Goal: Task Accomplishment & Management: Complete application form

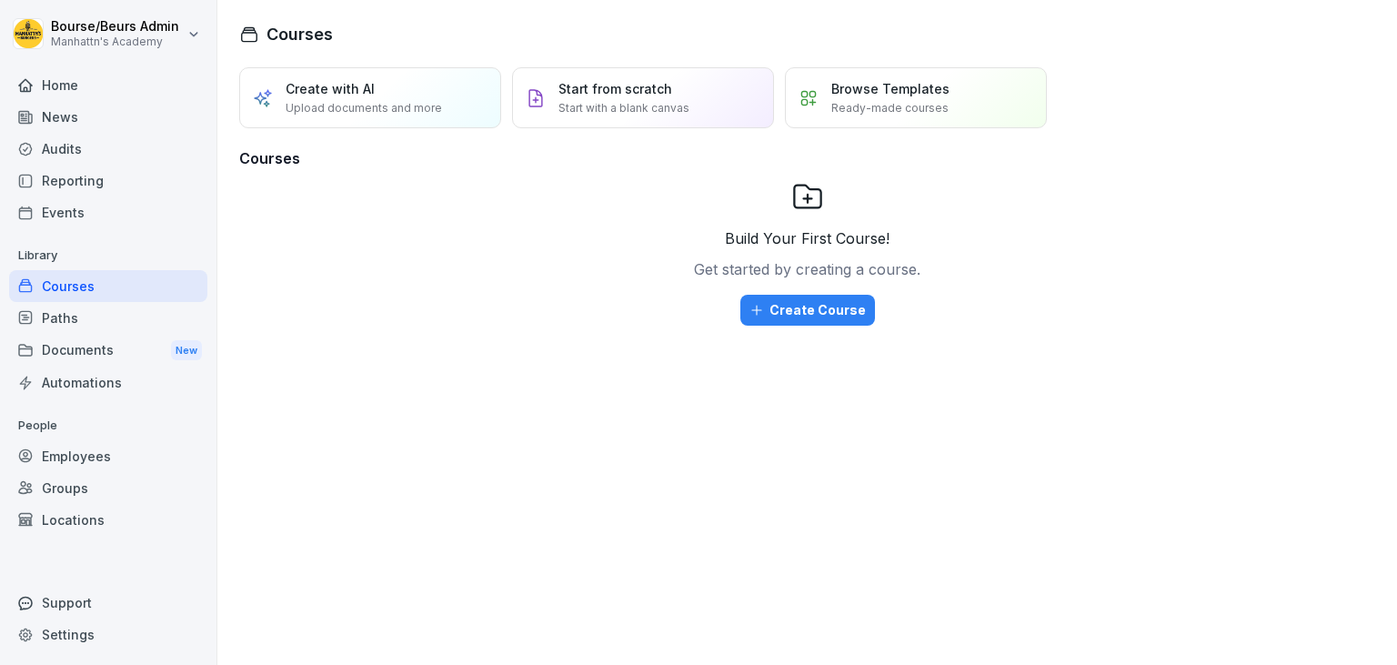
click at [133, 468] on div "Employees" at bounding box center [108, 456] width 198 height 32
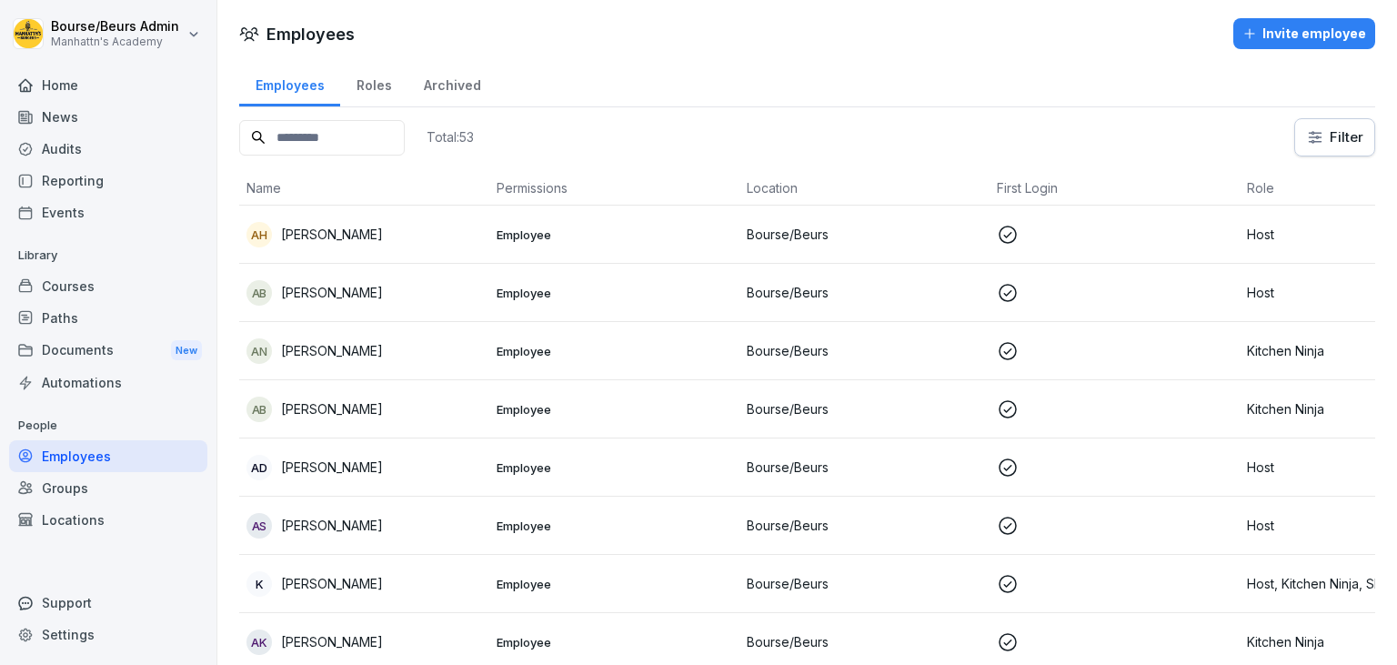
click at [1284, 24] on div "Invite employee" at bounding box center [1304, 34] width 124 height 20
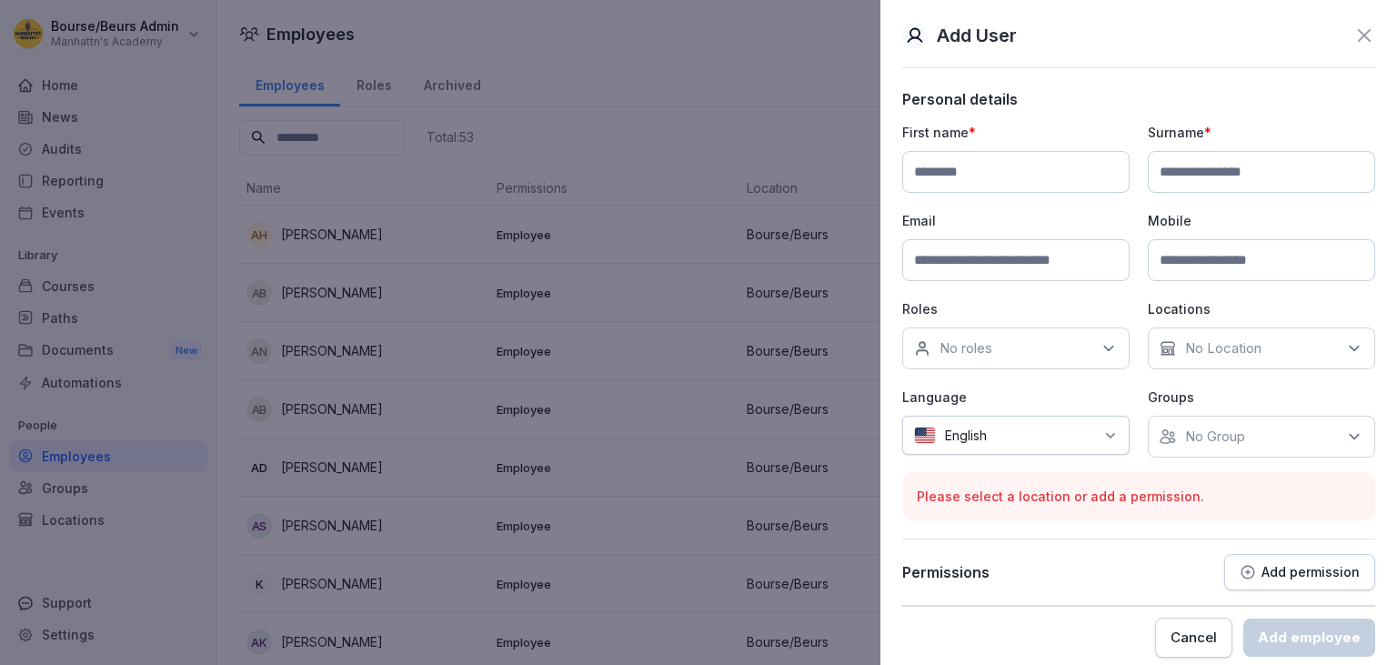
click at [948, 168] on input at bounding box center [1015, 172] width 227 height 42
type input "*****"
click at [1192, 175] on input at bounding box center [1261, 172] width 227 height 42
type input "*********"
click at [998, 256] on input at bounding box center [1015, 260] width 227 height 42
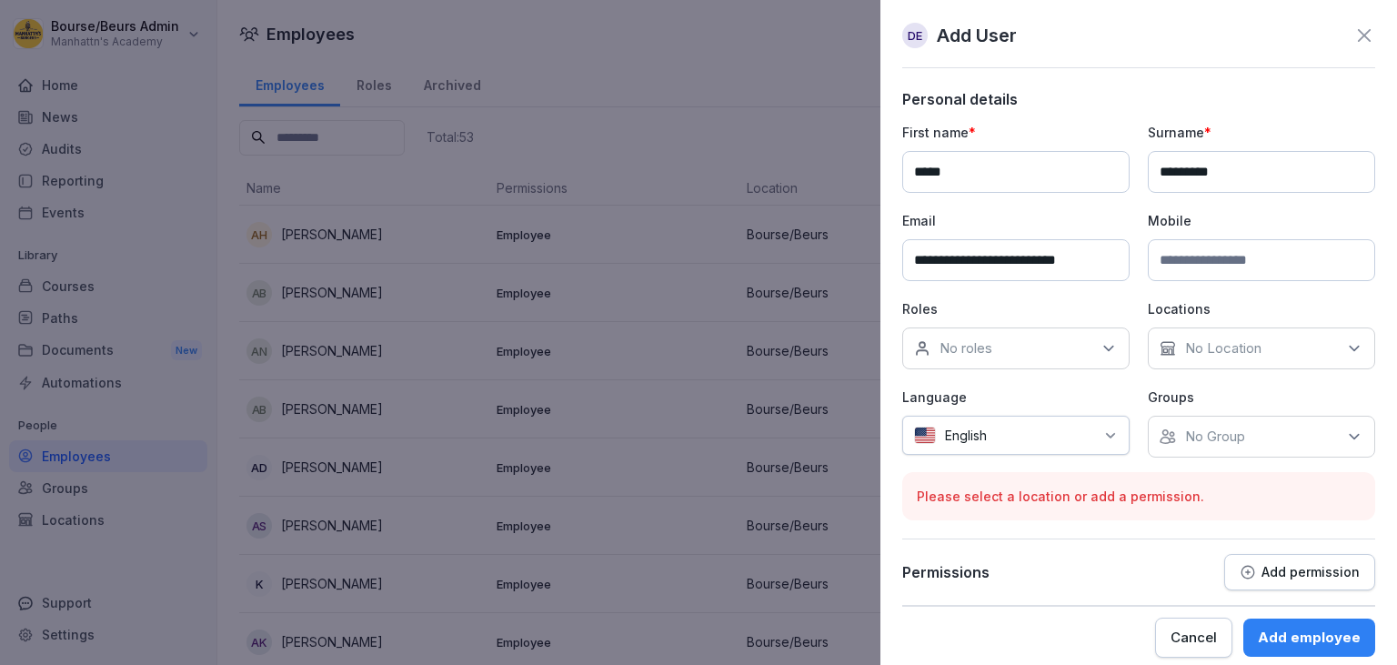
type input "**********"
click at [1209, 257] on input at bounding box center [1261, 260] width 227 height 42
type input "**********"
click at [1100, 346] on icon at bounding box center [1108, 348] width 18 height 18
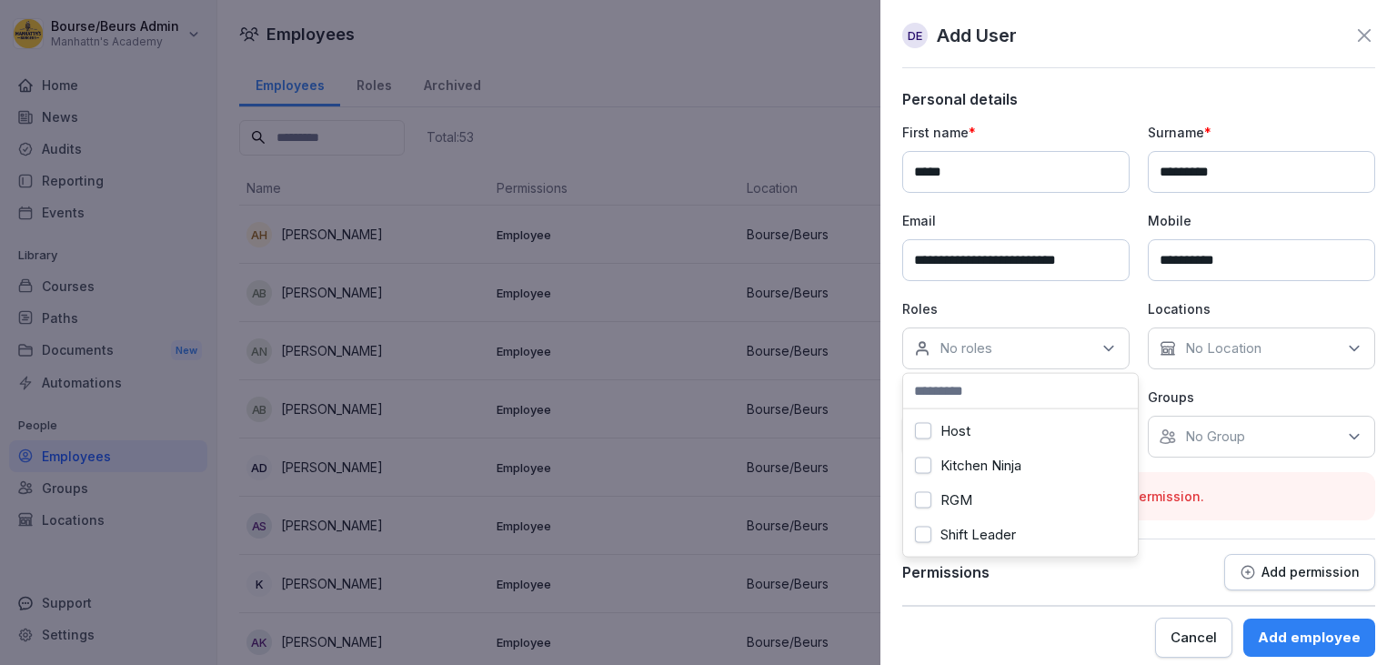
click at [989, 463] on label "Kitchen Ninja" at bounding box center [980, 465] width 81 height 16
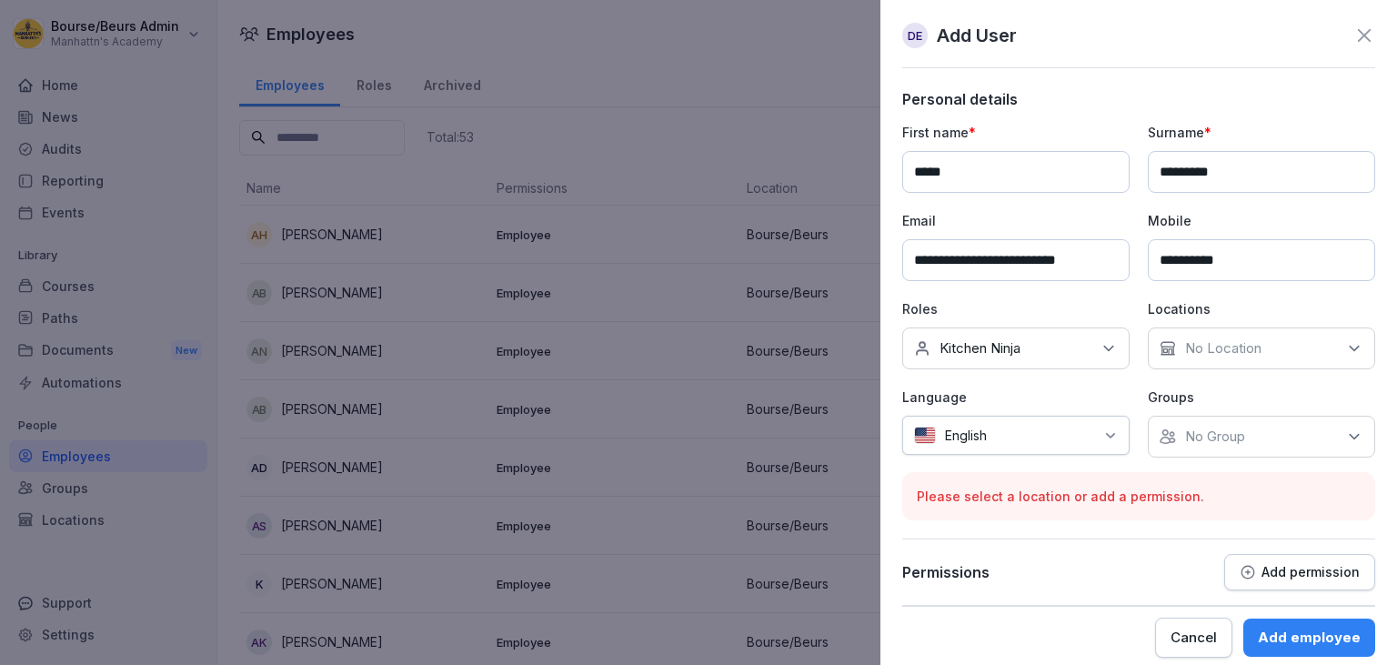
click at [1237, 404] on p "Groups" at bounding box center [1261, 396] width 227 height 19
click at [1277, 346] on div "No Location" at bounding box center [1261, 348] width 227 height 42
click at [1184, 429] on div "Bourse/Beurs" at bounding box center [1266, 431] width 226 height 35
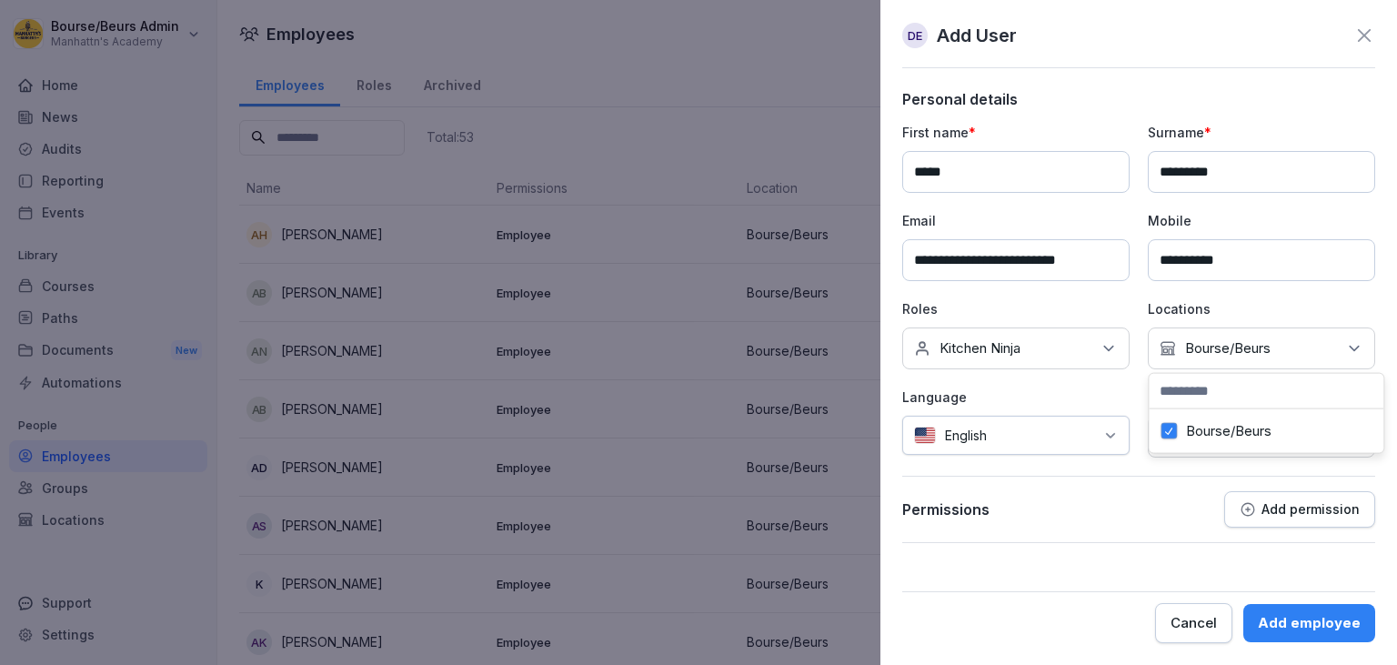
click at [1116, 430] on icon at bounding box center [1110, 435] width 15 height 15
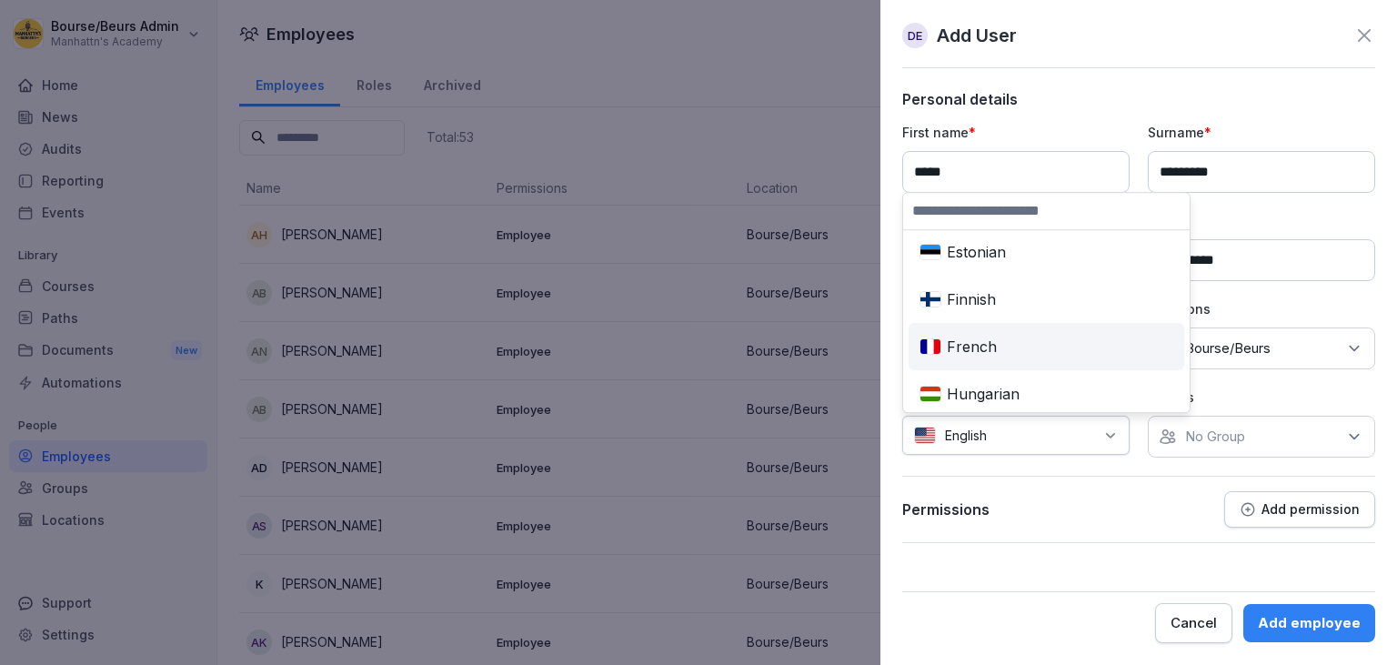
scroll to position [366, 0]
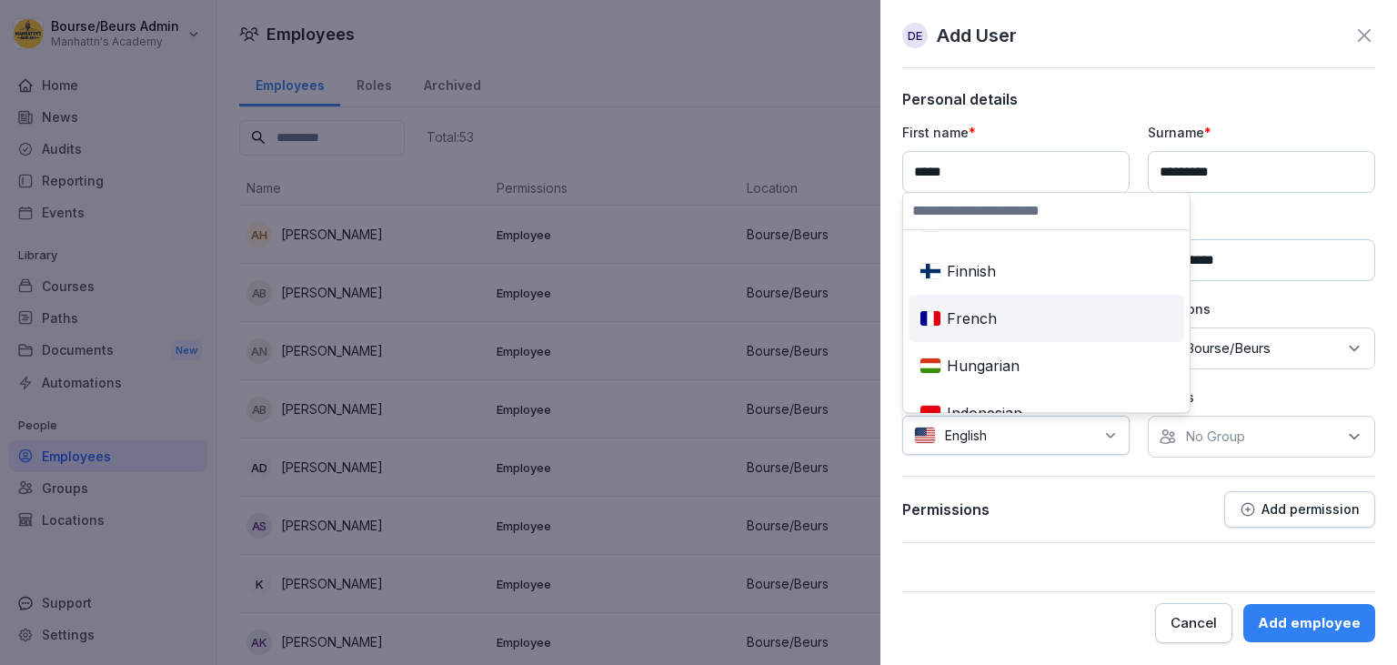
click at [1000, 320] on div "French" at bounding box center [1046, 318] width 268 height 40
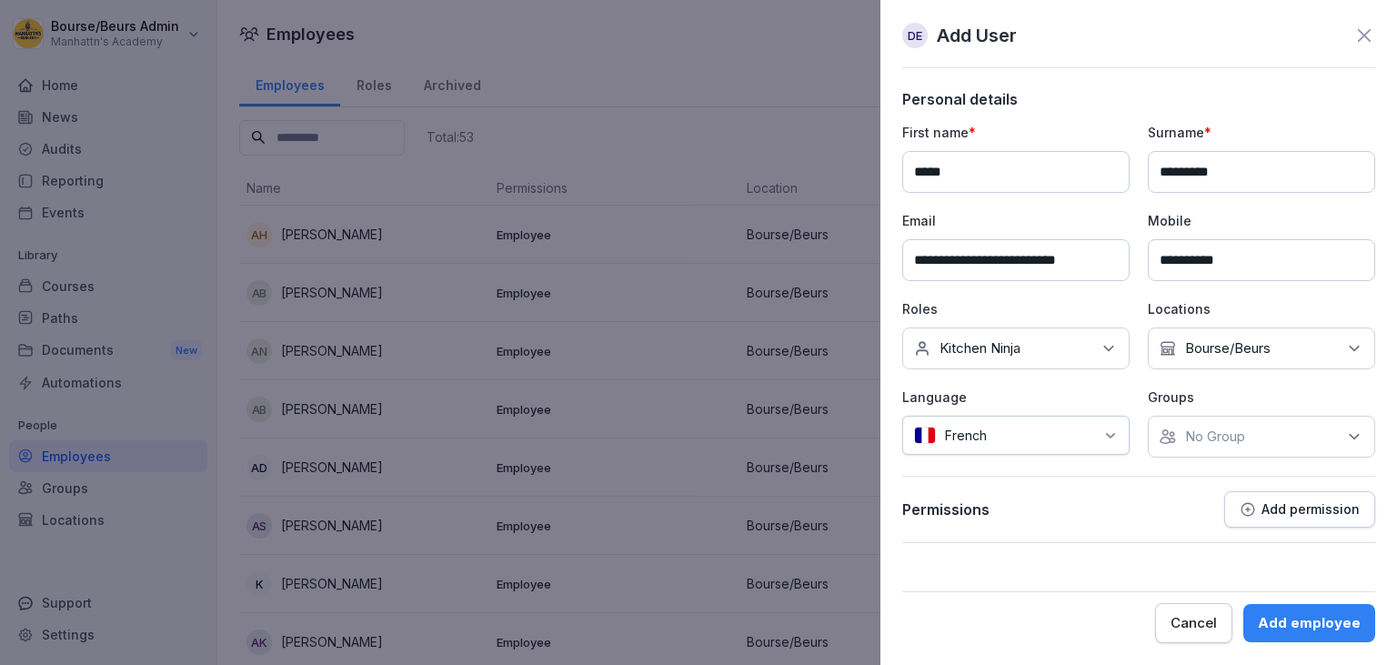
click at [1326, 426] on div "No Group" at bounding box center [1261, 437] width 227 height 42
click at [1270, 525] on label "Bourse/Beurs" at bounding box center [1228, 518] width 85 height 16
click at [1141, 583] on form "**********" at bounding box center [1138, 366] width 473 height 553
click at [1310, 621] on div "Add employee" at bounding box center [1309, 623] width 103 height 20
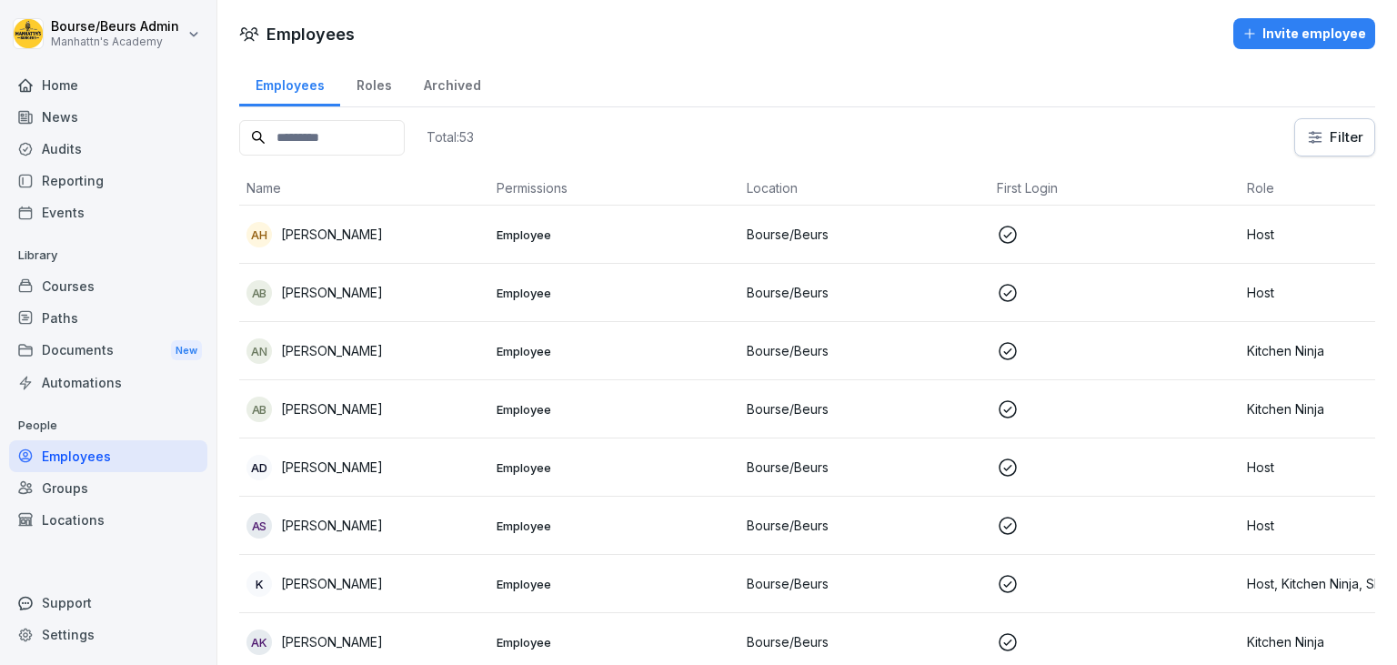
click at [355, 138] on input at bounding box center [321, 137] width 165 height 35
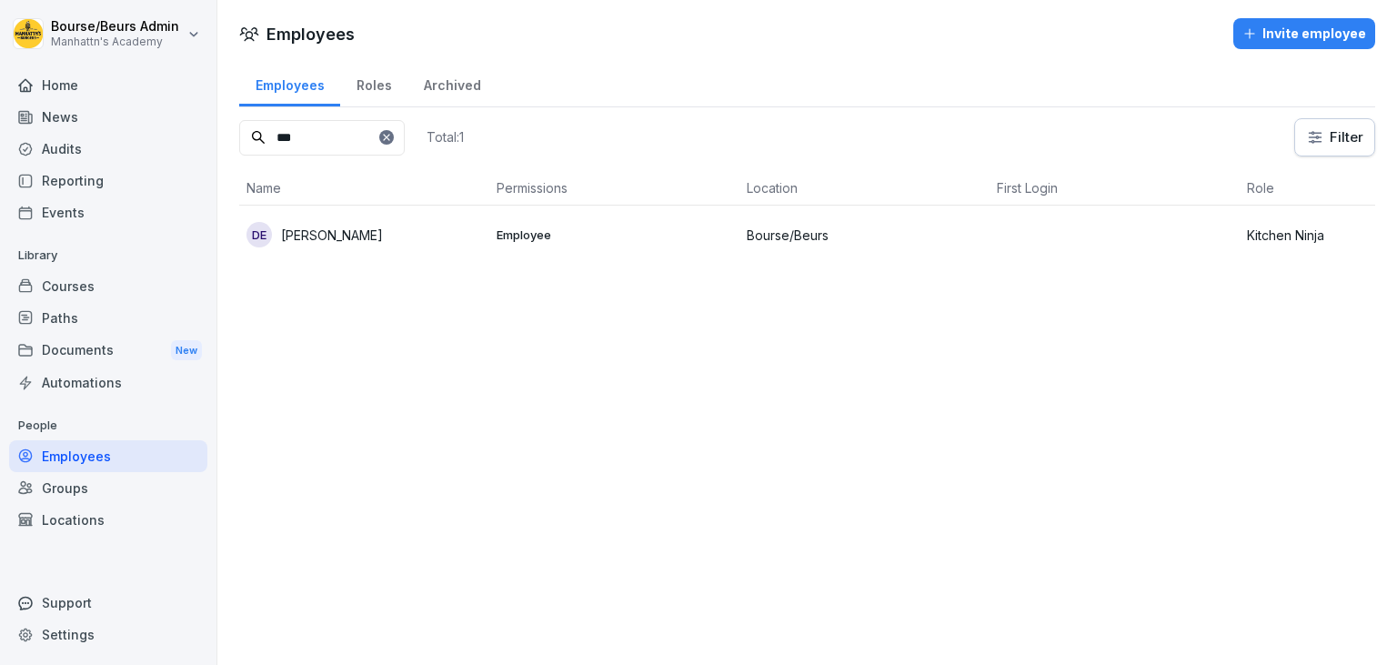
type input "***"
click at [366, 249] on td "[PERSON_NAME]" at bounding box center [364, 235] width 250 height 58
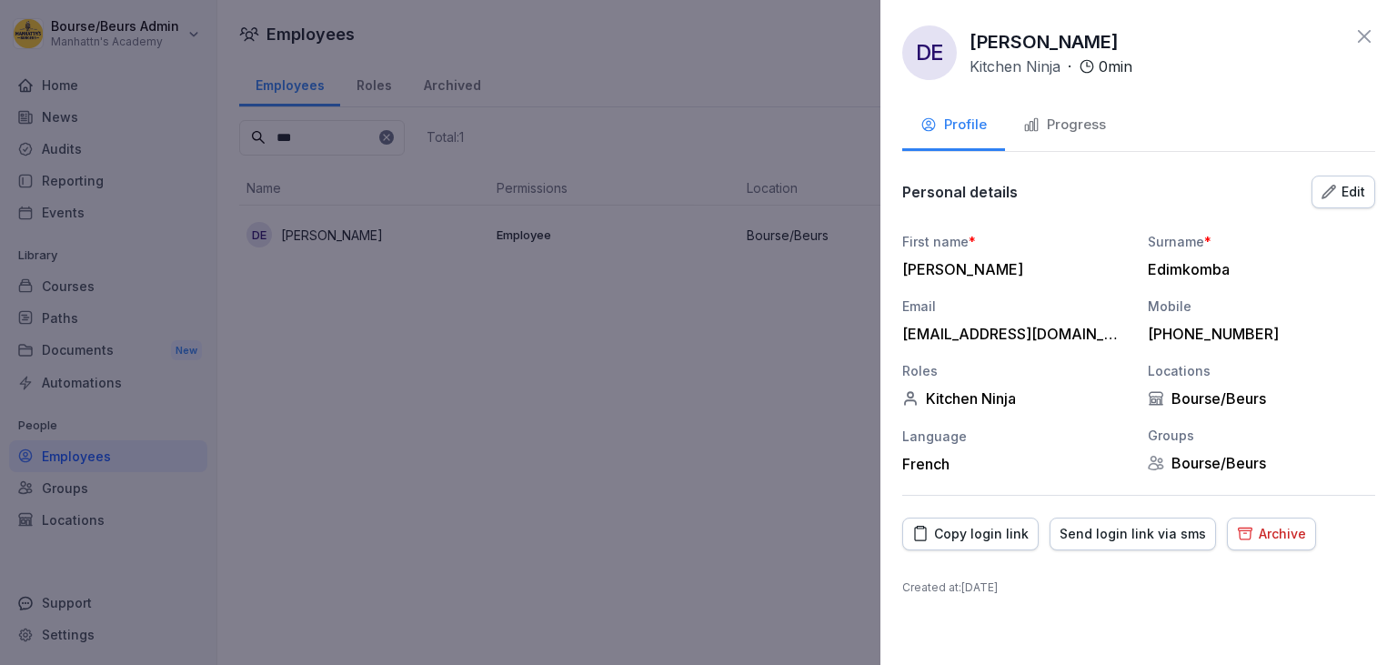
click at [1110, 333] on div "[EMAIL_ADDRESS][DOMAIN_NAME]" at bounding box center [1011, 334] width 218 height 18
click at [767, 392] on div at bounding box center [698, 332] width 1397 height 665
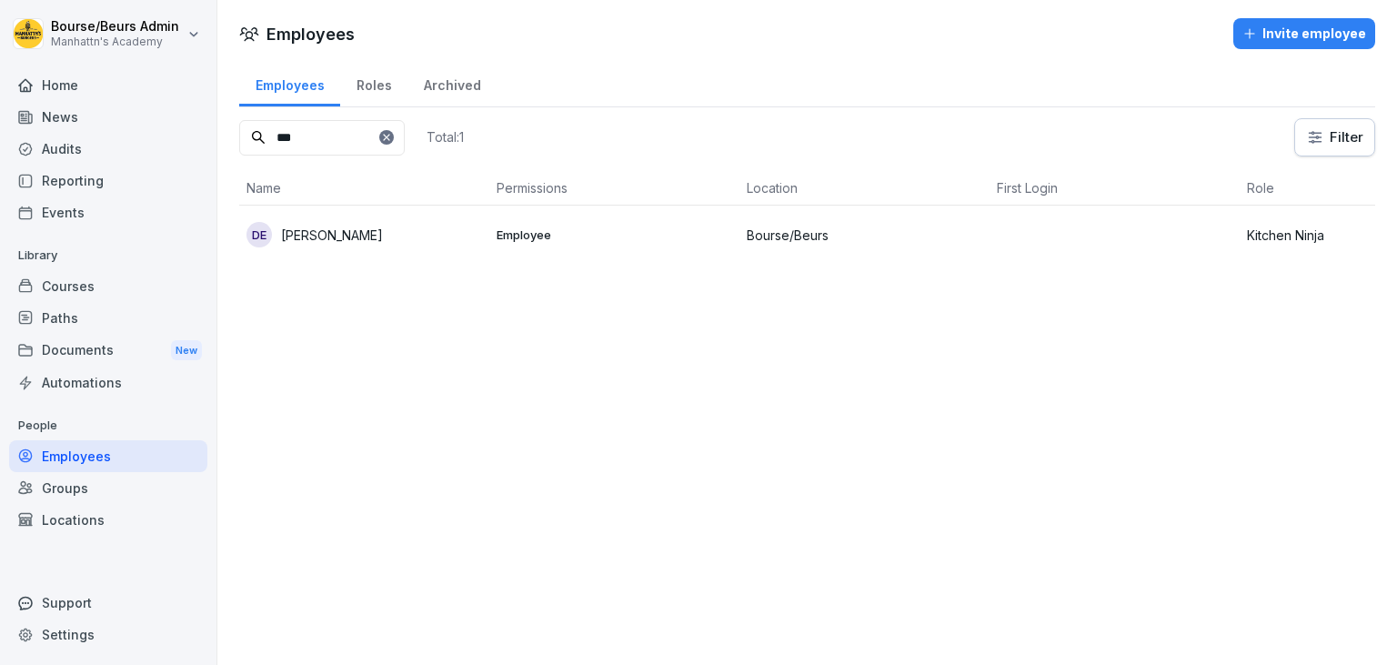
click at [70, 80] on div "Home" at bounding box center [108, 85] width 198 height 32
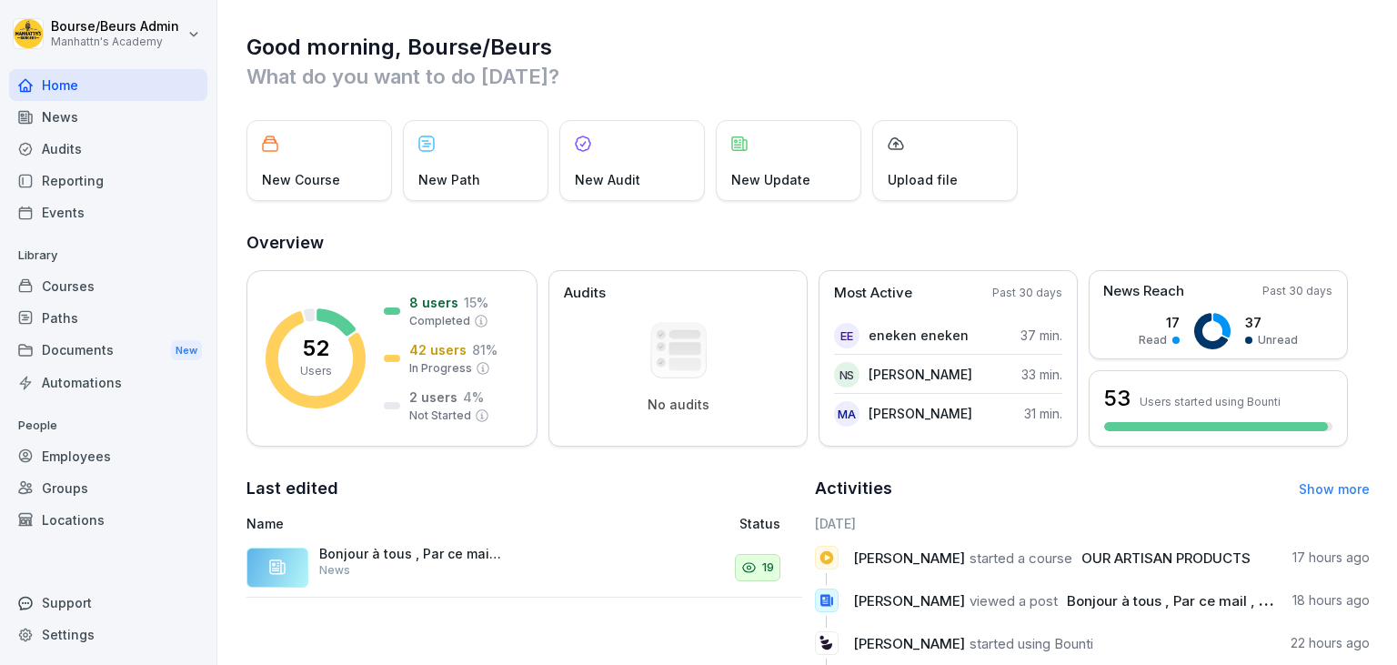
click at [108, 460] on div "Employees" at bounding box center [108, 456] width 198 height 32
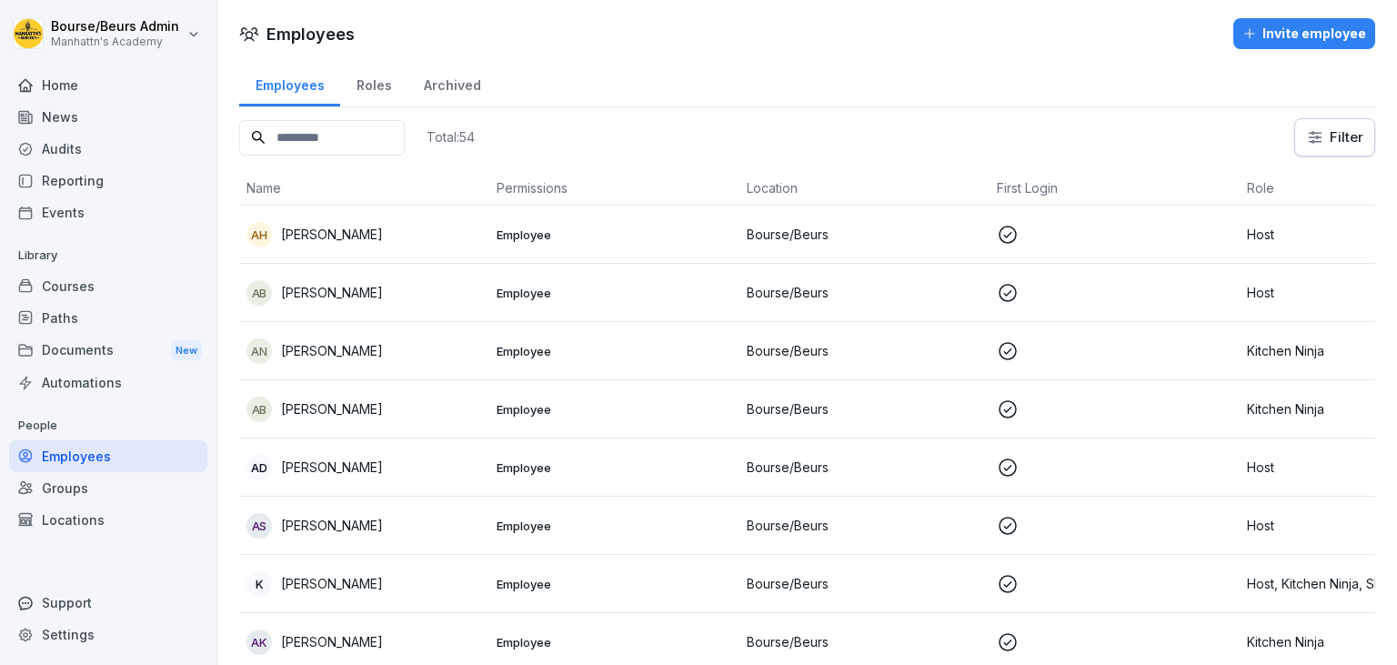
click at [1308, 24] on div "Invite employee" at bounding box center [1304, 34] width 124 height 20
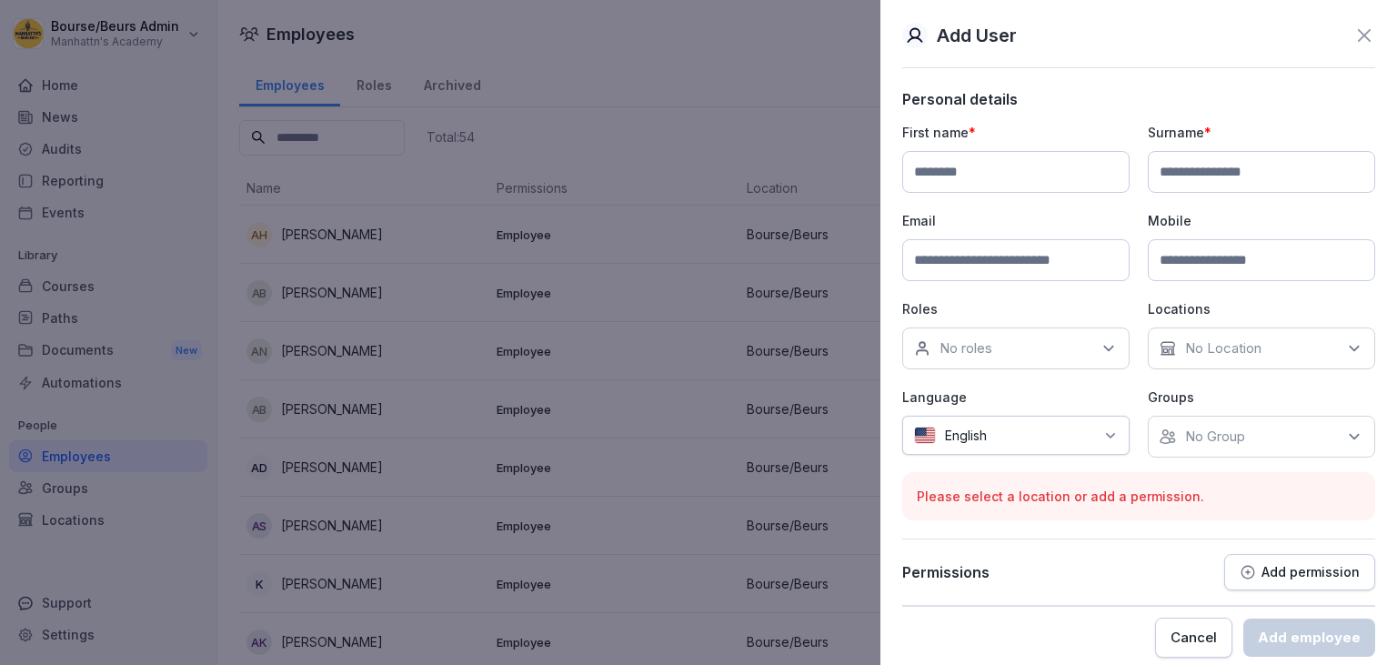
click at [972, 166] on input at bounding box center [1015, 172] width 227 height 42
type input "****"
click at [1191, 183] on input at bounding box center [1261, 172] width 227 height 42
type input "**********"
click at [1065, 256] on input at bounding box center [1015, 260] width 227 height 42
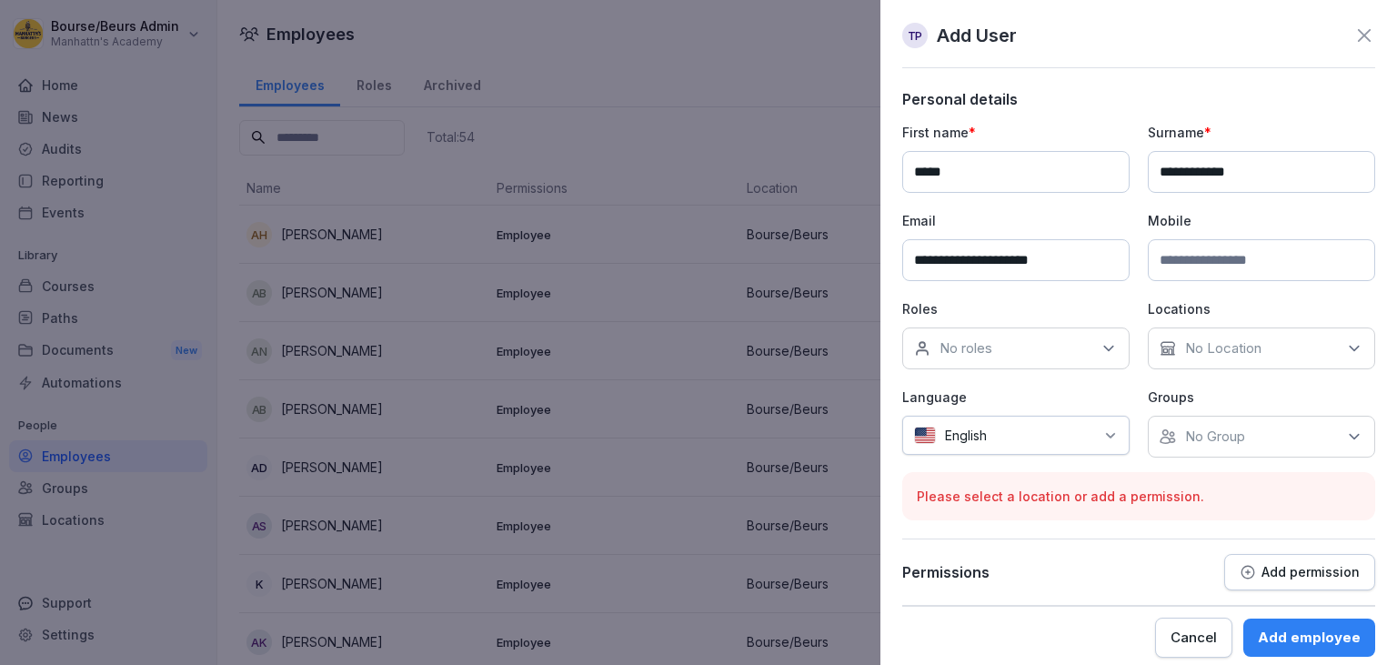
type input "**********"
click at [1213, 264] on input at bounding box center [1261, 260] width 227 height 42
type input "**********"
click at [1116, 355] on icon at bounding box center [1108, 348] width 18 height 18
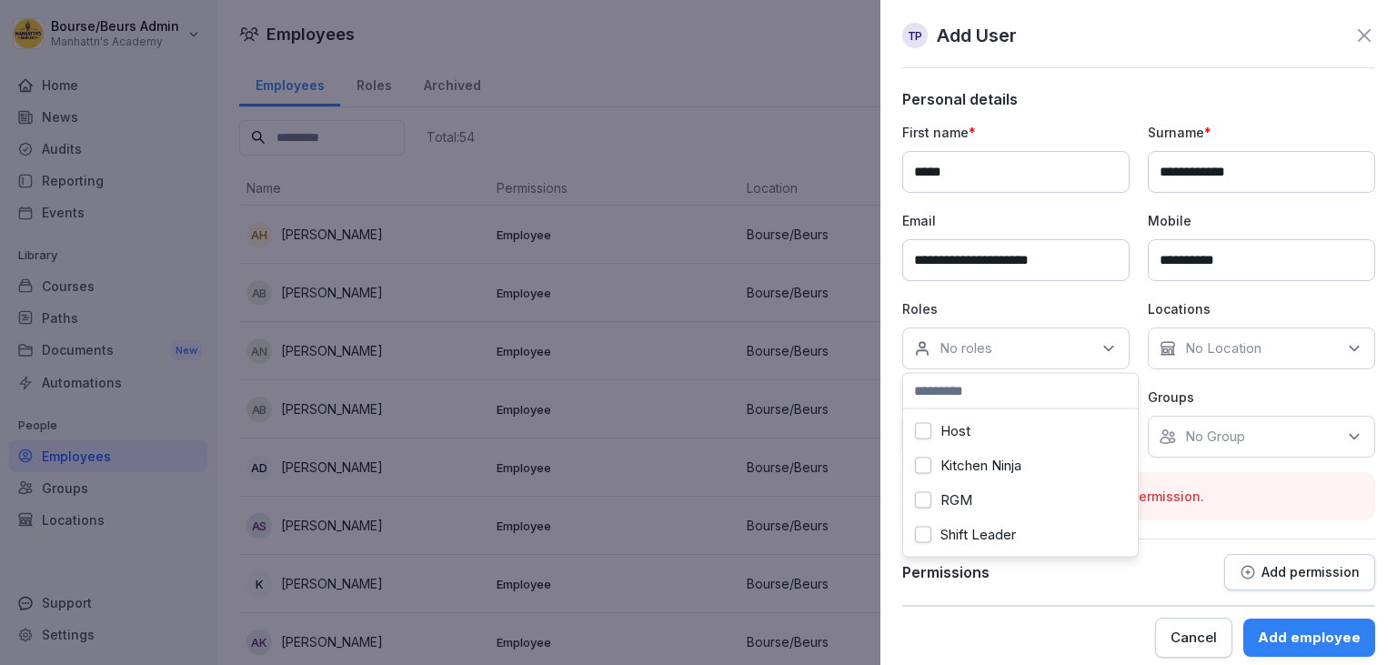
click at [981, 467] on label "Kitchen Ninja" at bounding box center [980, 465] width 81 height 16
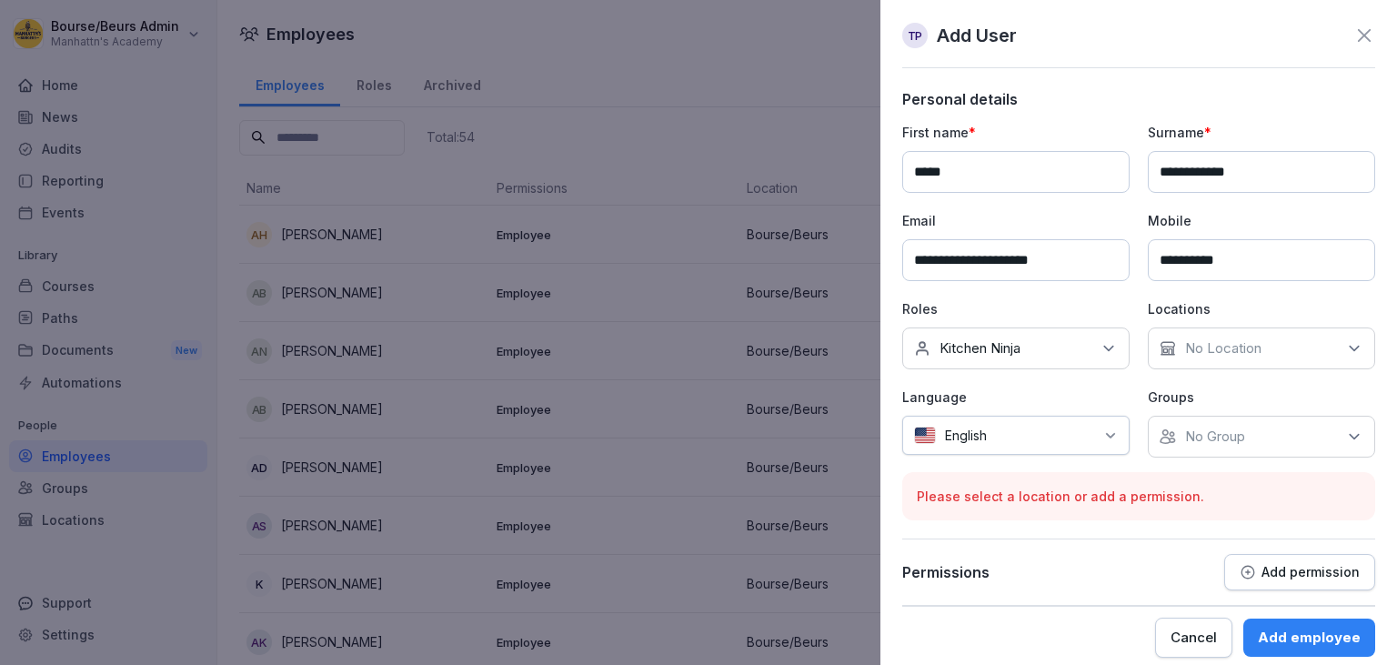
click at [1308, 346] on div "No Location" at bounding box center [1261, 348] width 227 height 42
click at [1209, 431] on label "Bourse/Beurs" at bounding box center [1228, 431] width 85 height 16
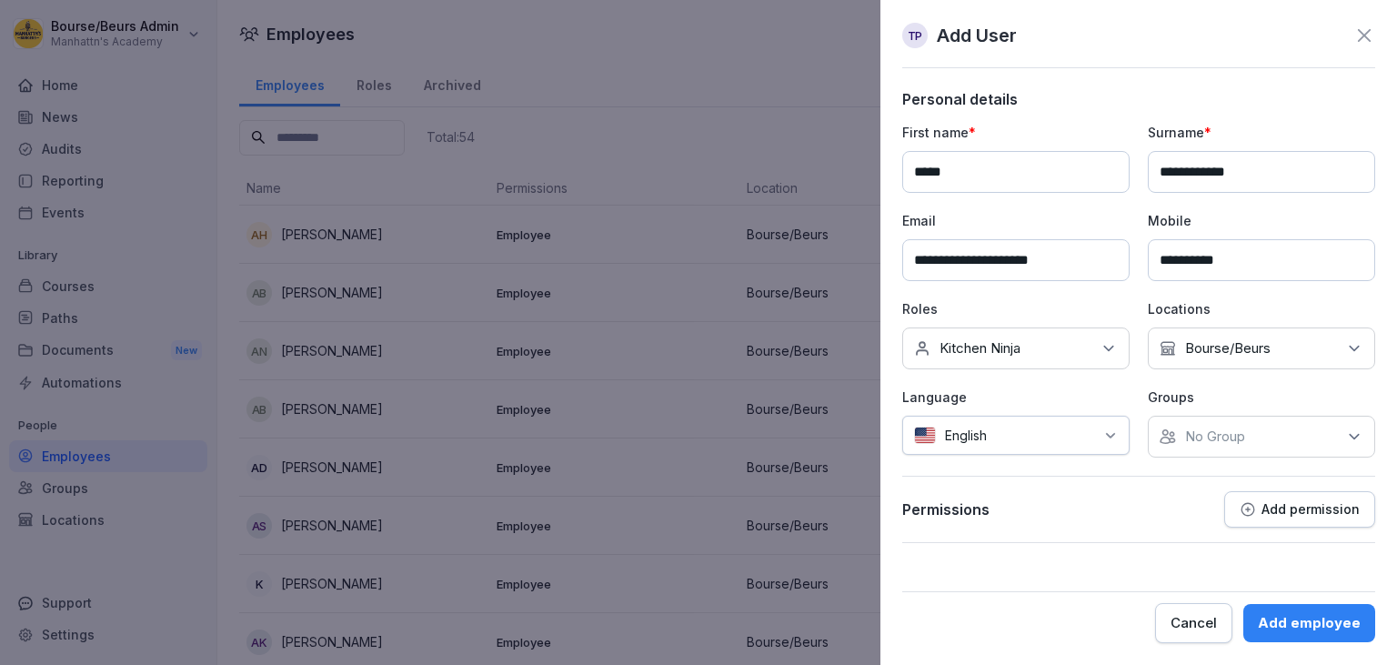
click at [1109, 438] on icon at bounding box center [1110, 435] width 15 height 15
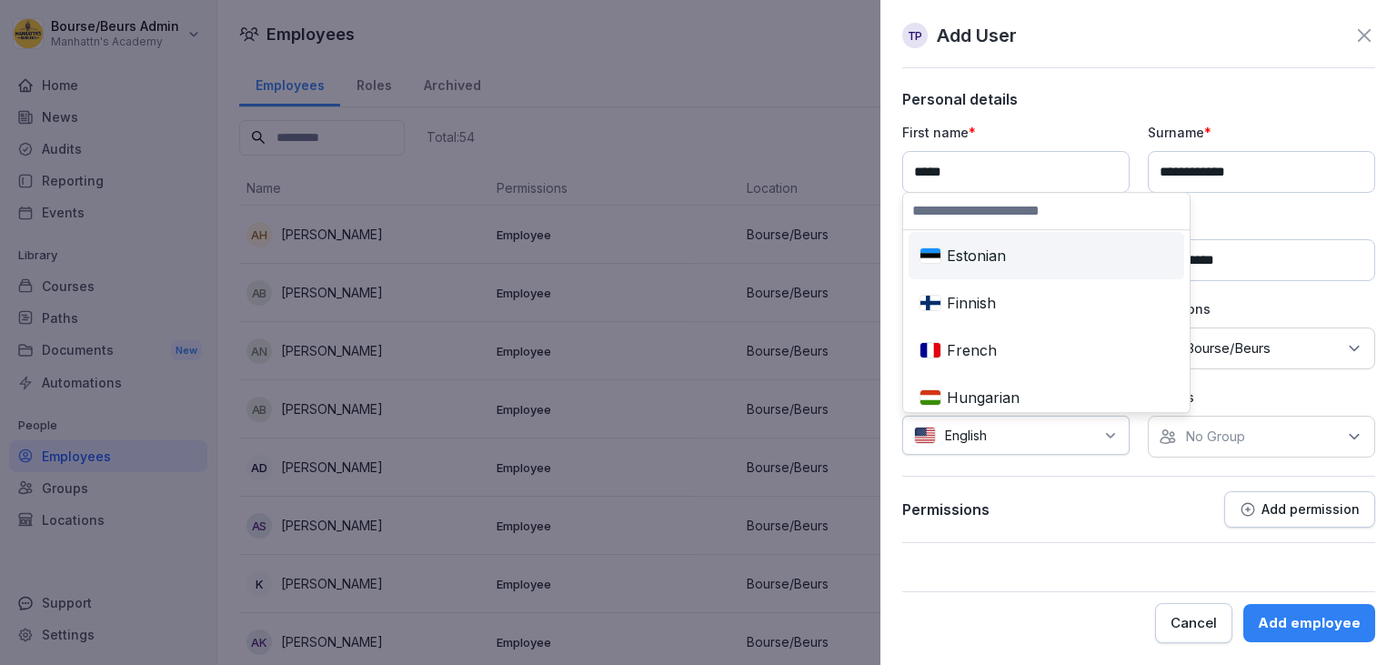
scroll to position [336, 0]
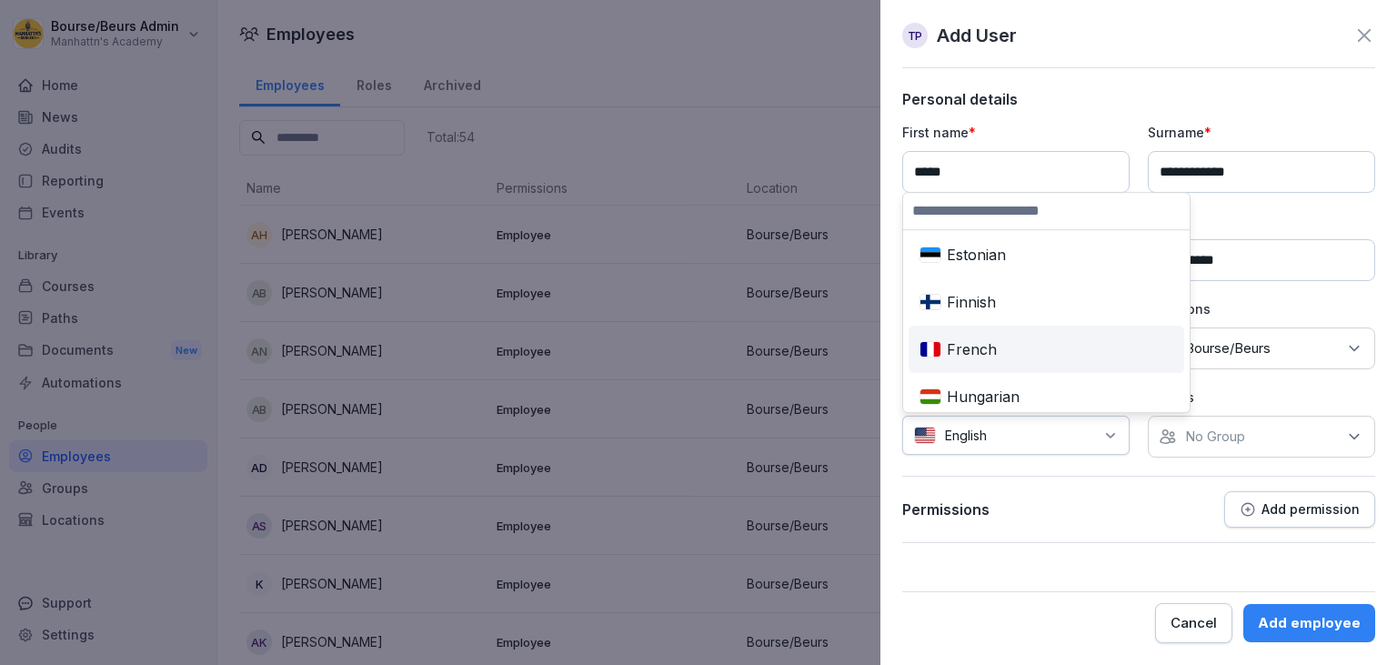
click at [1024, 360] on div "French" at bounding box center [1046, 349] width 268 height 40
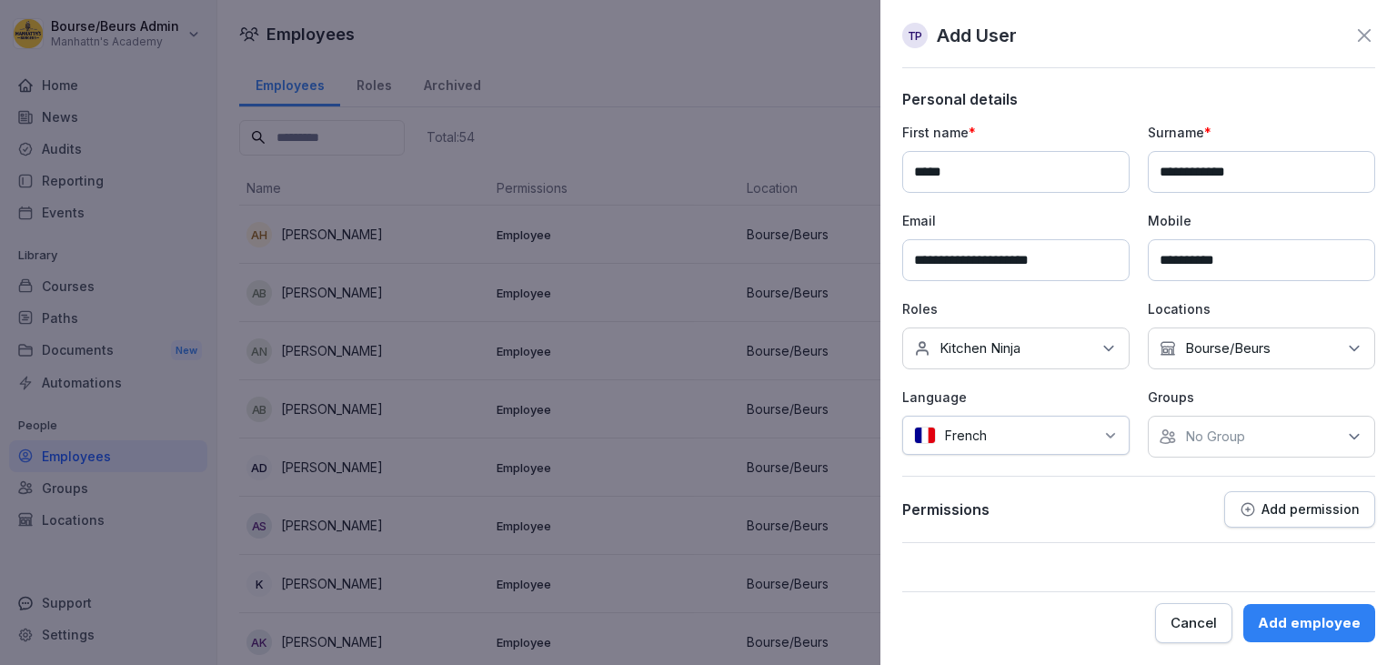
click at [1238, 431] on p "No Group" at bounding box center [1215, 436] width 60 height 18
click at [1172, 517] on button "Bourse/Beurs" at bounding box center [1168, 518] width 16 height 16
click at [1017, 261] on input "**********" at bounding box center [1015, 260] width 227 height 42
click at [1300, 617] on div "Add employee" at bounding box center [1309, 623] width 103 height 20
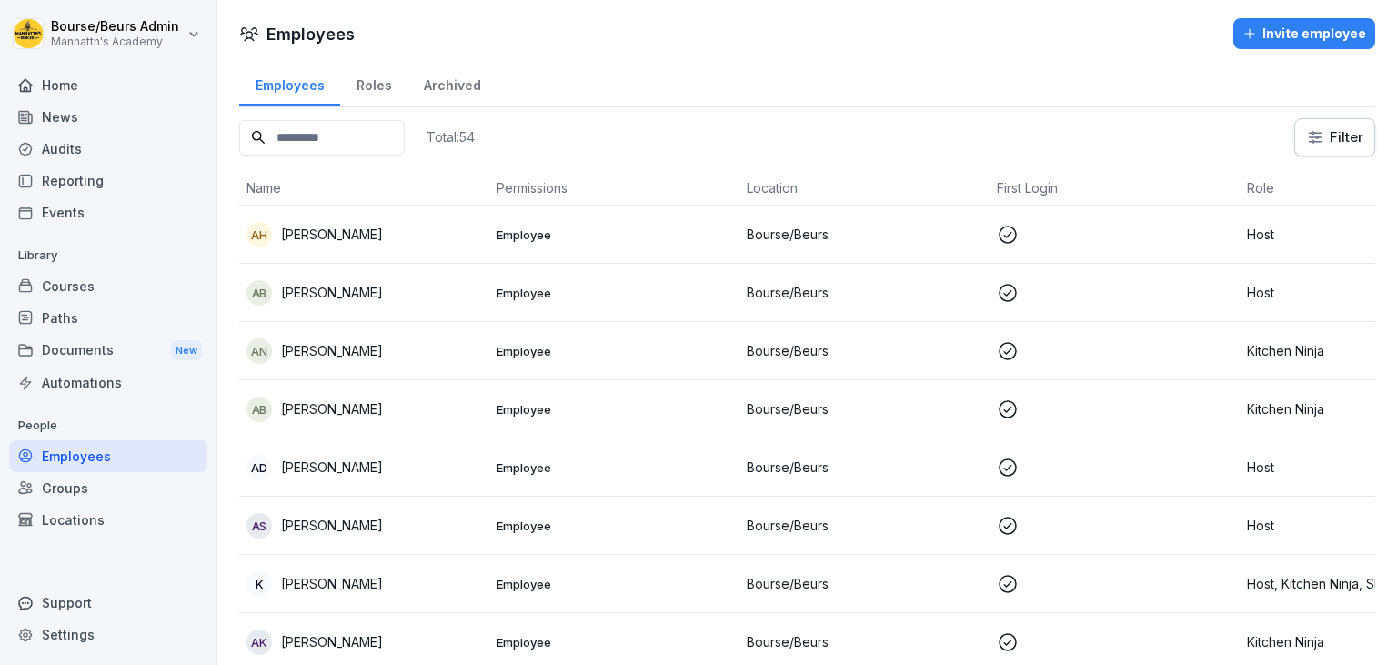
click at [340, 140] on input at bounding box center [321, 137] width 165 height 35
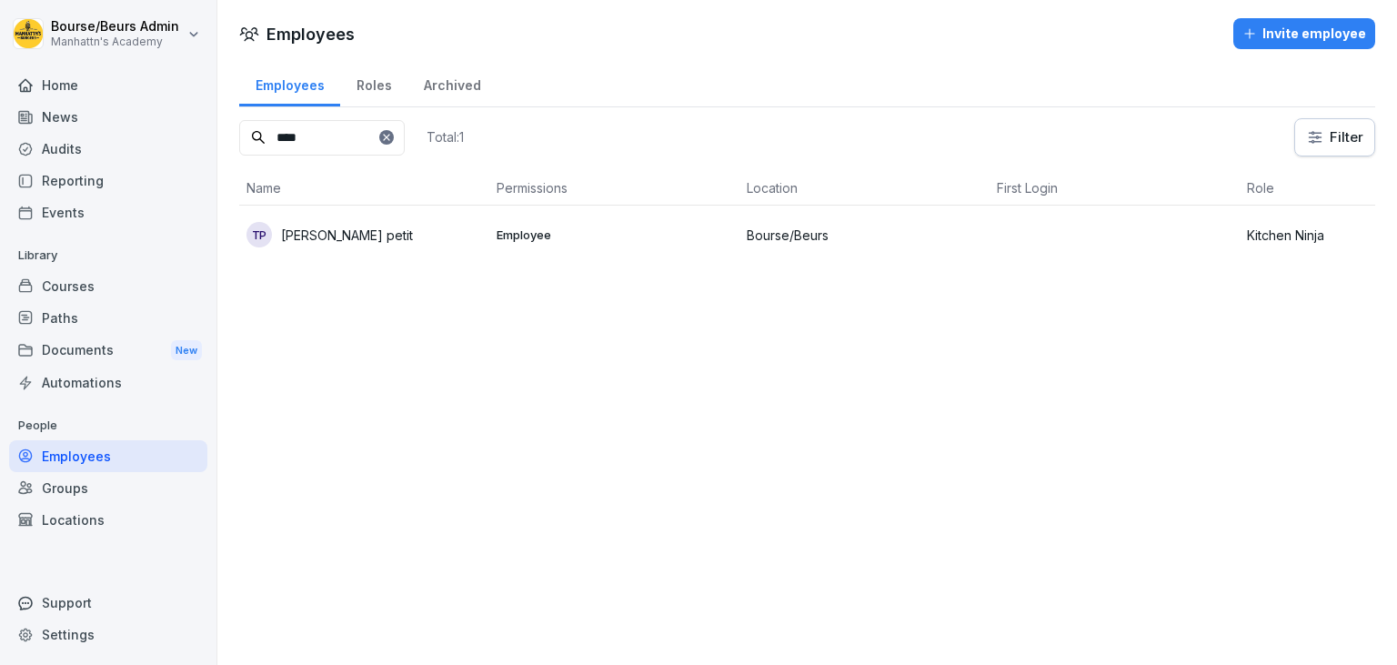
click at [314, 244] on div "tp [PERSON_NAME] petit" at bounding box center [364, 234] width 236 height 25
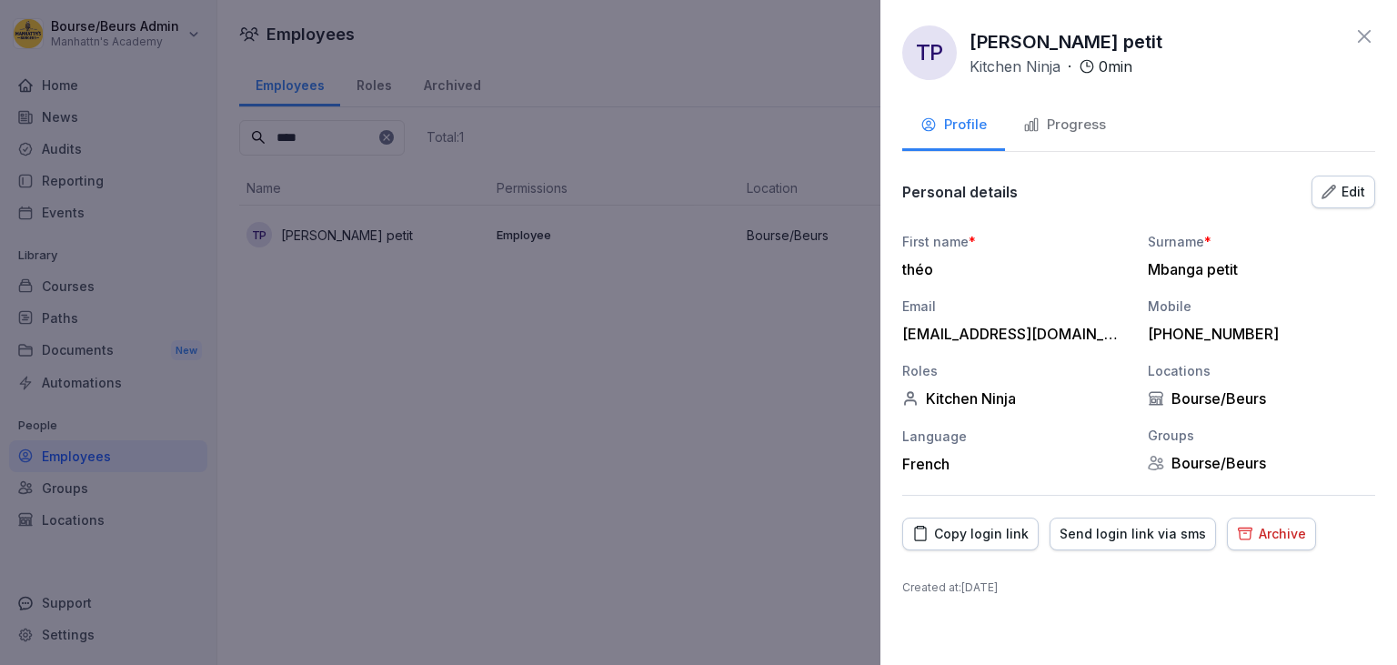
click at [978, 529] on div "Copy login link" at bounding box center [970, 534] width 116 height 20
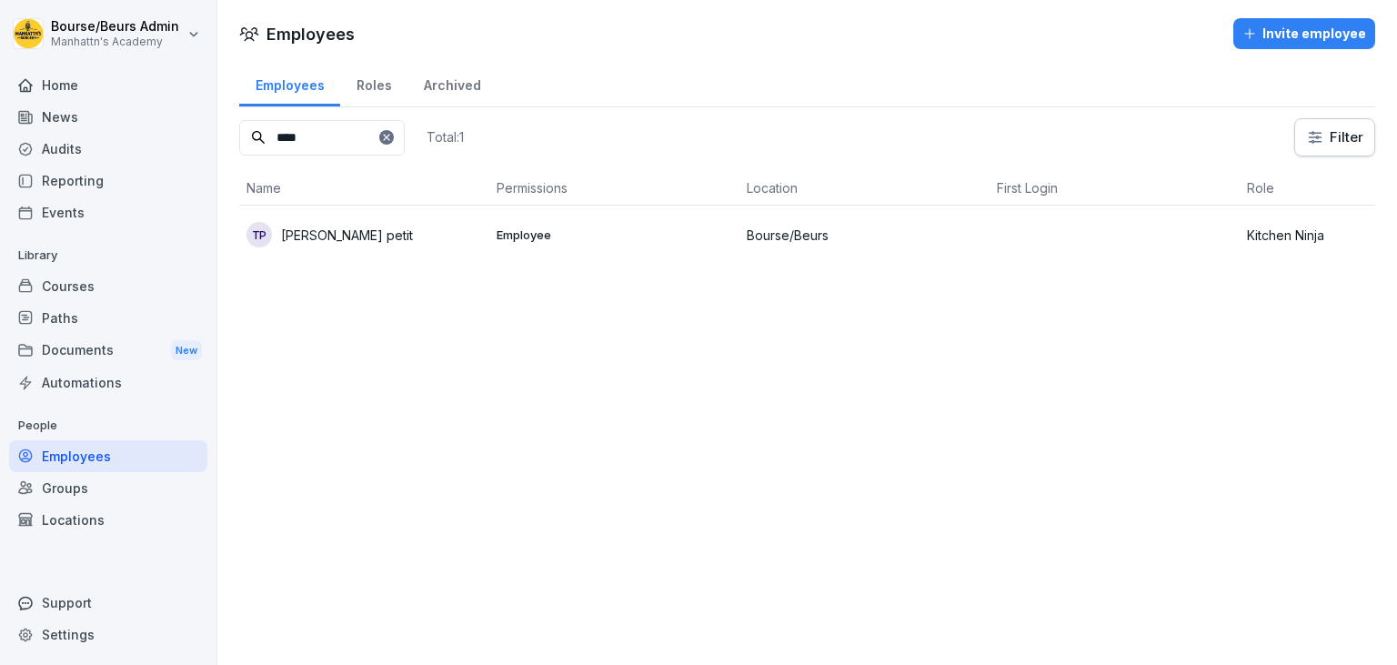
click at [357, 138] on input "****" at bounding box center [321, 137] width 165 height 35
type input "*"
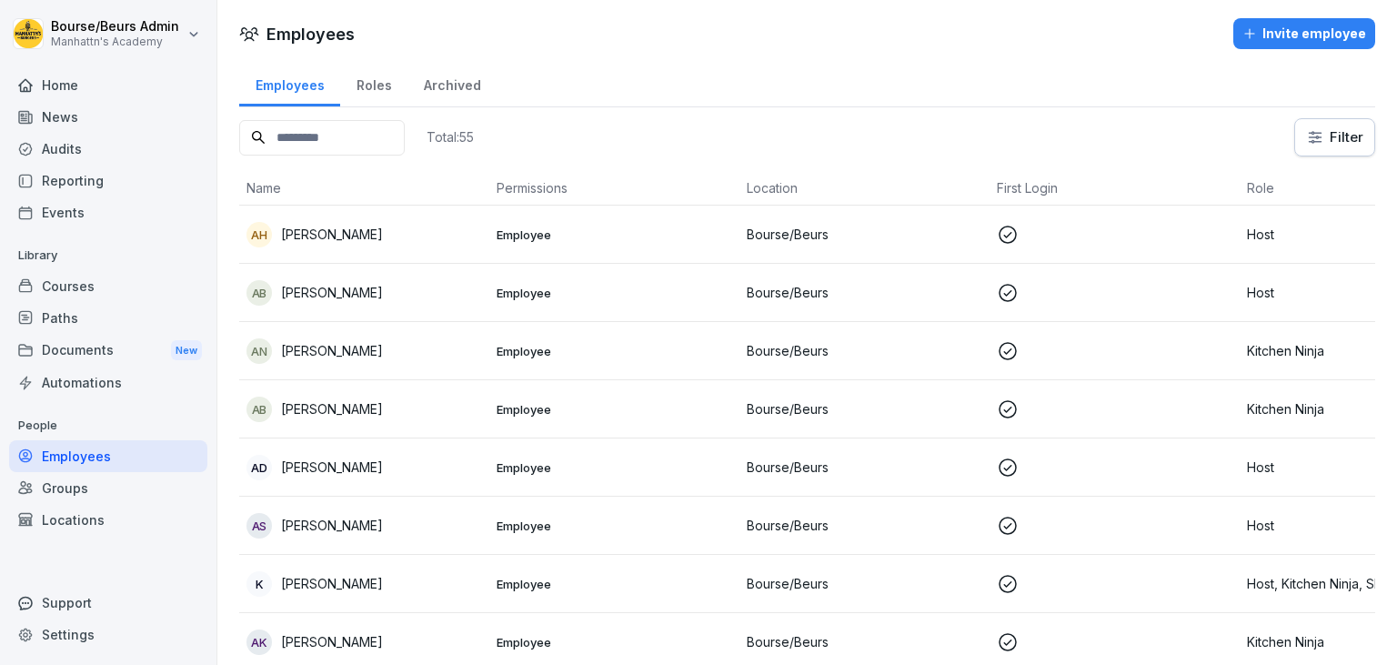
click at [713, 72] on div "Employees Roles Archived" at bounding box center [807, 83] width 1136 height 47
click at [1298, 32] on div "Invite employee" at bounding box center [1304, 34] width 124 height 20
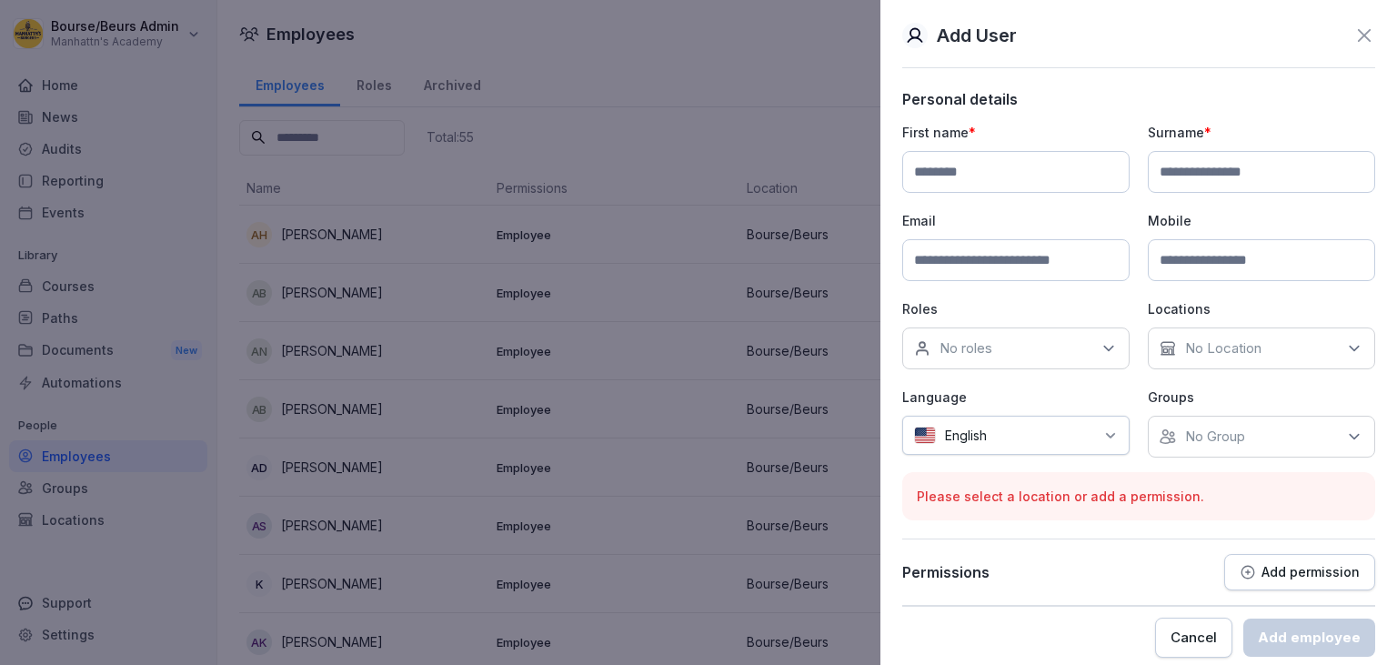
click at [1120, 431] on div "English" at bounding box center [1015, 435] width 227 height 39
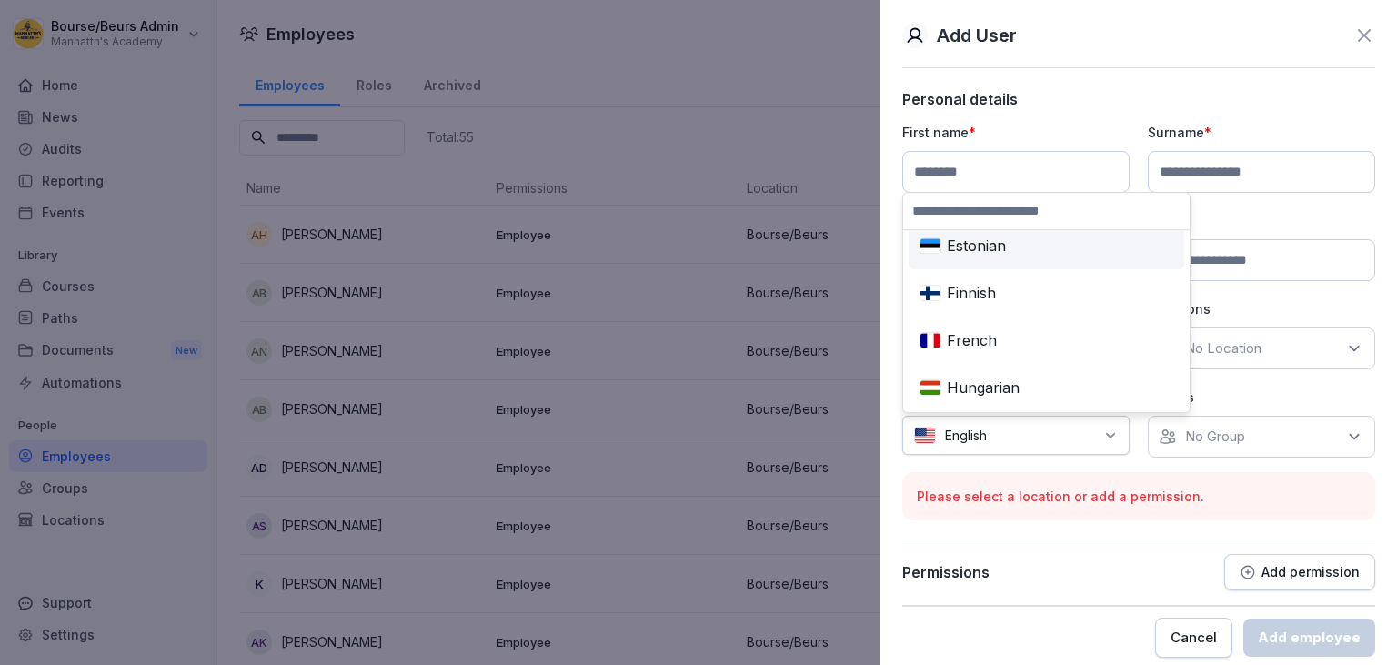
scroll to position [346, 0]
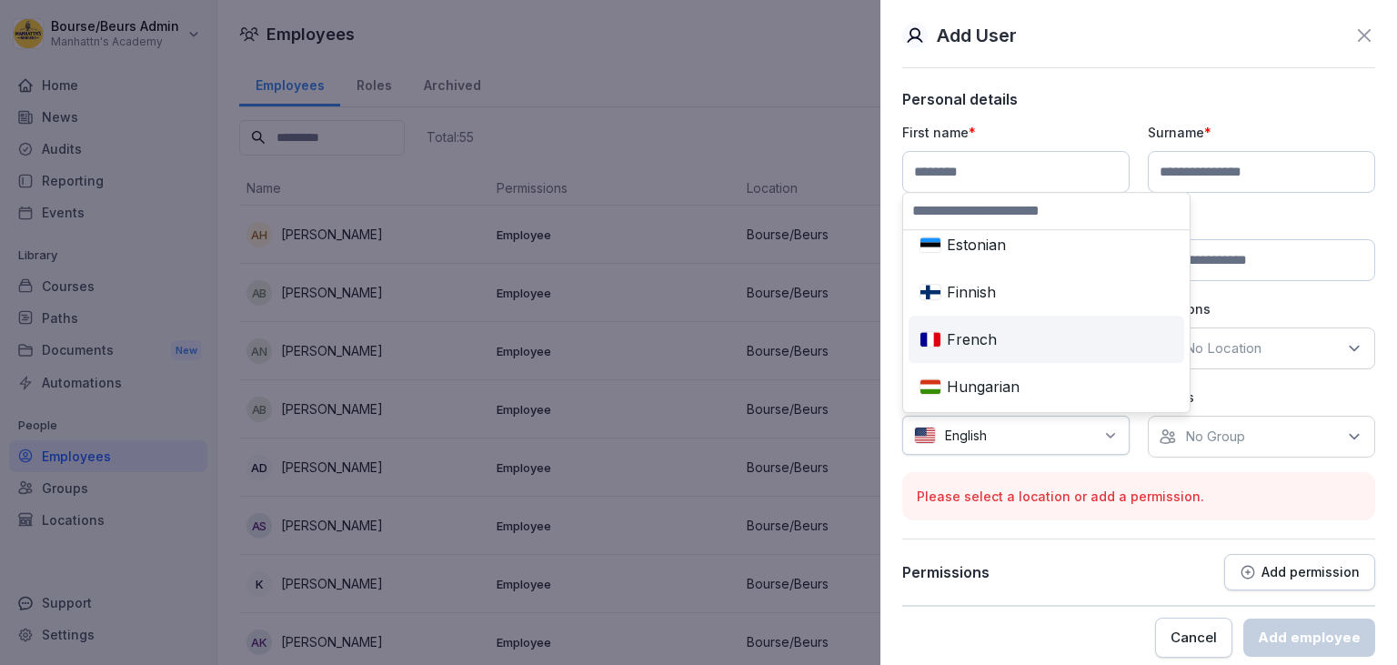
click at [991, 336] on div "French" at bounding box center [1046, 339] width 268 height 40
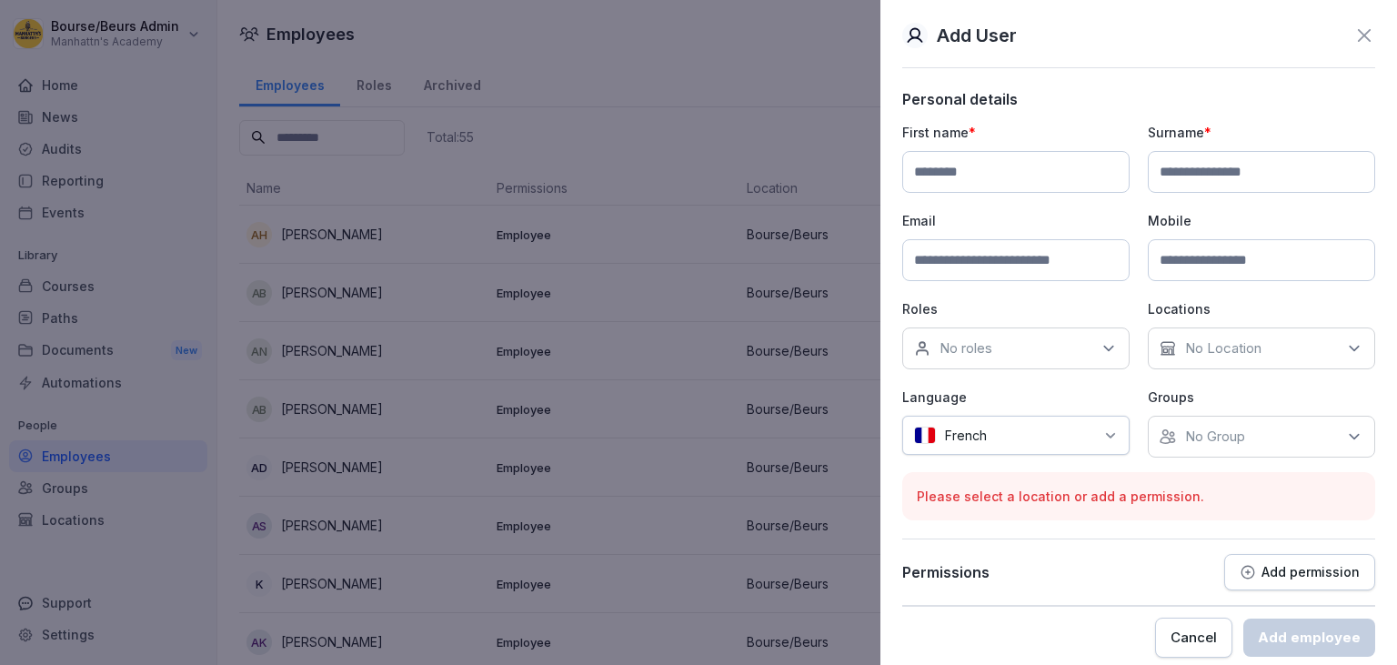
click at [1093, 348] on div "No roles" at bounding box center [1015, 348] width 227 height 42
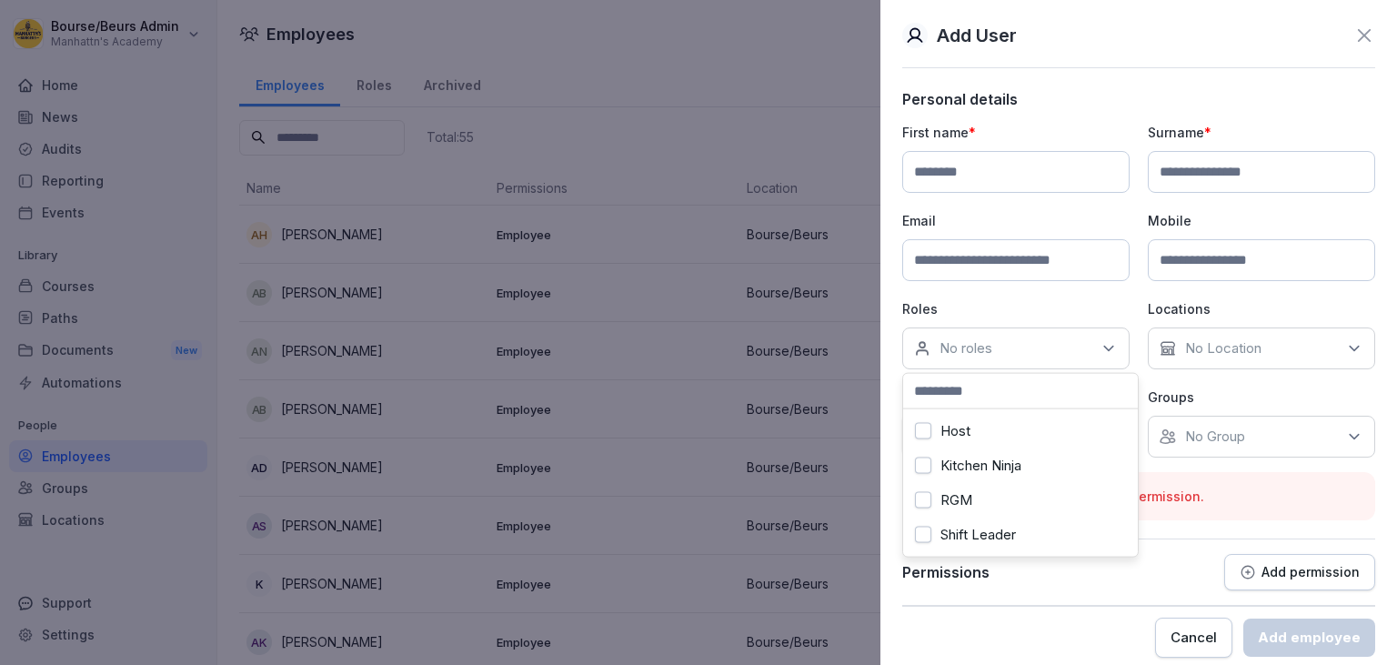
click at [981, 442] on div "Host" at bounding box center [1021, 431] width 226 height 35
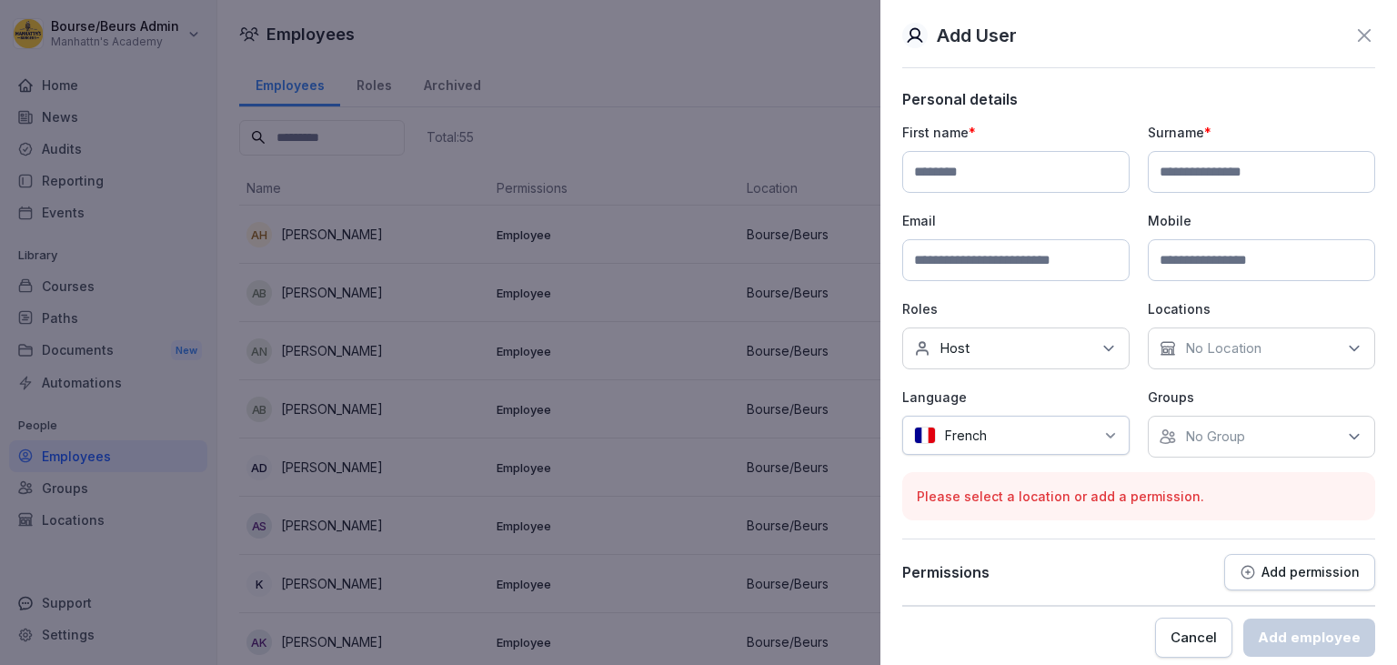
click at [1295, 343] on div "No Location" at bounding box center [1261, 348] width 227 height 42
click at [1170, 435] on button "Bourse/Beurs" at bounding box center [1168, 431] width 16 height 16
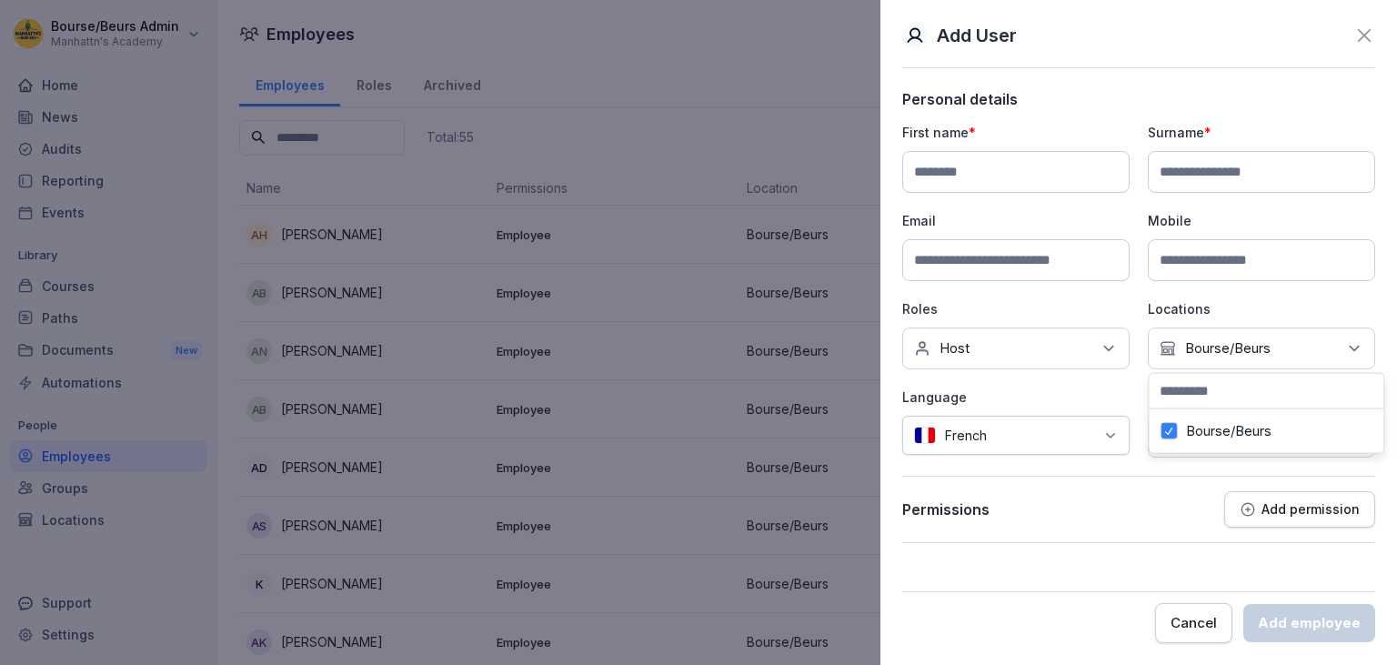
click at [1144, 475] on div "Personal details First name * Surname * Email Mobile Roles No roles Host Locati…" at bounding box center [1138, 316] width 473 height 453
click at [1224, 438] on p "No Group" at bounding box center [1215, 436] width 60 height 18
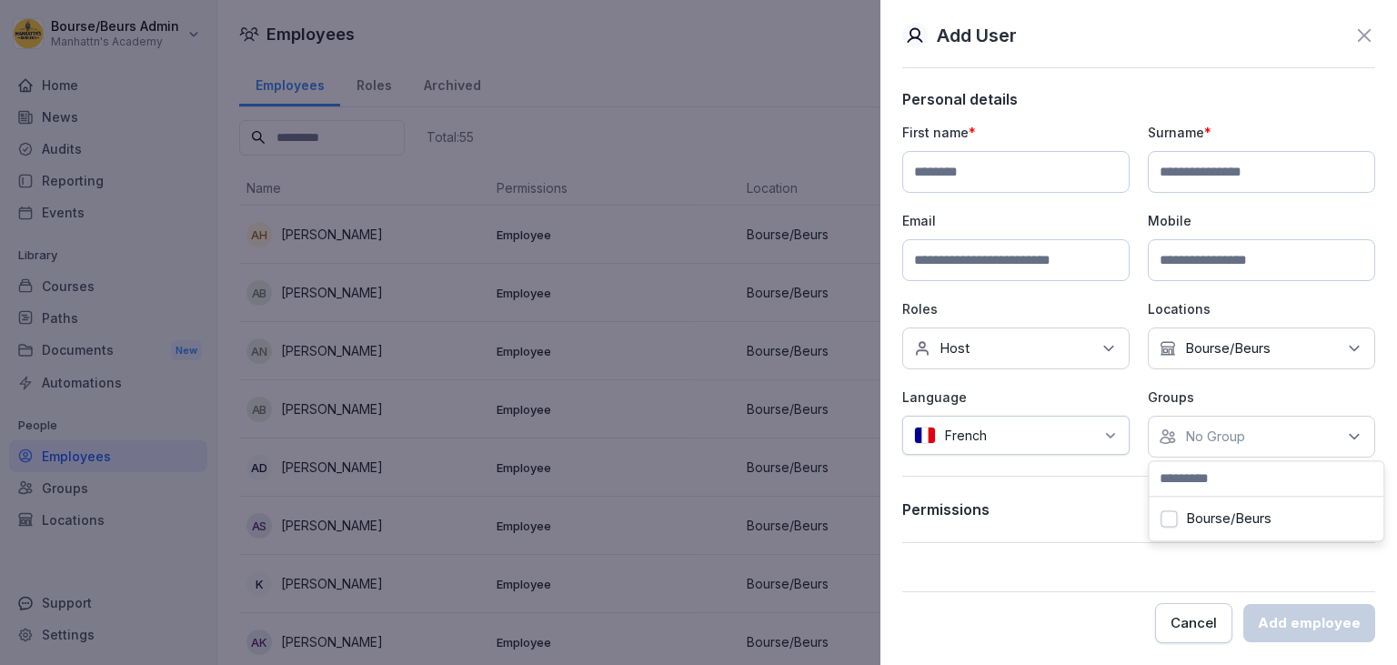
click at [1195, 518] on label "Bourse/Beurs" at bounding box center [1228, 518] width 85 height 16
click at [995, 175] on input at bounding box center [1015, 172] width 227 height 42
type input "*******"
click at [1207, 160] on input at bounding box center [1261, 172] width 227 height 42
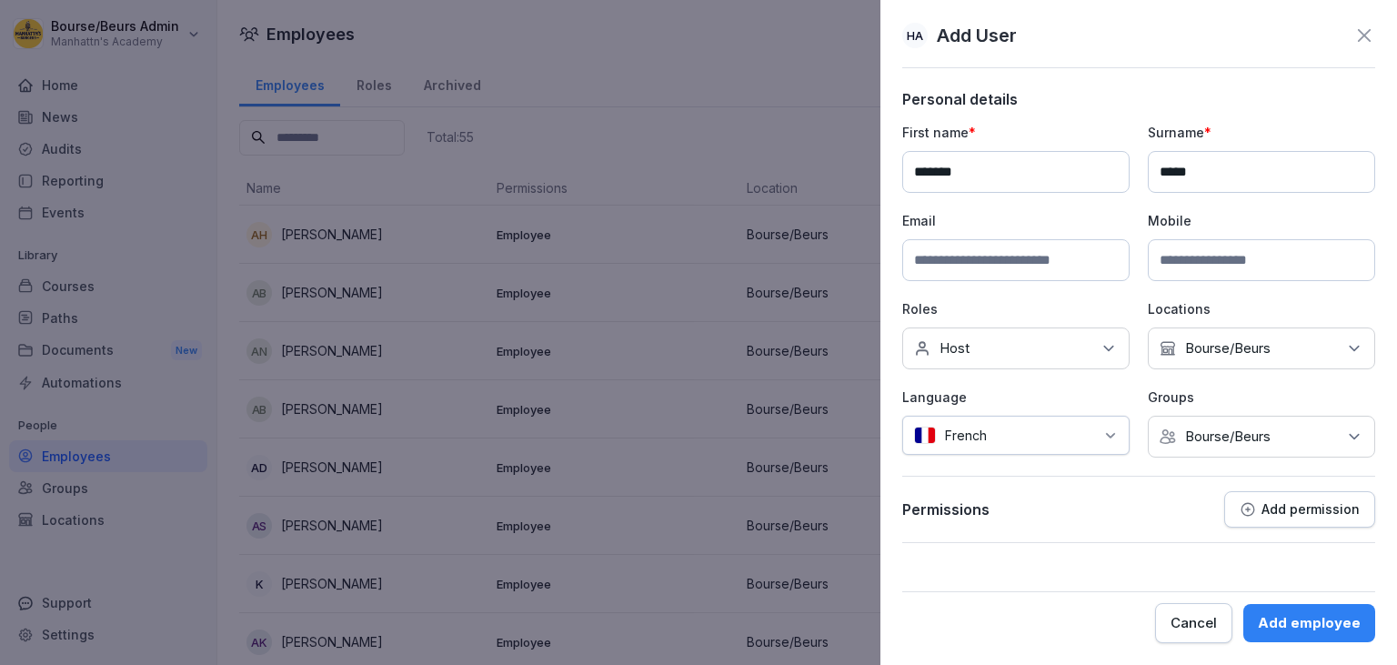
type input "*****"
click at [945, 261] on input at bounding box center [1015, 260] width 227 height 42
type input "**********"
click at [1199, 266] on input at bounding box center [1261, 260] width 227 height 42
type input "**********"
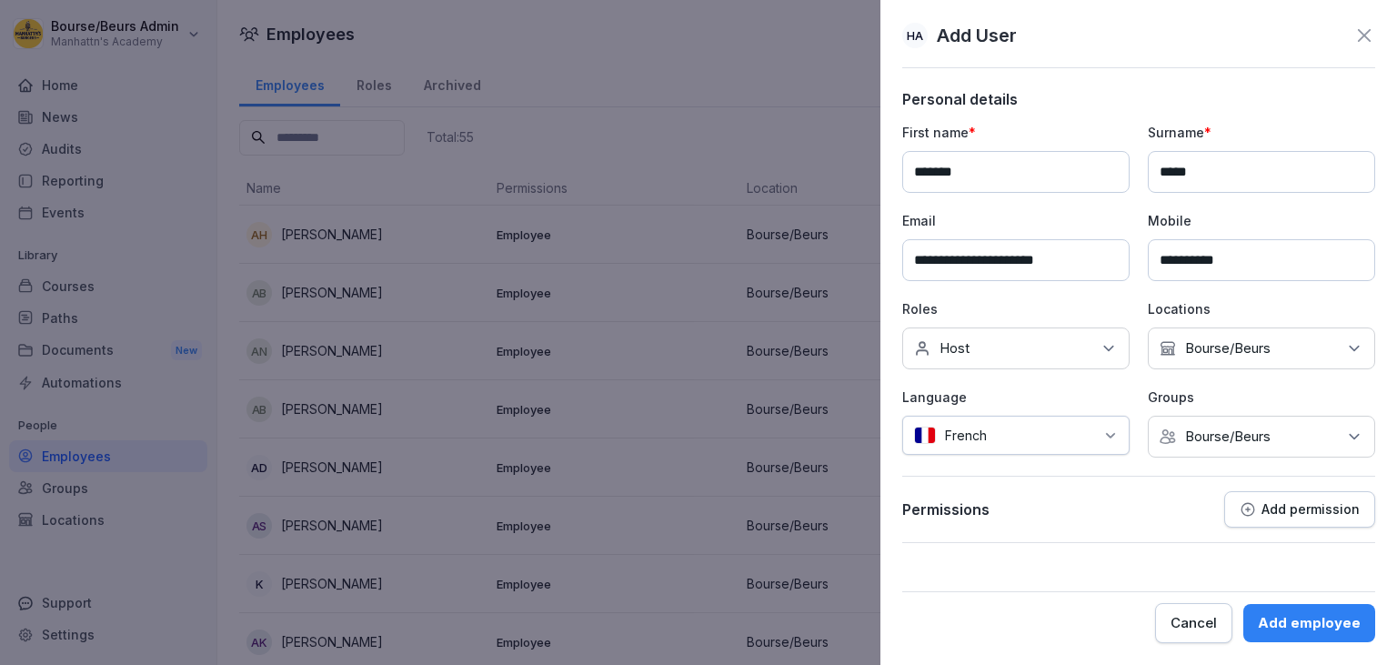
click at [1282, 626] on div "Add employee" at bounding box center [1309, 623] width 103 height 20
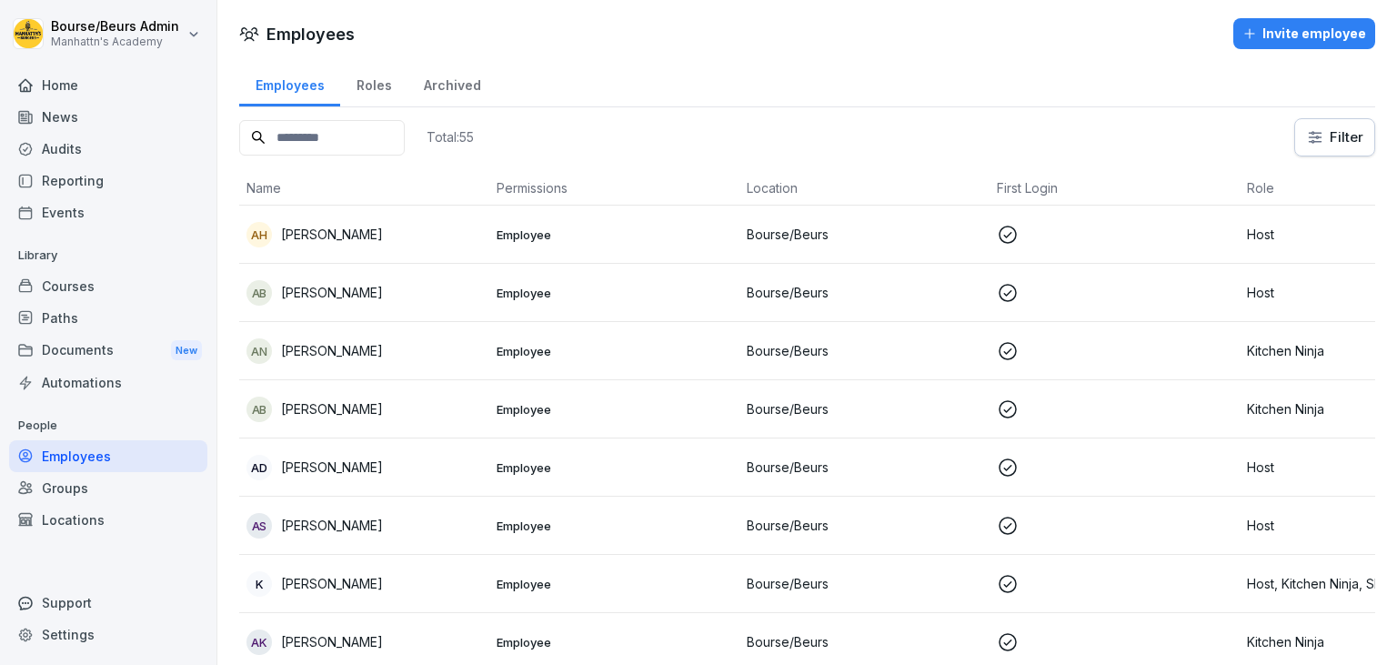
click at [340, 143] on input at bounding box center [321, 137] width 165 height 35
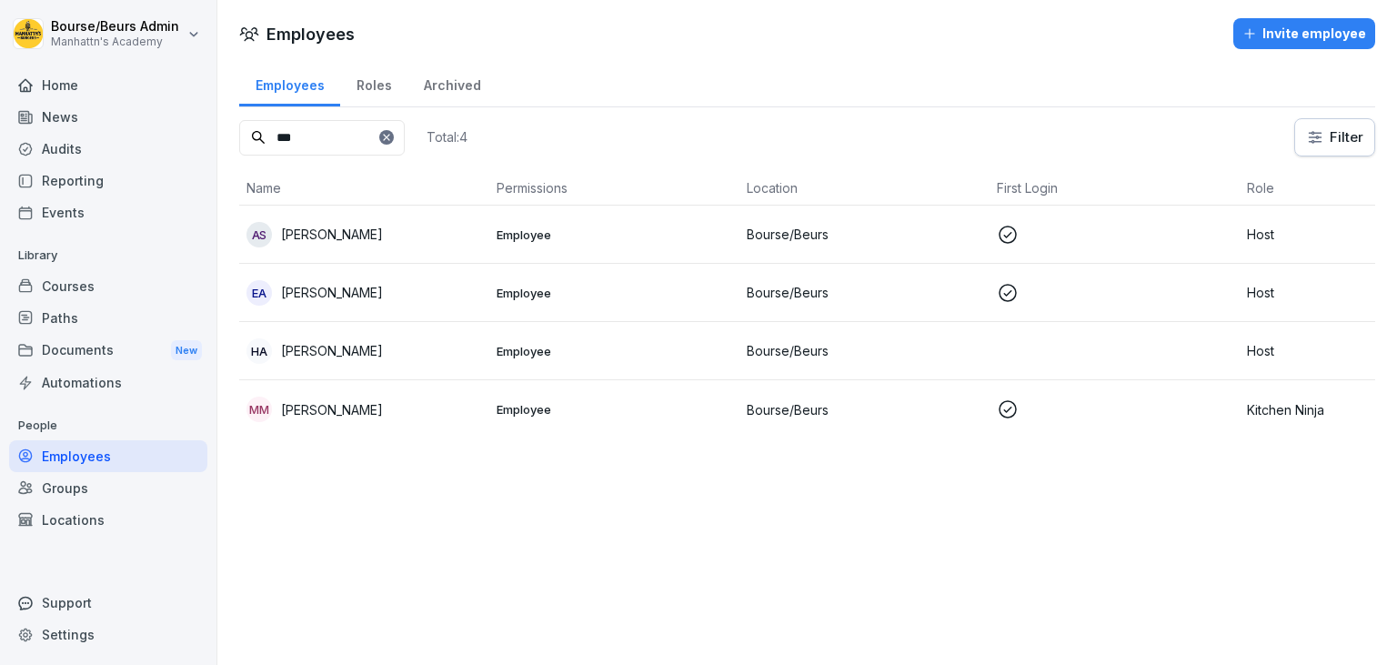
click at [367, 351] on p "[PERSON_NAME]" at bounding box center [332, 350] width 102 height 19
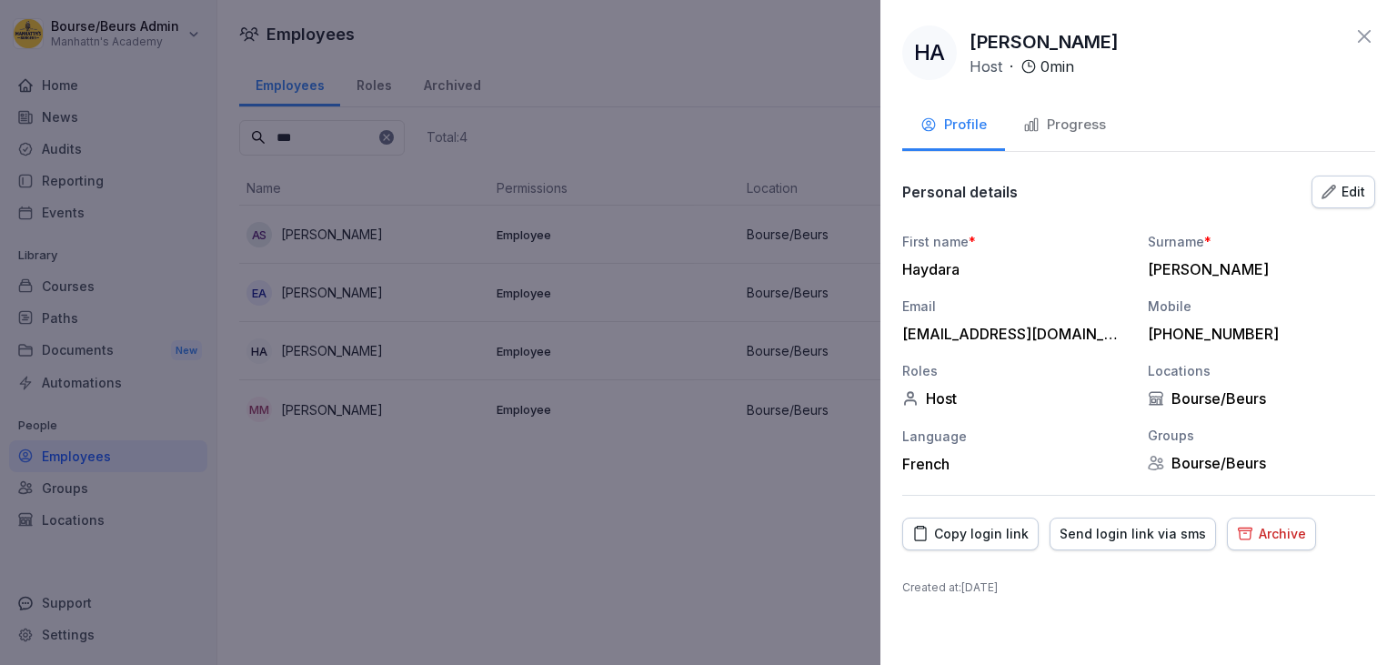
click at [962, 532] on div "Copy login link" at bounding box center [970, 534] width 116 height 20
click at [769, 511] on div at bounding box center [698, 332] width 1397 height 665
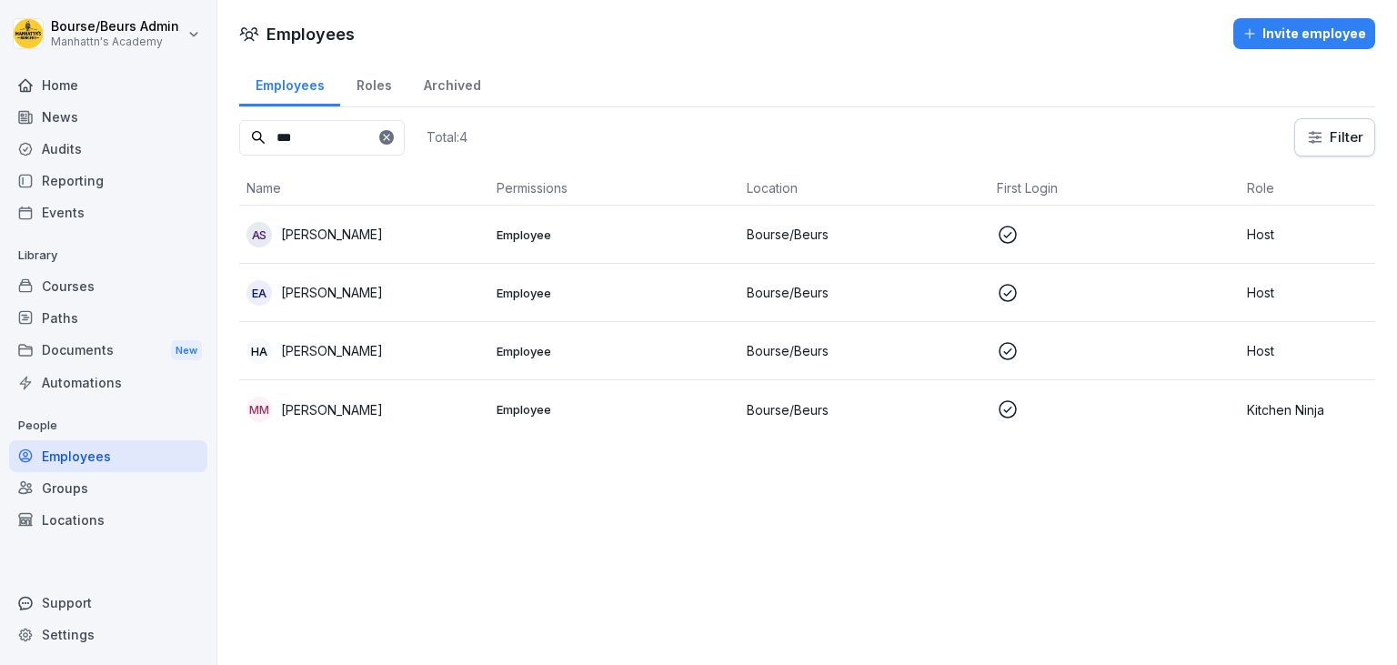
click at [338, 144] on input "***" at bounding box center [321, 137] width 165 height 35
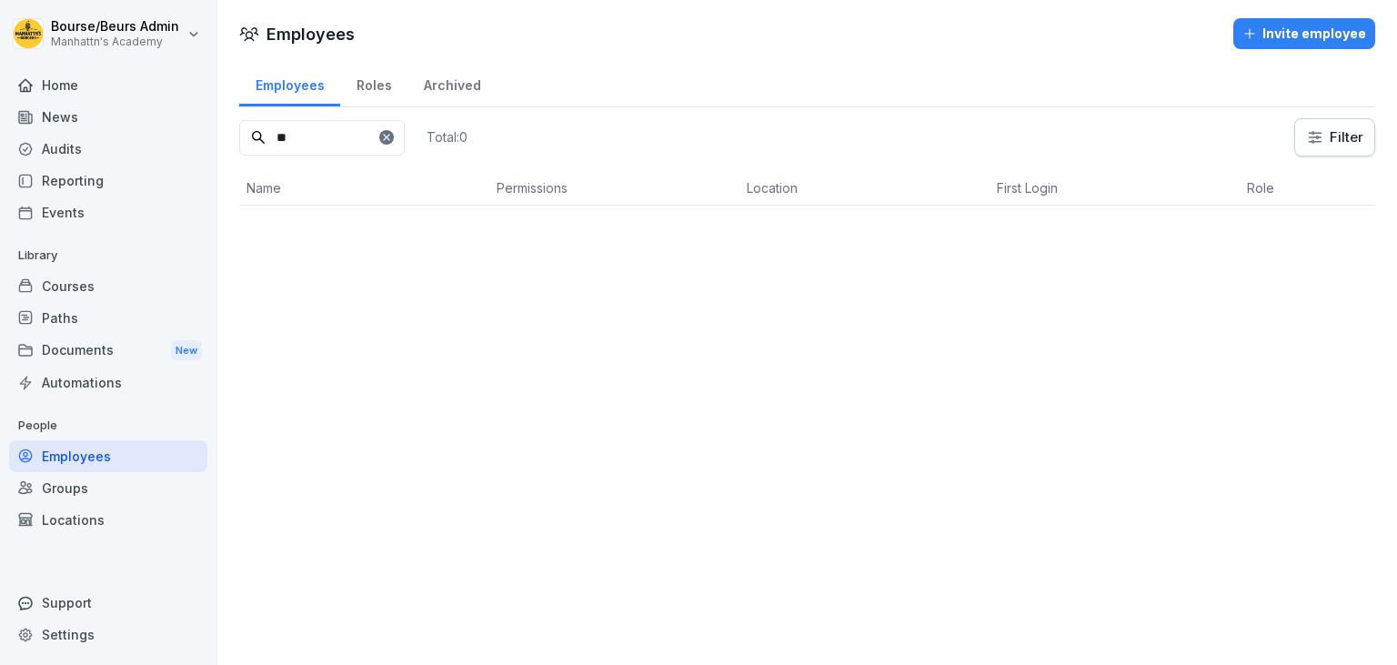
type input "*"
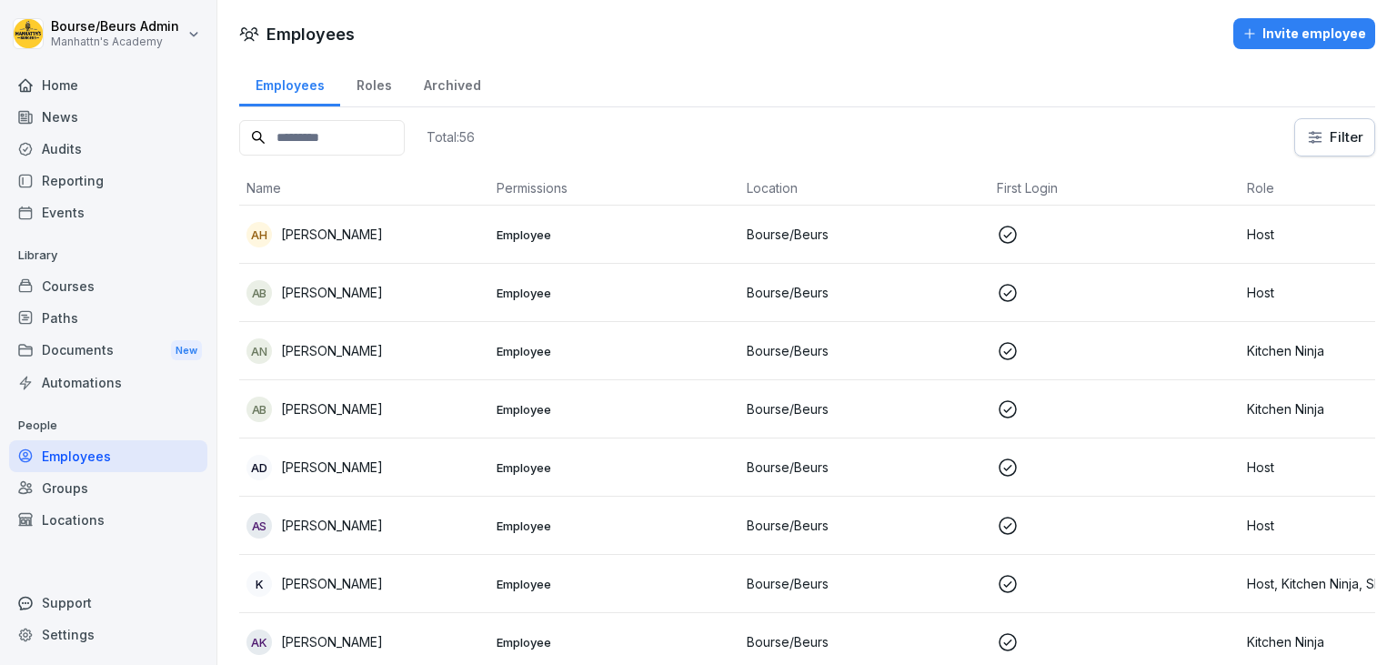
click at [1316, 31] on div "Invite employee" at bounding box center [1304, 34] width 124 height 20
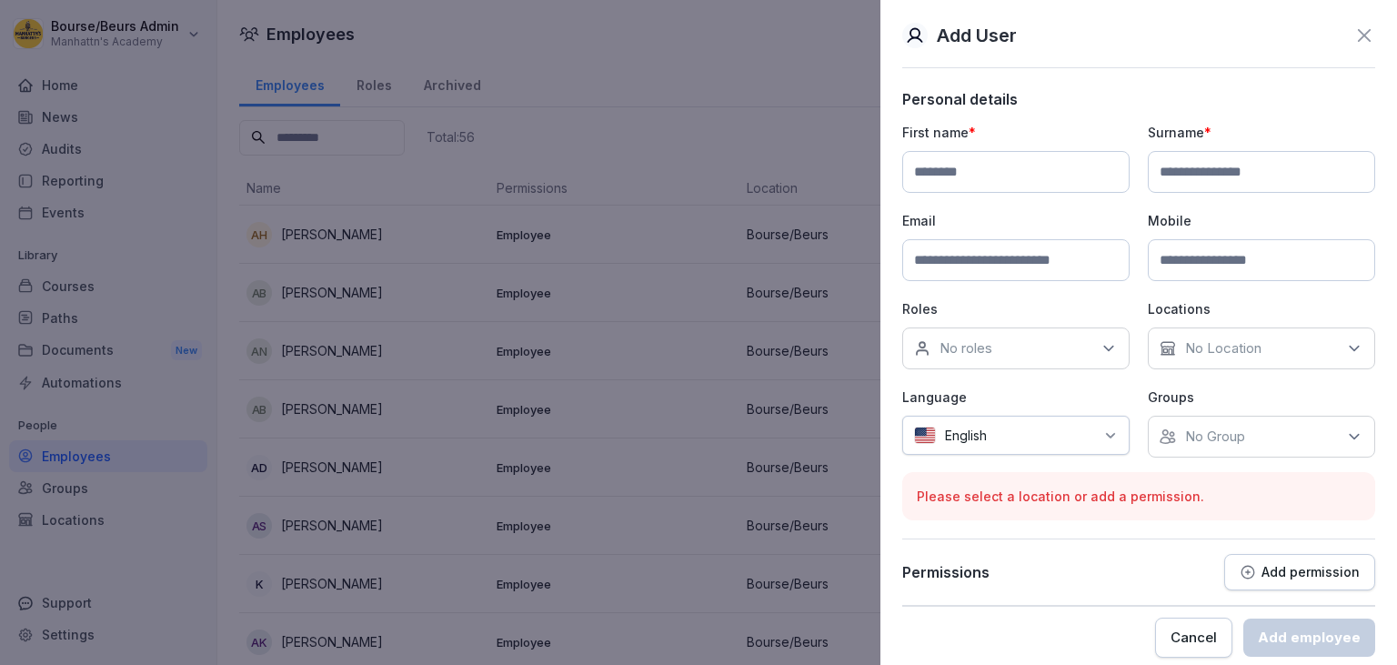
click at [1035, 174] on input at bounding box center [1015, 172] width 227 height 42
click at [1243, 165] on input at bounding box center [1261, 172] width 227 height 42
click at [1073, 176] on input at bounding box center [1015, 172] width 227 height 42
click at [1202, 176] on input "******" at bounding box center [1261, 172] width 227 height 42
type input "******"
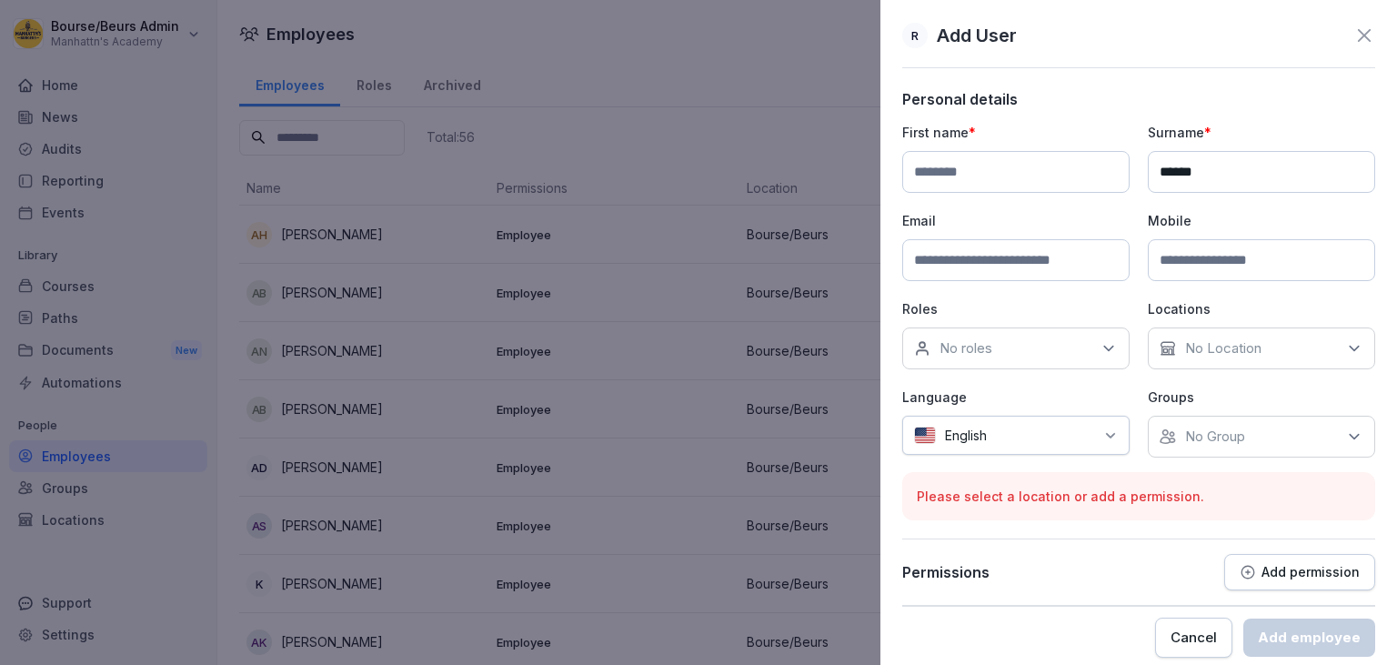
click at [996, 169] on input at bounding box center [1015, 172] width 227 height 42
type input "*****"
click at [976, 255] on input at bounding box center [1015, 260] width 227 height 42
type input "**********"
click at [1115, 355] on icon at bounding box center [1108, 348] width 18 height 18
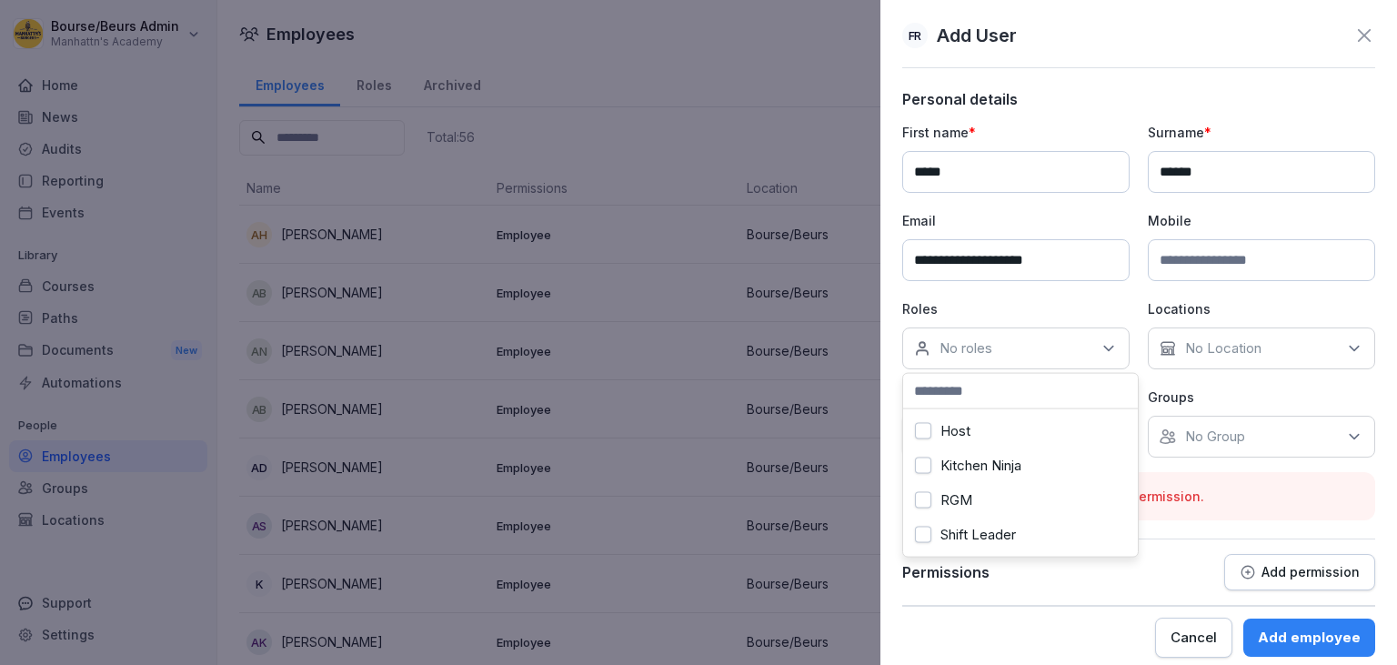
click at [993, 467] on label "Kitchen Ninja" at bounding box center [980, 465] width 81 height 16
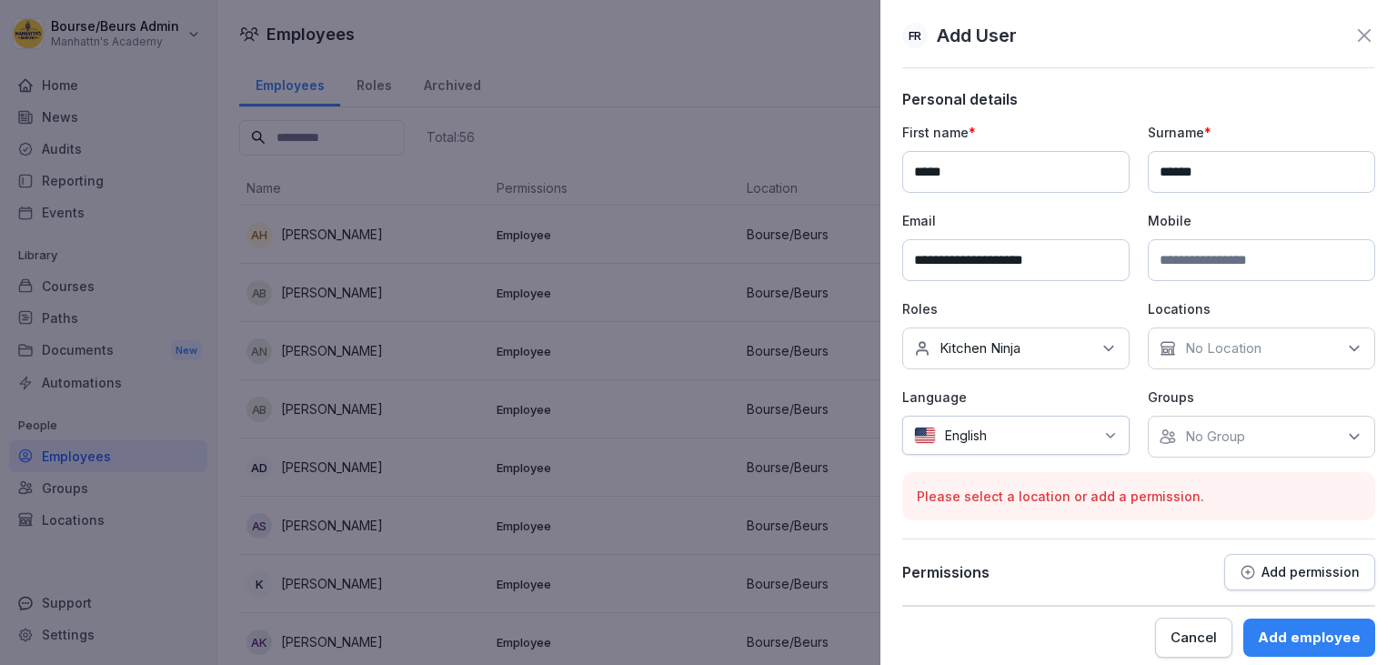
click at [1224, 444] on p "No Group" at bounding box center [1215, 436] width 60 height 18
click at [1232, 356] on p "No Location" at bounding box center [1223, 348] width 76 height 18
click at [1222, 442] on div "Bourse/Beurs" at bounding box center [1266, 431] width 226 height 35
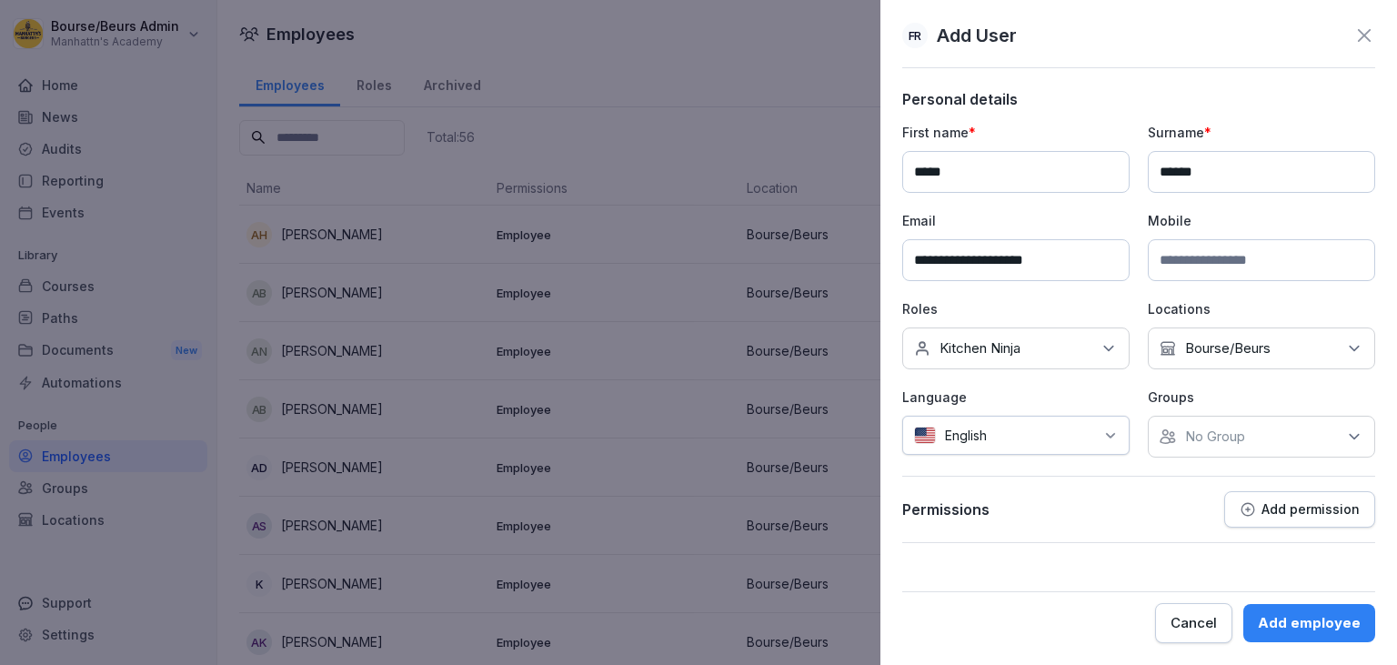
click at [1098, 446] on div "English" at bounding box center [1015, 435] width 227 height 39
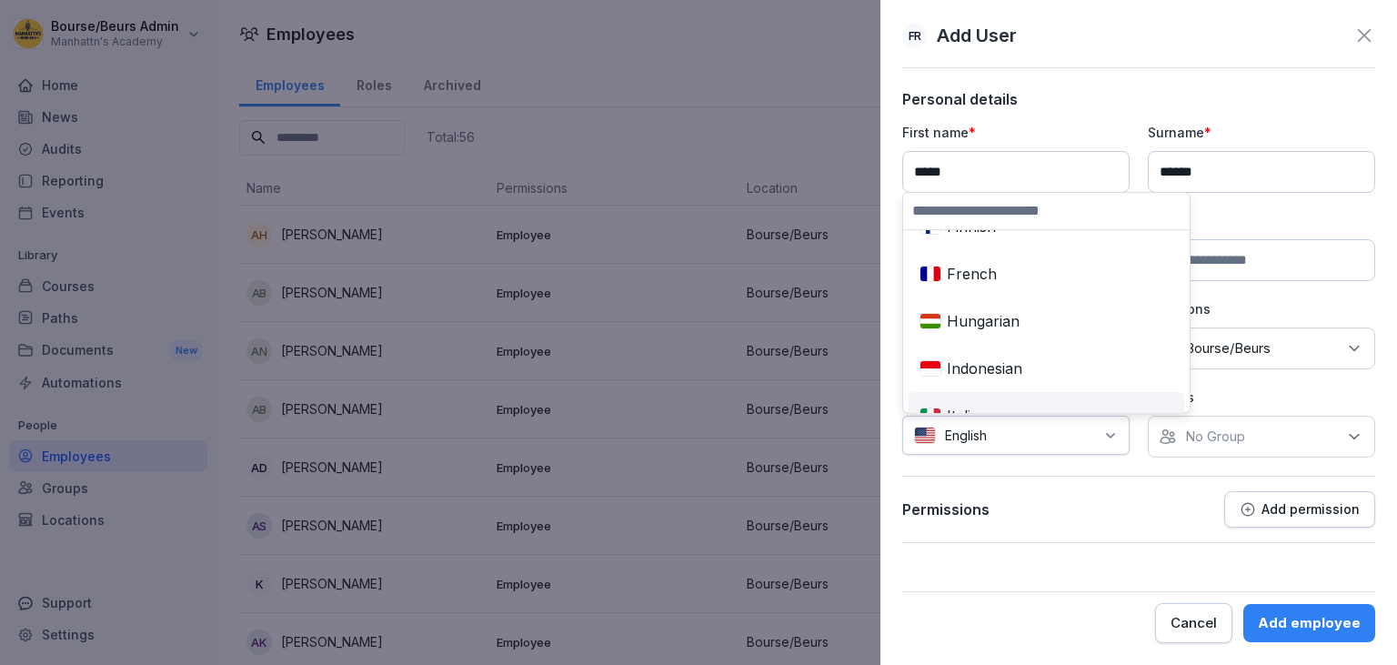
scroll to position [408, 0]
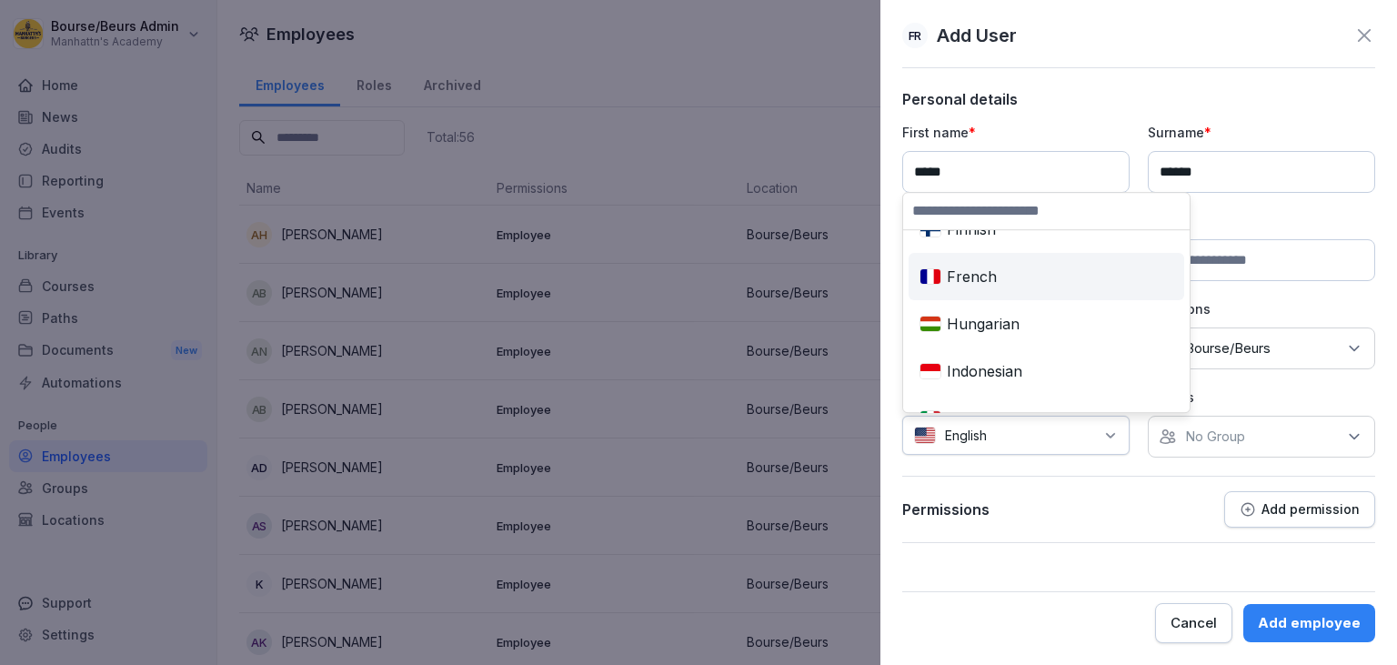
click at [1002, 282] on div "French" at bounding box center [1046, 276] width 268 height 40
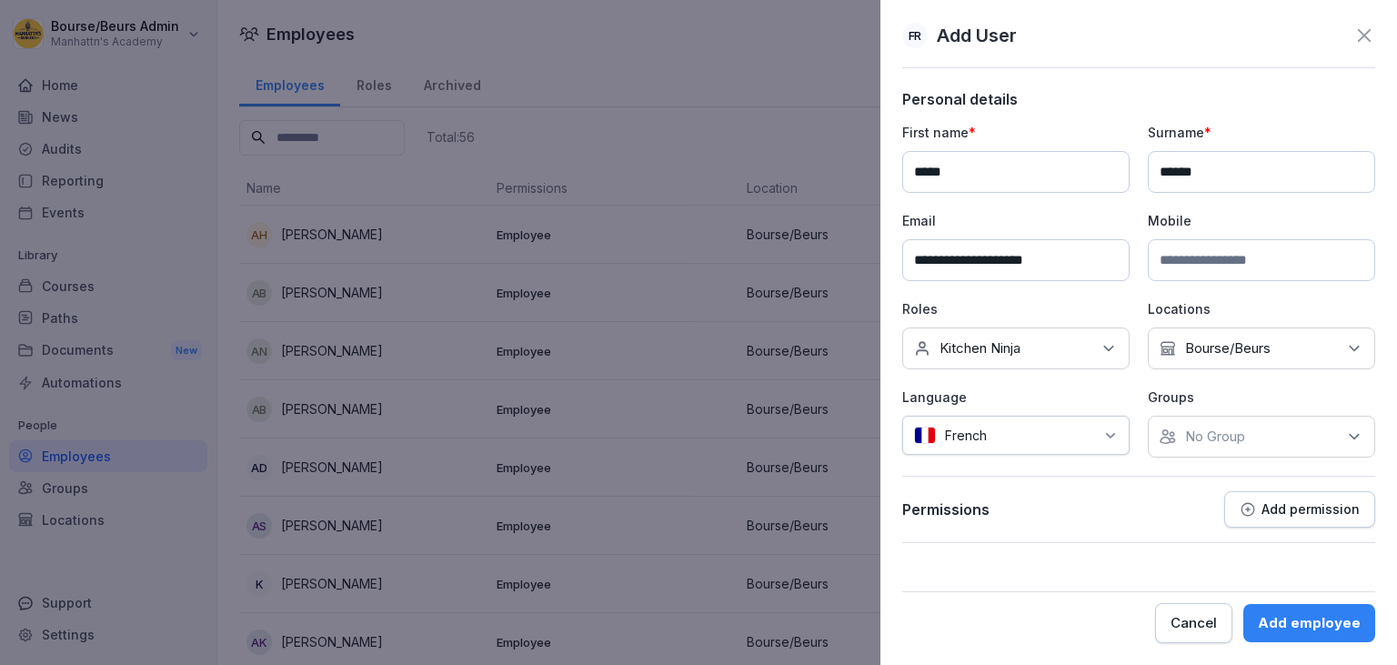
click at [1243, 432] on p "No Group" at bounding box center [1215, 436] width 60 height 18
click at [1224, 515] on label "Bourse/Beurs" at bounding box center [1228, 518] width 85 height 16
click at [1064, 595] on div "Cancel Add employee" at bounding box center [1138, 617] width 473 height 52
click at [1209, 250] on input at bounding box center [1261, 260] width 227 height 42
type input "**********"
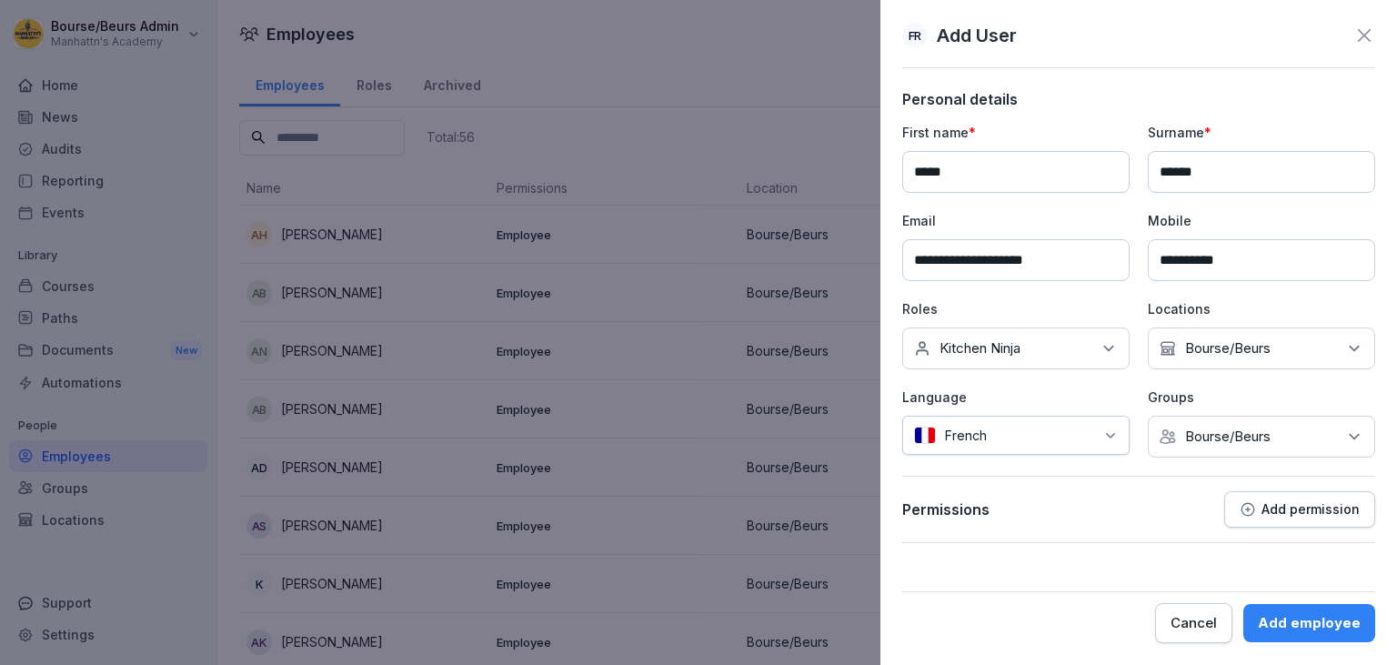
click at [1118, 557] on form "**********" at bounding box center [1138, 366] width 473 height 553
click at [1338, 629] on div "Add employee" at bounding box center [1309, 623] width 103 height 20
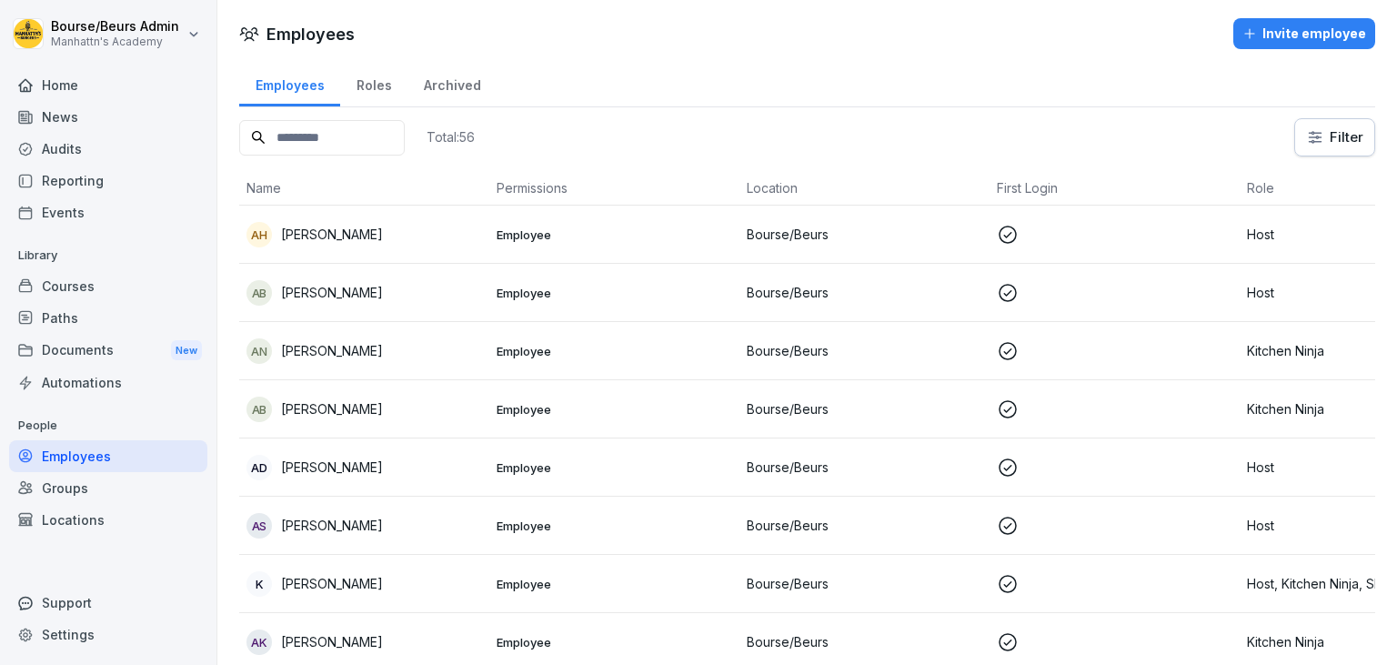
click at [104, 93] on div "Home" at bounding box center [108, 85] width 198 height 32
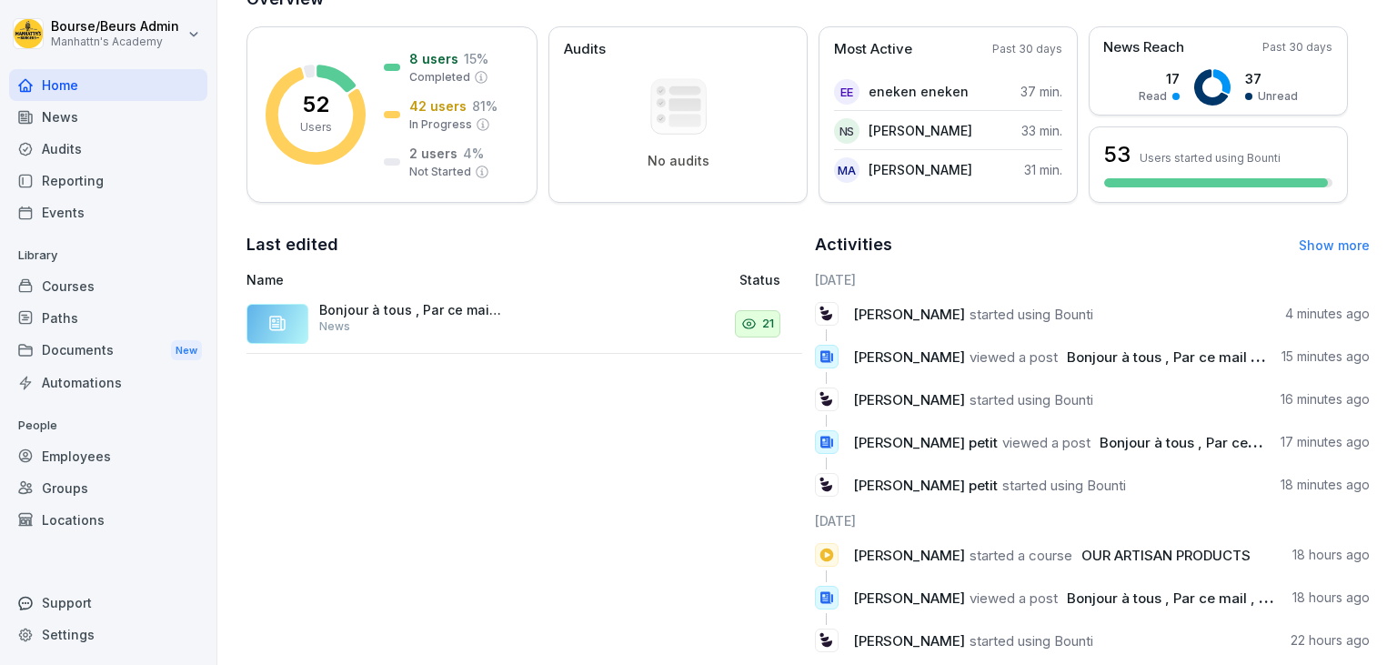
scroll to position [277, 0]
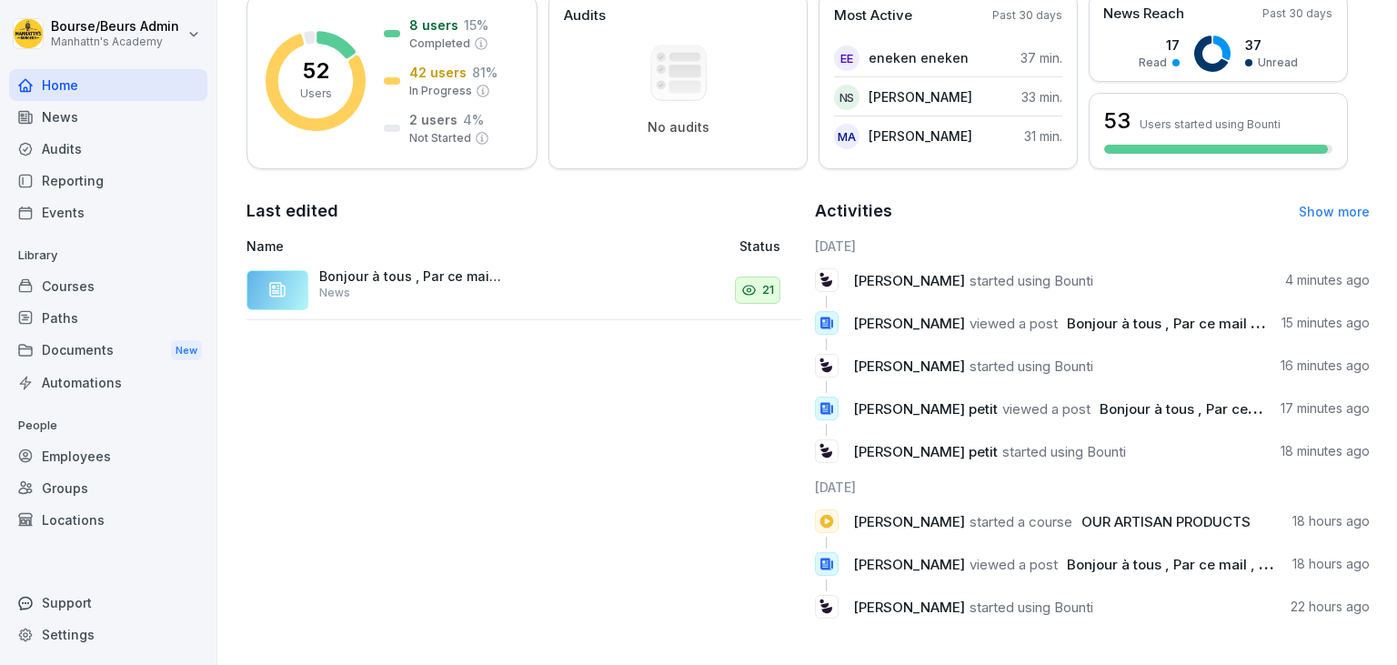
click at [70, 112] on div "News" at bounding box center [108, 117] width 198 height 32
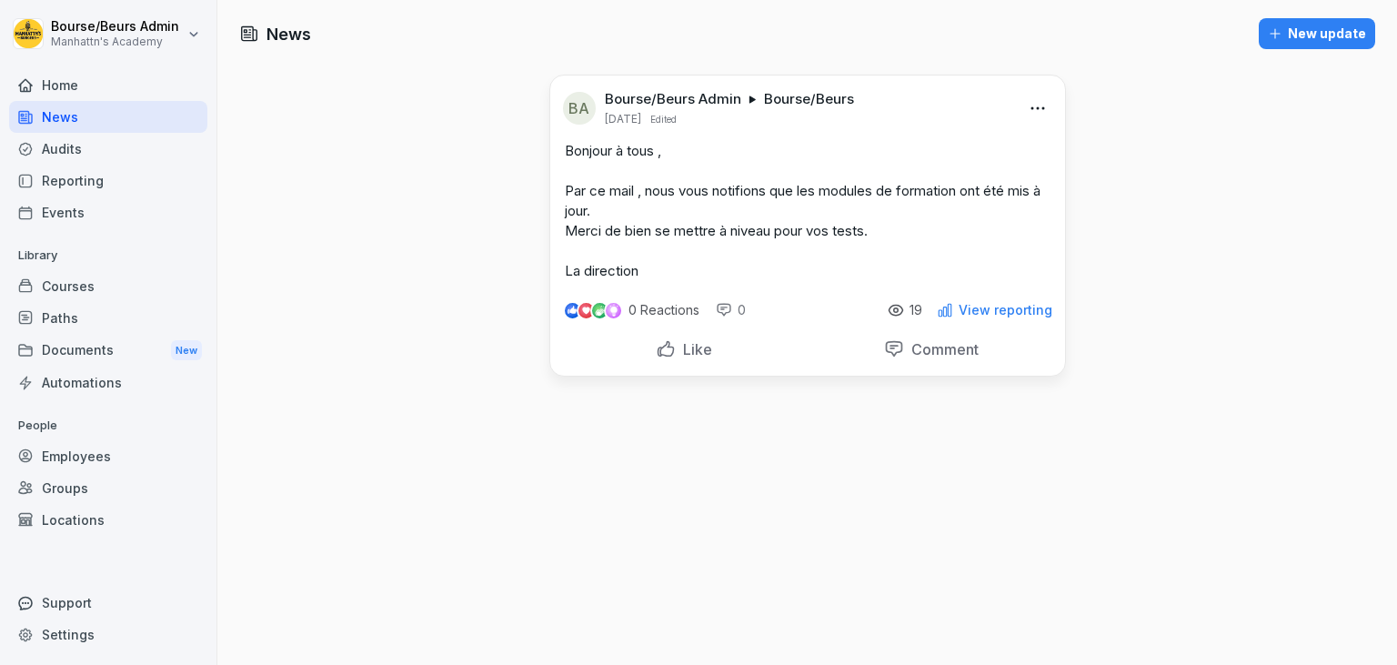
click at [78, 84] on div "Home" at bounding box center [108, 85] width 198 height 32
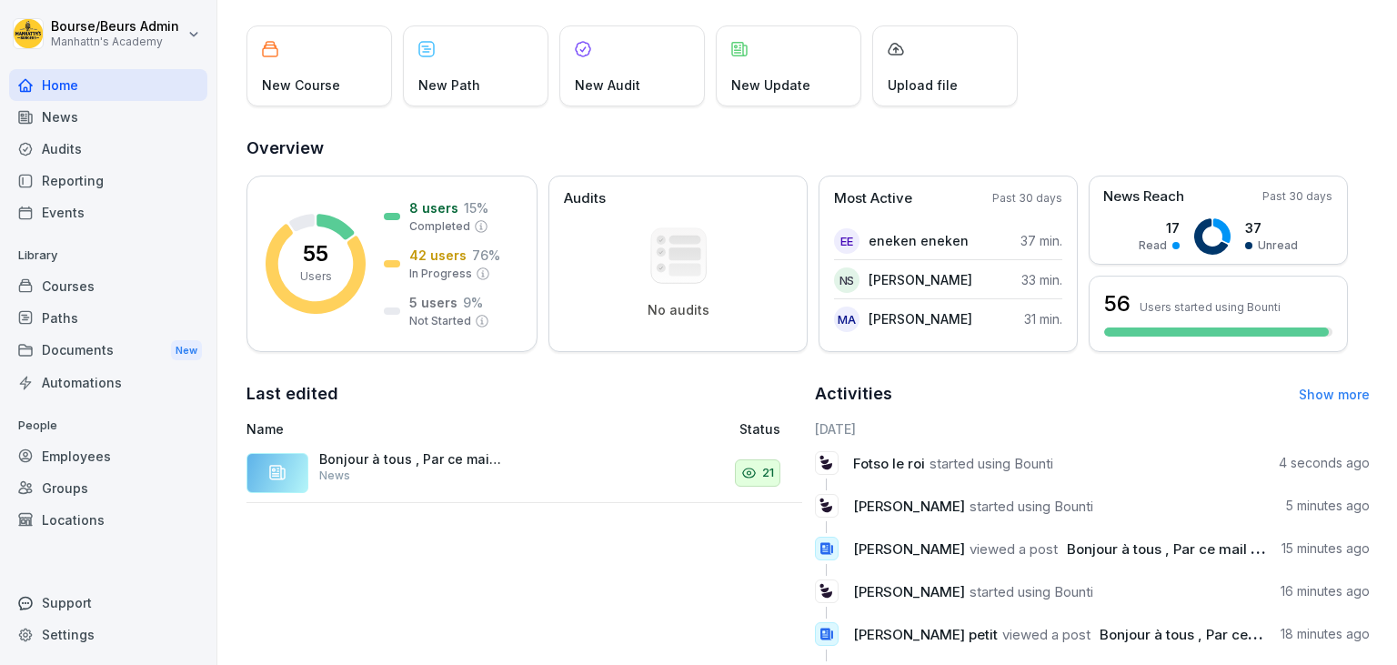
scroll to position [97, 0]
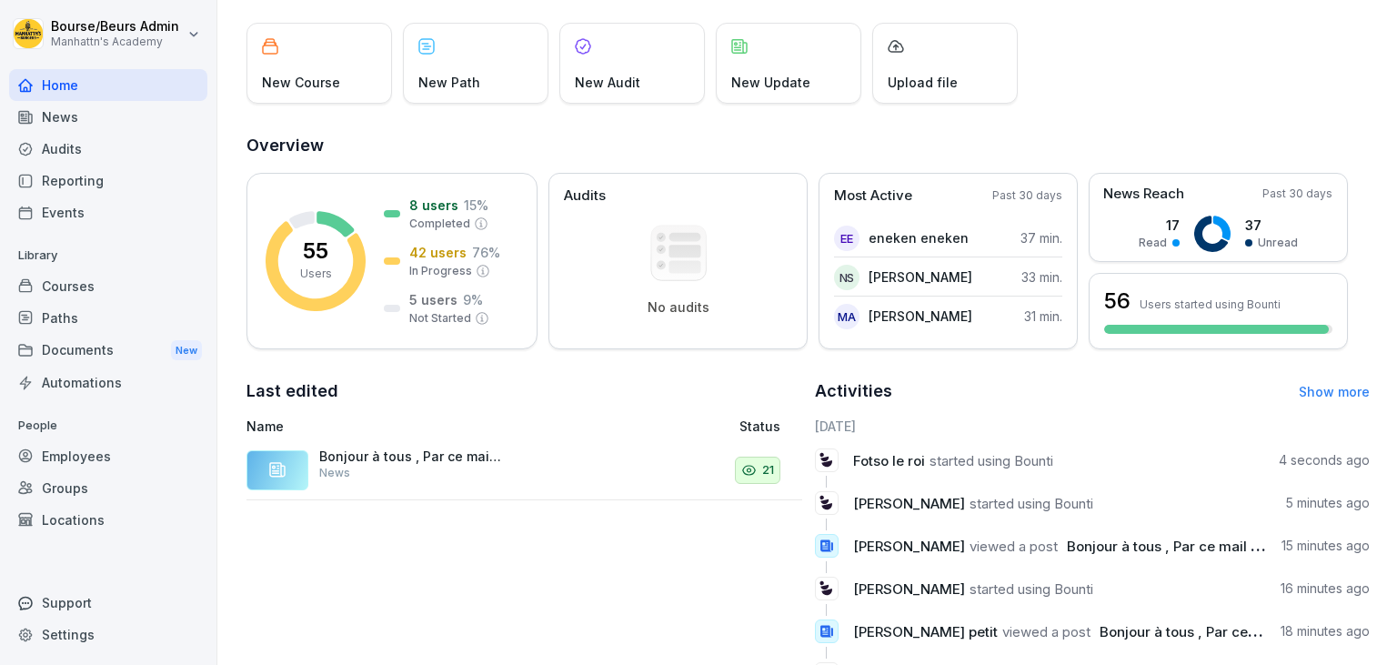
click at [123, 113] on div "News" at bounding box center [108, 117] width 198 height 32
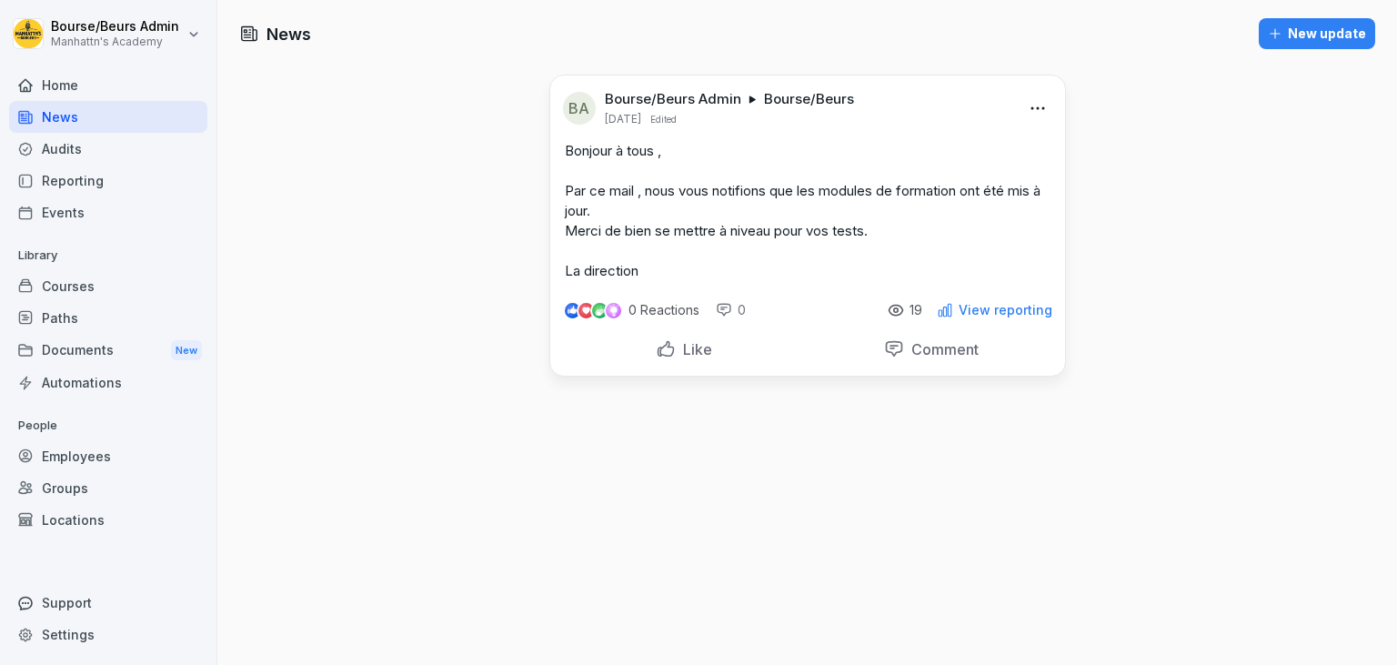
click at [63, 153] on div "Audits" at bounding box center [108, 149] width 198 height 32
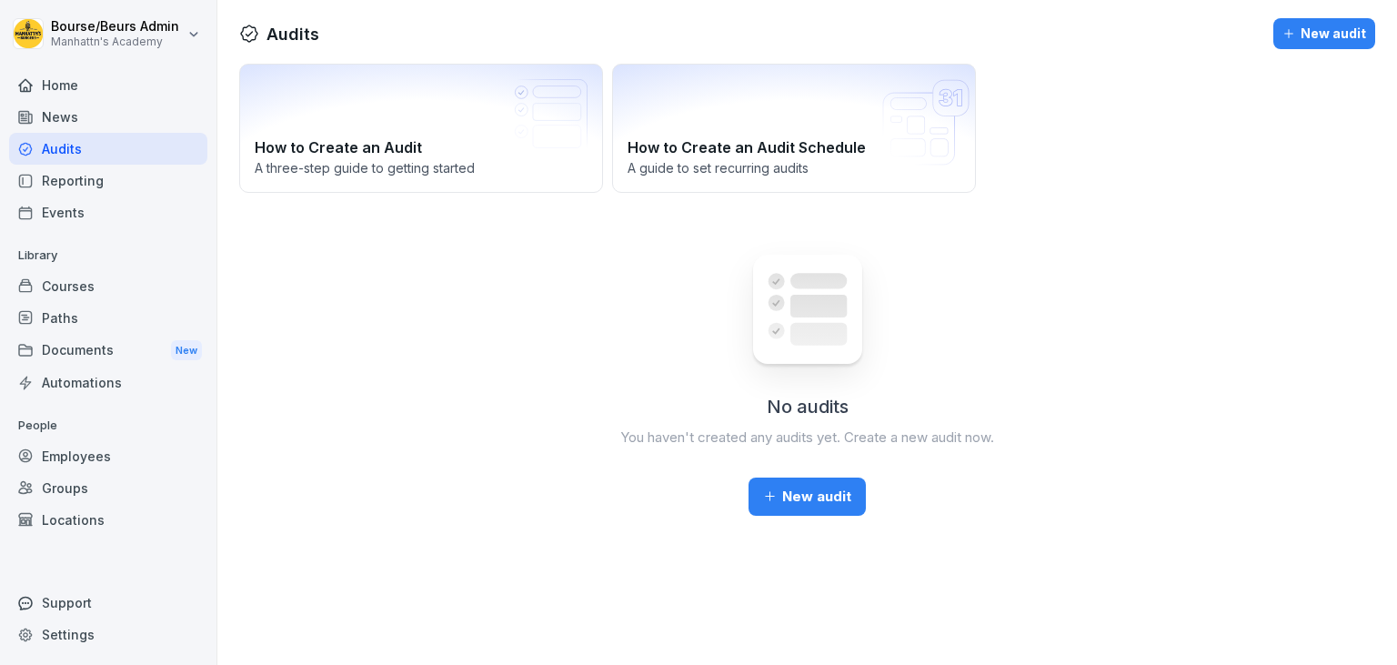
click at [116, 169] on div "Reporting" at bounding box center [108, 181] width 198 height 32
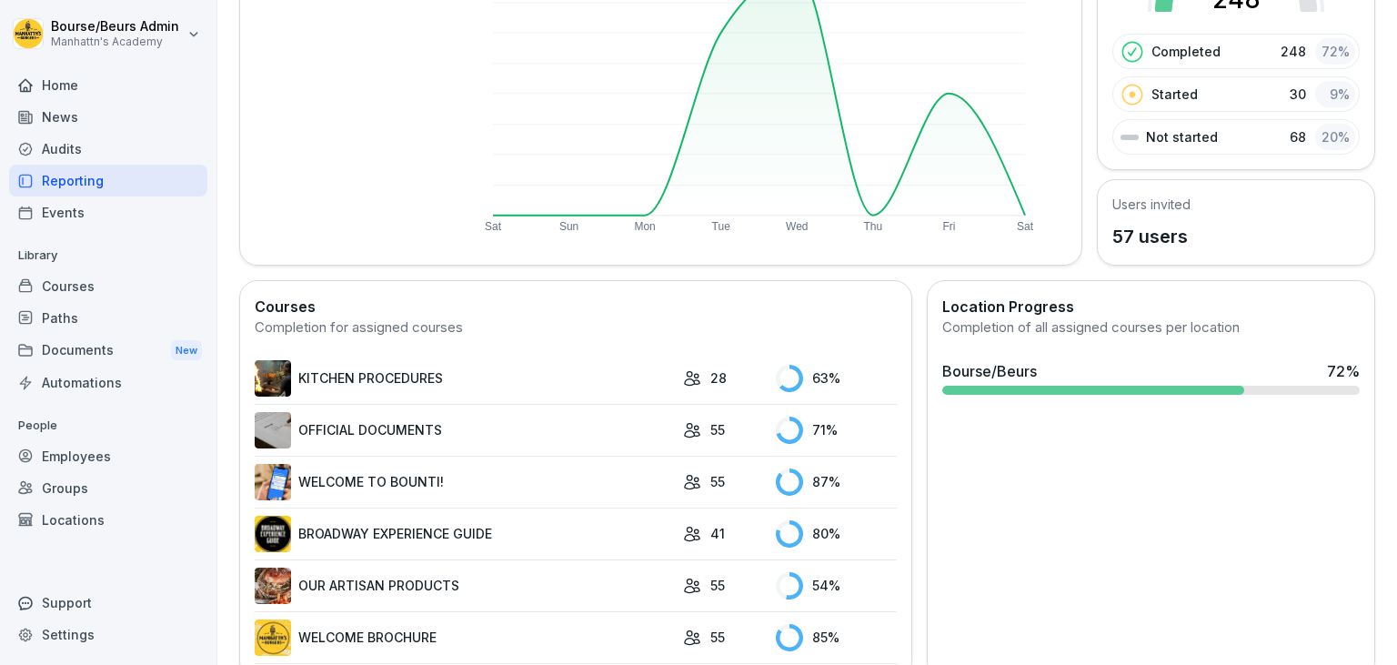
scroll to position [272, 0]
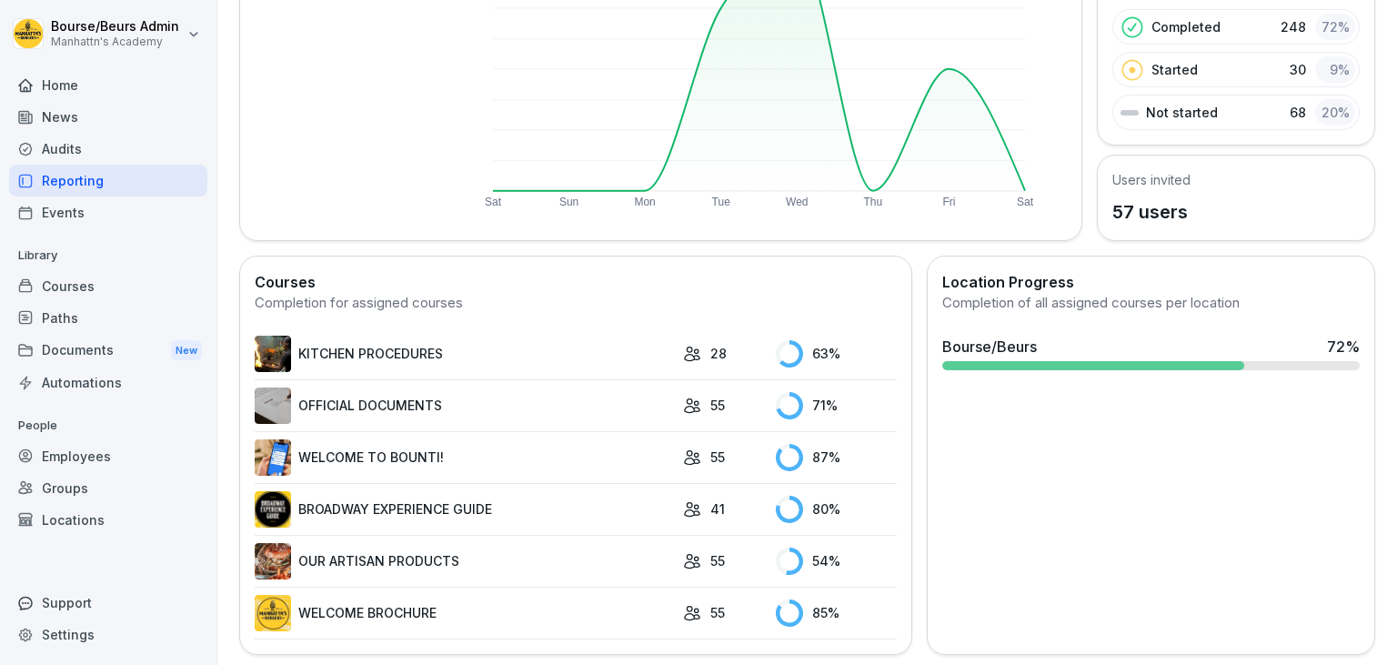
click at [377, 346] on link "KITCHEN PROCEDURES" at bounding box center [464, 354] width 419 height 36
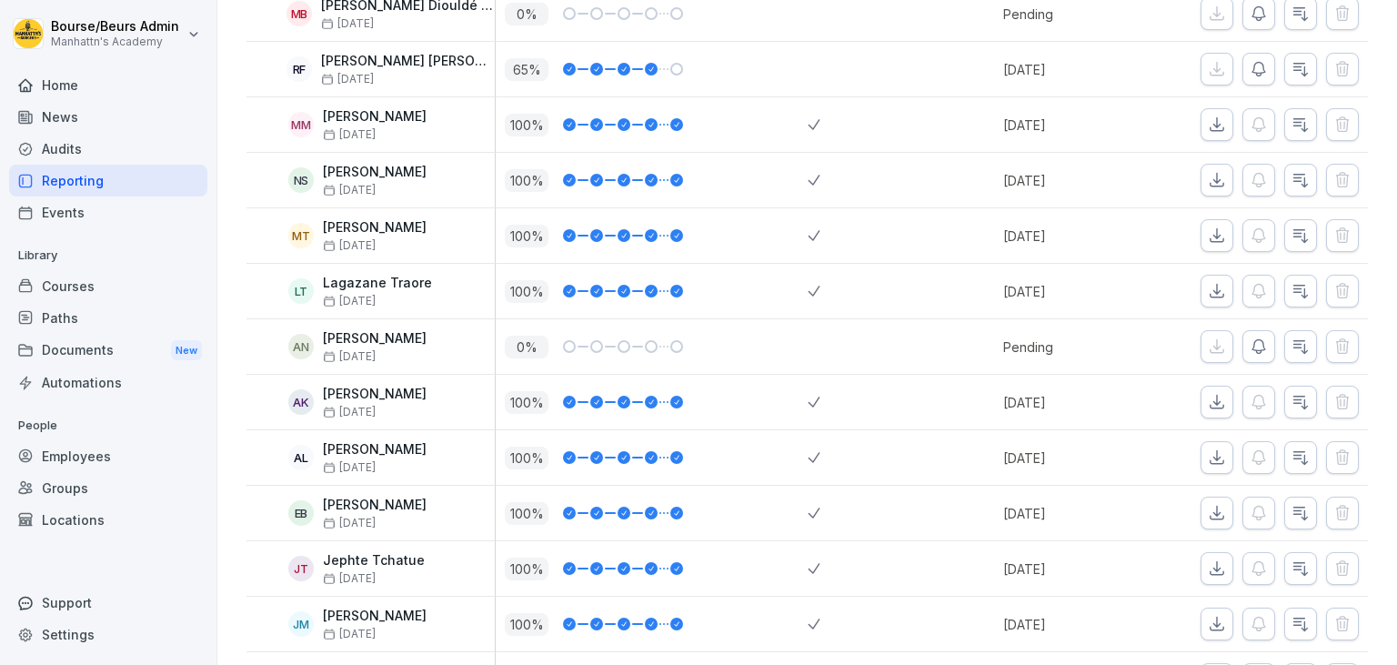
scroll to position [476, 0]
click at [1263, 343] on icon "button" at bounding box center [1258, 345] width 18 height 18
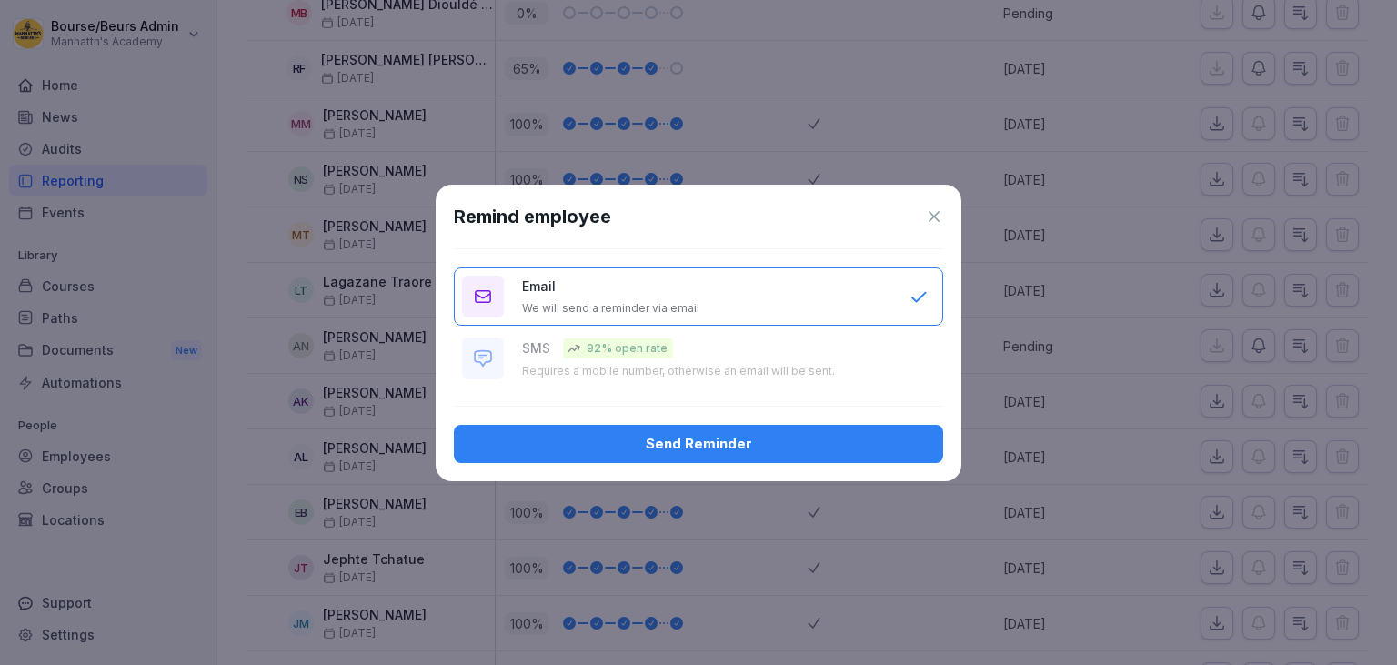
click at [801, 447] on div "Send Reminder" at bounding box center [698, 444] width 460 height 20
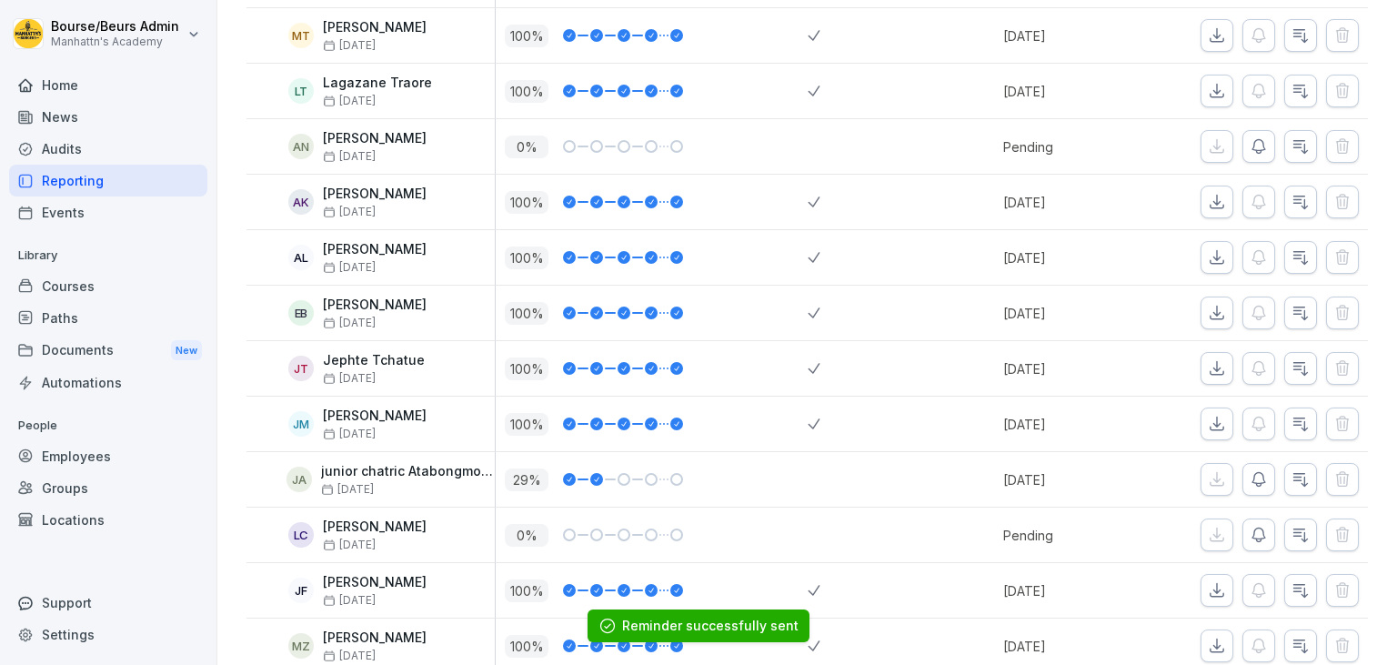
scroll to position [677, 0]
click at [1257, 483] on icon "button" at bounding box center [1258, 478] width 18 height 18
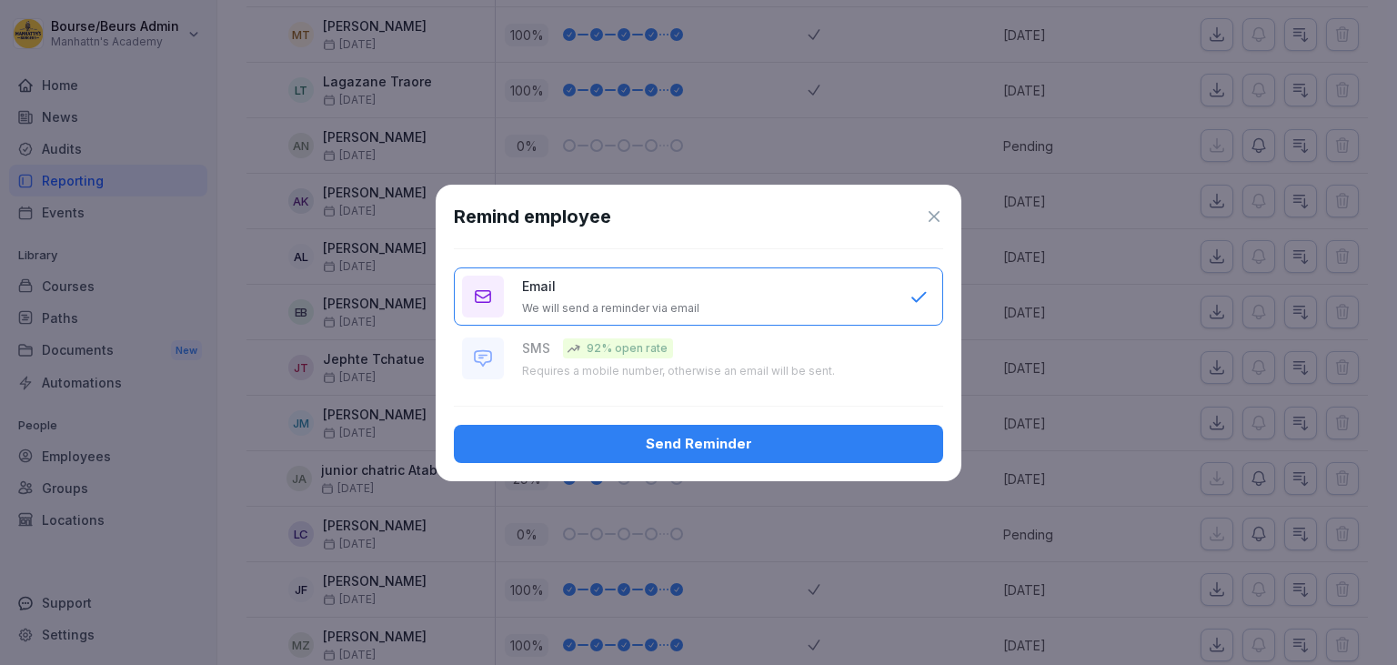
click at [766, 436] on div "Send Reminder" at bounding box center [698, 444] width 460 height 20
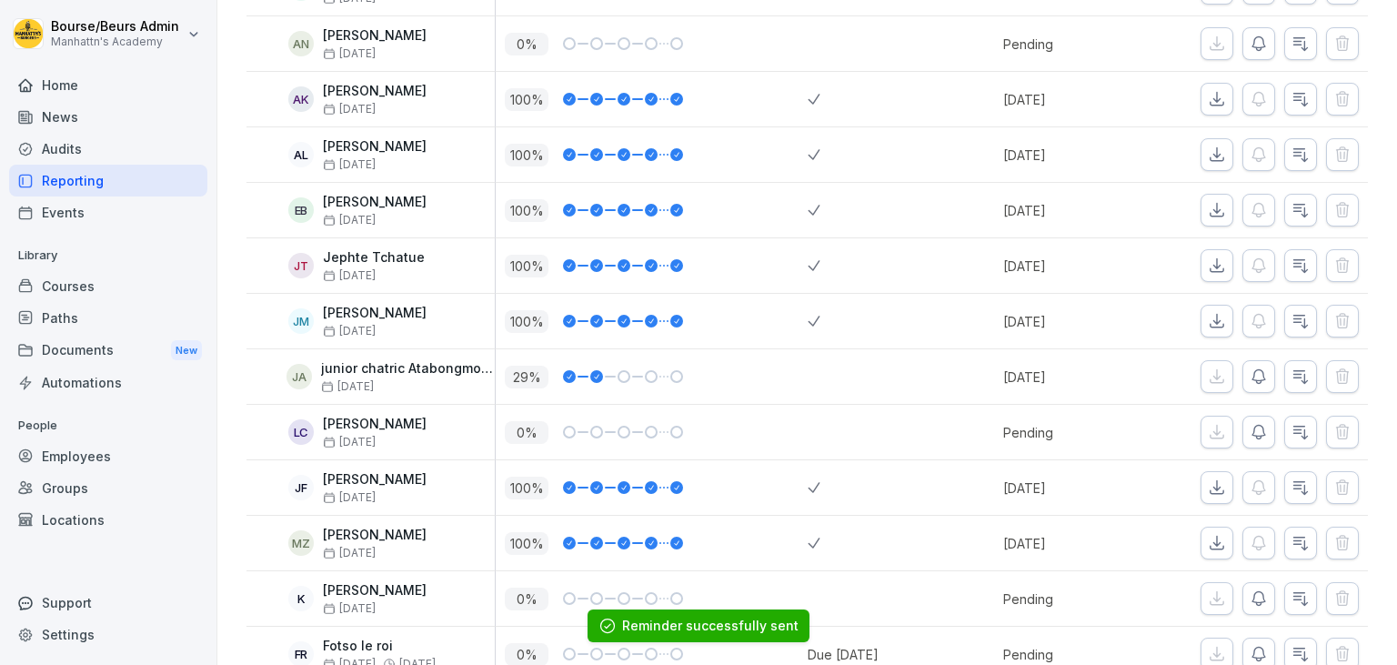
scroll to position [779, 0]
click at [1257, 426] on icon "button" at bounding box center [1258, 431] width 18 height 18
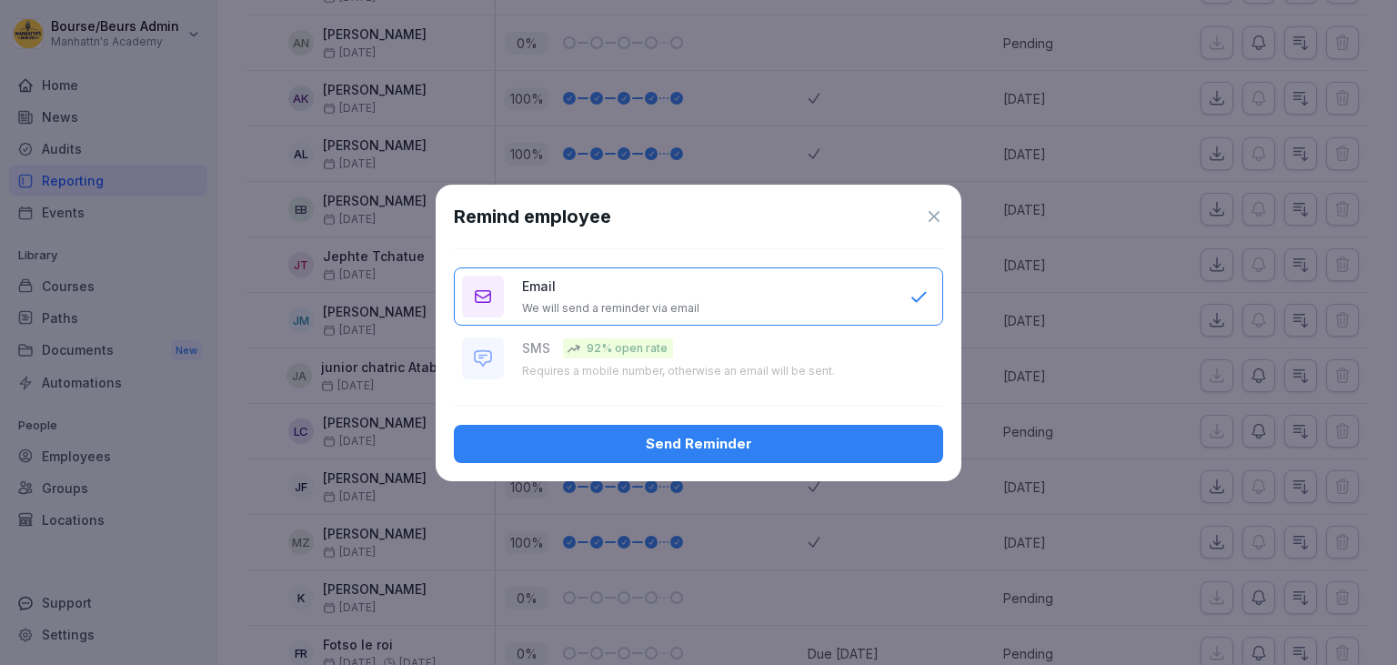
click at [828, 446] on div "Send Reminder" at bounding box center [698, 444] width 460 height 20
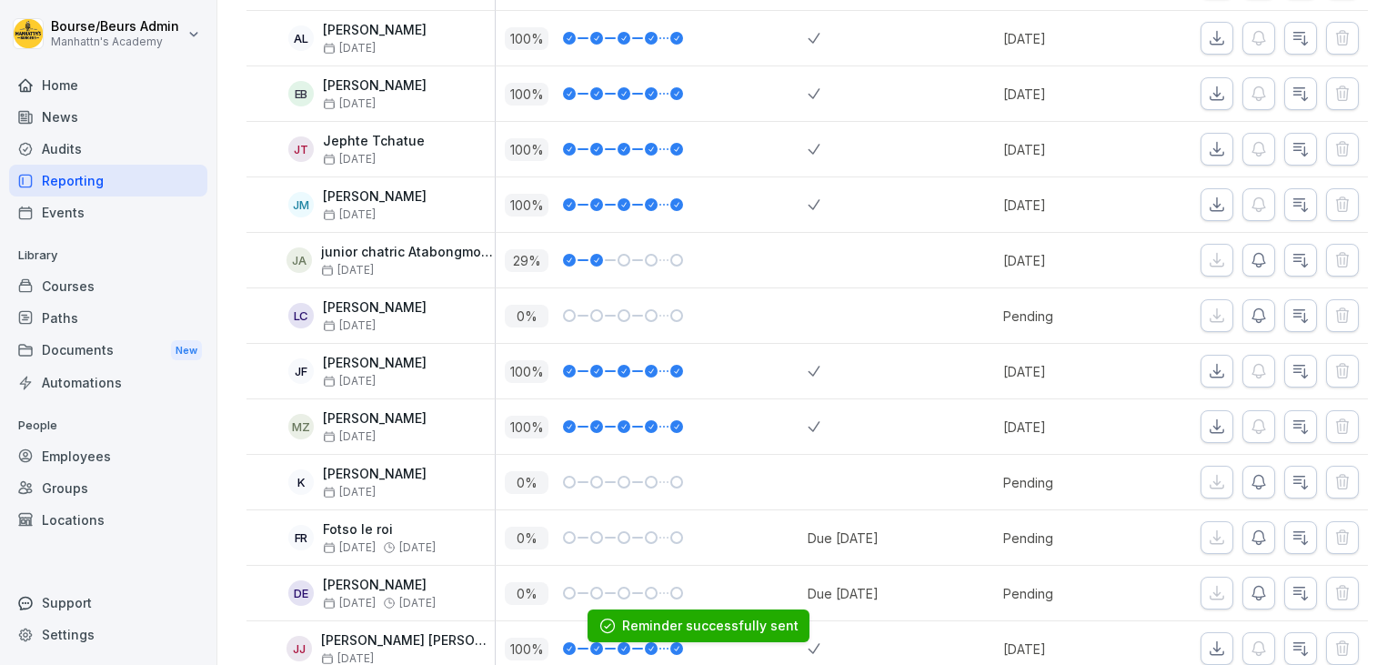
scroll to position [896, 0]
click at [1249, 478] on button "button" at bounding box center [1258, 481] width 33 height 33
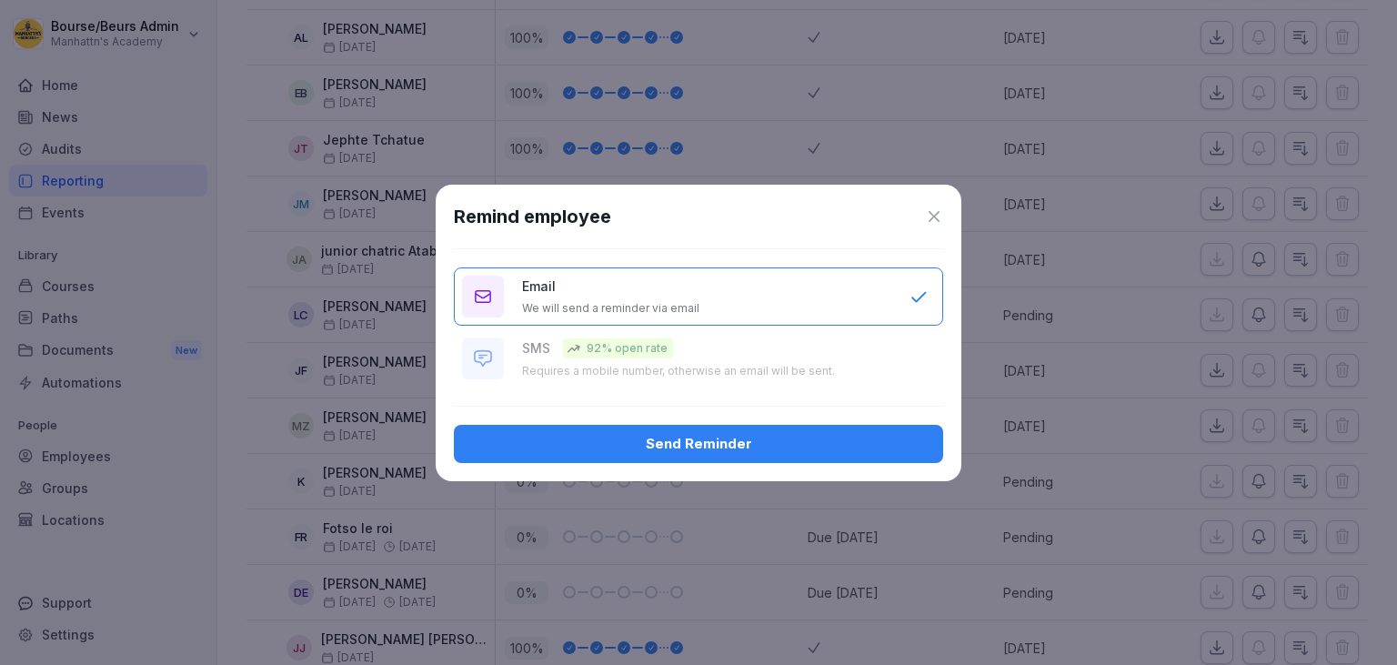
click at [896, 432] on button "Send Reminder" at bounding box center [698, 444] width 489 height 38
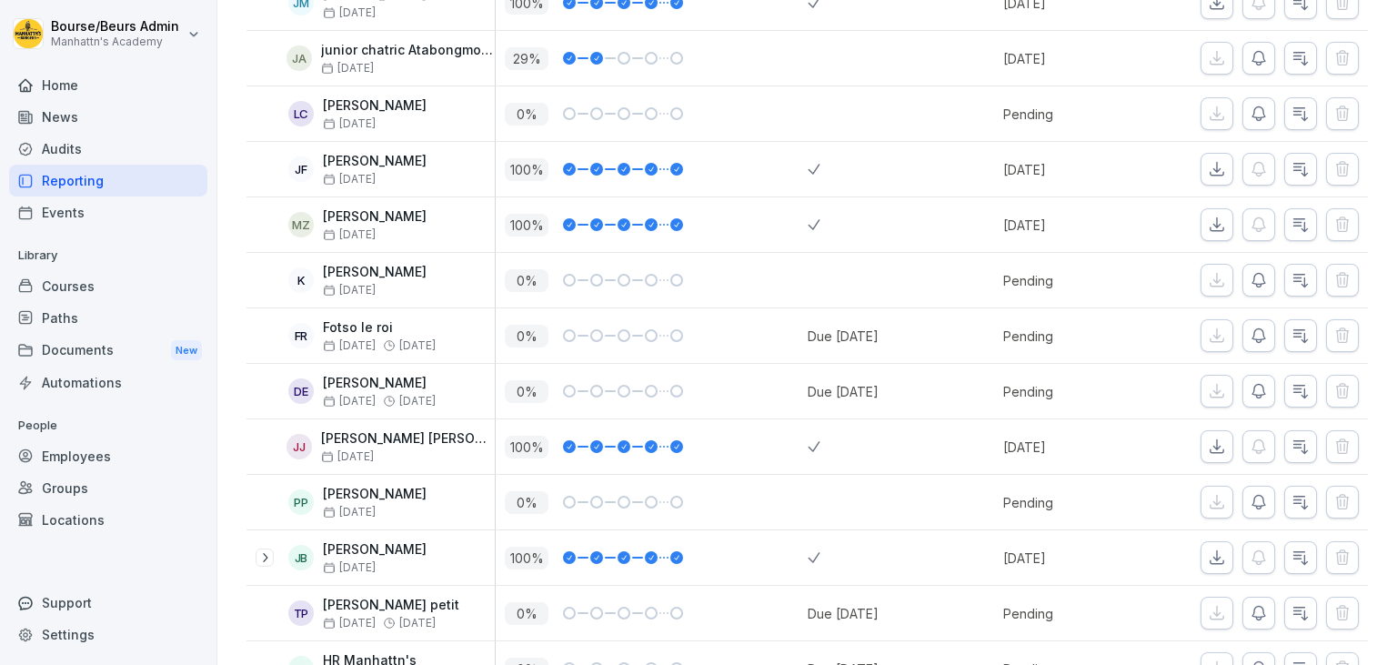
scroll to position [1098, 0]
click at [1255, 503] on icon "button" at bounding box center [1258, 501] width 18 height 18
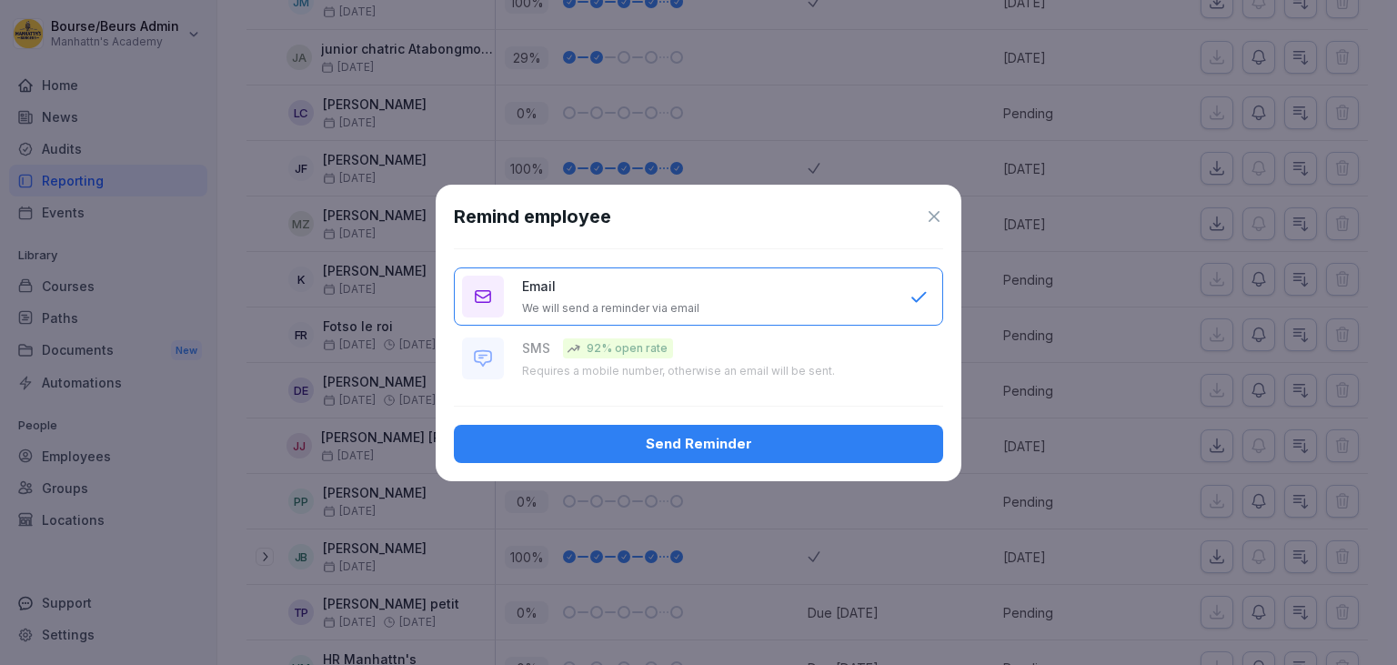
click at [913, 446] on div "Send Reminder" at bounding box center [698, 444] width 460 height 20
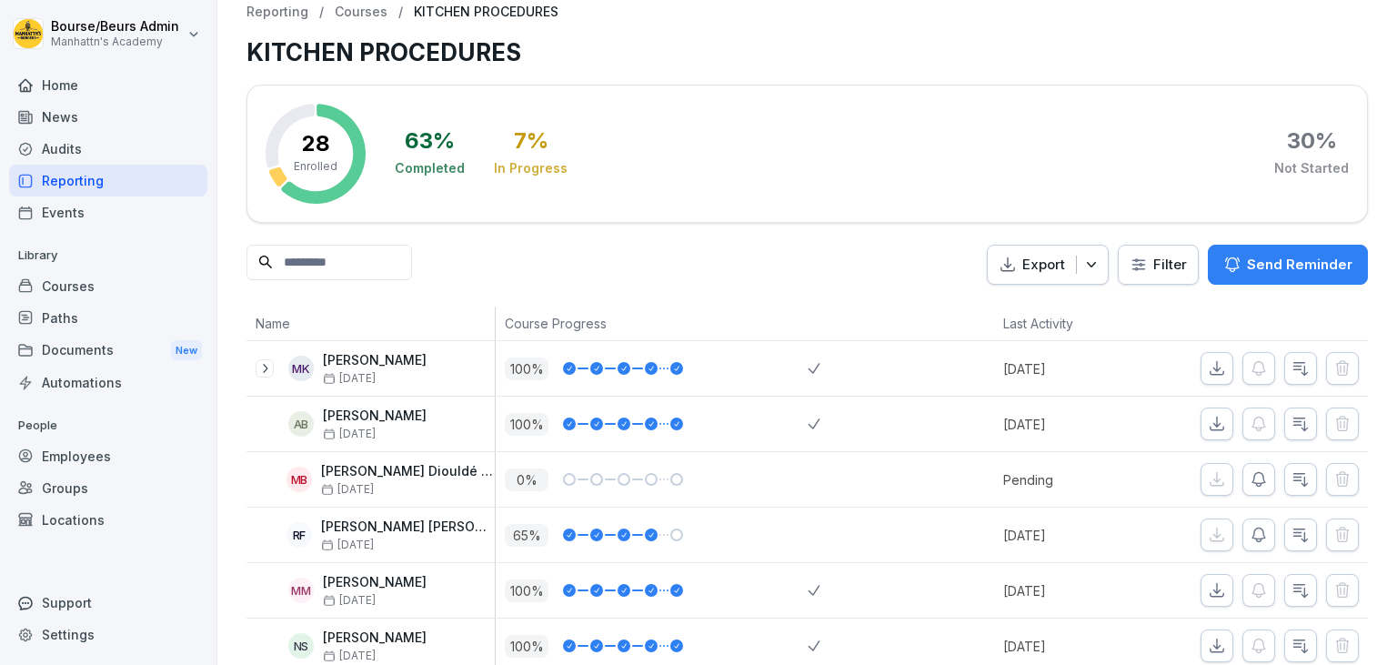
scroll to position [0, 0]
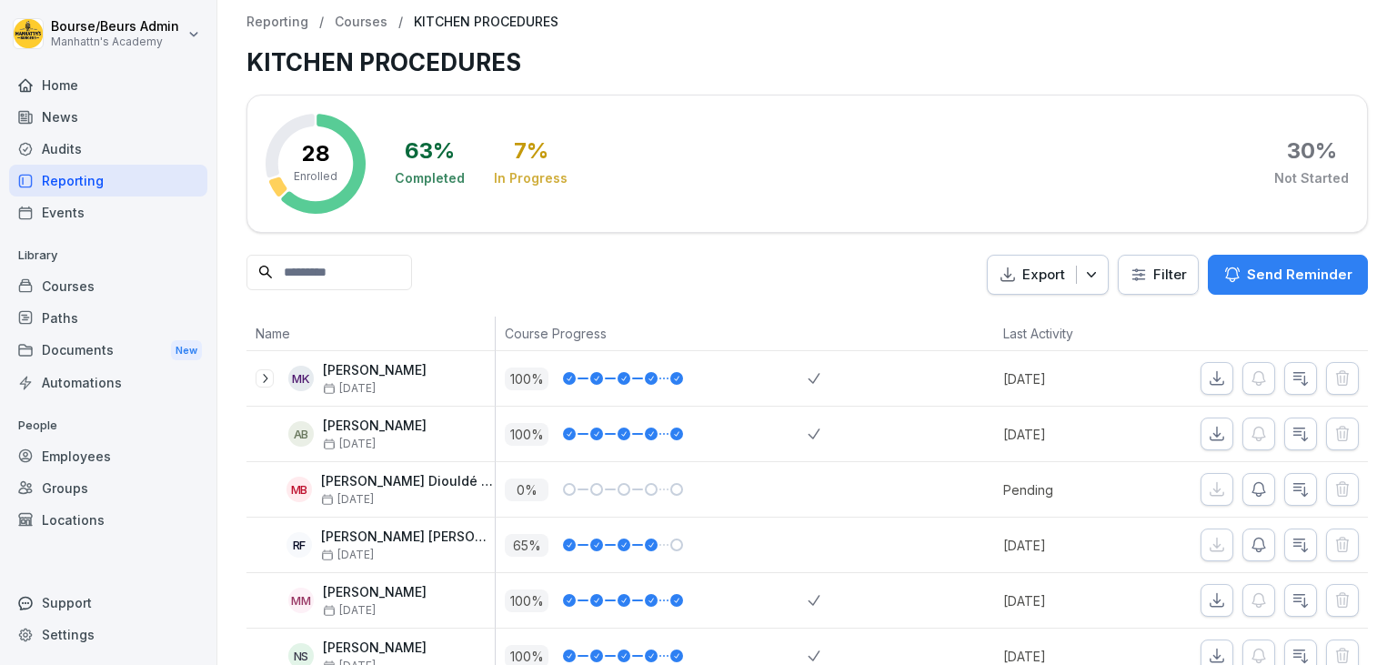
click at [96, 91] on div "Home" at bounding box center [108, 85] width 198 height 32
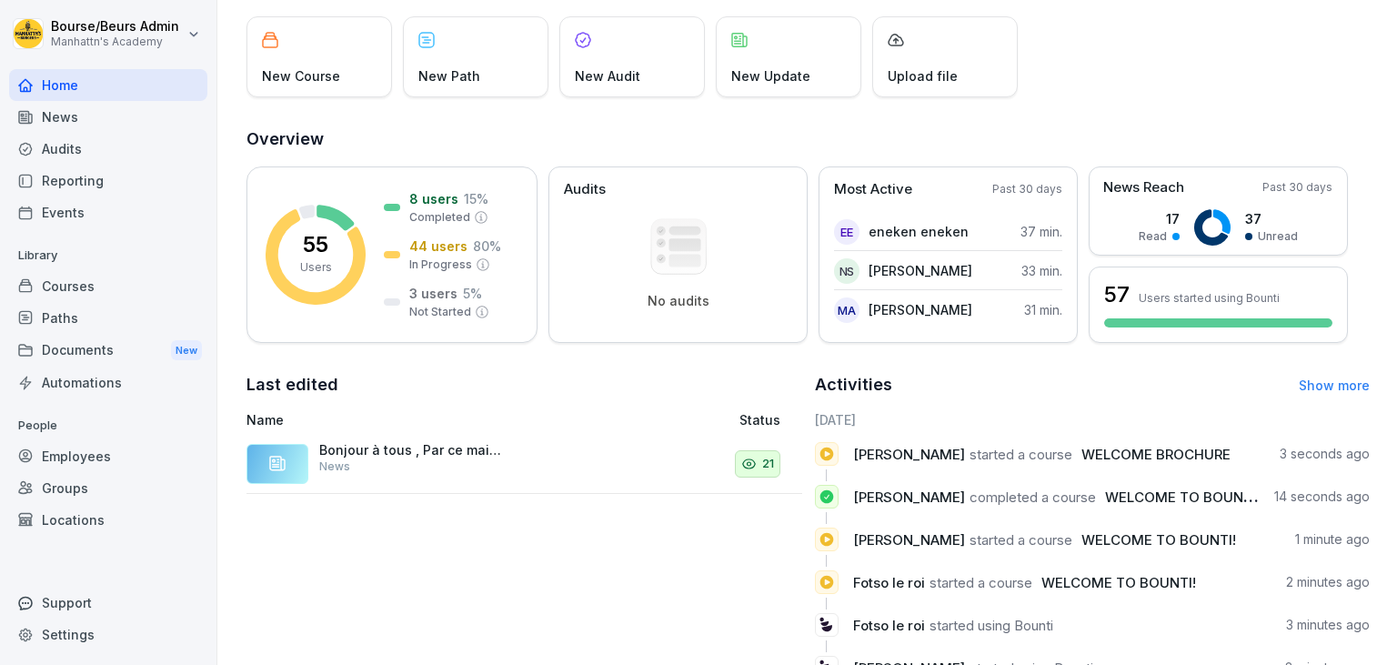
scroll to position [102, 0]
click at [929, 196] on div "Most Active Past 30 days" at bounding box center [948, 191] width 228 height 21
click at [418, 287] on p "3 users" at bounding box center [433, 295] width 48 height 19
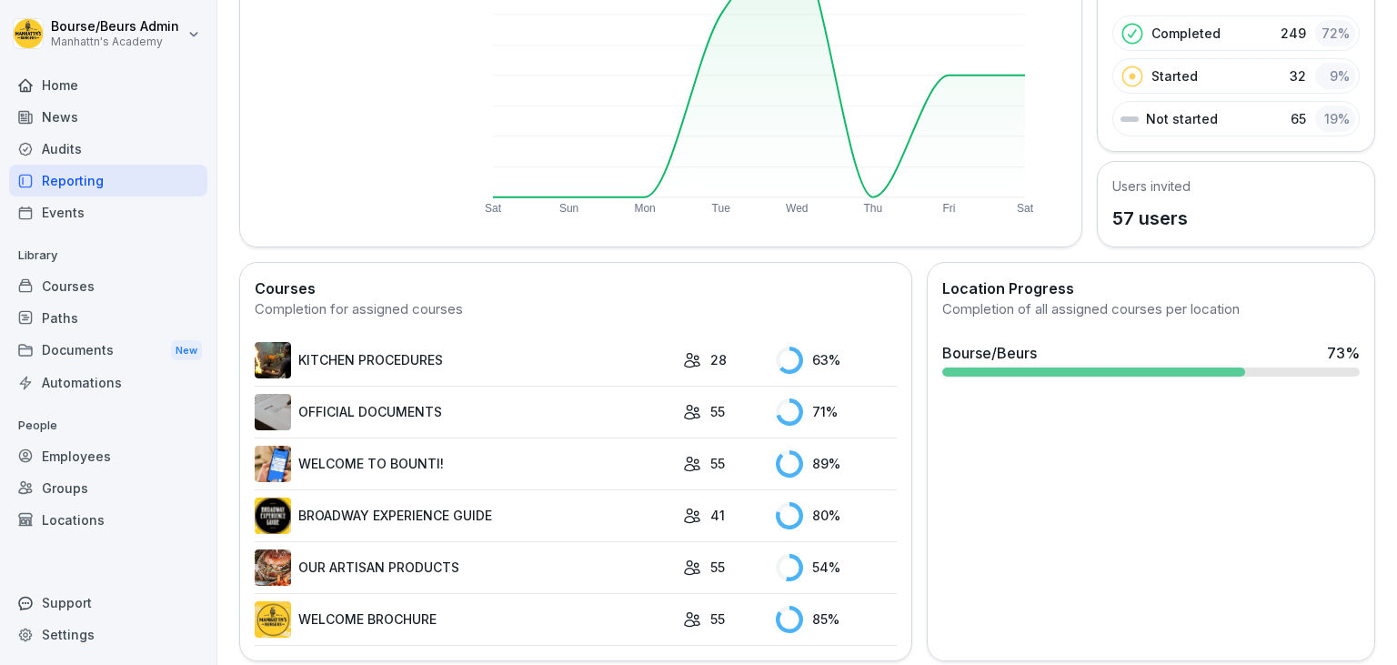
scroll to position [272, 0]
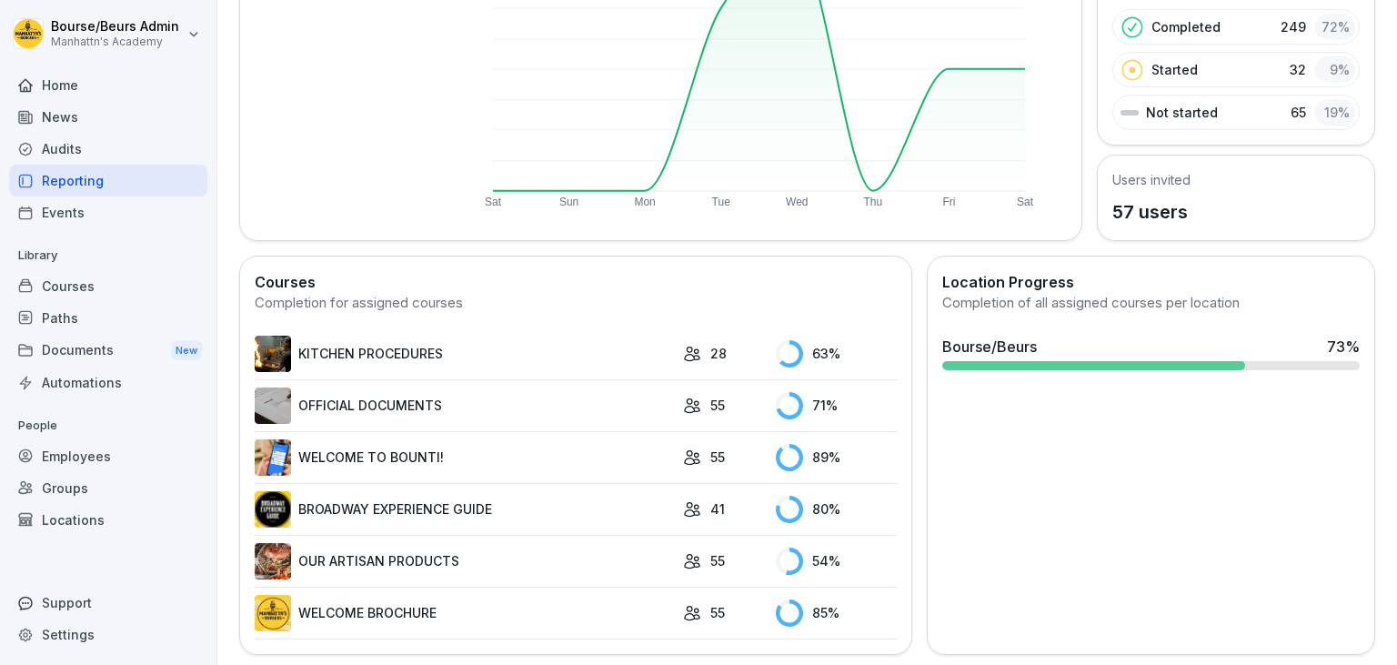
click at [472, 557] on link "OUR ARTISAN PRODUCTS" at bounding box center [464, 561] width 419 height 36
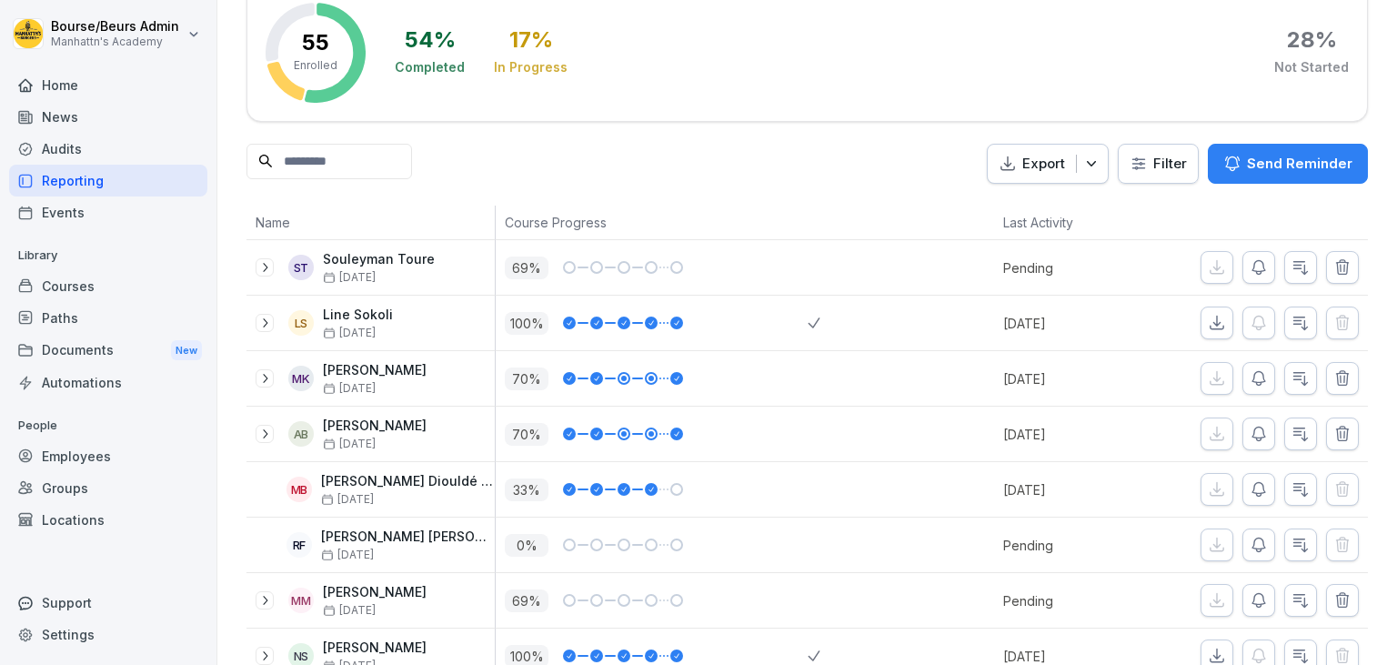
scroll to position [112, 0]
click at [1249, 277] on button "button" at bounding box center [1258, 266] width 33 height 33
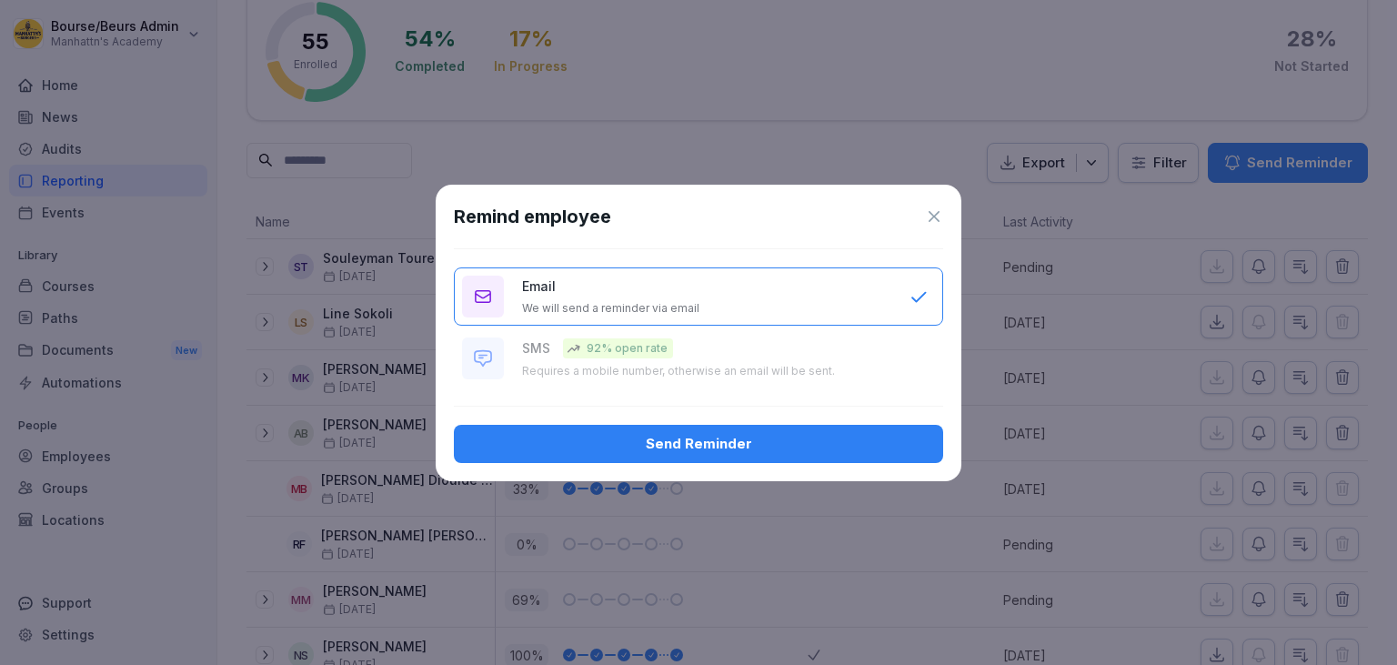
click at [766, 449] on div "Send Reminder" at bounding box center [698, 444] width 460 height 20
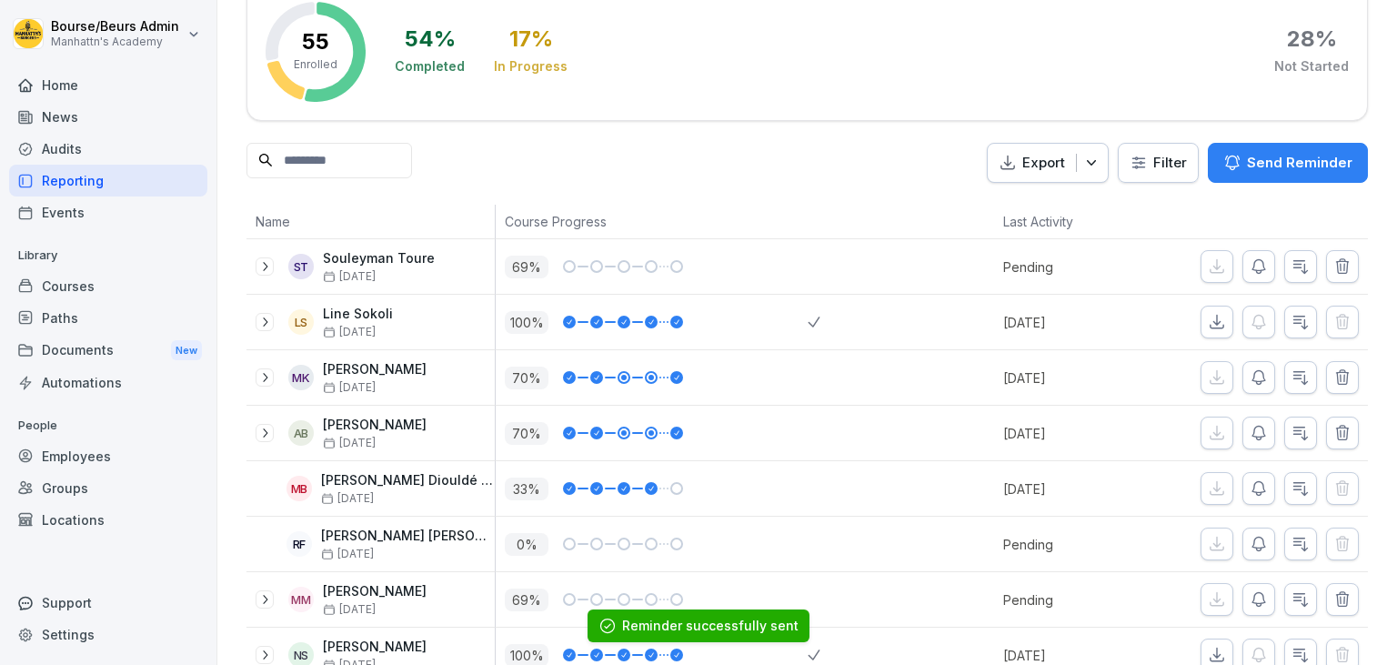
click at [1263, 387] on button "button" at bounding box center [1258, 377] width 33 height 33
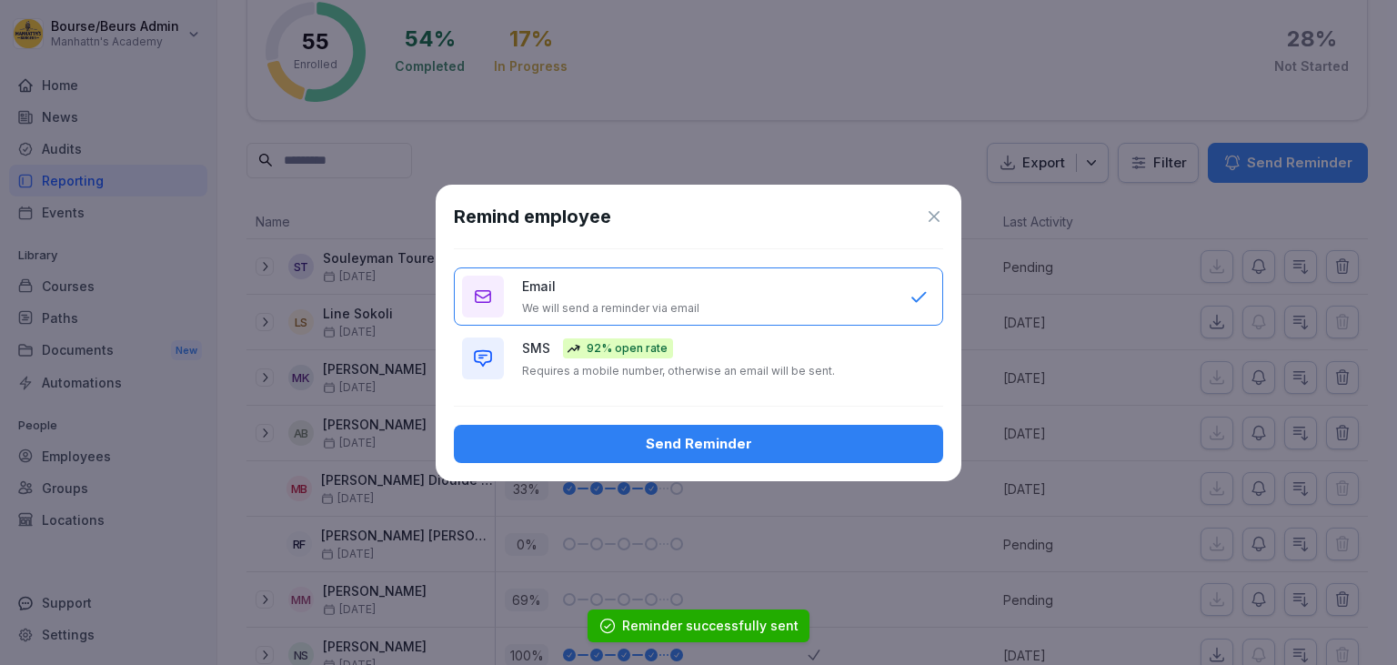
click at [777, 423] on div "Remind employee Email We will send a reminder via email SMS 92% open rate Requi…" at bounding box center [699, 333] width 526 height 296
click at [774, 442] on div "Send Reminder" at bounding box center [698, 444] width 460 height 20
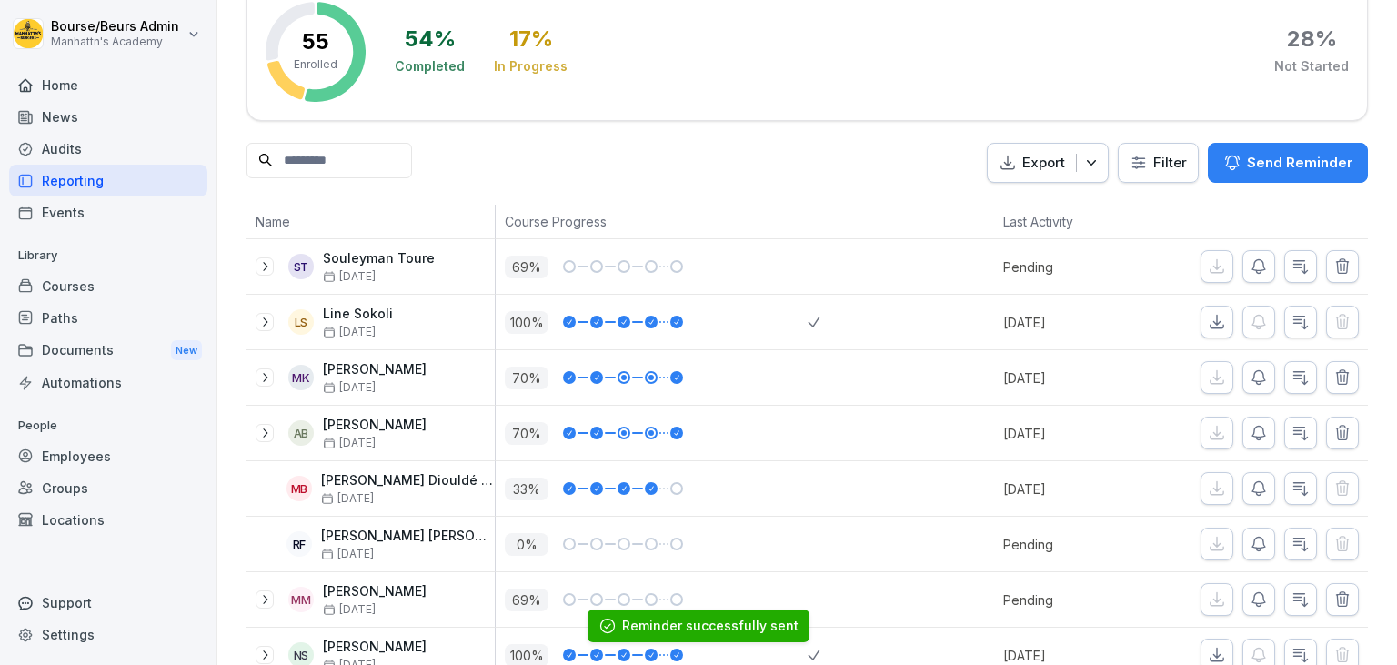
click at [1255, 438] on icon "button" at bounding box center [1258, 433] width 18 height 18
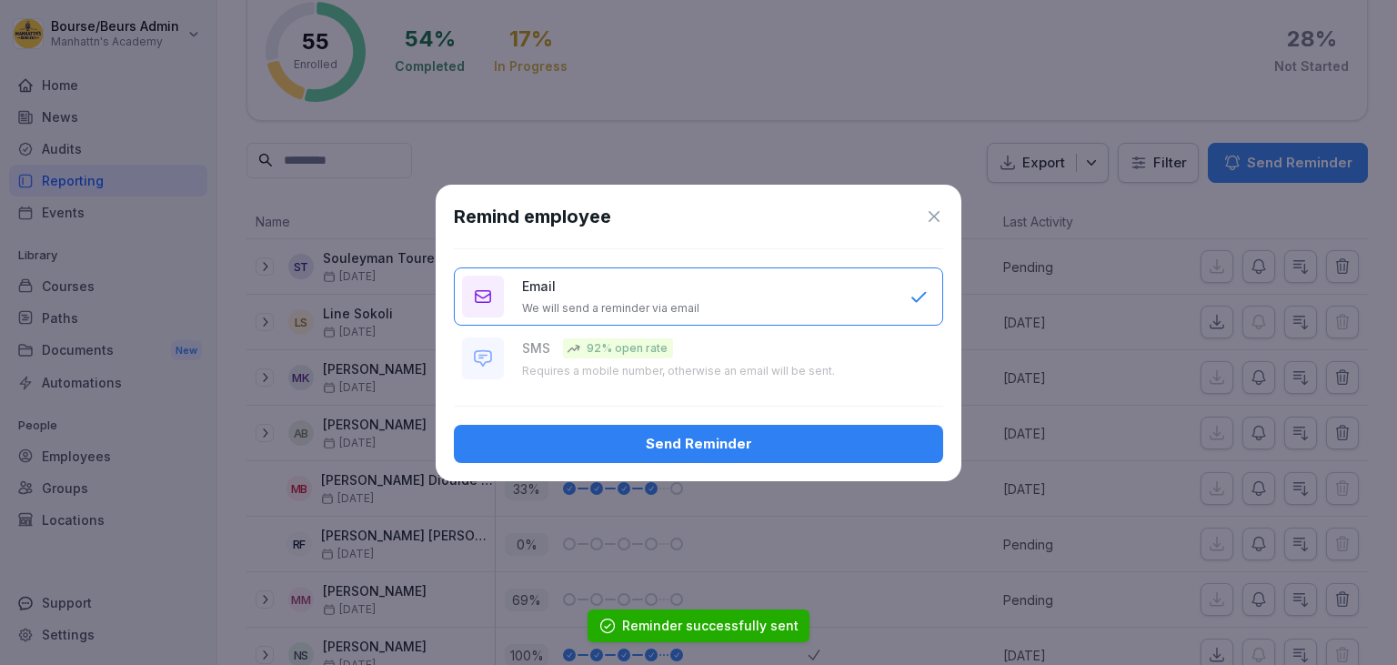
click at [836, 442] on div "Send Reminder" at bounding box center [698, 444] width 460 height 20
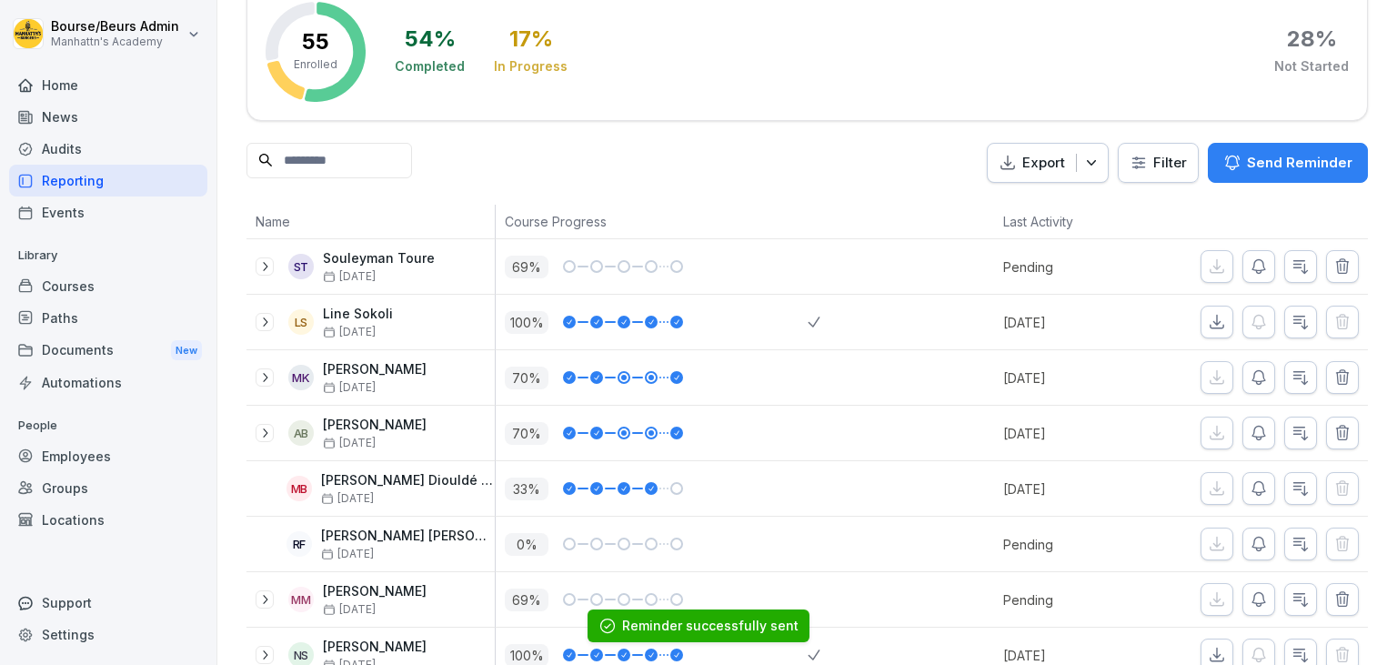
click at [1249, 489] on icon "button" at bounding box center [1258, 488] width 18 height 18
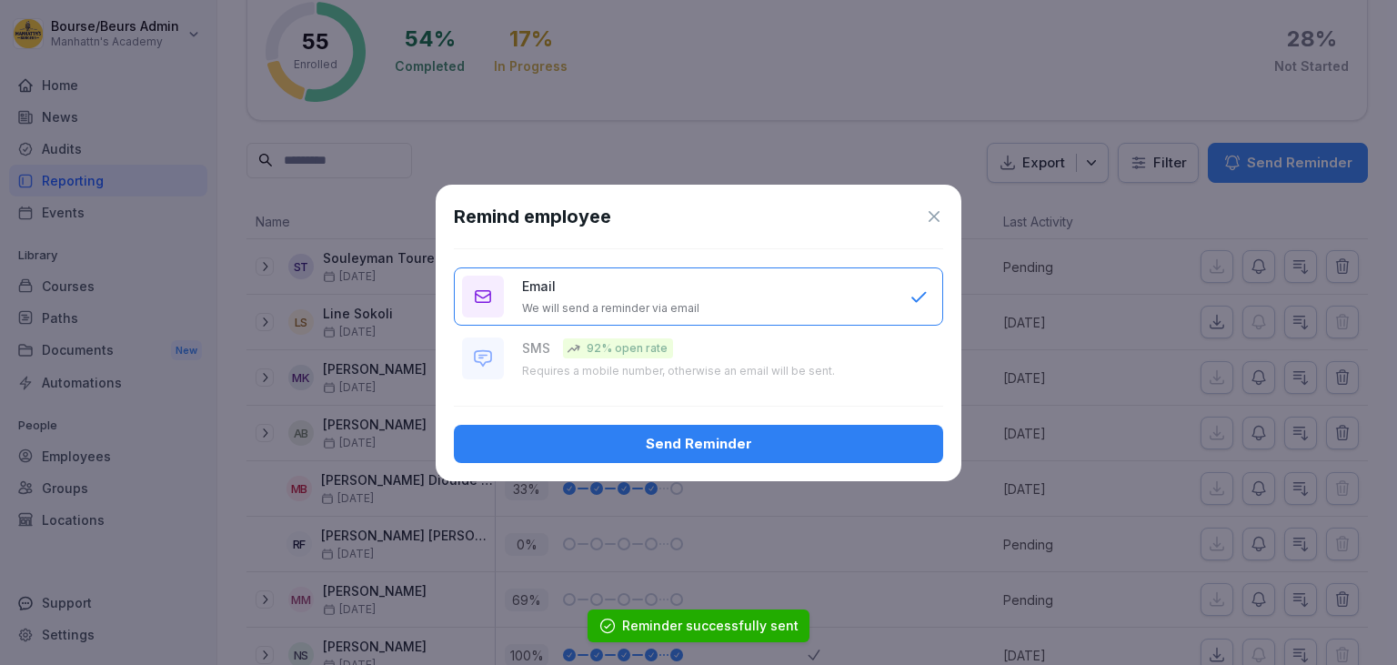
click at [849, 441] on div "Send Reminder" at bounding box center [698, 444] width 460 height 20
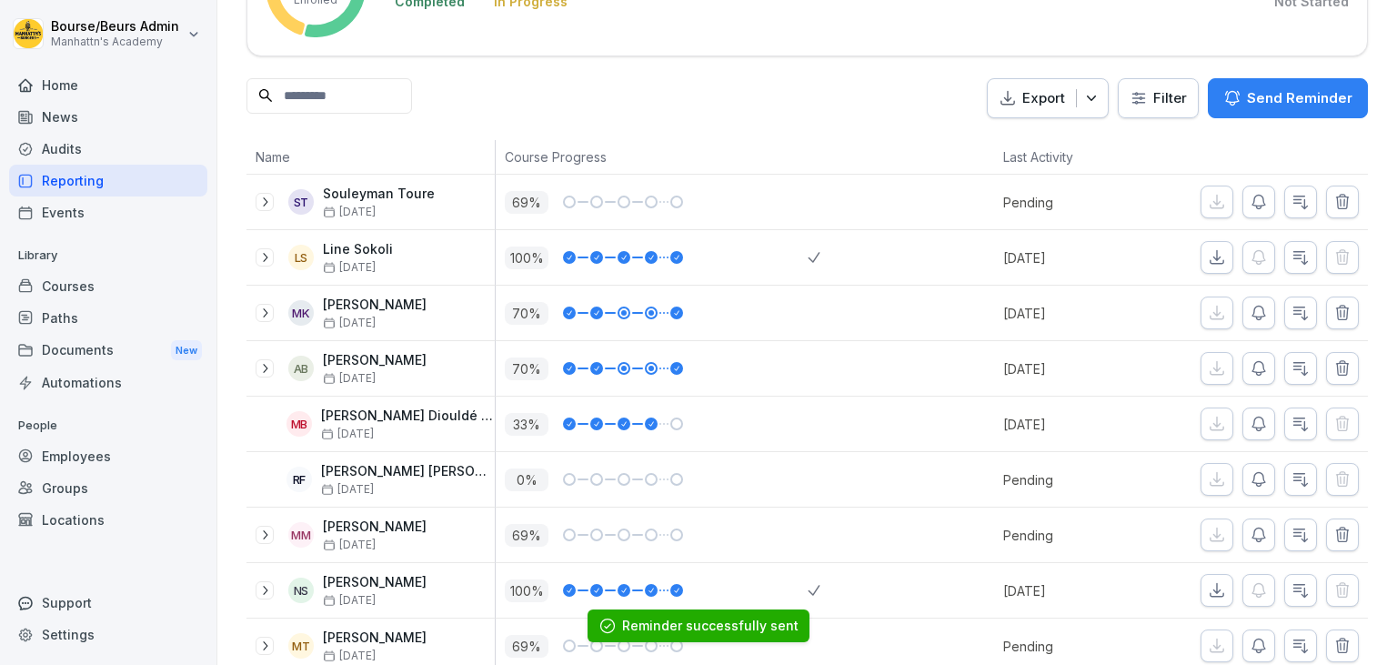
scroll to position [181, 0]
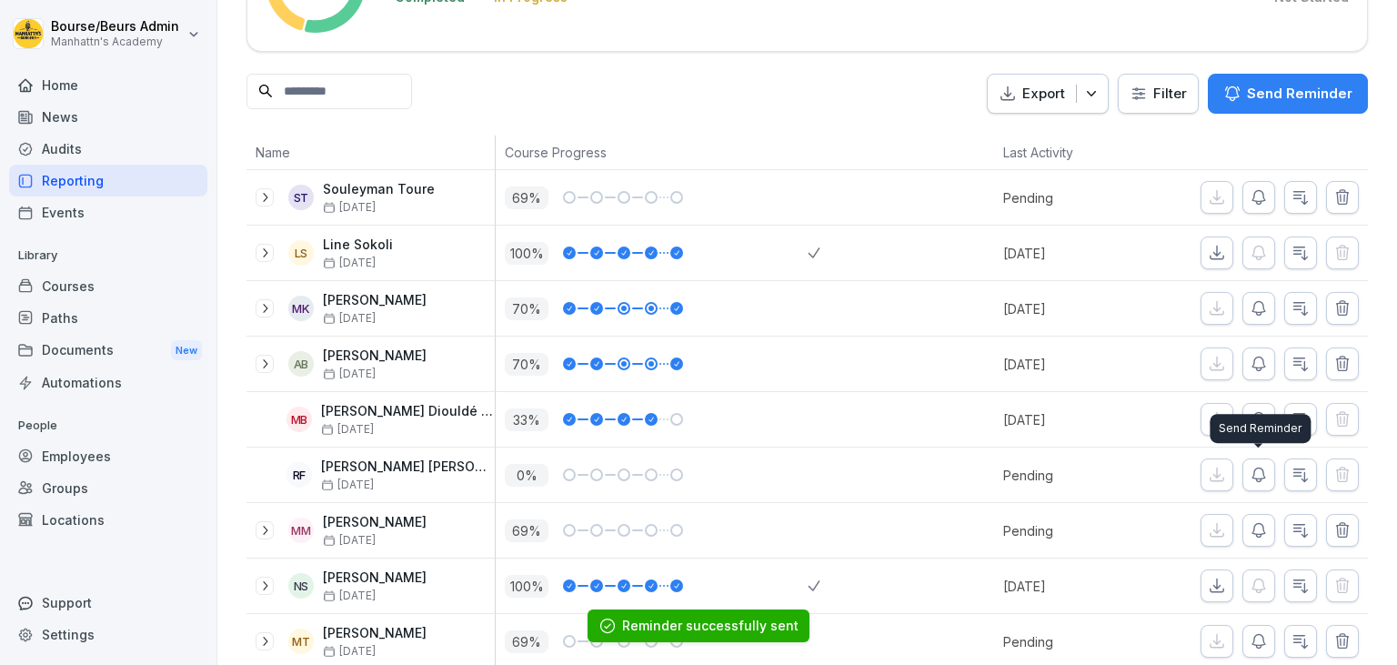
click at [1255, 475] on icon "button" at bounding box center [1258, 475] width 18 height 18
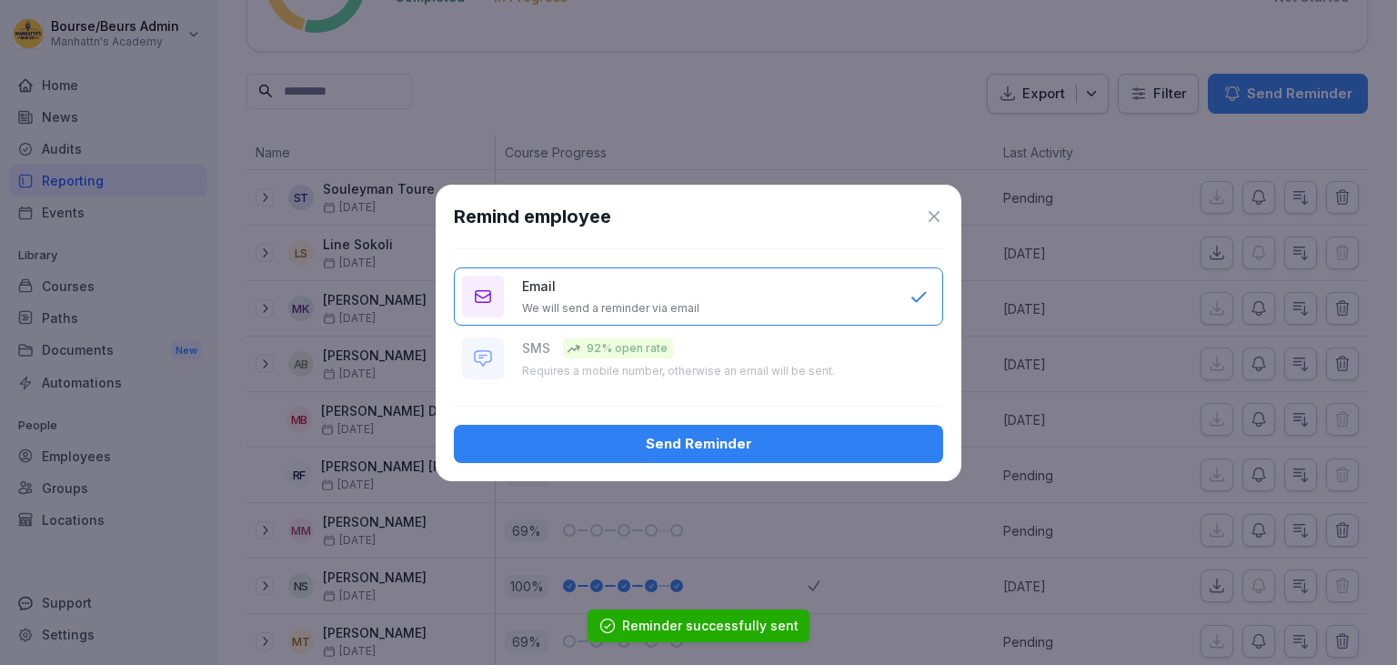
click at [805, 442] on div "Send Reminder" at bounding box center [698, 444] width 460 height 20
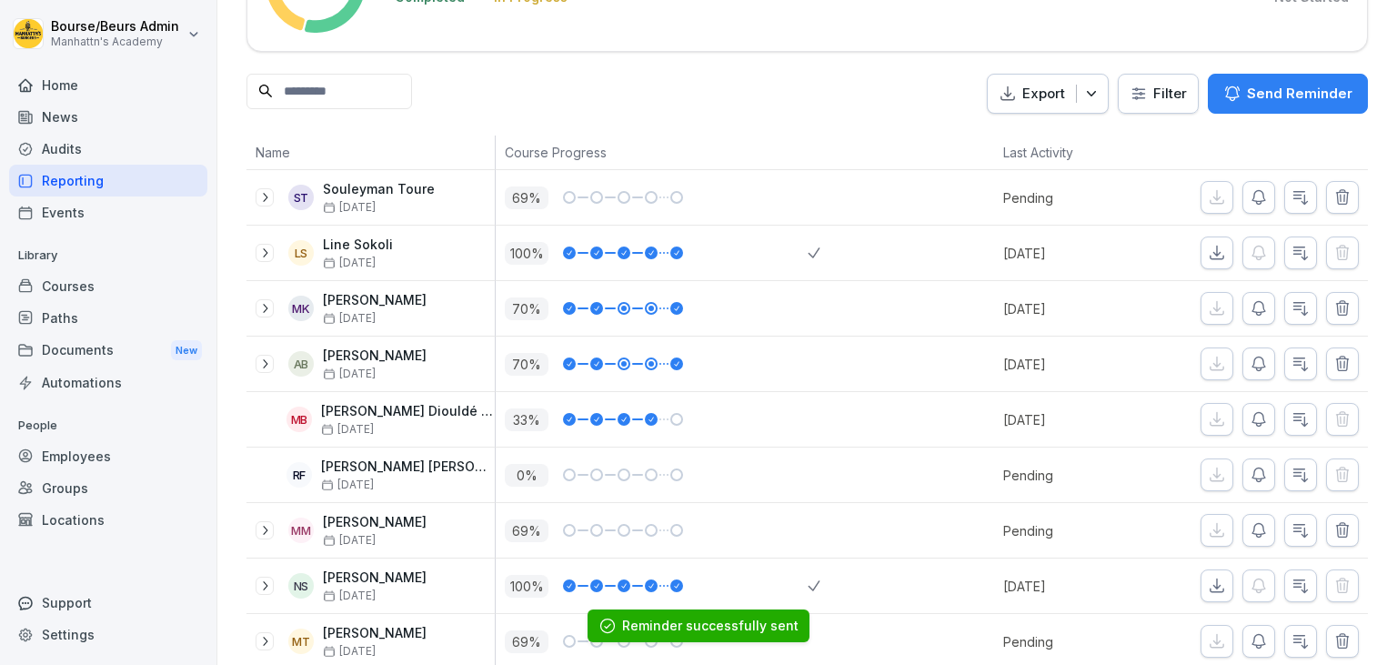
click at [1253, 535] on icon "button" at bounding box center [1258, 530] width 18 height 18
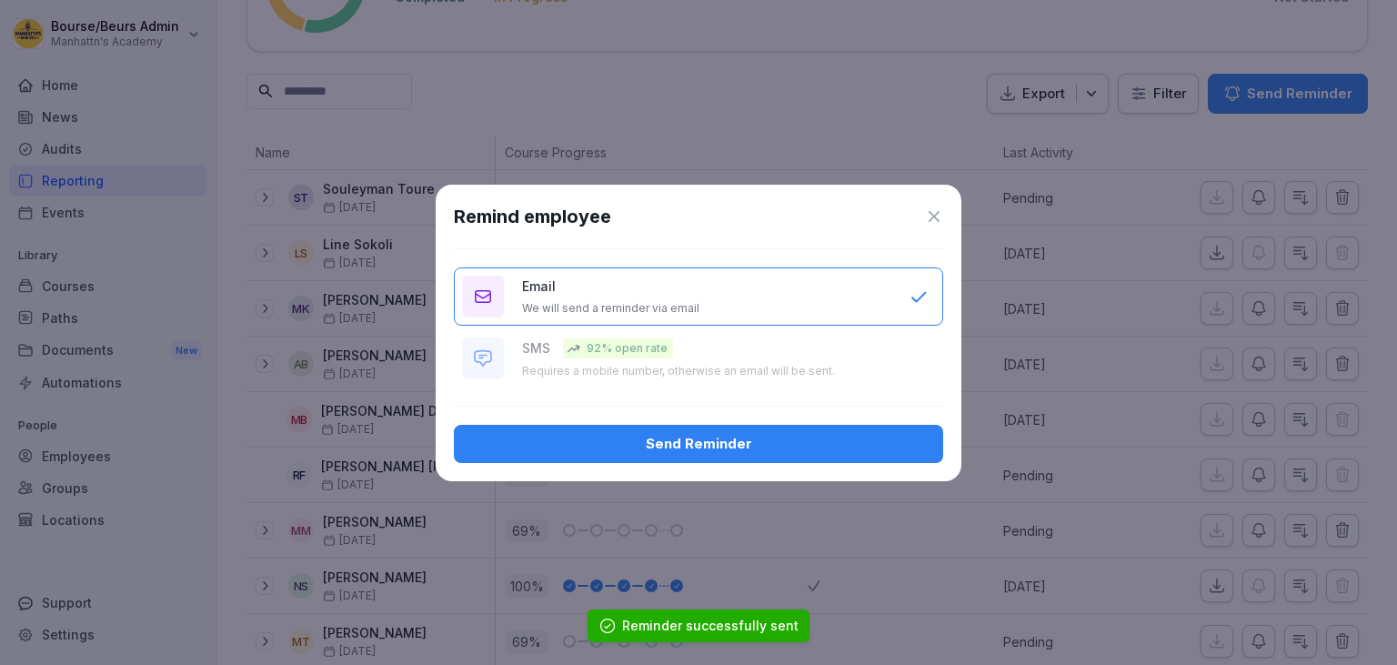
click at [897, 445] on div "Send Reminder" at bounding box center [698, 444] width 460 height 20
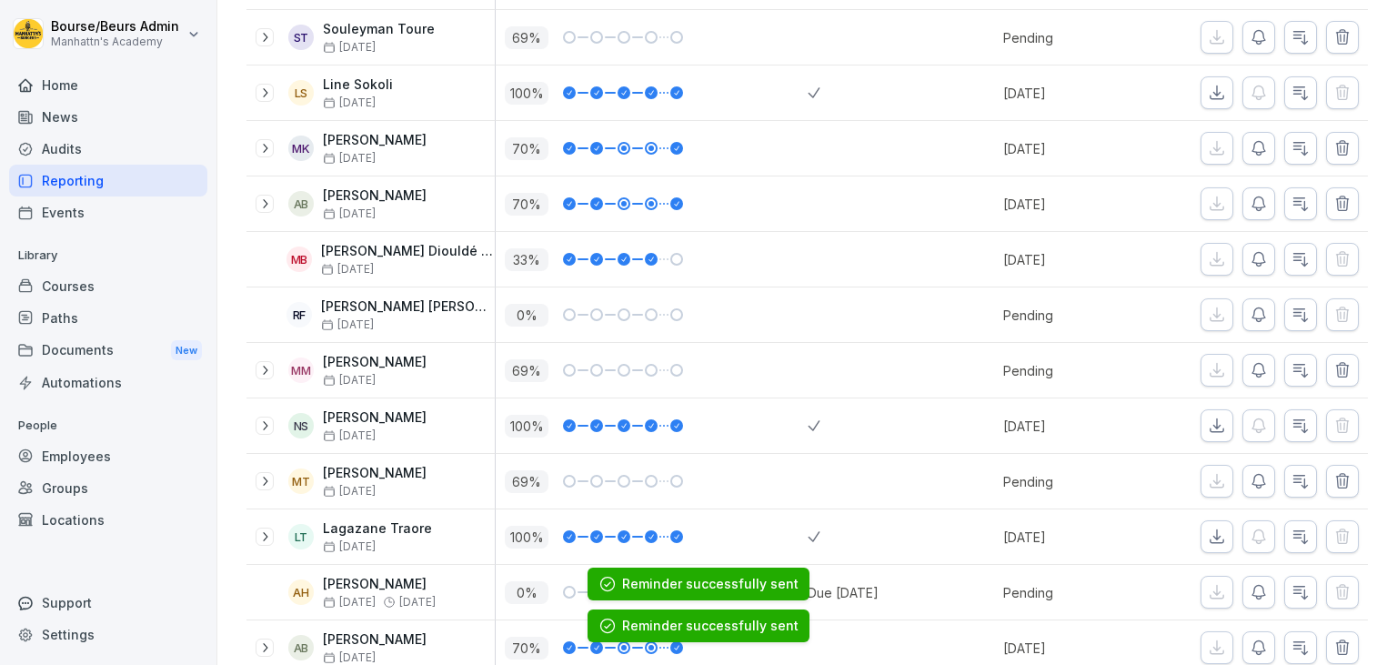
scroll to position [349, 0]
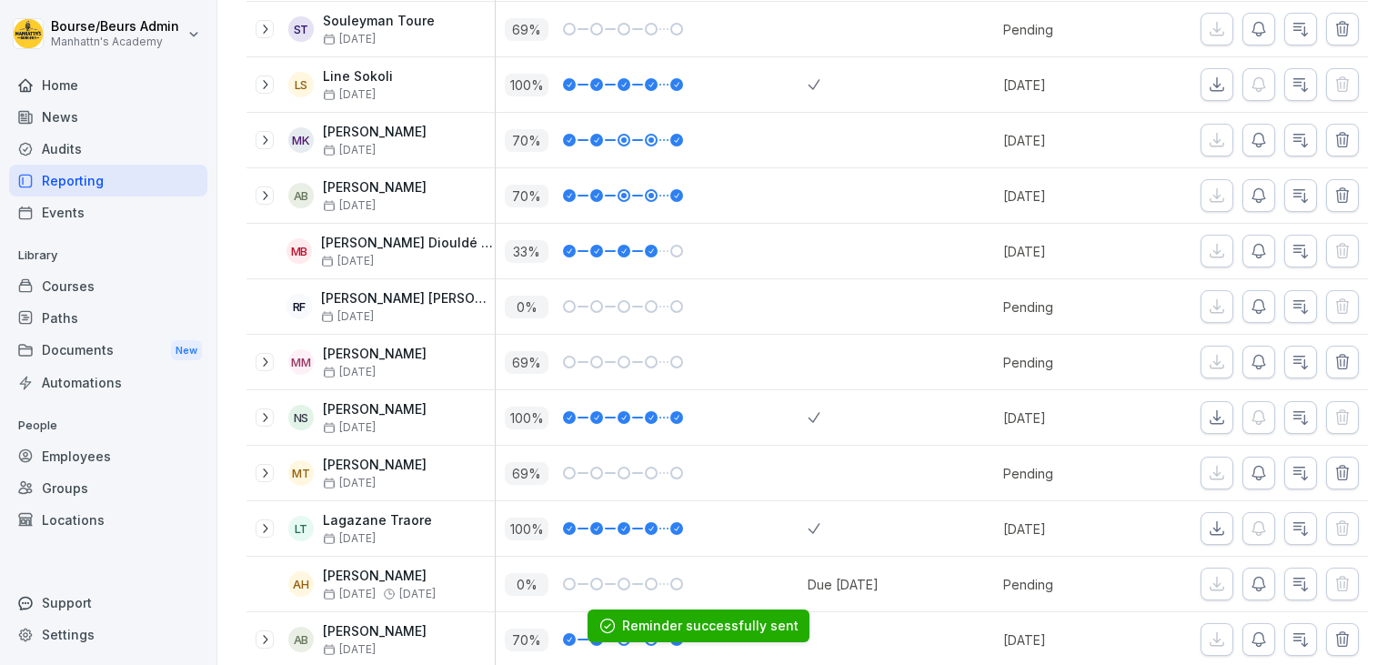
click at [1259, 477] on icon "button" at bounding box center [1258, 473] width 13 height 14
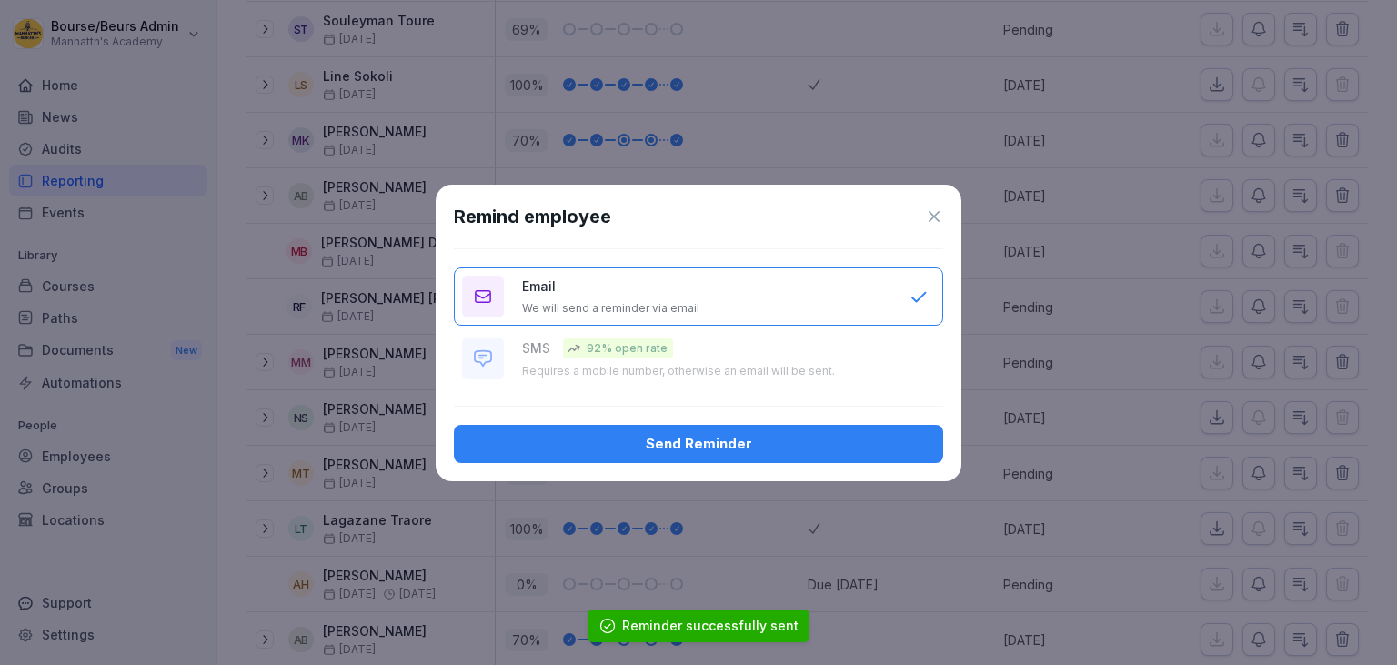
click at [868, 435] on div "Send Reminder" at bounding box center [698, 444] width 460 height 20
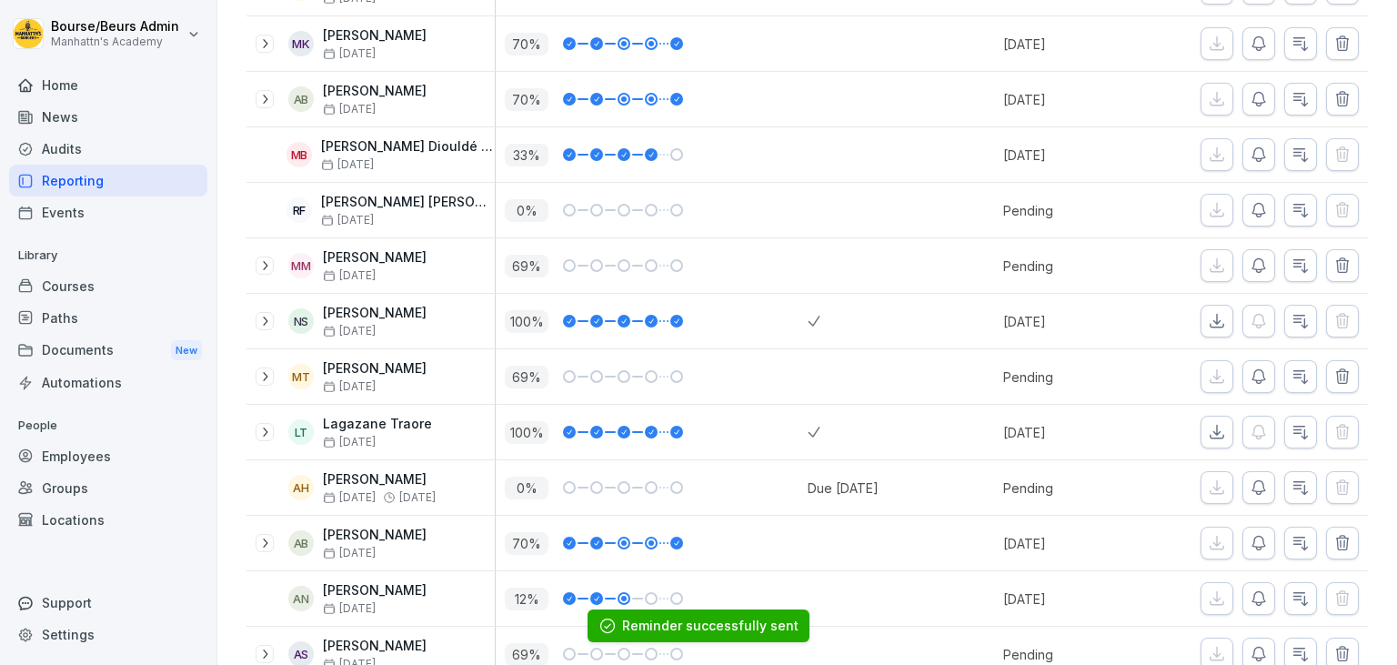
scroll to position [446, 0]
click at [1257, 538] on icon "button" at bounding box center [1258, 542] width 18 height 18
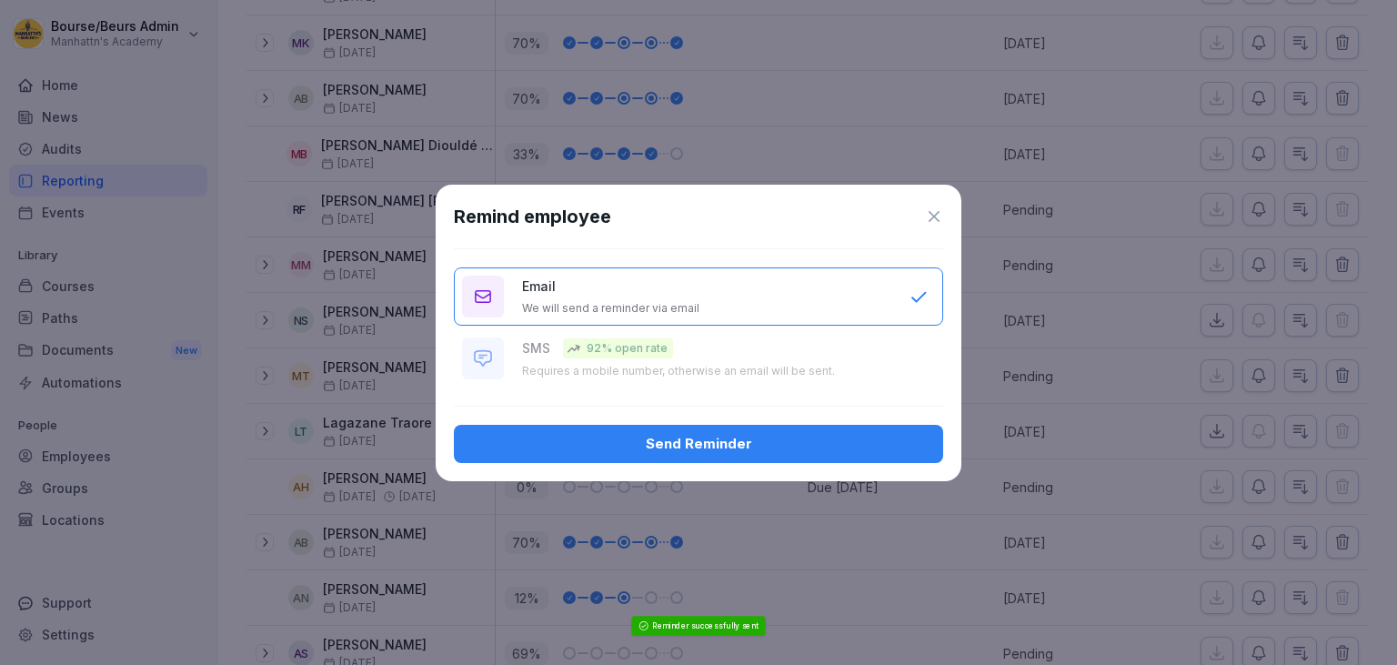
click at [892, 435] on div "Send Reminder" at bounding box center [698, 444] width 460 height 20
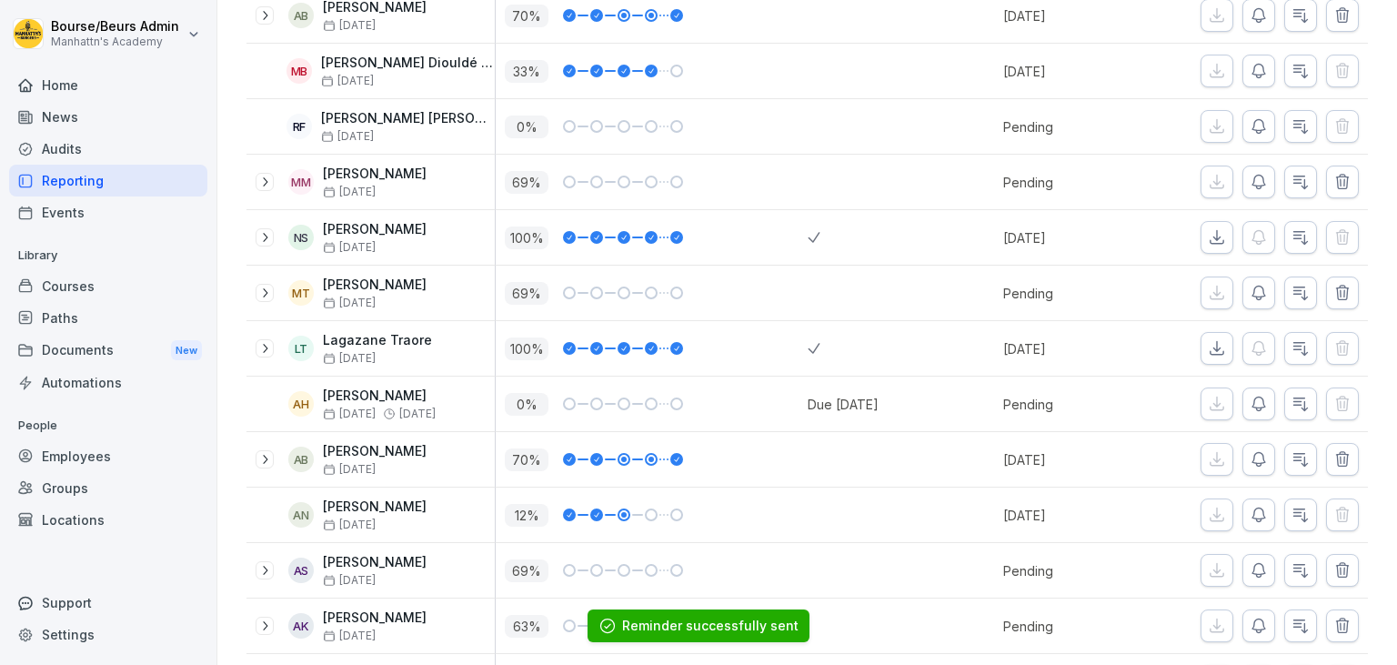
scroll to position [531, 0]
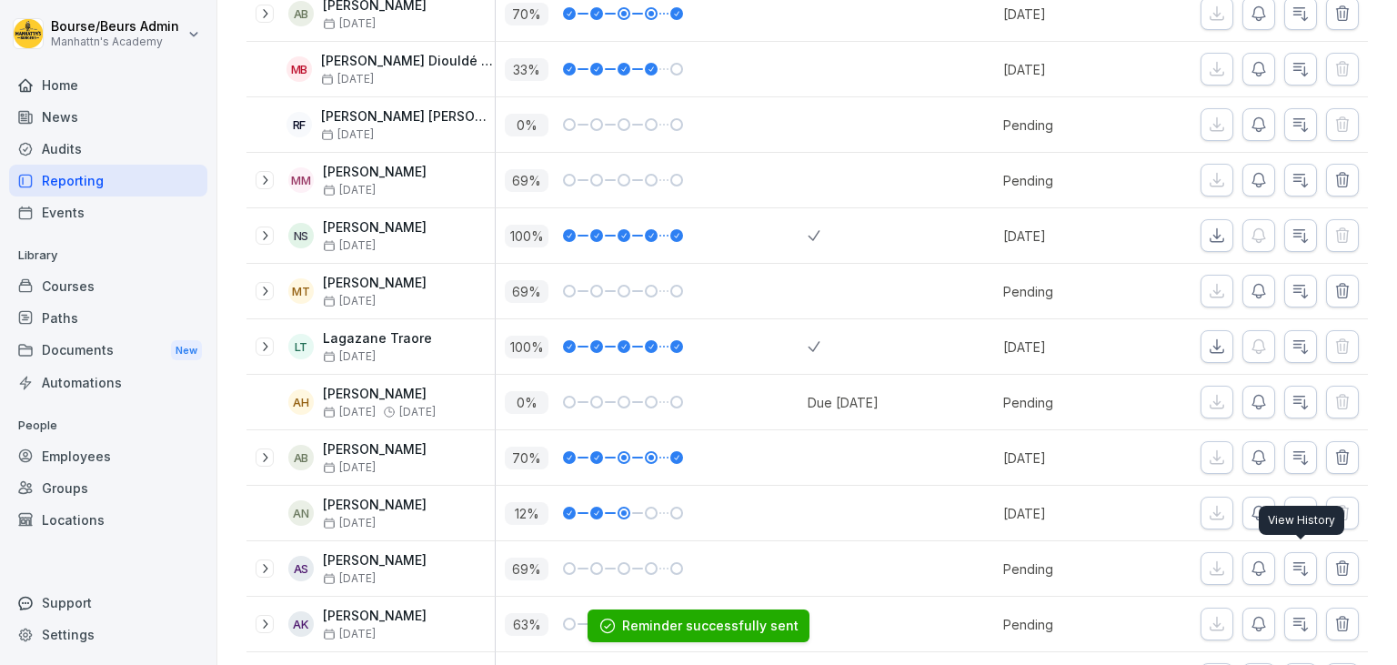
click at [1261, 510] on div "View History View History" at bounding box center [1301, 520] width 85 height 29
click at [1254, 506] on icon "button" at bounding box center [1258, 513] width 13 height 14
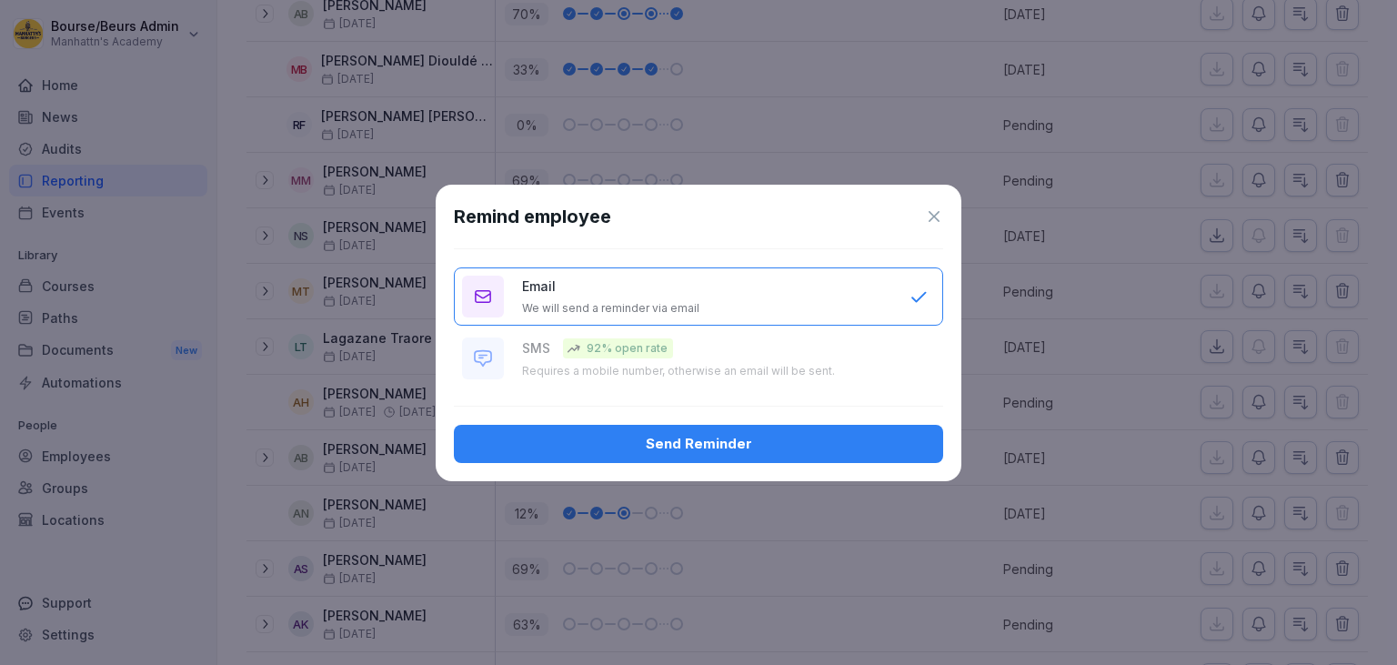
click at [857, 436] on div "Send Reminder" at bounding box center [698, 444] width 460 height 20
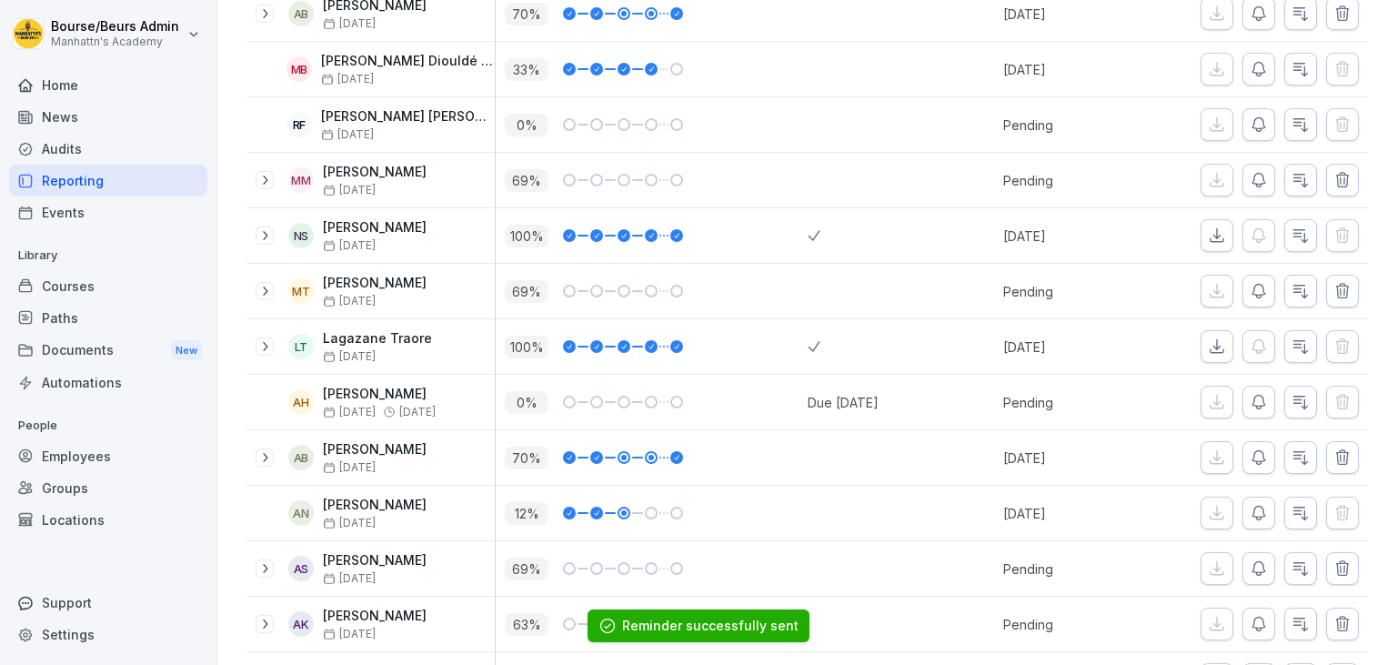
click at [1257, 562] on icon "button" at bounding box center [1258, 569] width 13 height 14
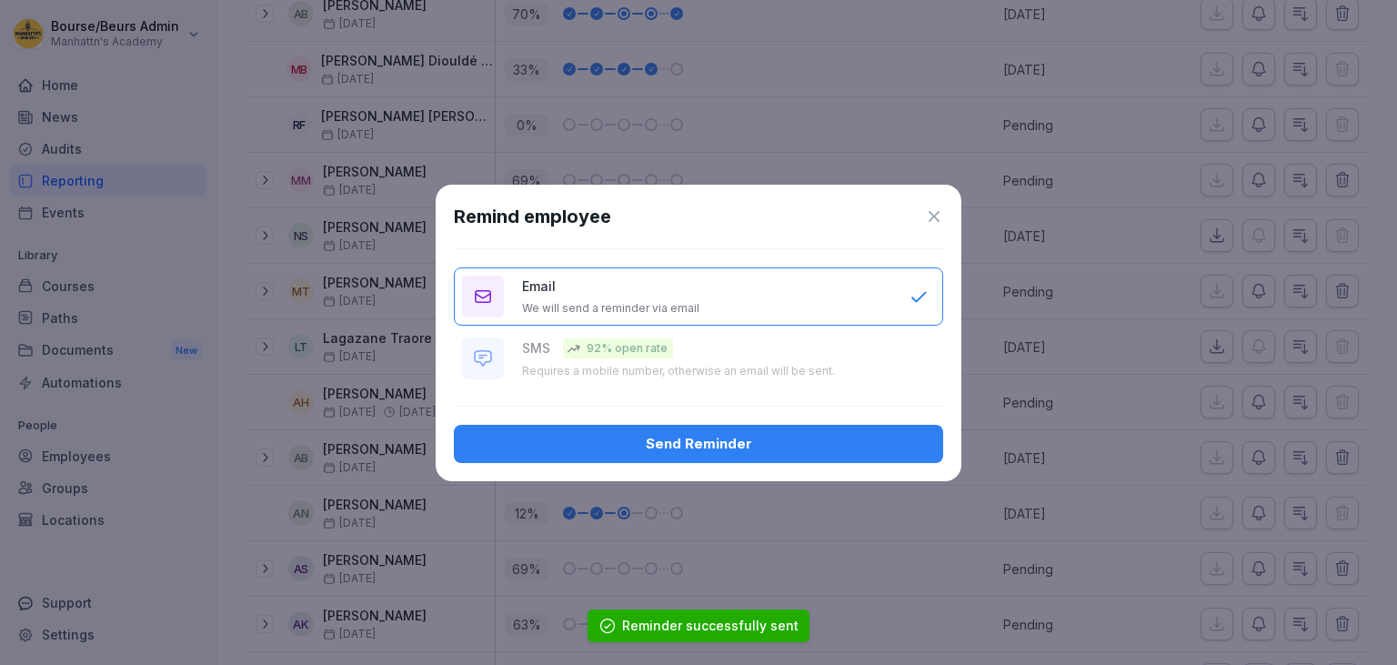
click at [890, 440] on div "Send Reminder" at bounding box center [698, 444] width 460 height 20
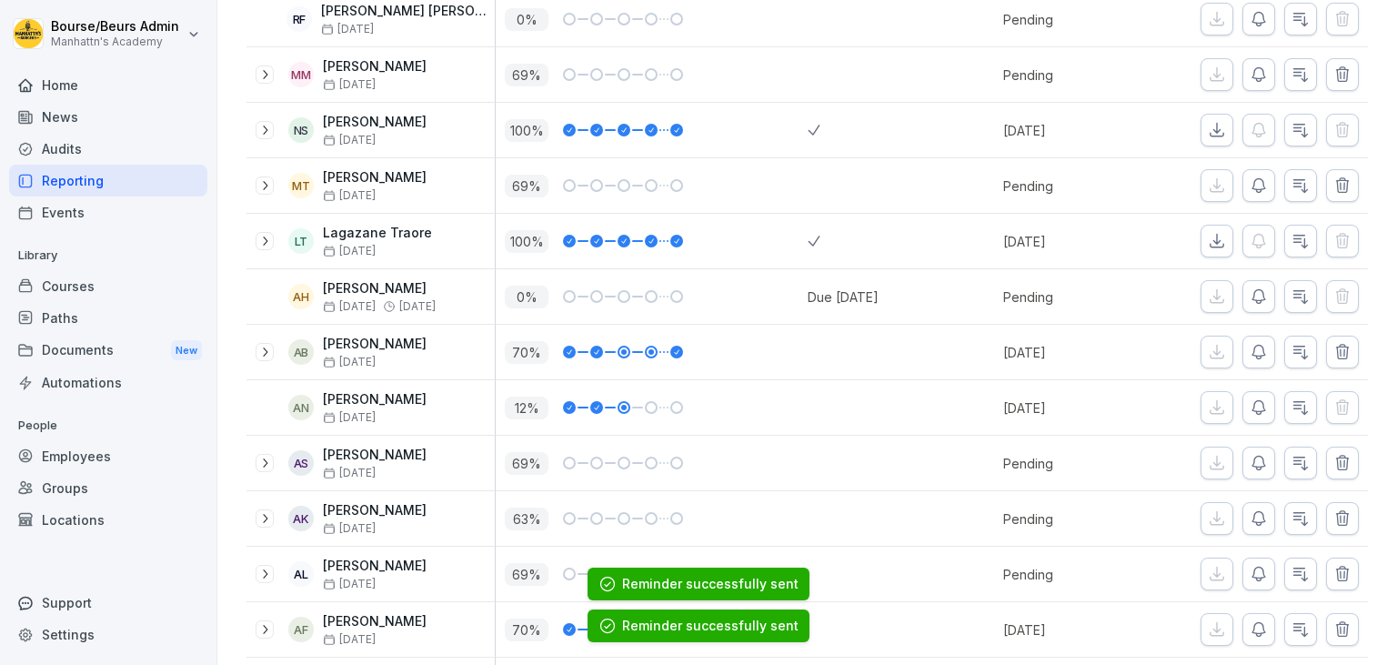
scroll to position [653, 0]
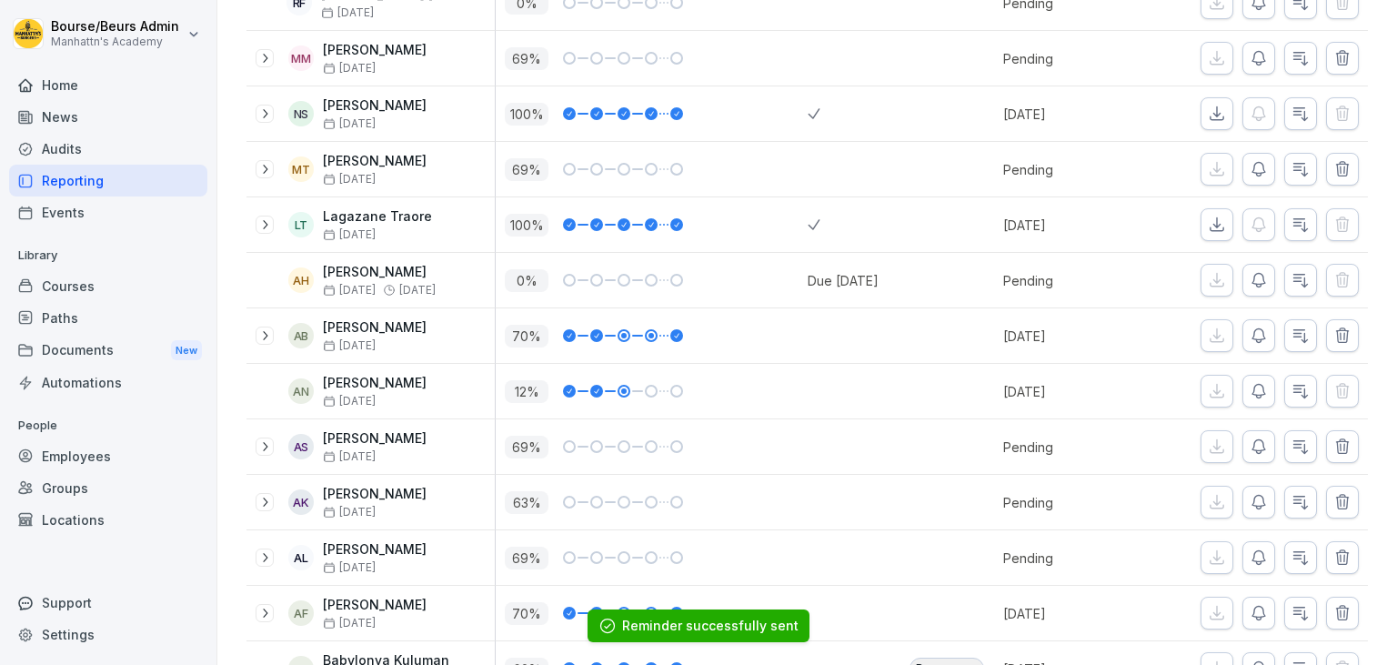
click at [1250, 507] on icon "button" at bounding box center [1258, 502] width 18 height 18
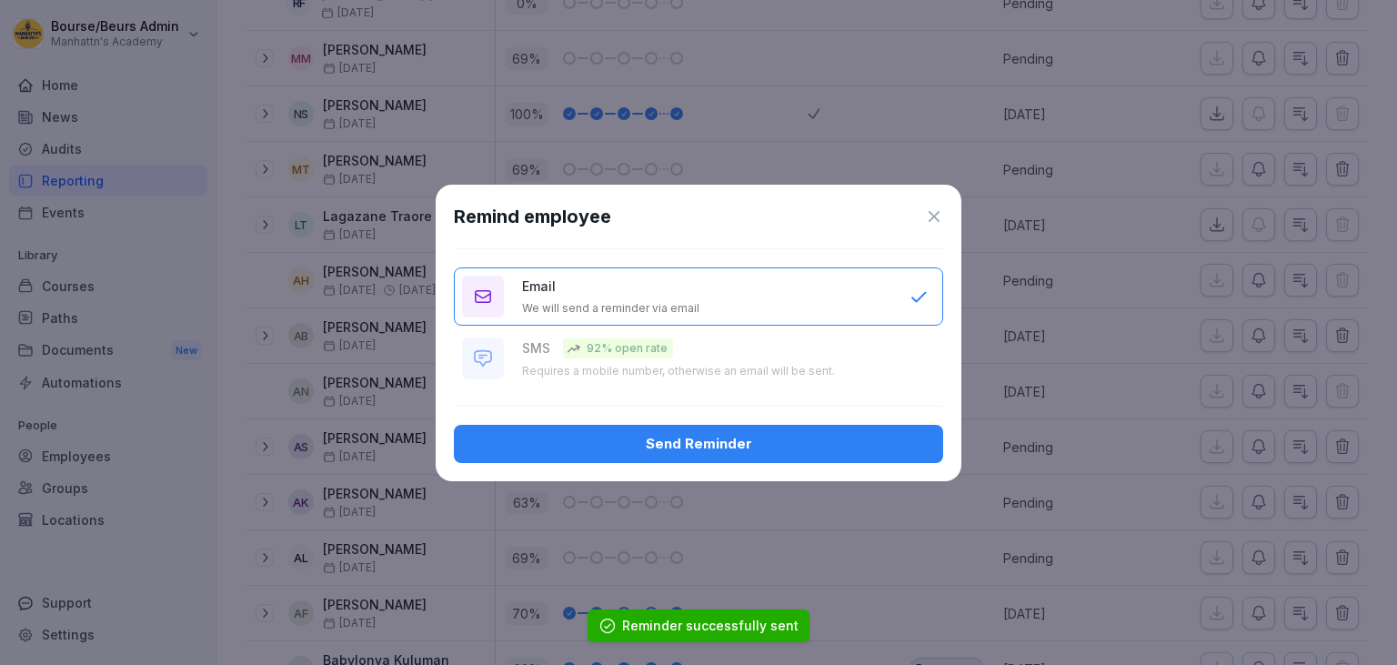
click at [860, 437] on div "Send Reminder" at bounding box center [698, 444] width 460 height 20
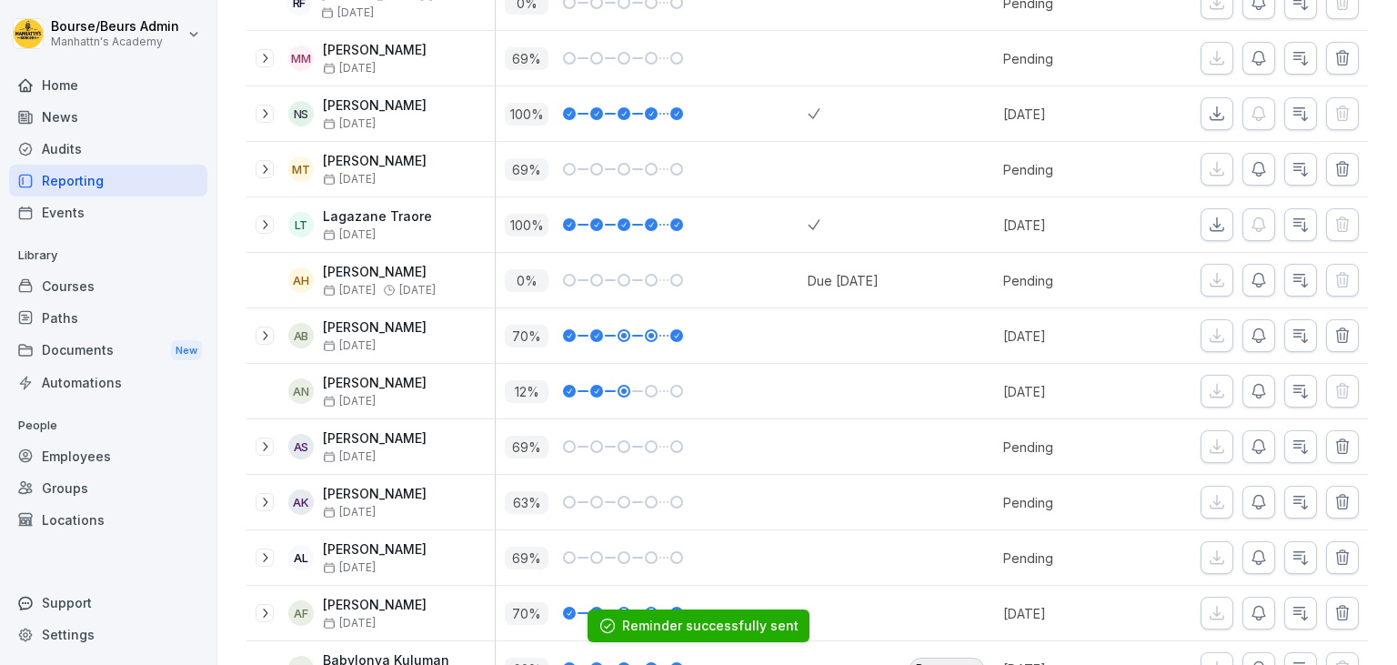
click at [1258, 566] on button "button" at bounding box center [1258, 557] width 33 height 33
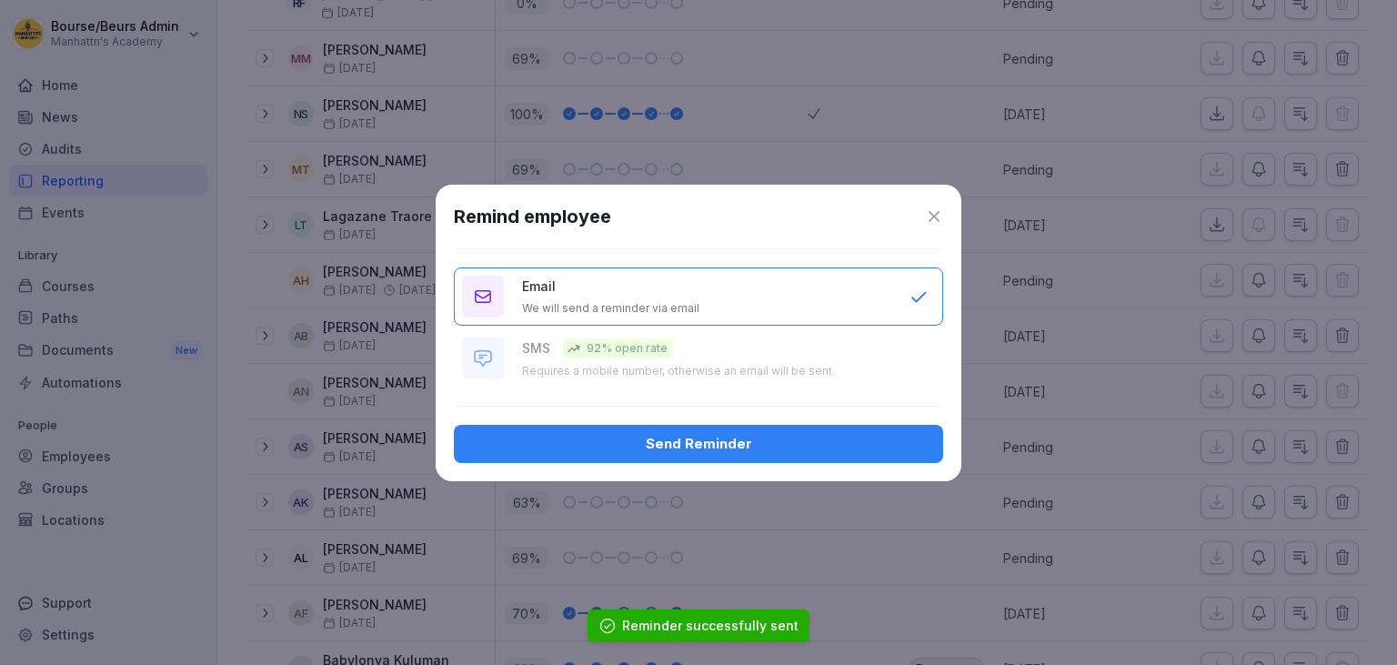
click at [801, 449] on div "Send Reminder" at bounding box center [698, 444] width 460 height 20
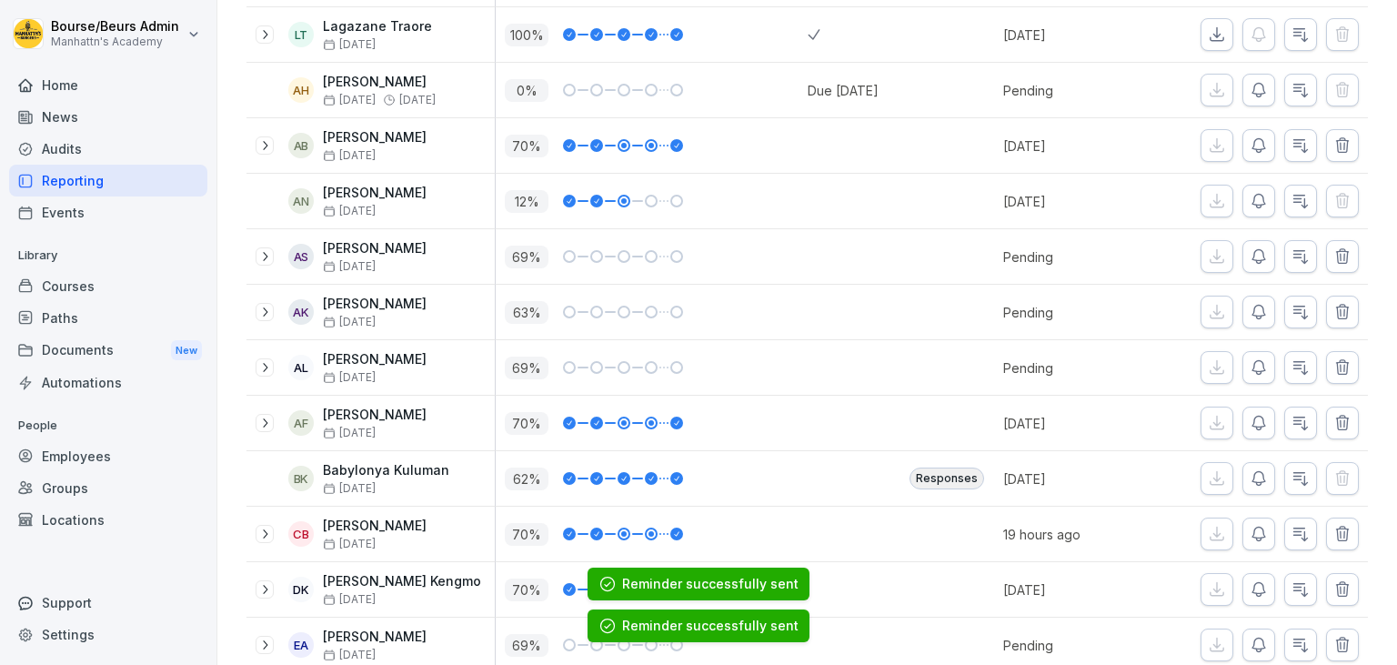
scroll to position [845, 0]
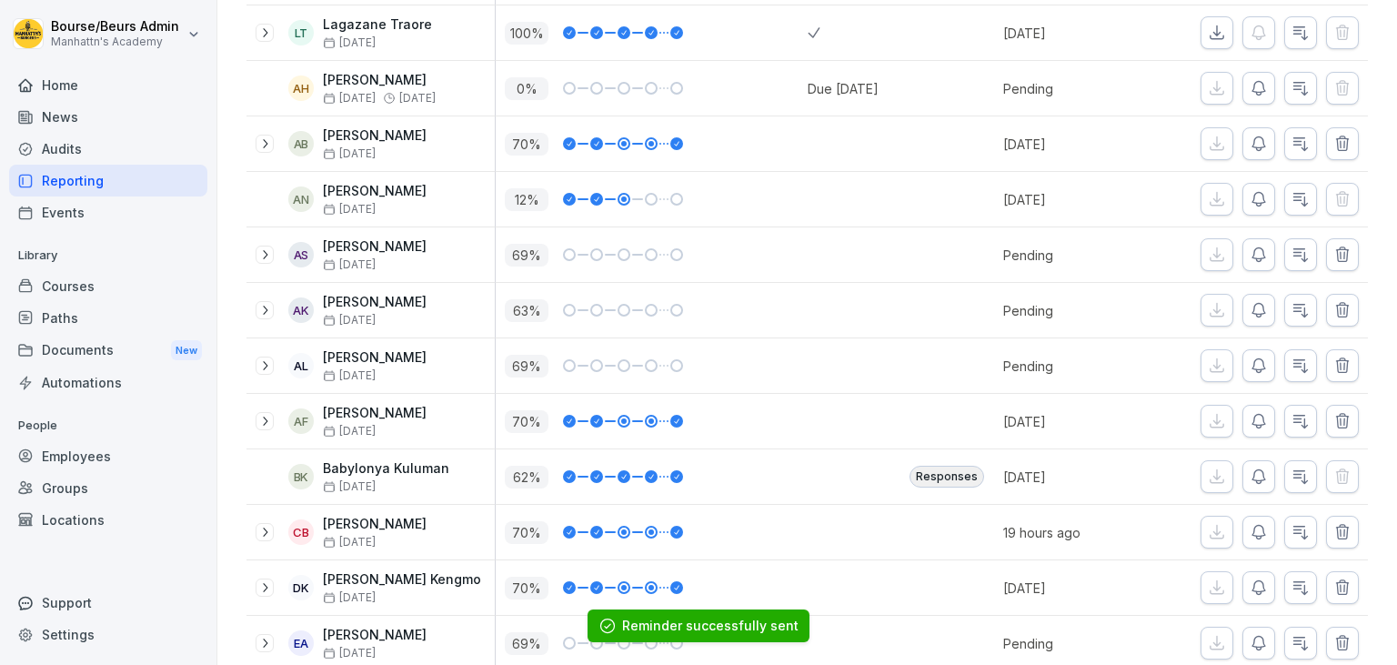
click at [1265, 416] on icon "button" at bounding box center [1258, 421] width 18 height 18
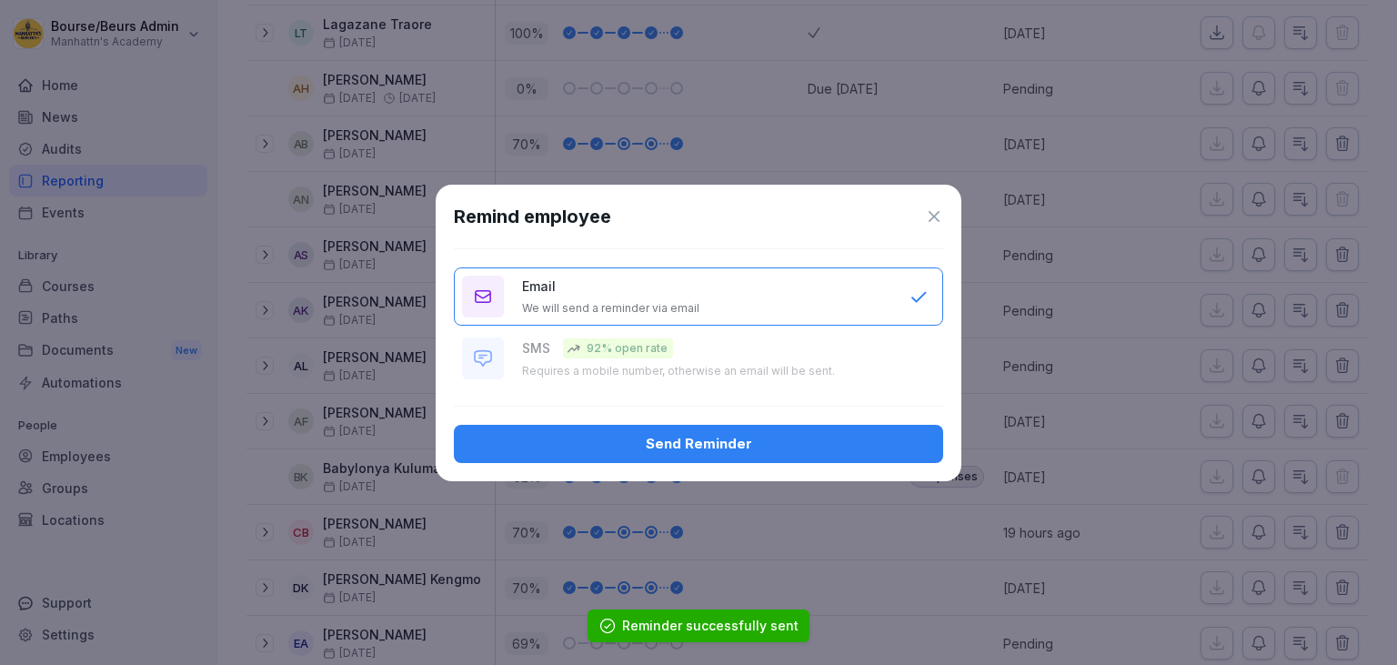
click at [888, 442] on div "Send Reminder" at bounding box center [698, 444] width 460 height 20
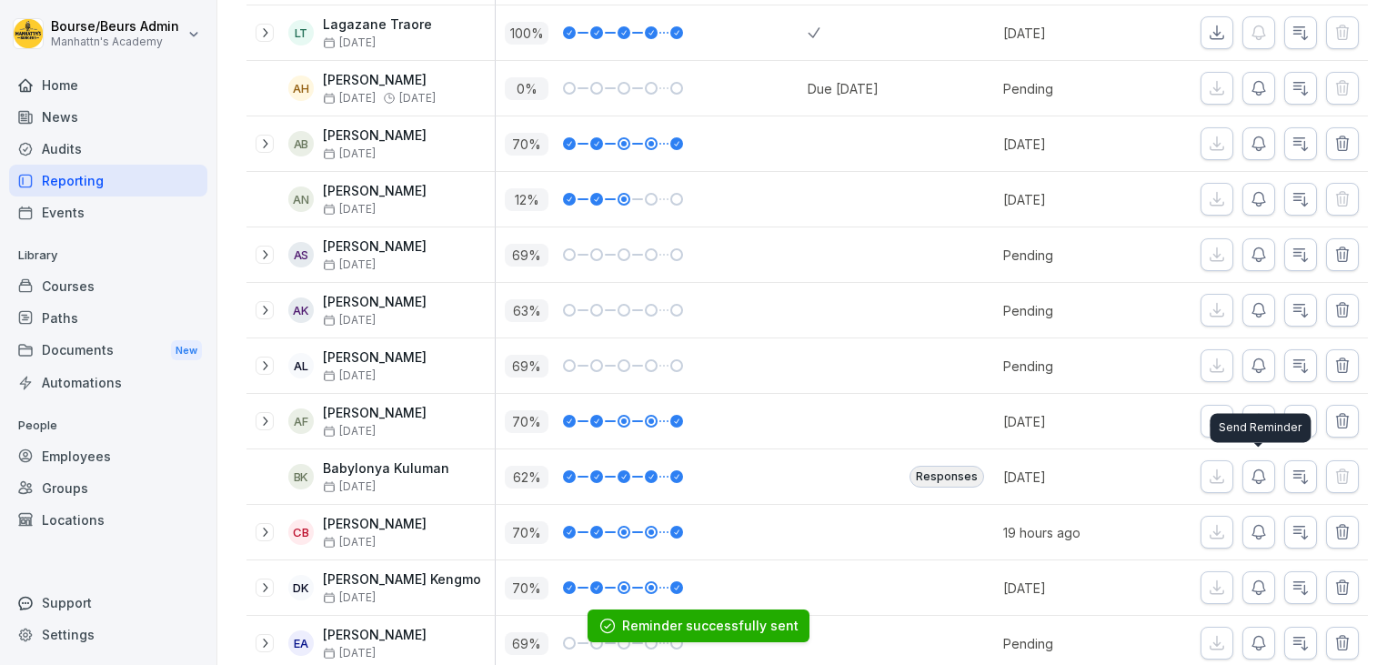
click at [1265, 471] on icon "button" at bounding box center [1258, 476] width 18 height 18
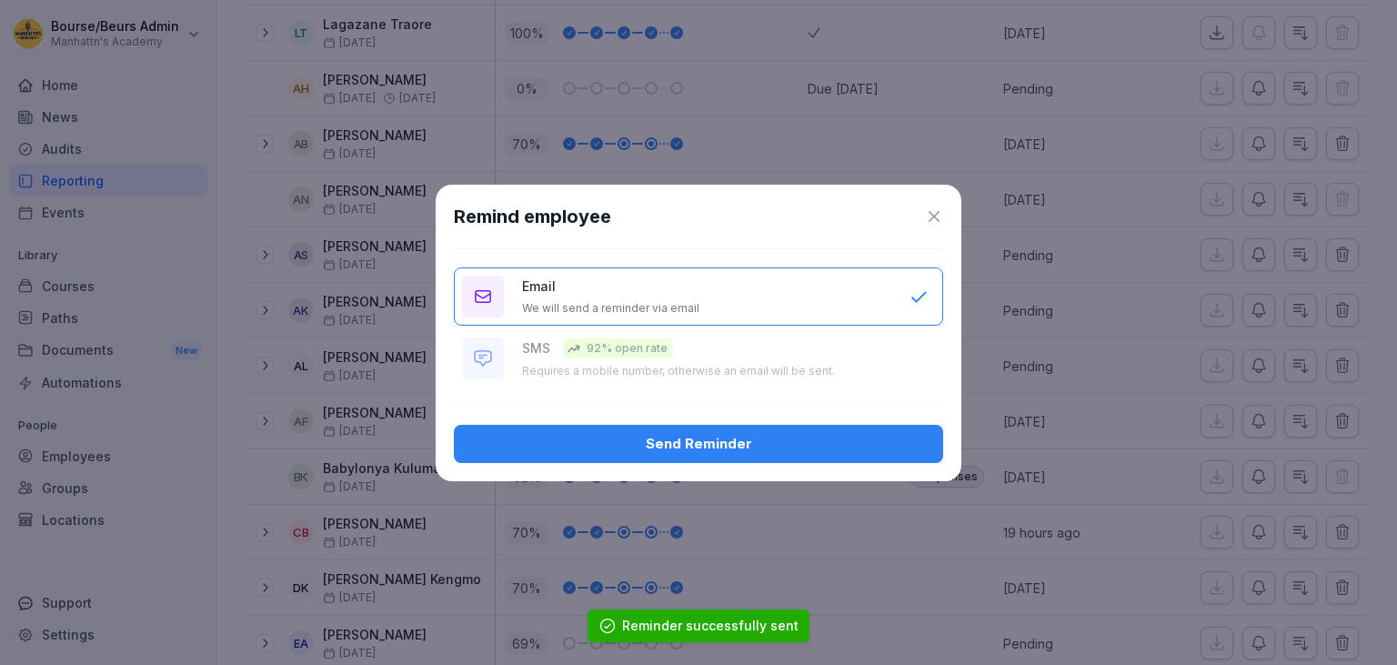
click at [886, 442] on div "Send Reminder" at bounding box center [698, 444] width 460 height 20
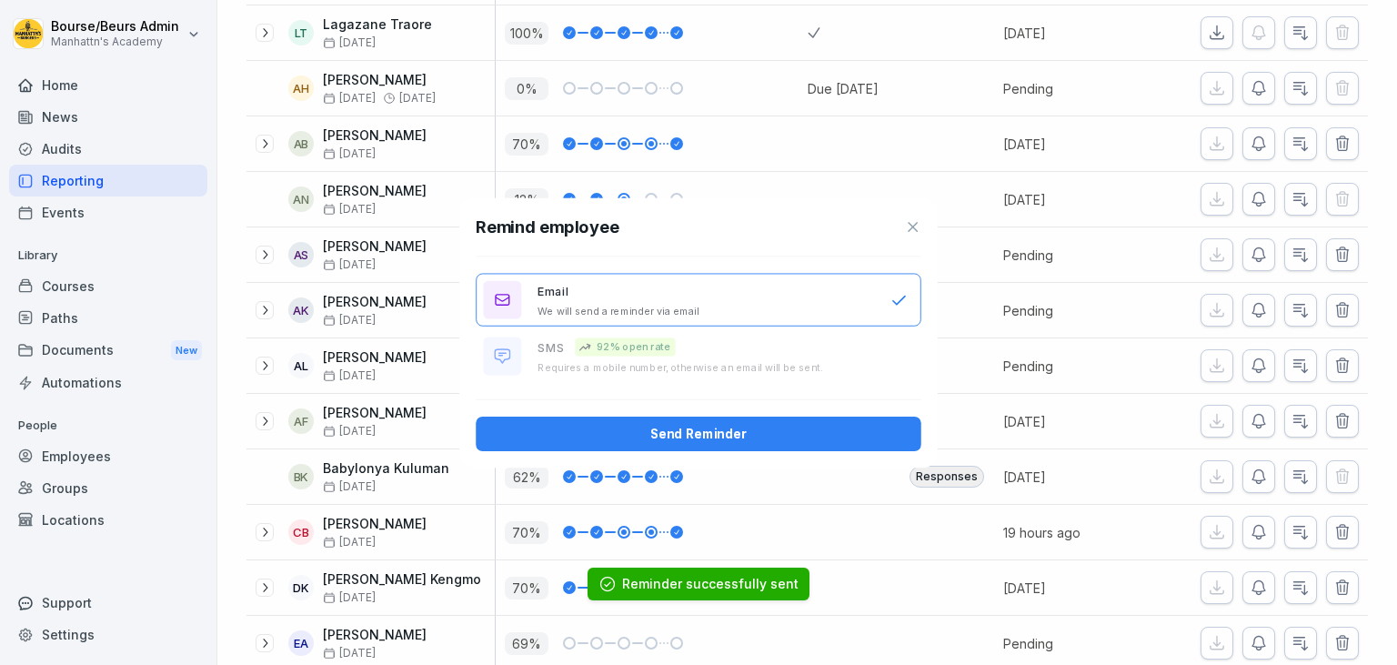
scroll to position [0, 0]
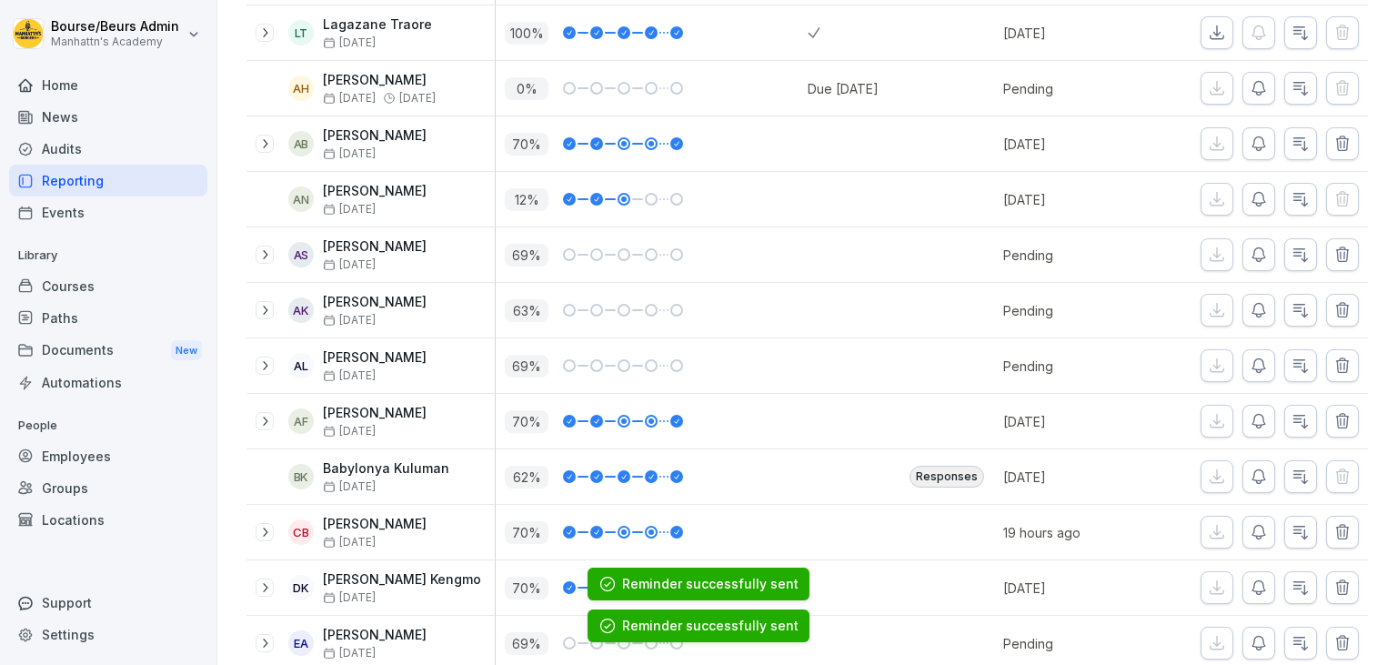
click at [1255, 539] on button "button" at bounding box center [1258, 532] width 33 height 33
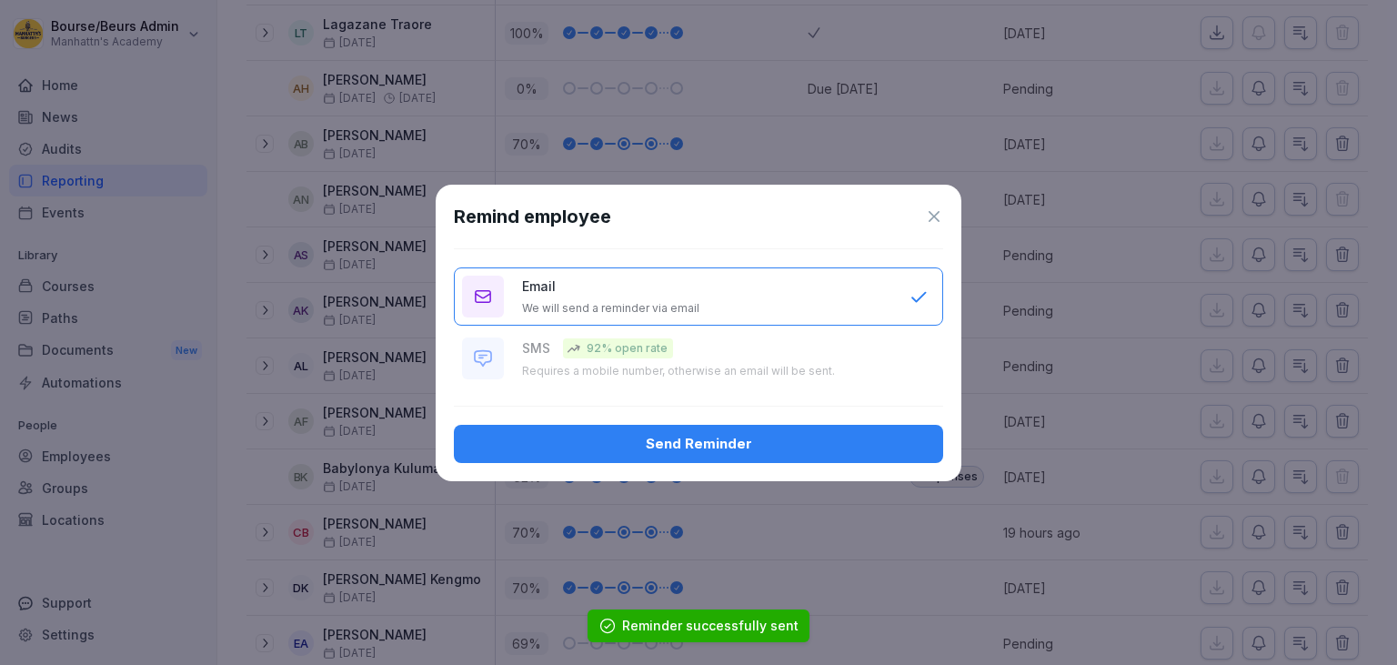
click at [895, 450] on div "Send Reminder" at bounding box center [698, 444] width 460 height 20
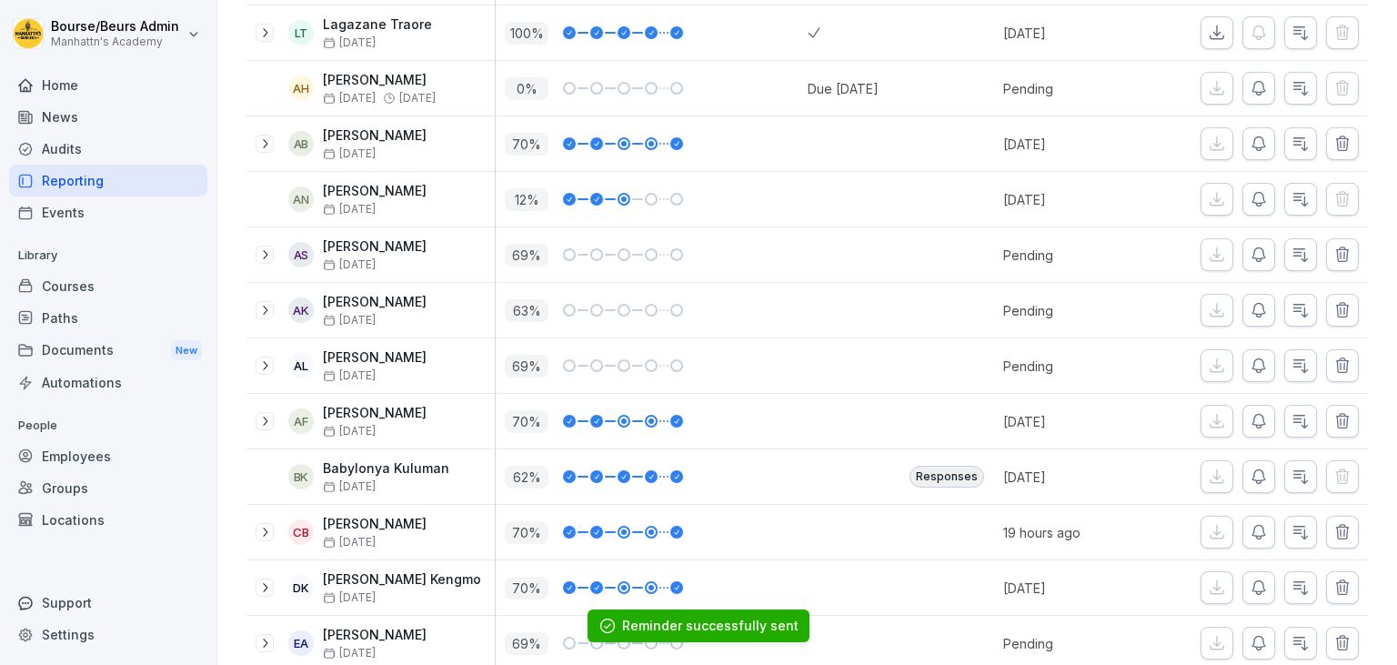
click at [1259, 582] on icon "button" at bounding box center [1258, 587] width 18 height 18
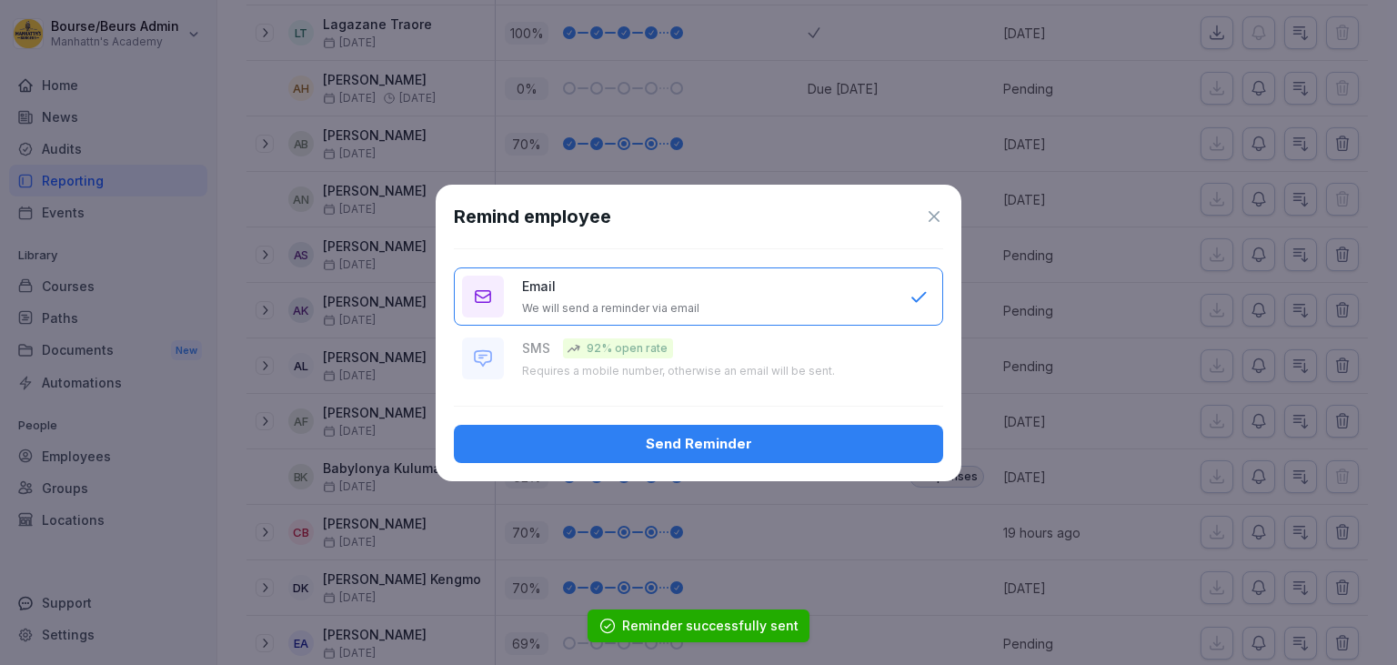
click at [875, 450] on div "Send Reminder" at bounding box center [698, 444] width 460 height 20
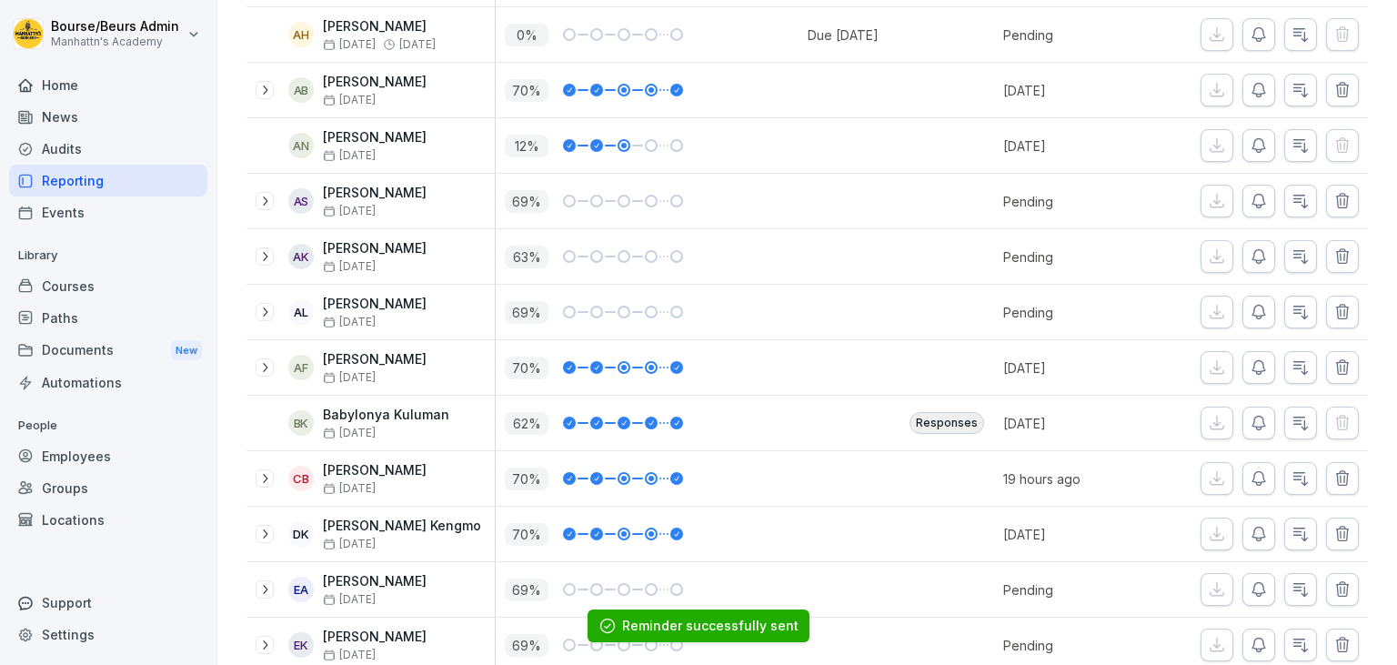
click at [1266, 580] on icon "button" at bounding box center [1258, 589] width 18 height 18
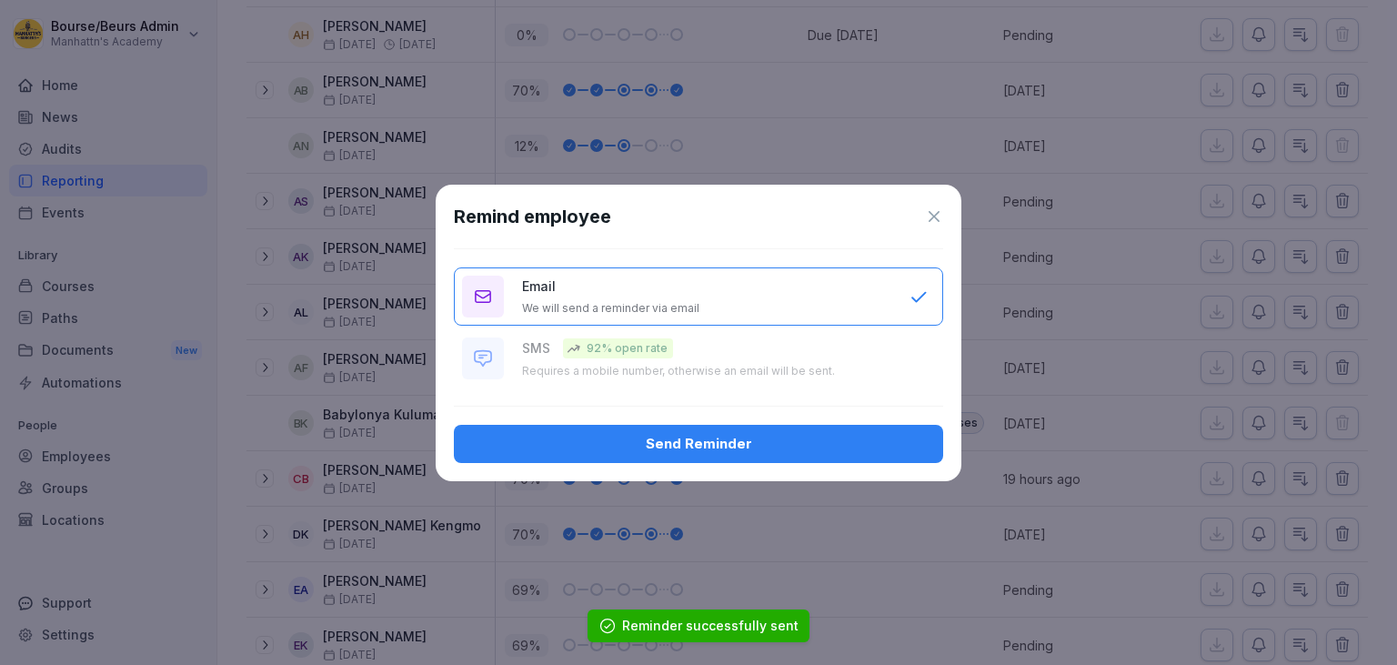
click at [875, 441] on div "Send Reminder" at bounding box center [698, 444] width 460 height 20
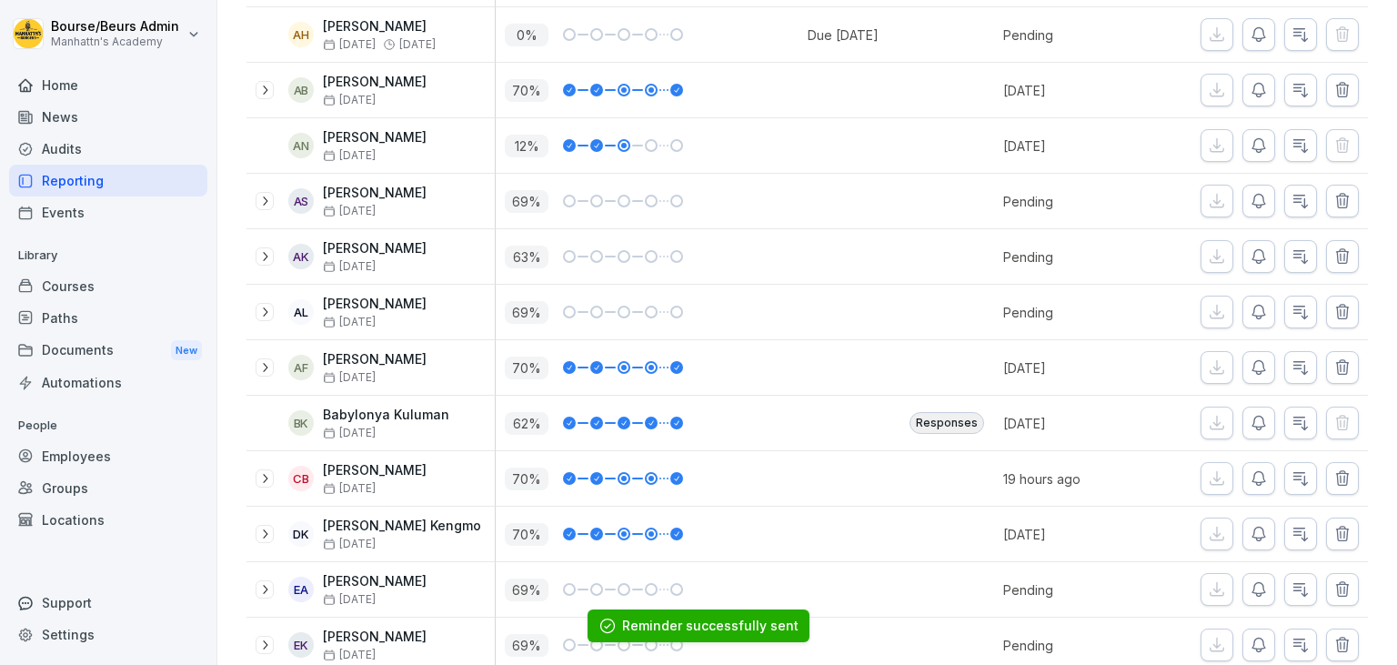
click at [1248, 629] on button "button" at bounding box center [1258, 644] width 33 height 33
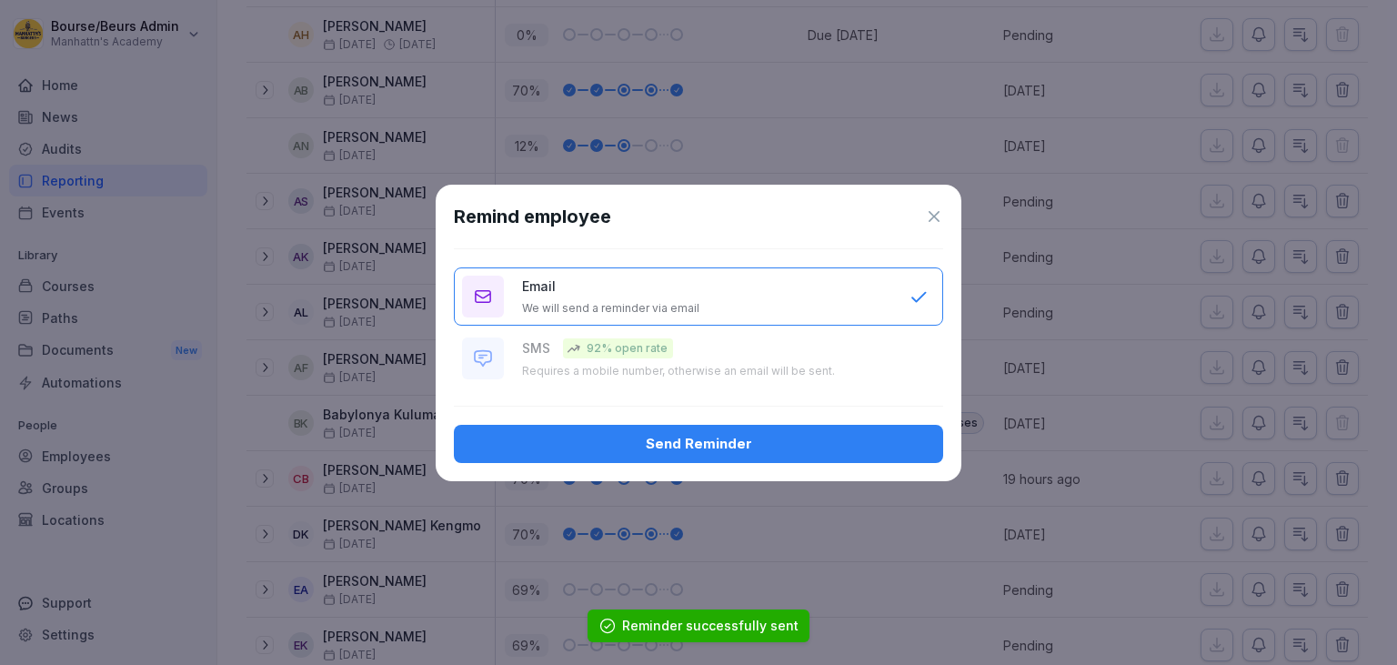
click at [796, 451] on div "Send Reminder" at bounding box center [698, 444] width 460 height 20
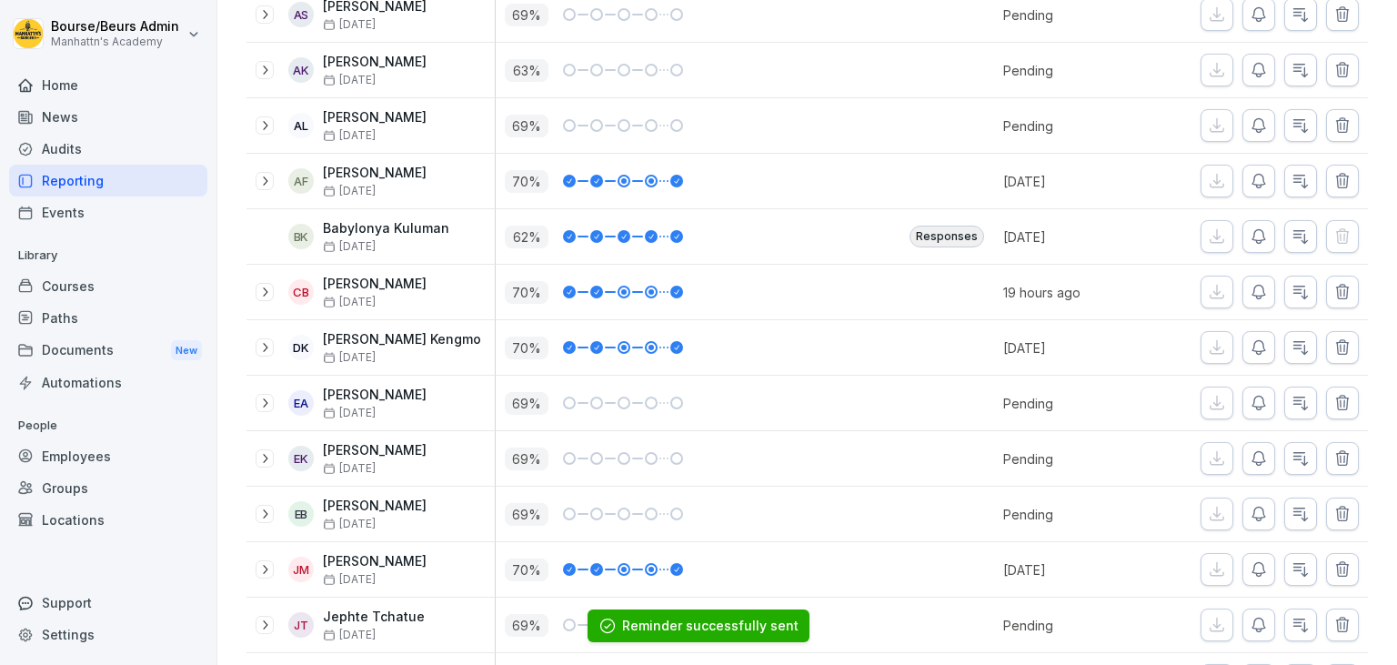
click at [1266, 456] on icon "button" at bounding box center [1258, 458] width 18 height 18
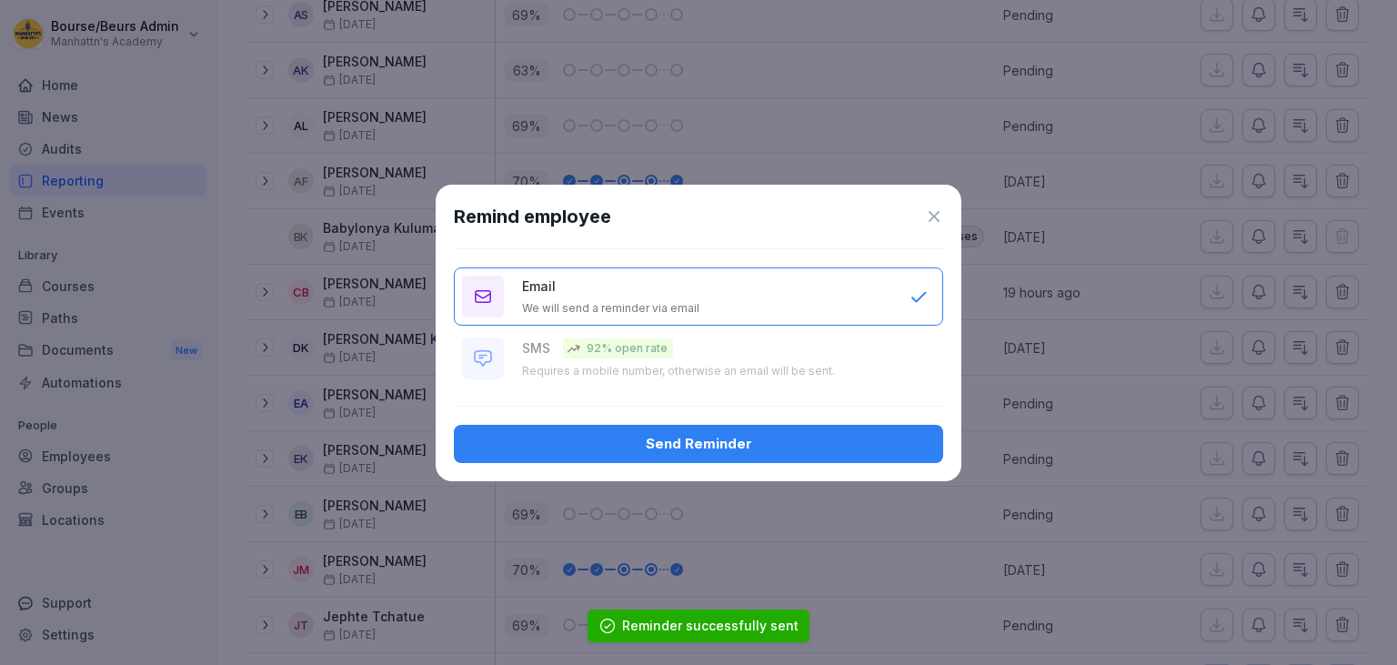
click at [852, 431] on button "Send Reminder" at bounding box center [698, 444] width 489 height 38
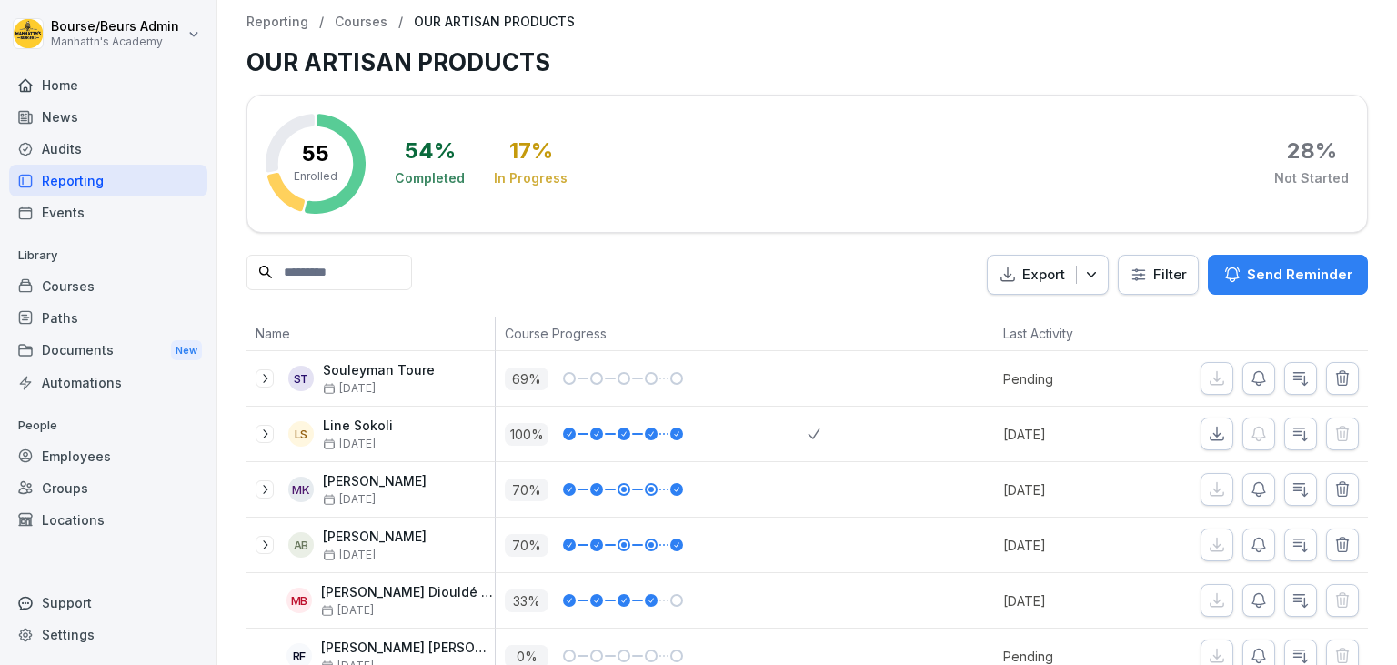
click at [71, 183] on div "Reporting" at bounding box center [108, 181] width 198 height 32
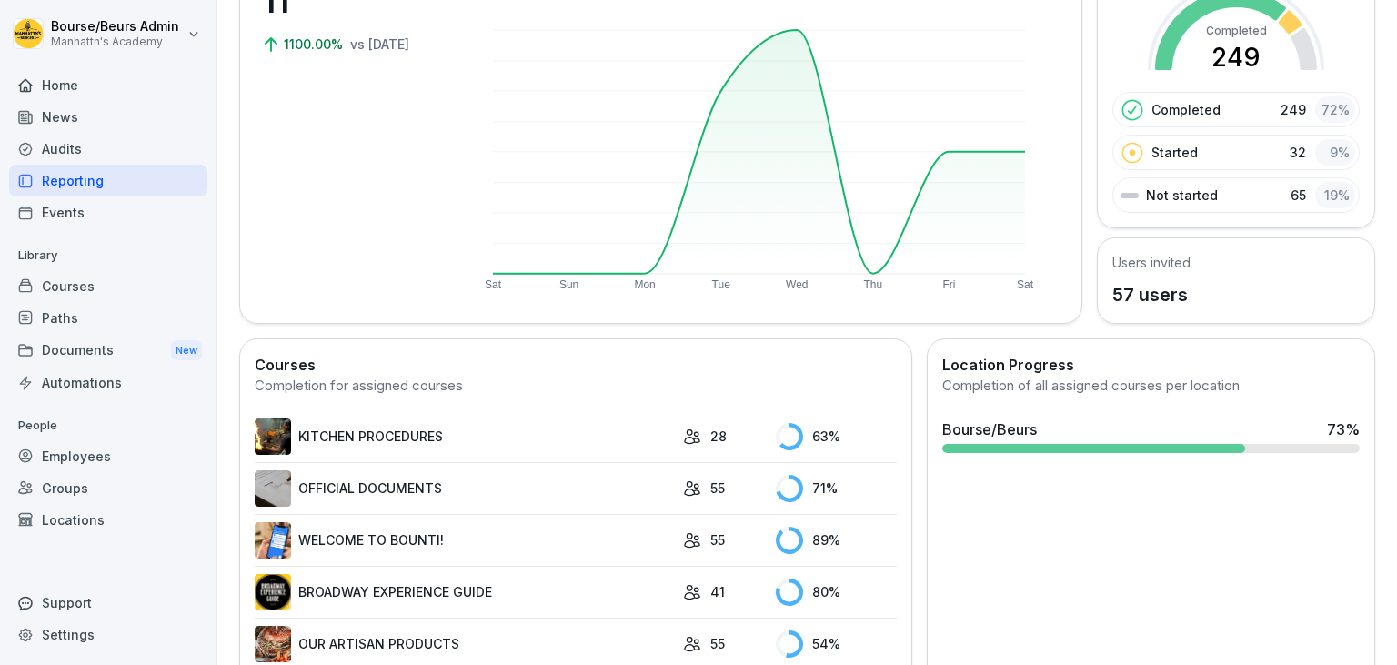
scroll to position [272, 0]
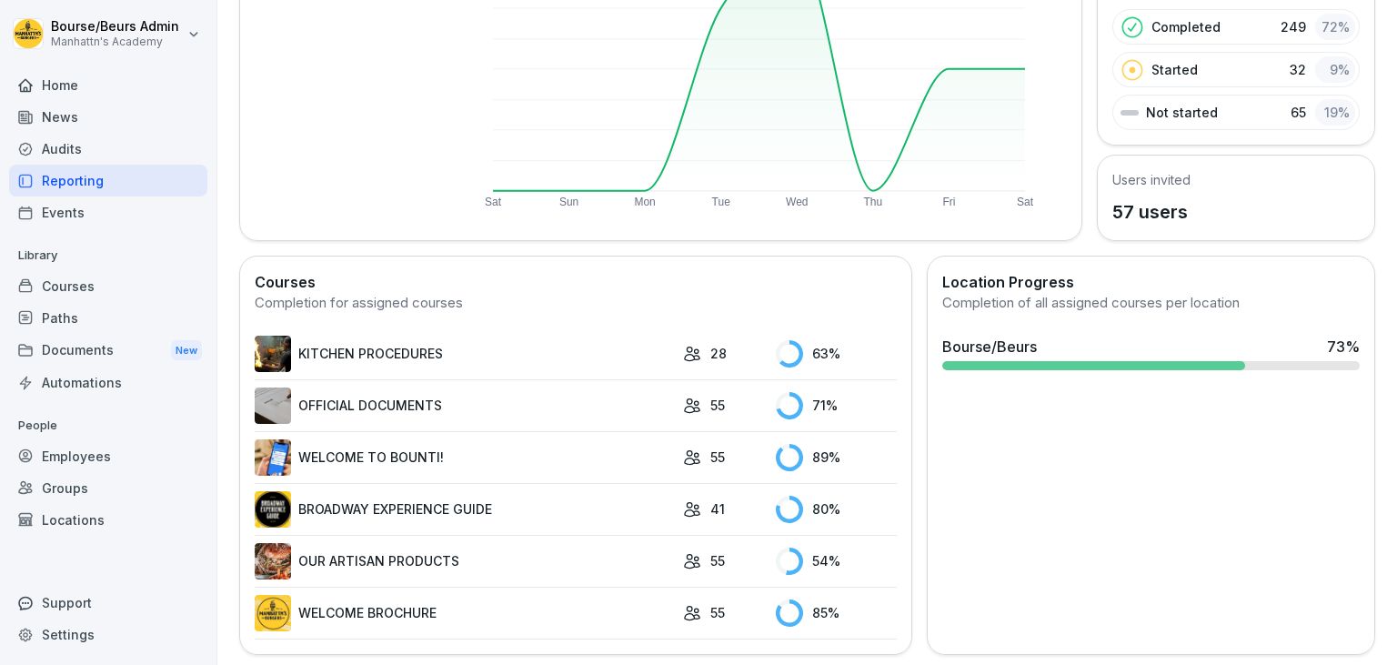
click at [449, 564] on link "OUR ARTISAN PRODUCTS" at bounding box center [464, 561] width 419 height 36
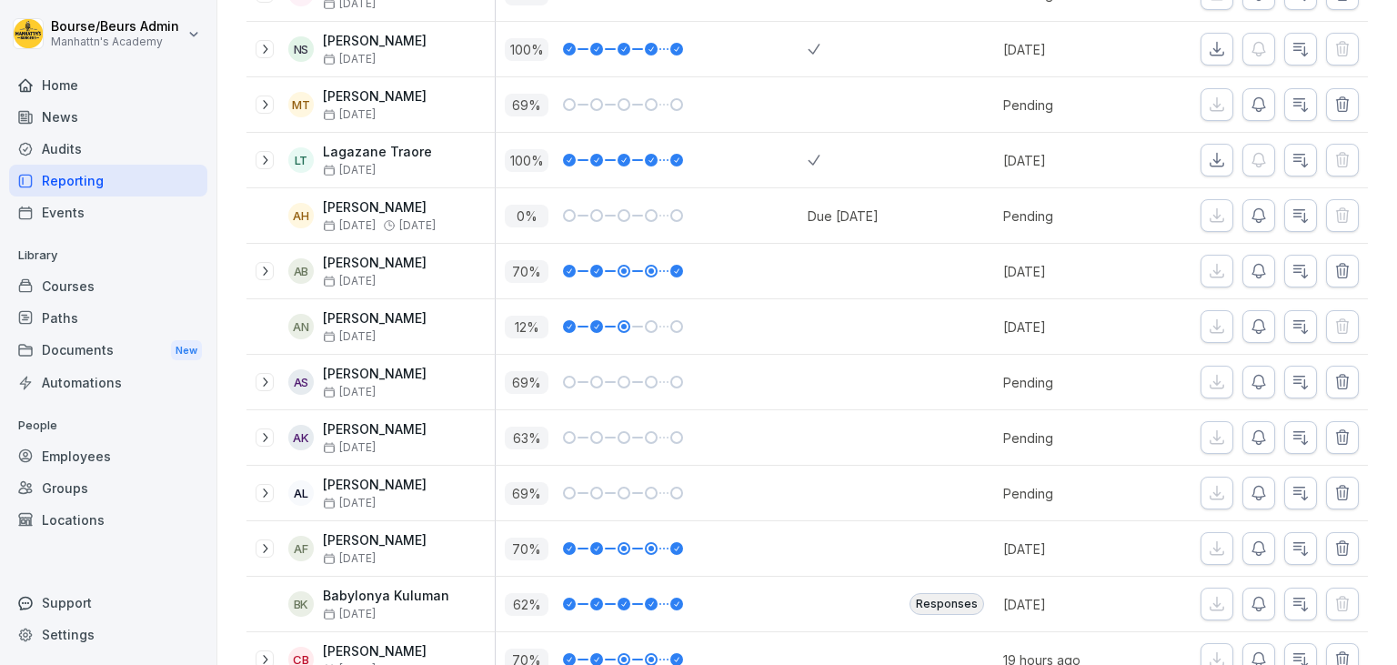
scroll to position [725, 0]
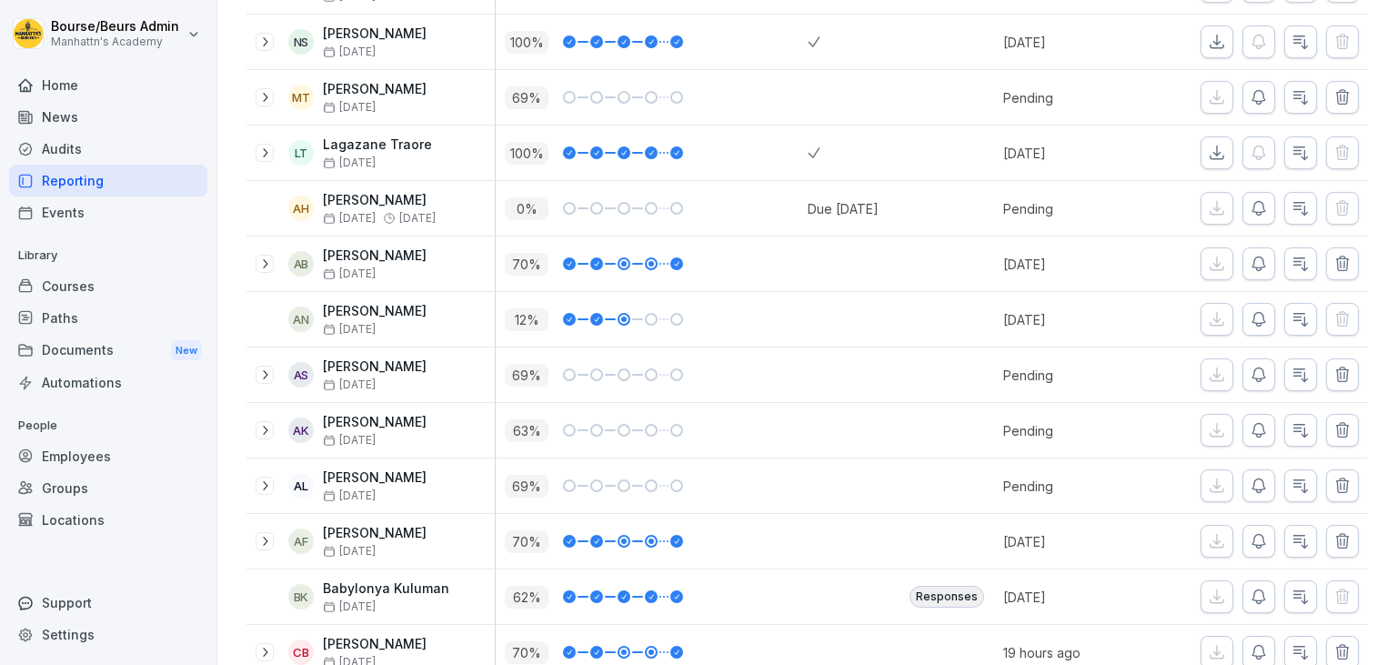
click at [91, 82] on div "Home" at bounding box center [108, 85] width 198 height 32
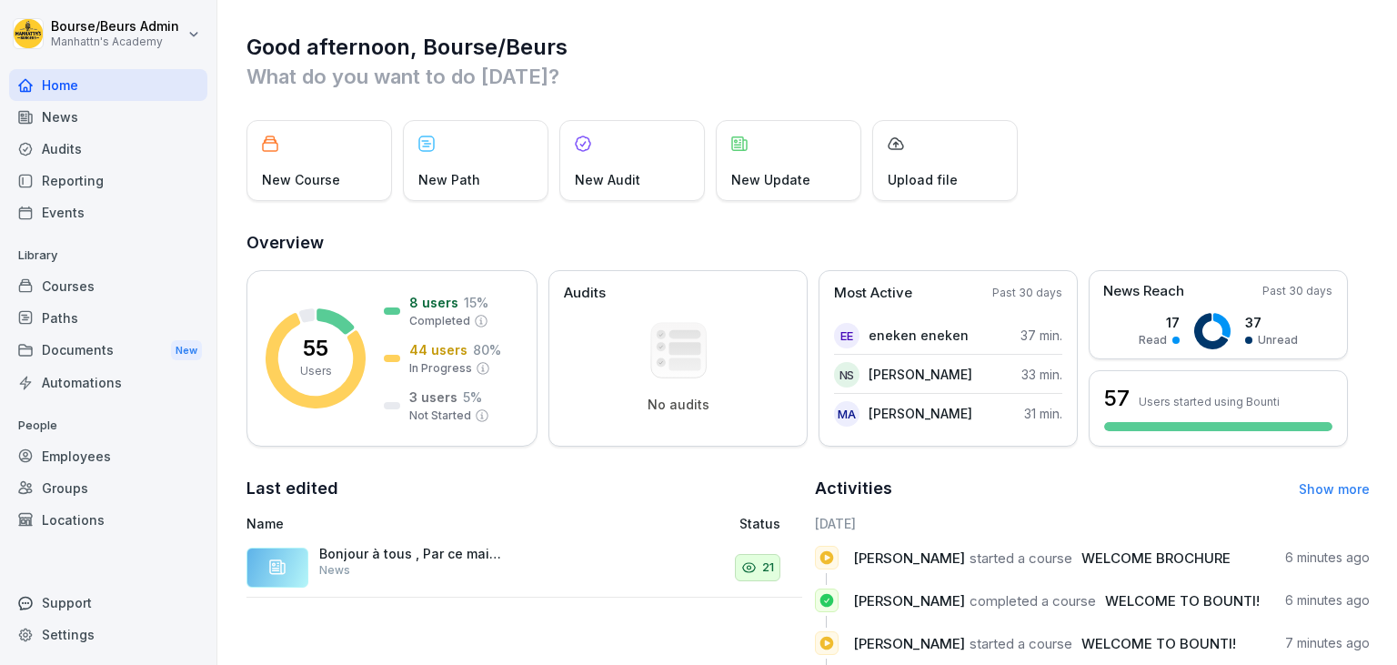
scroll to position [251, 0]
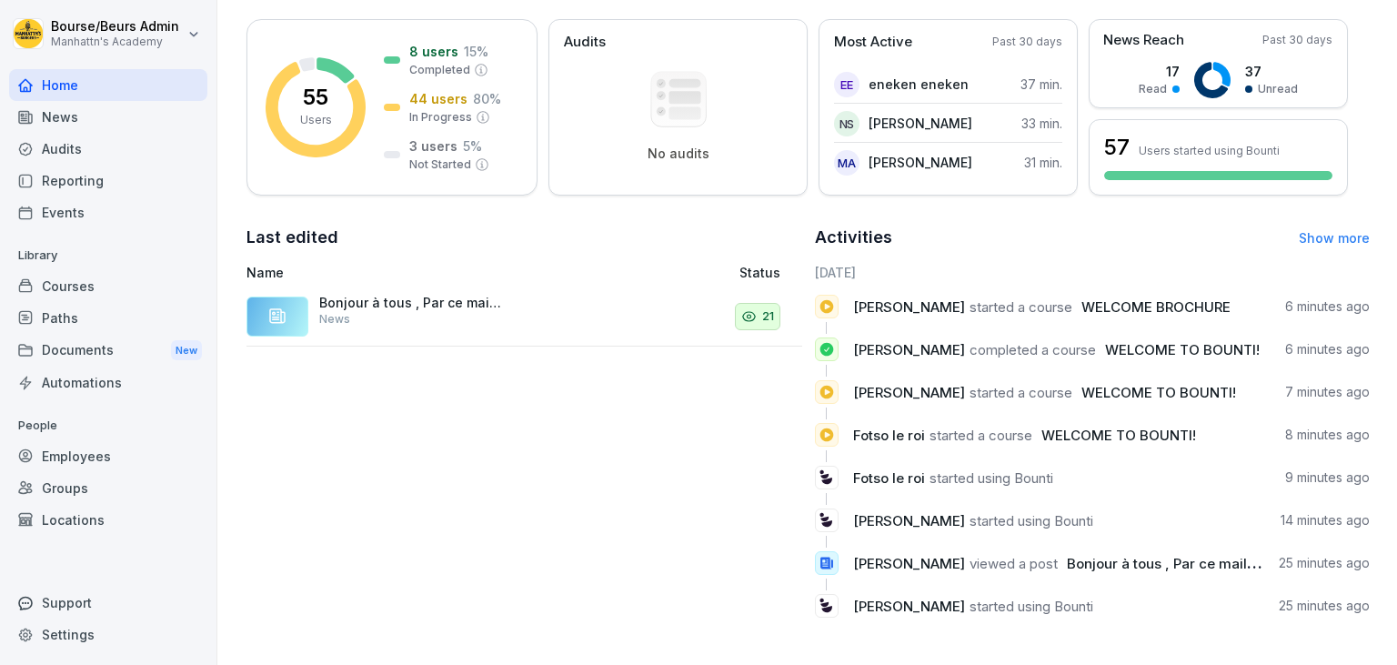
click at [104, 467] on div "Employees" at bounding box center [108, 456] width 198 height 32
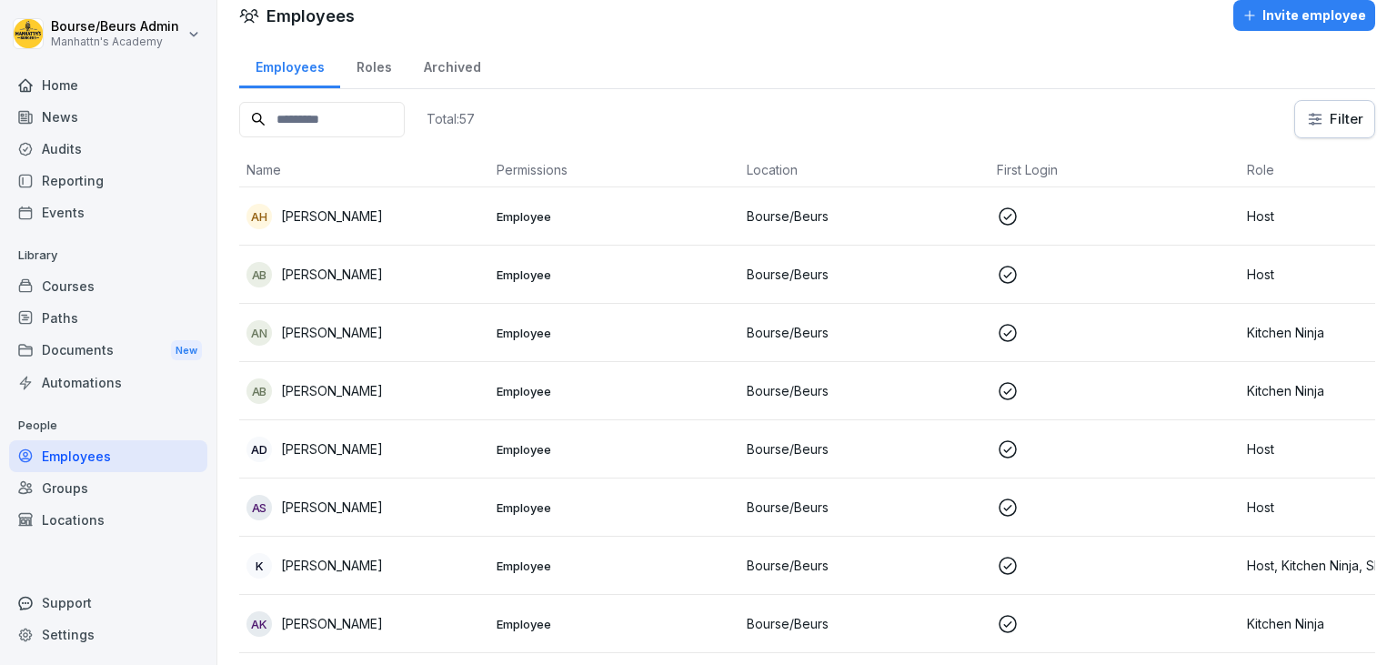
click at [91, 189] on div "Reporting" at bounding box center [108, 181] width 198 height 32
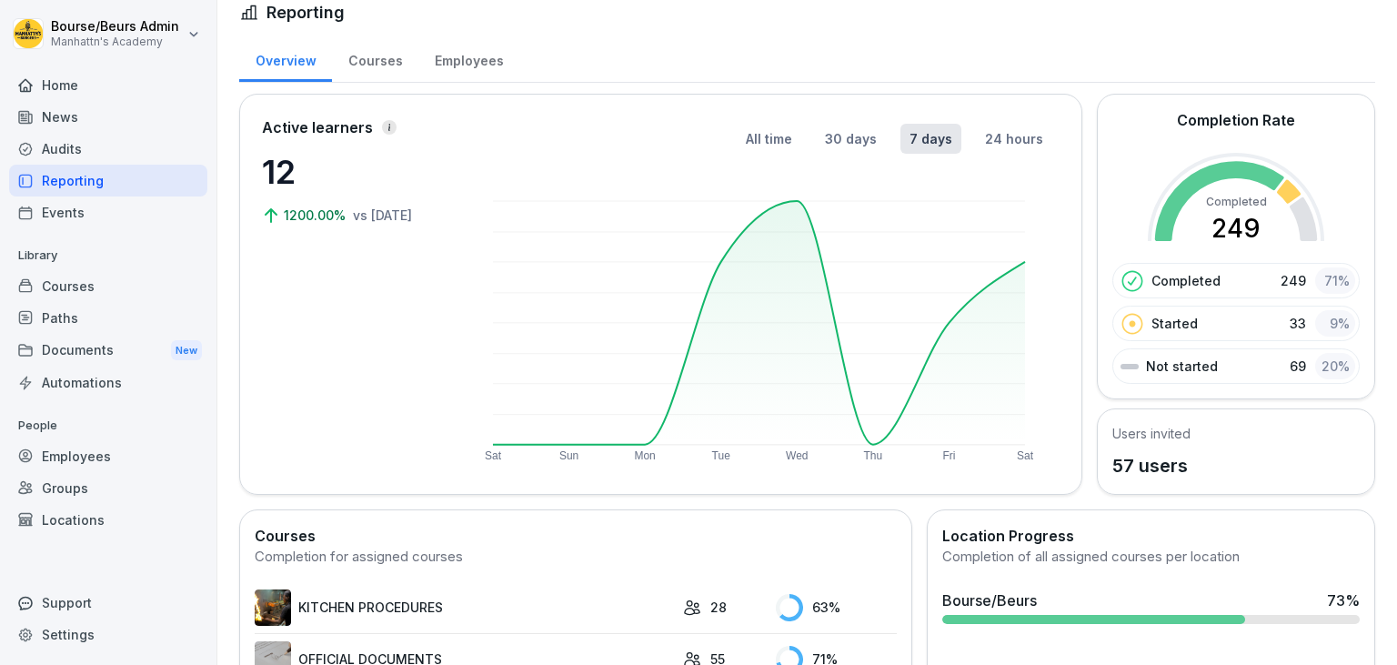
click at [460, 53] on div "Employees" at bounding box center [468, 58] width 101 height 46
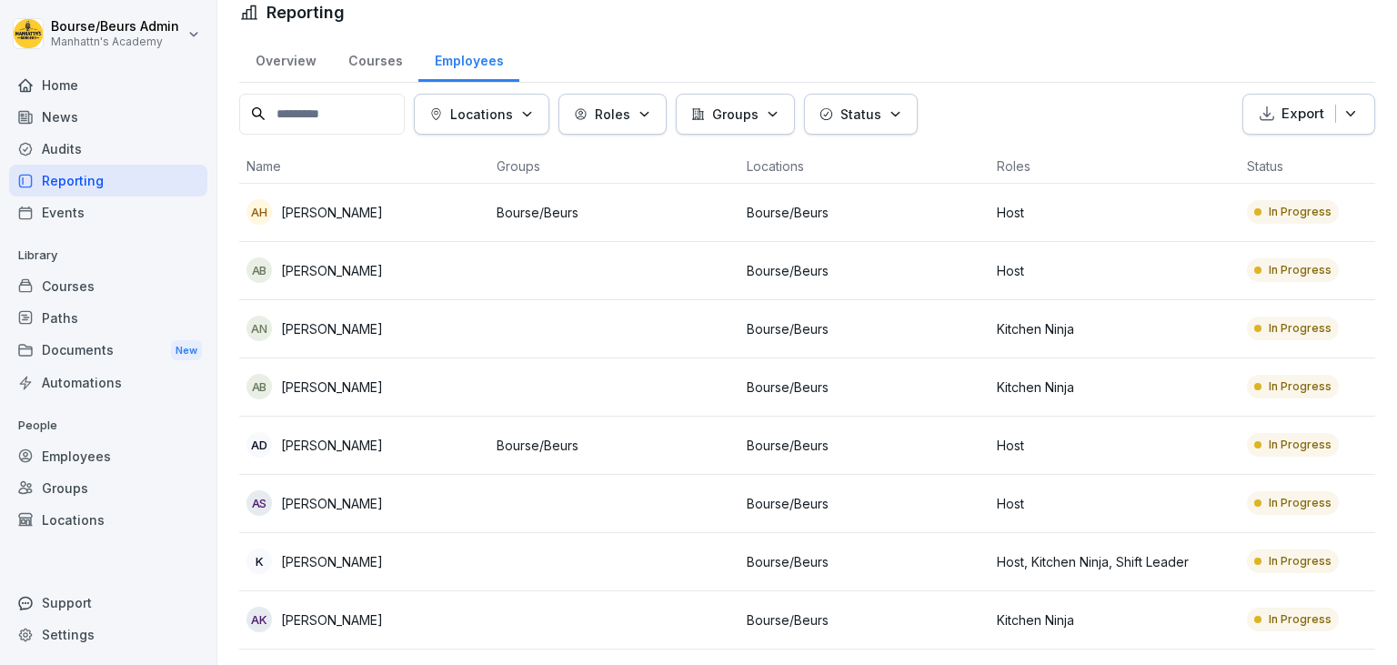
click at [345, 112] on input at bounding box center [321, 114] width 165 height 41
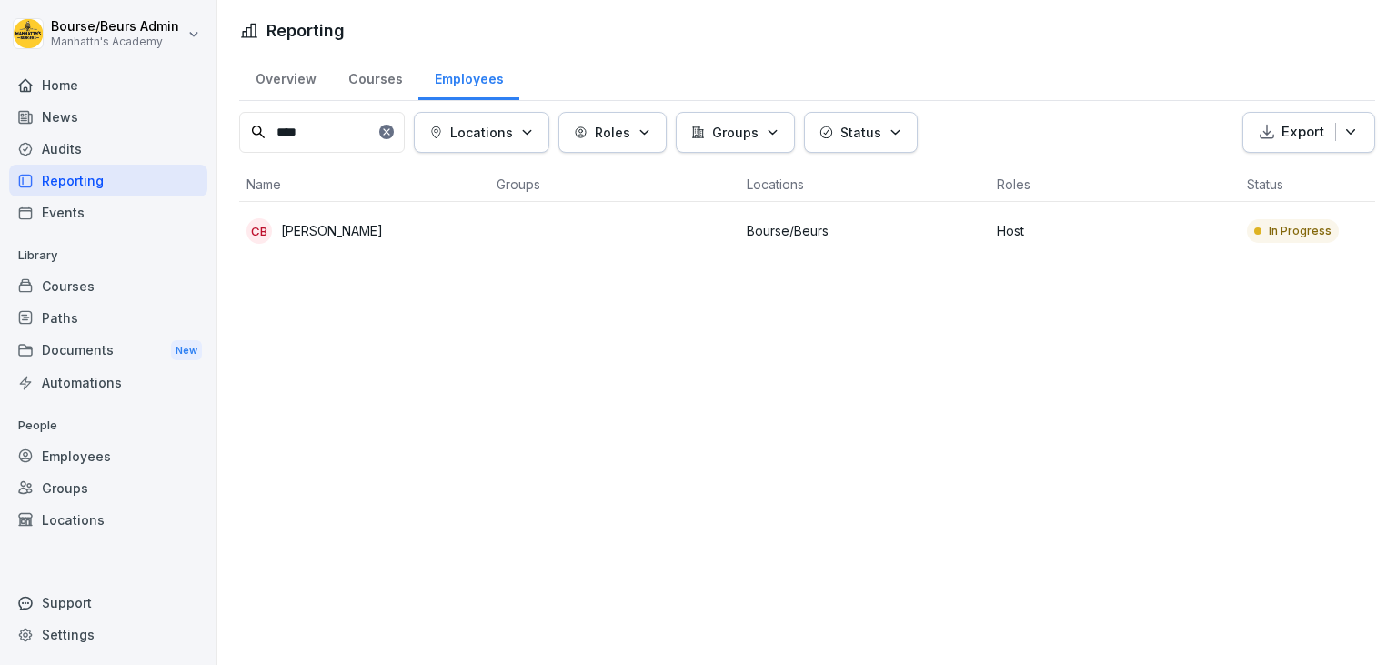
click at [324, 237] on p "[PERSON_NAME]" at bounding box center [332, 230] width 102 height 19
click at [722, 239] on td at bounding box center [614, 231] width 250 height 58
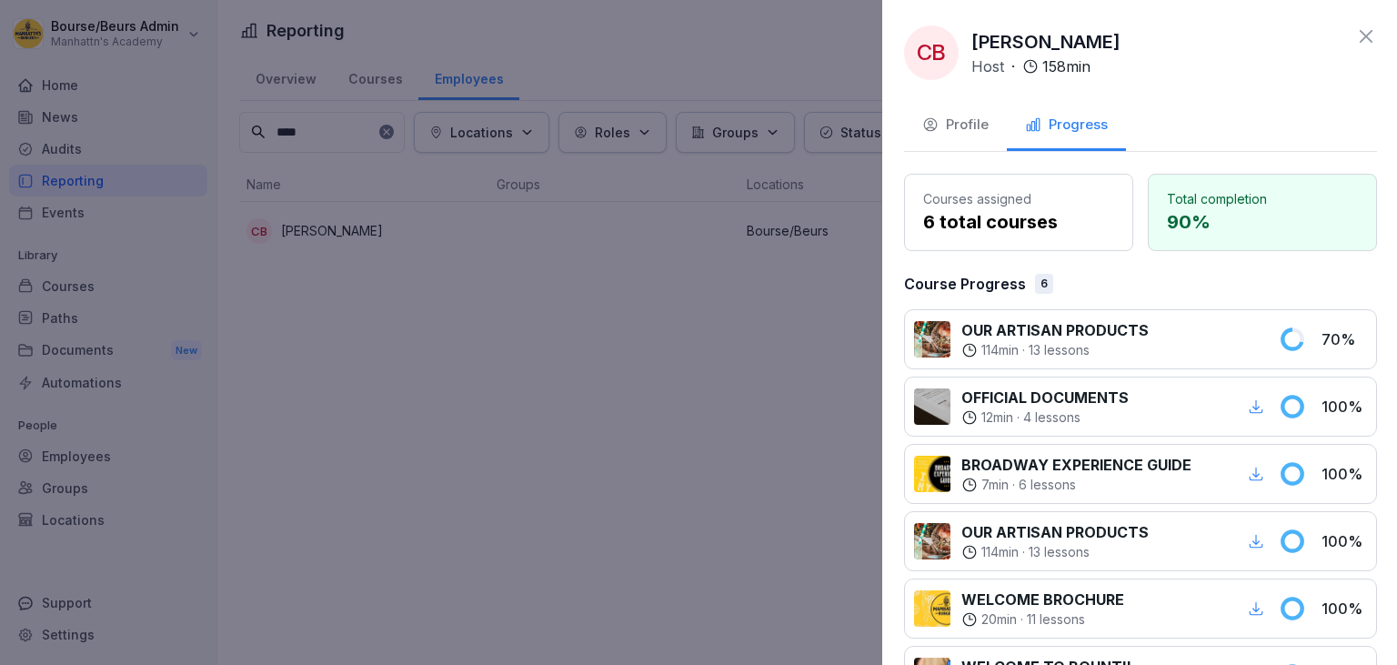
click at [737, 596] on div at bounding box center [698, 332] width 1397 height 665
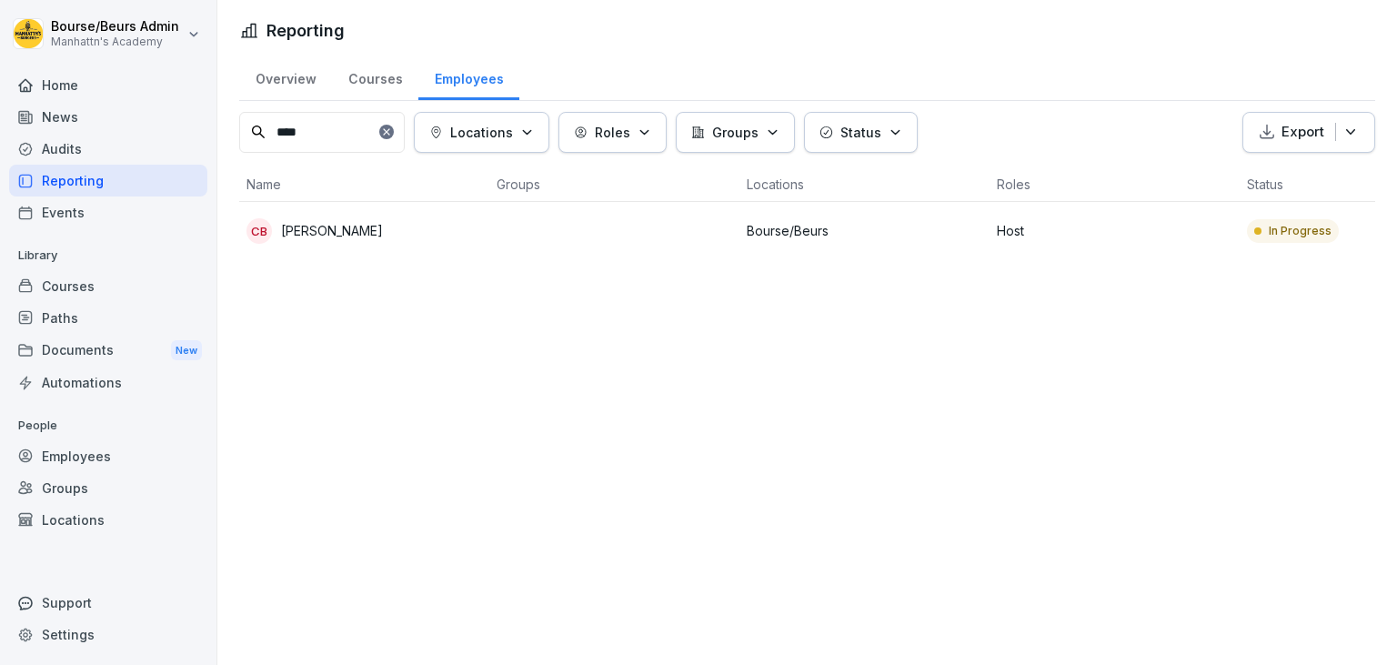
click at [345, 136] on input "****" at bounding box center [321, 132] width 165 height 41
type input "*"
type input "****"
click at [399, 276] on div "LN [PERSON_NAME]" at bounding box center [364, 288] width 236 height 25
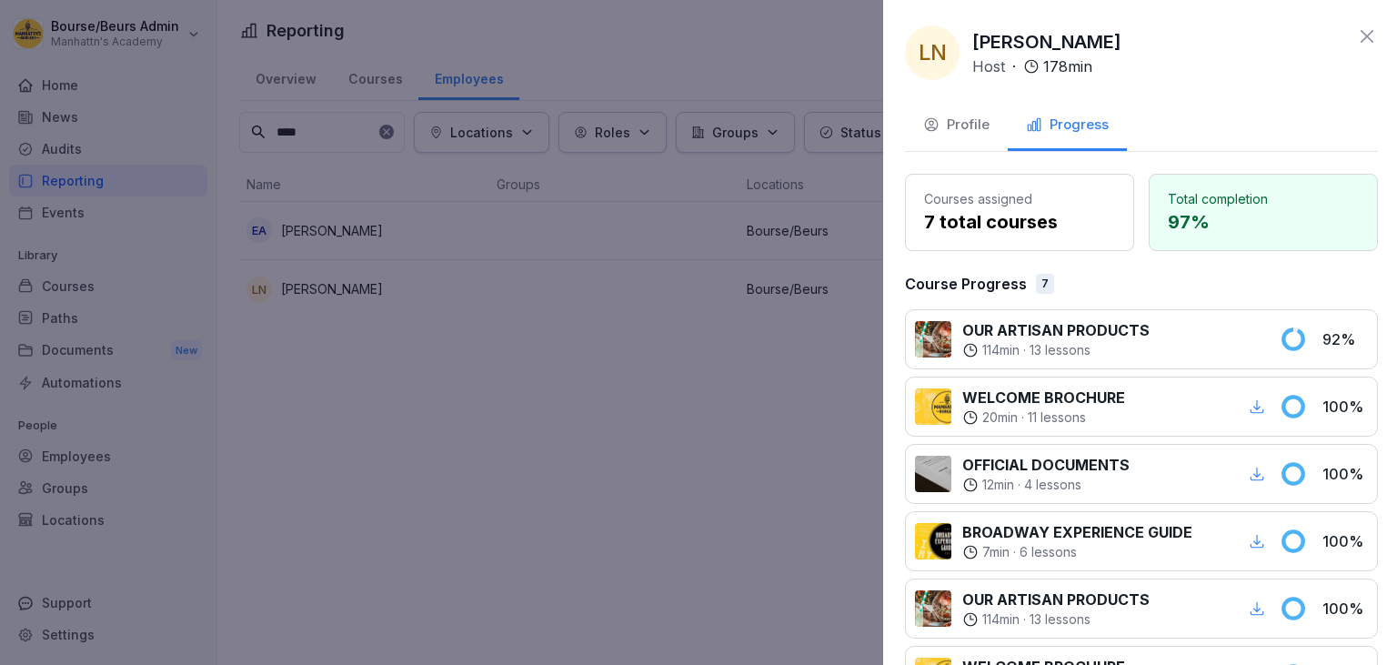
click at [755, 377] on div at bounding box center [698, 332] width 1397 height 665
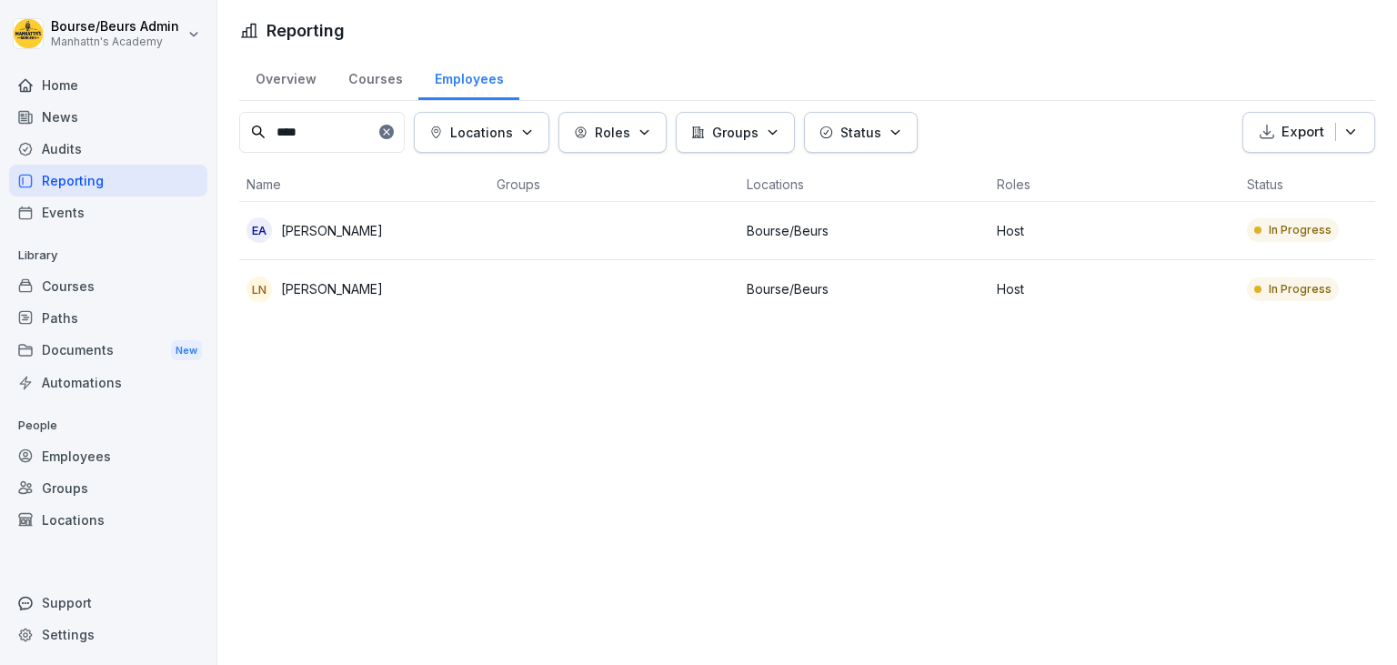
click at [347, 127] on input "****" at bounding box center [321, 132] width 165 height 41
click at [394, 136] on div at bounding box center [386, 132] width 15 height 15
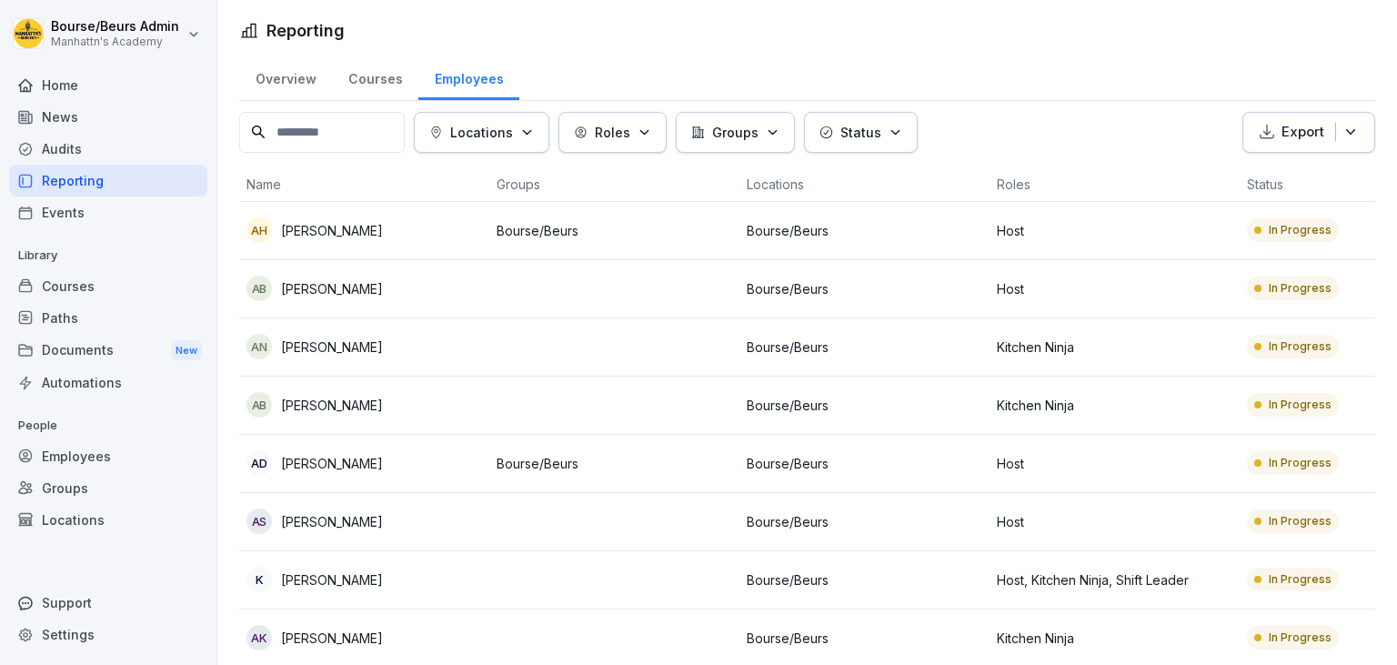
click at [432, 297] on div "[PERSON_NAME]" at bounding box center [364, 288] width 236 height 25
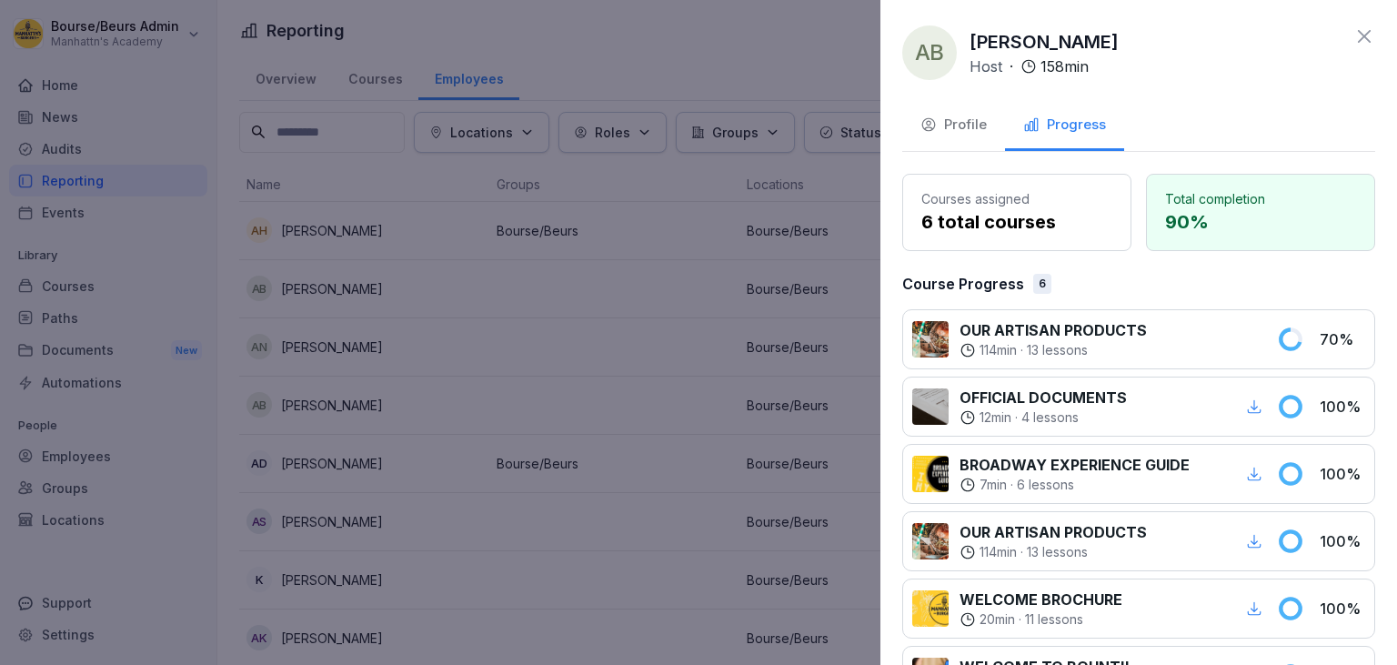
scroll to position [181, 0]
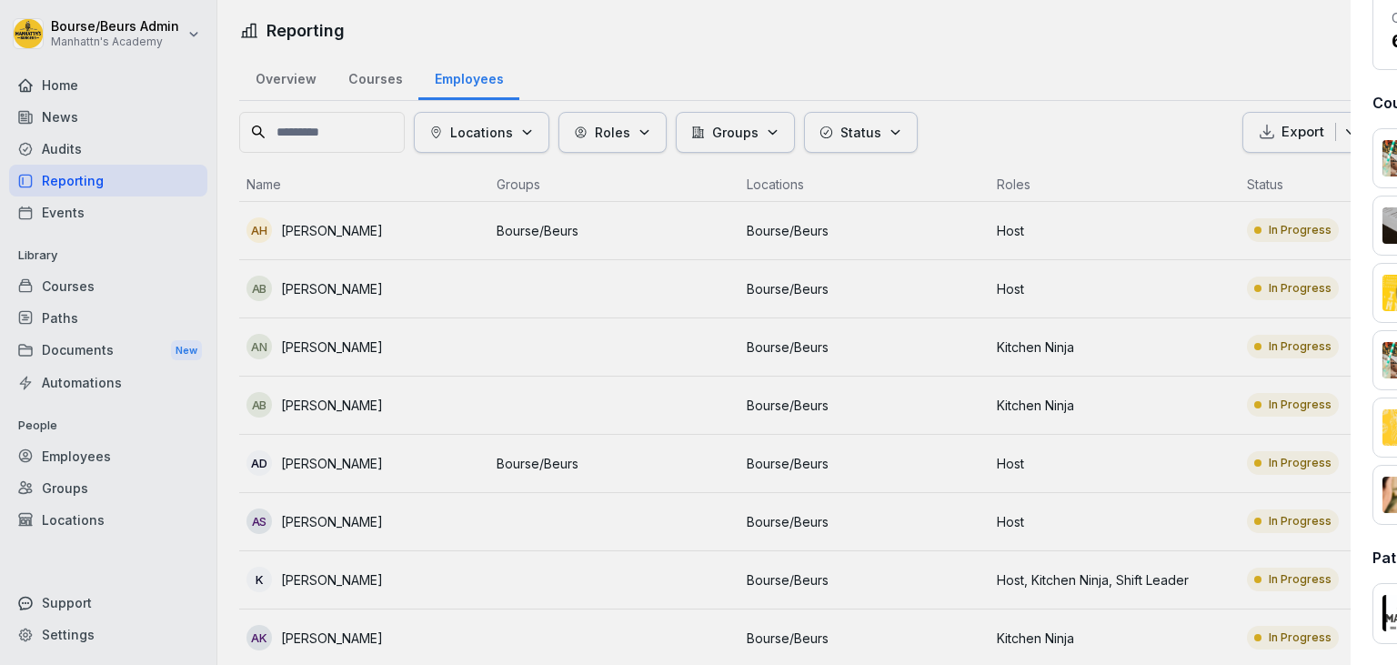
click at [565, 366] on div at bounding box center [698, 332] width 1397 height 665
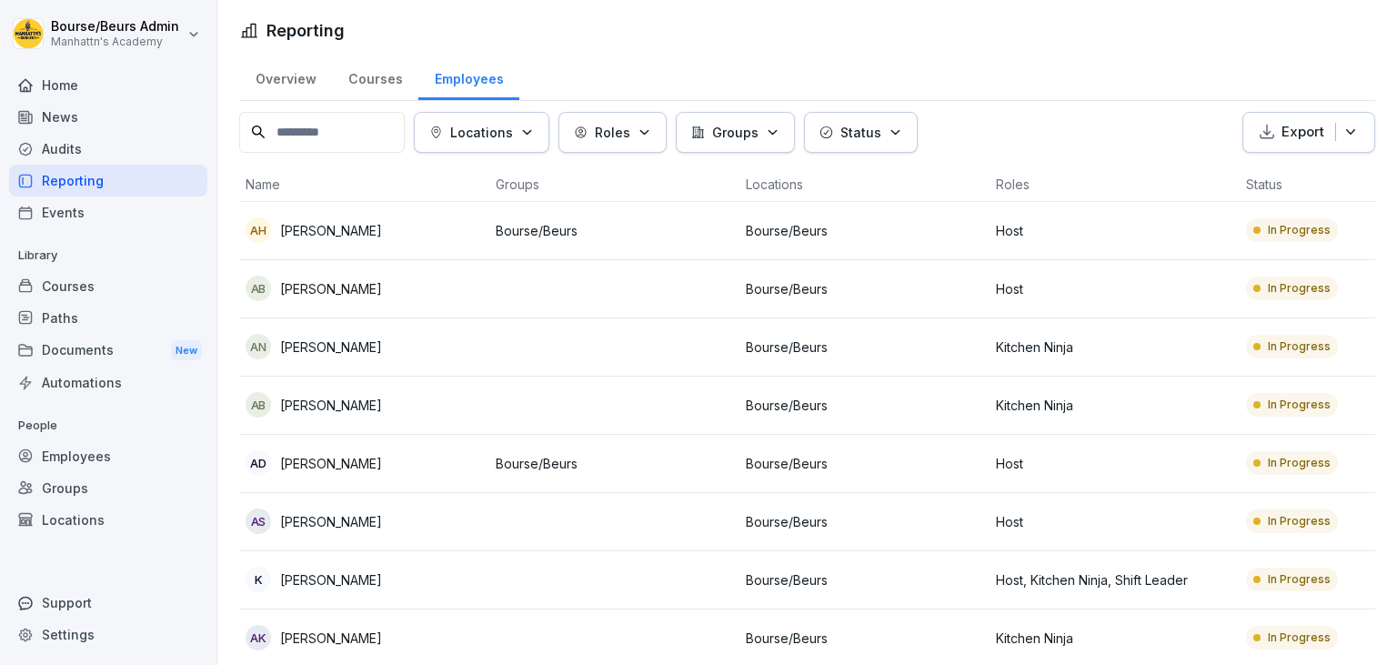
scroll to position [0, 2]
click at [657, 466] on p "Bourse/Beurs" at bounding box center [613, 463] width 236 height 19
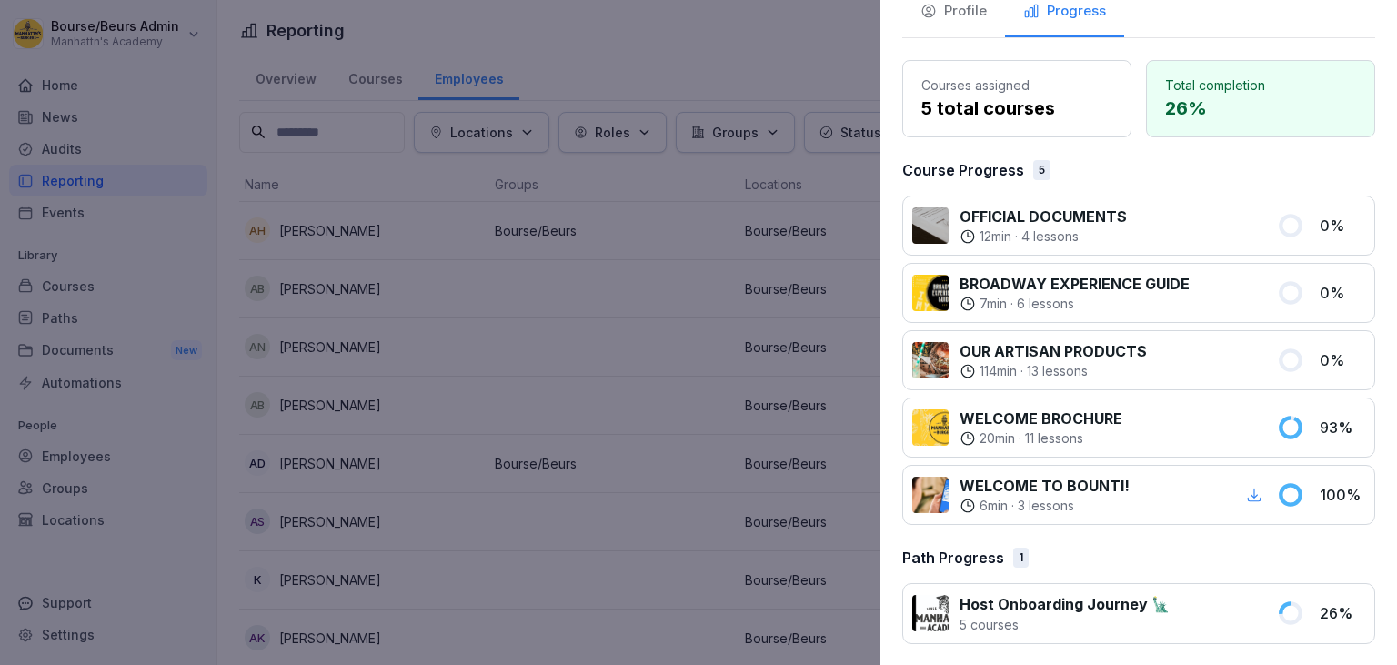
scroll to position [0, 0]
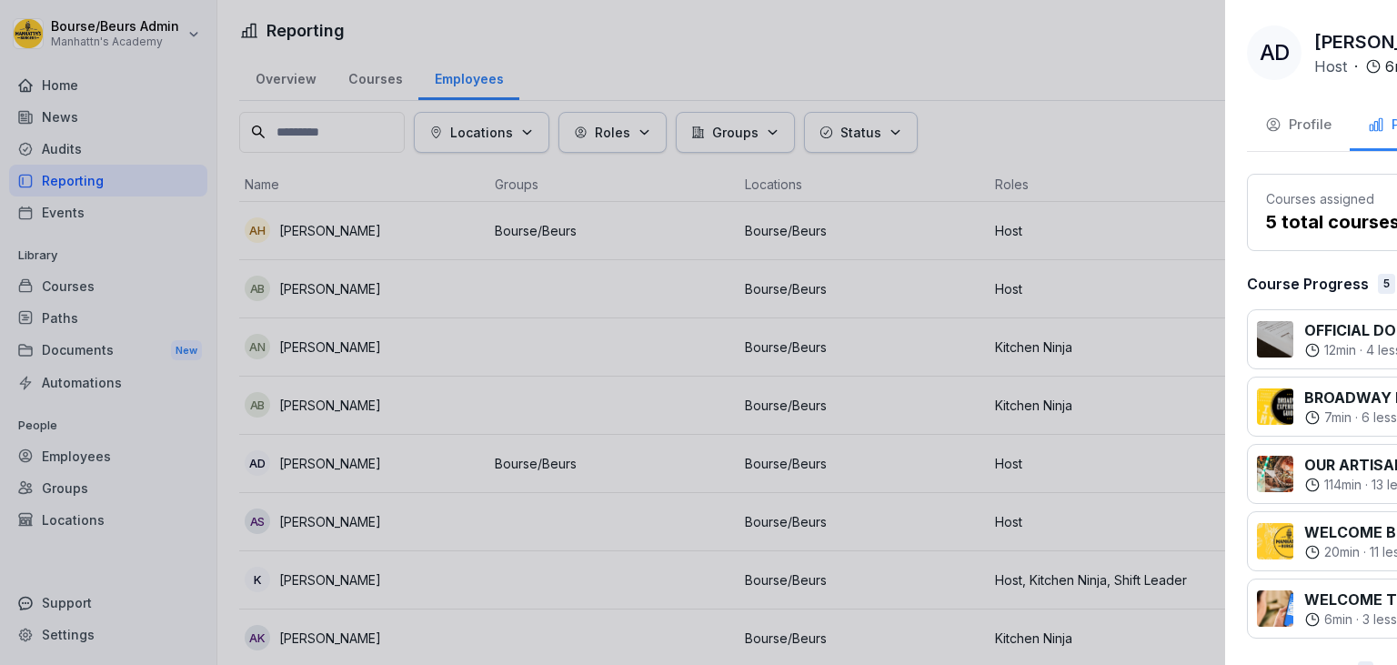
click at [442, 243] on div at bounding box center [698, 332] width 1397 height 665
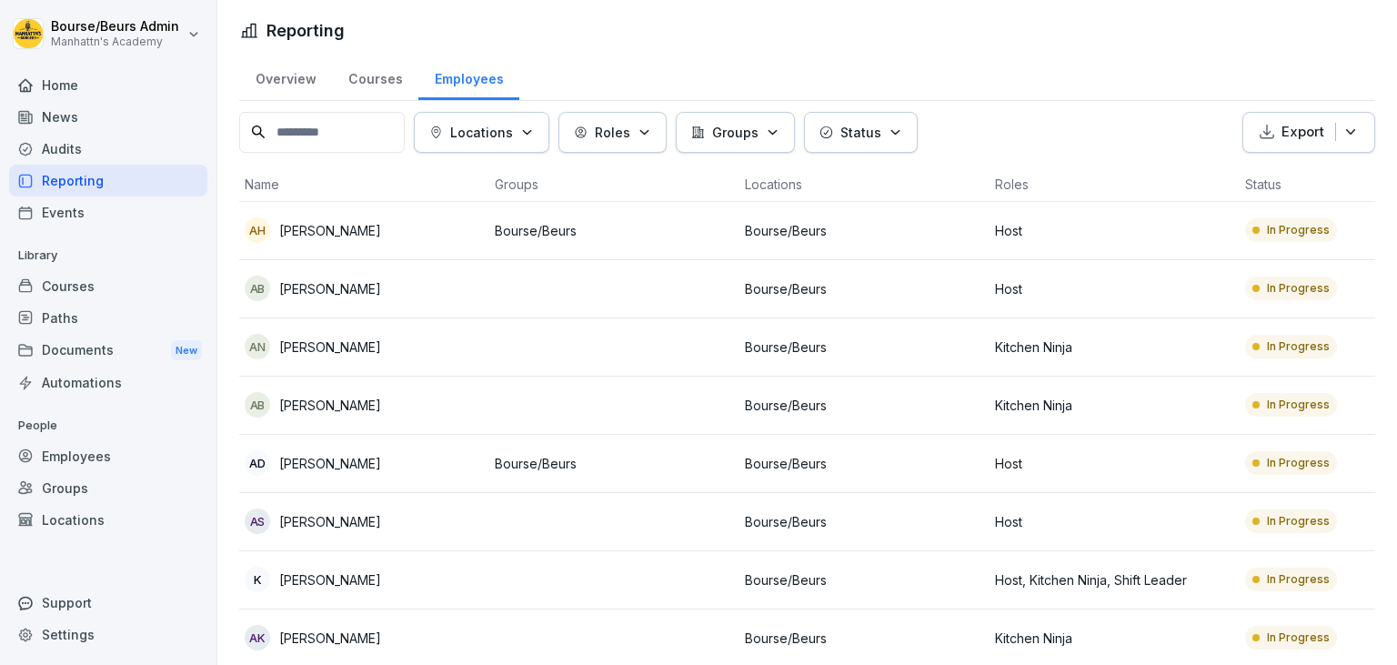
click at [142, 352] on div "Documents New" at bounding box center [108, 351] width 198 height 34
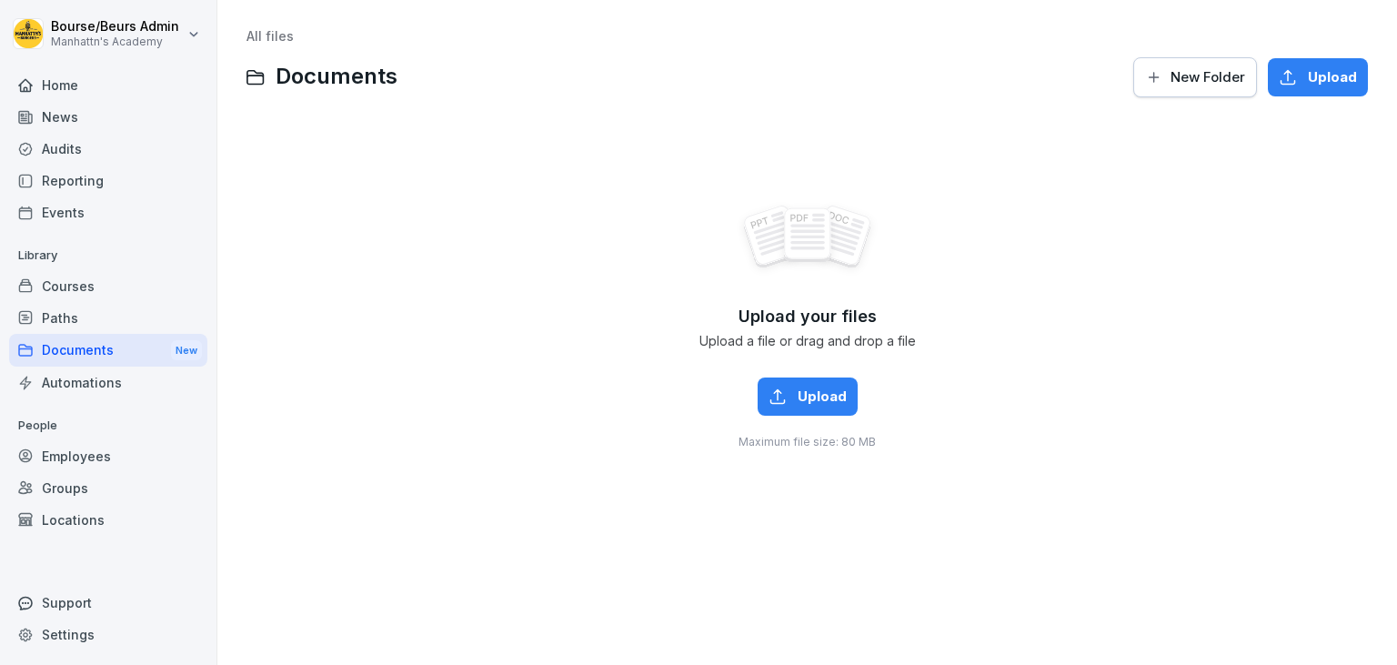
click at [108, 384] on div "Automations" at bounding box center [108, 382] width 198 height 32
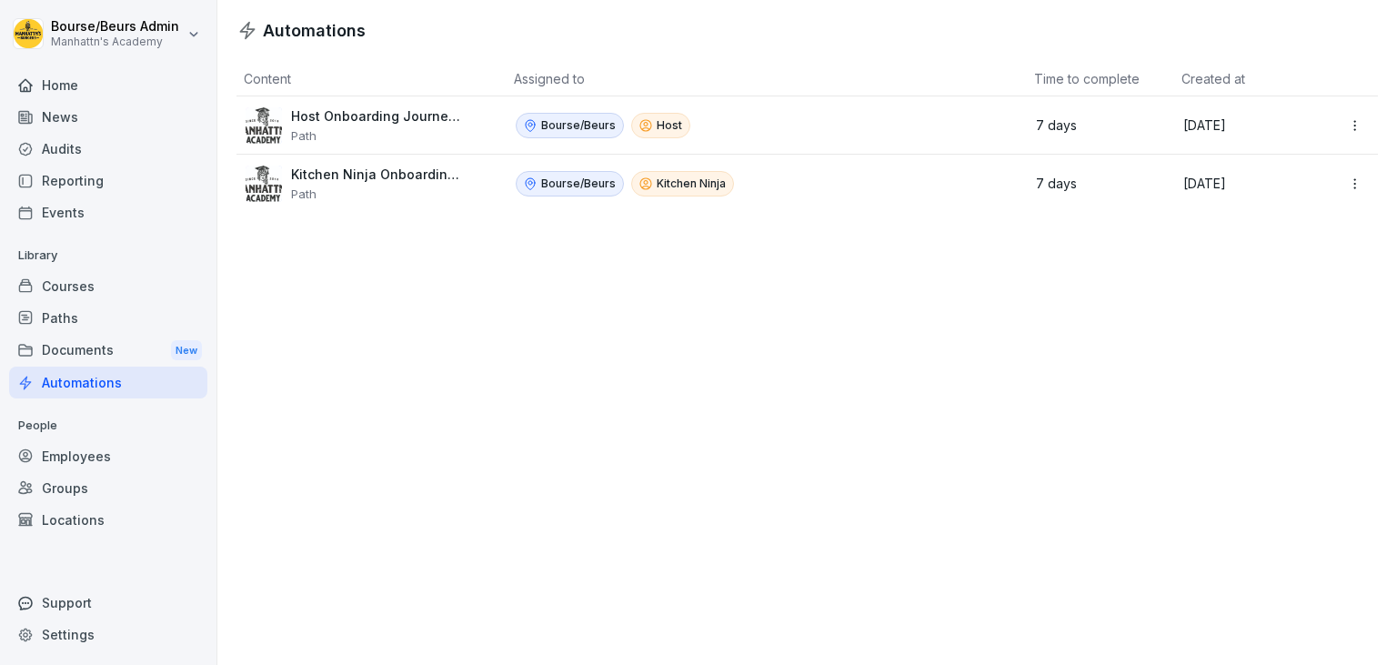
click at [105, 460] on div "Employees" at bounding box center [108, 456] width 198 height 32
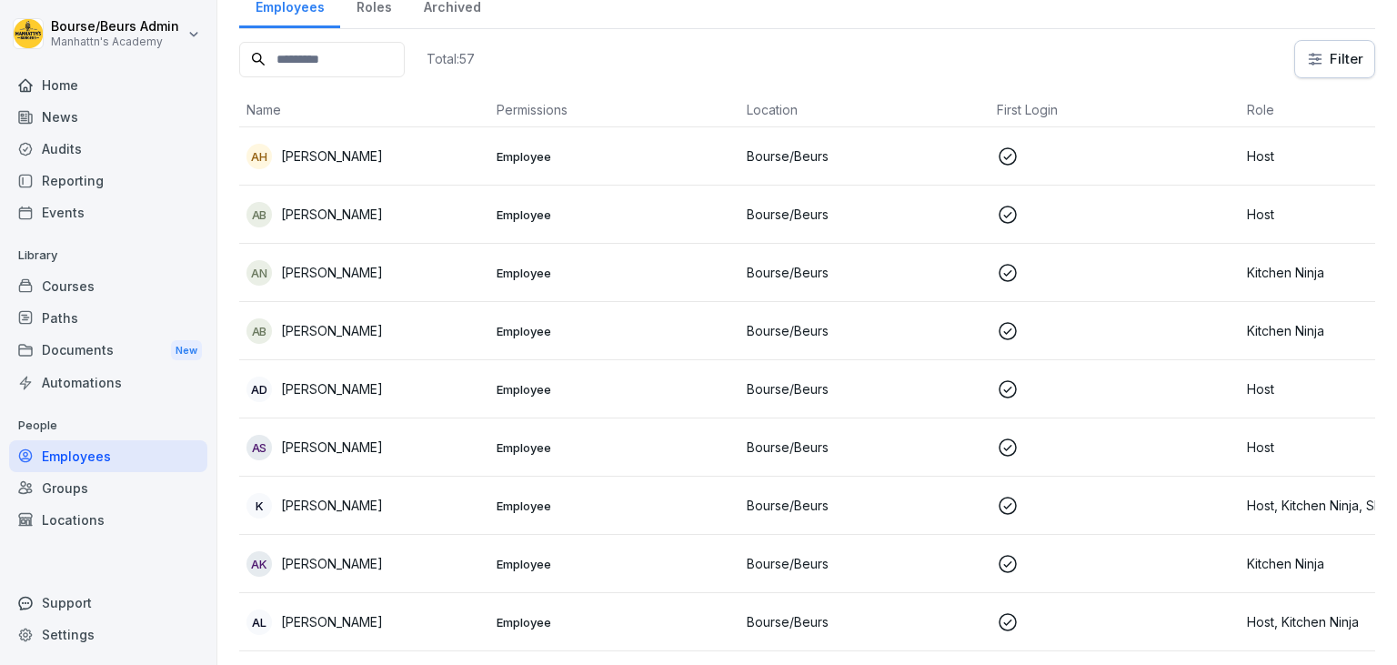
scroll to position [81, 0]
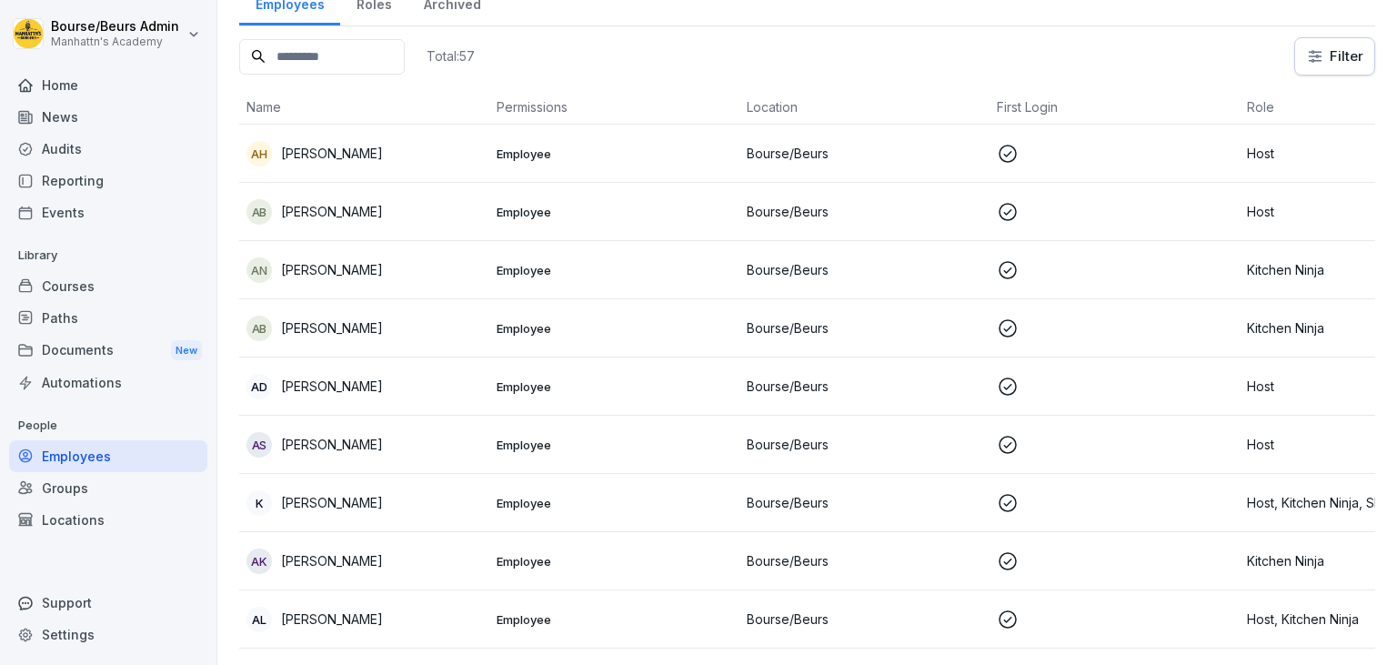
click at [552, 467] on td "Employee" at bounding box center [614, 445] width 250 height 58
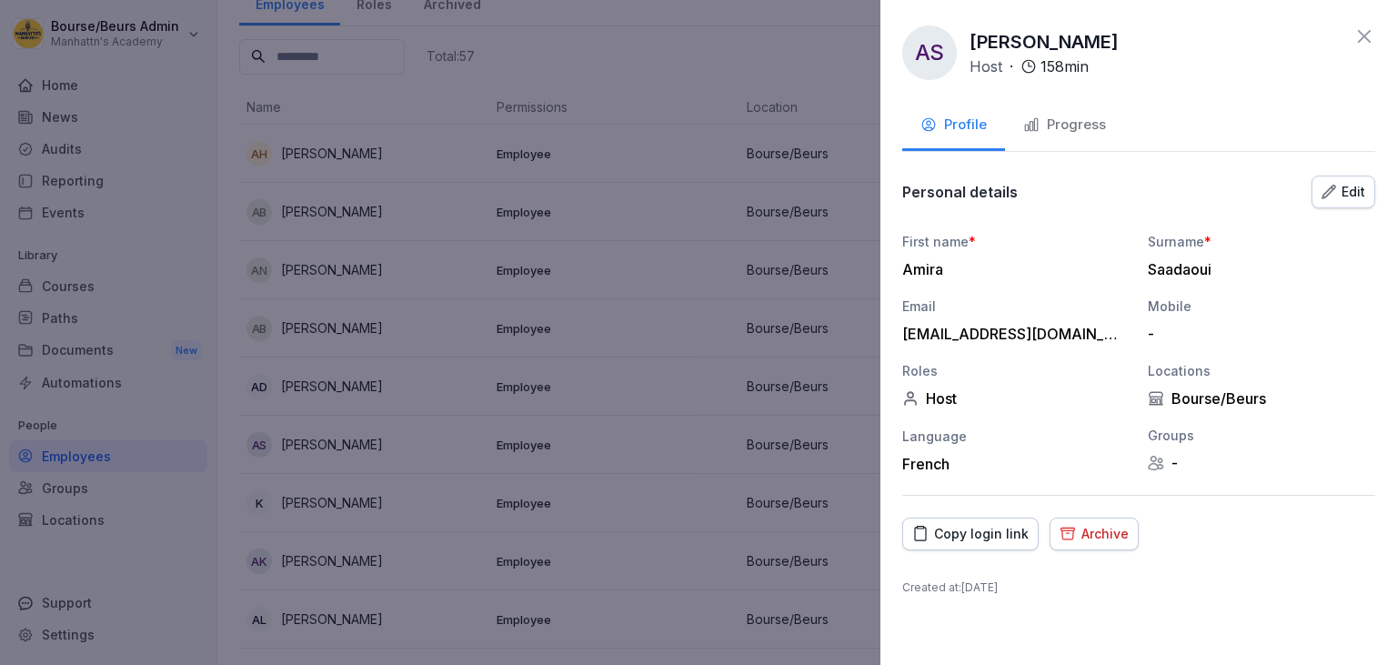
click at [1369, 35] on icon at bounding box center [1364, 36] width 22 height 22
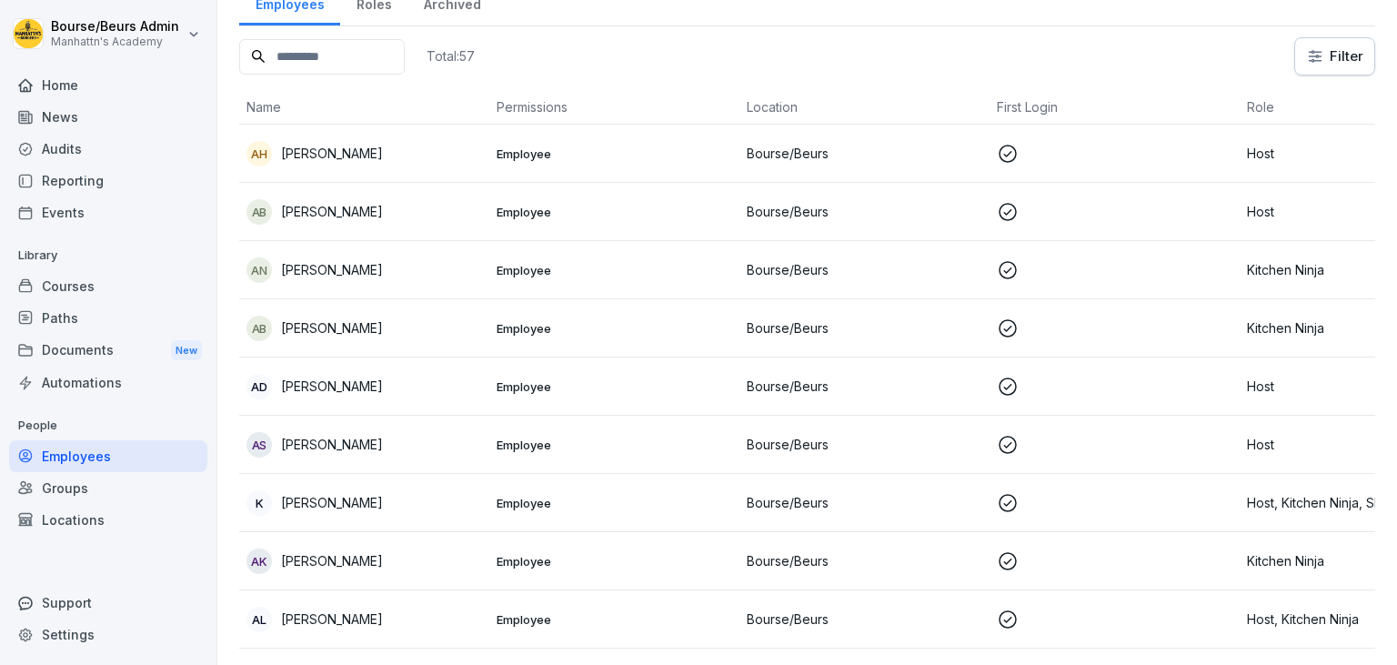
click at [431, 550] on div "AK [PERSON_NAME]" at bounding box center [364, 560] width 236 height 25
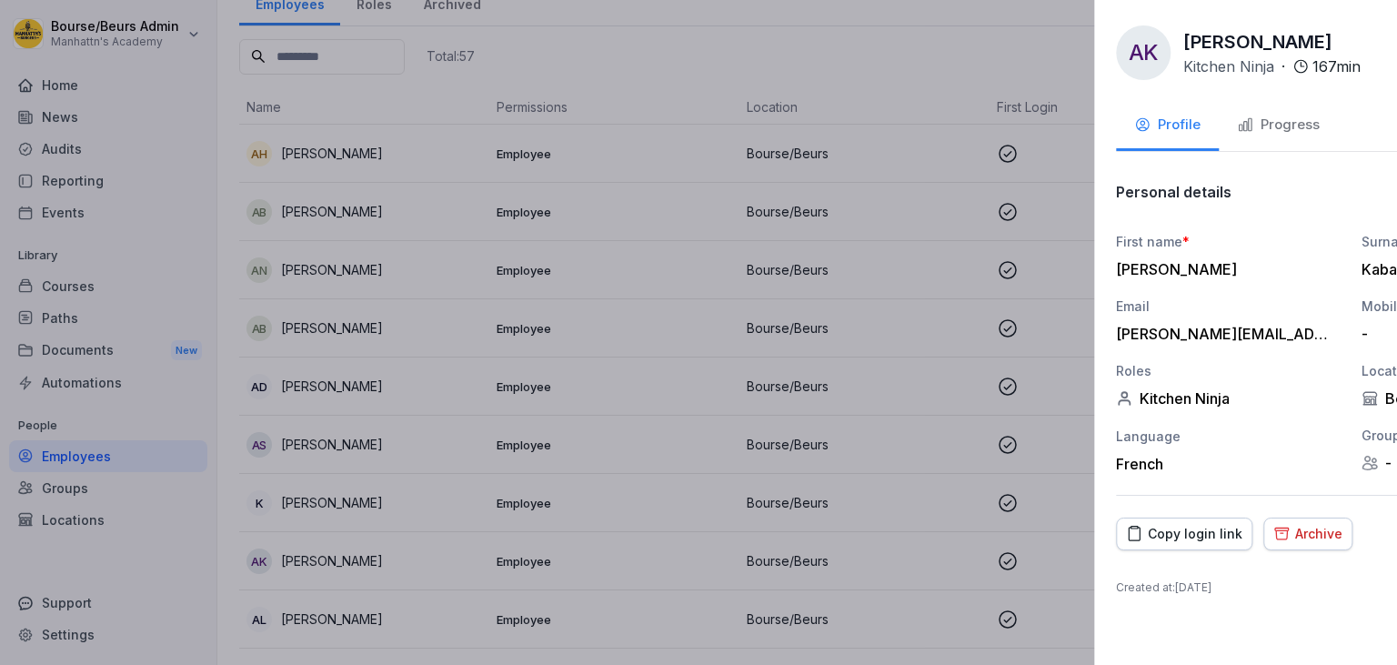
click at [621, 232] on div at bounding box center [698, 332] width 1397 height 665
